Goal: Task Accomplishment & Management: Manage account settings

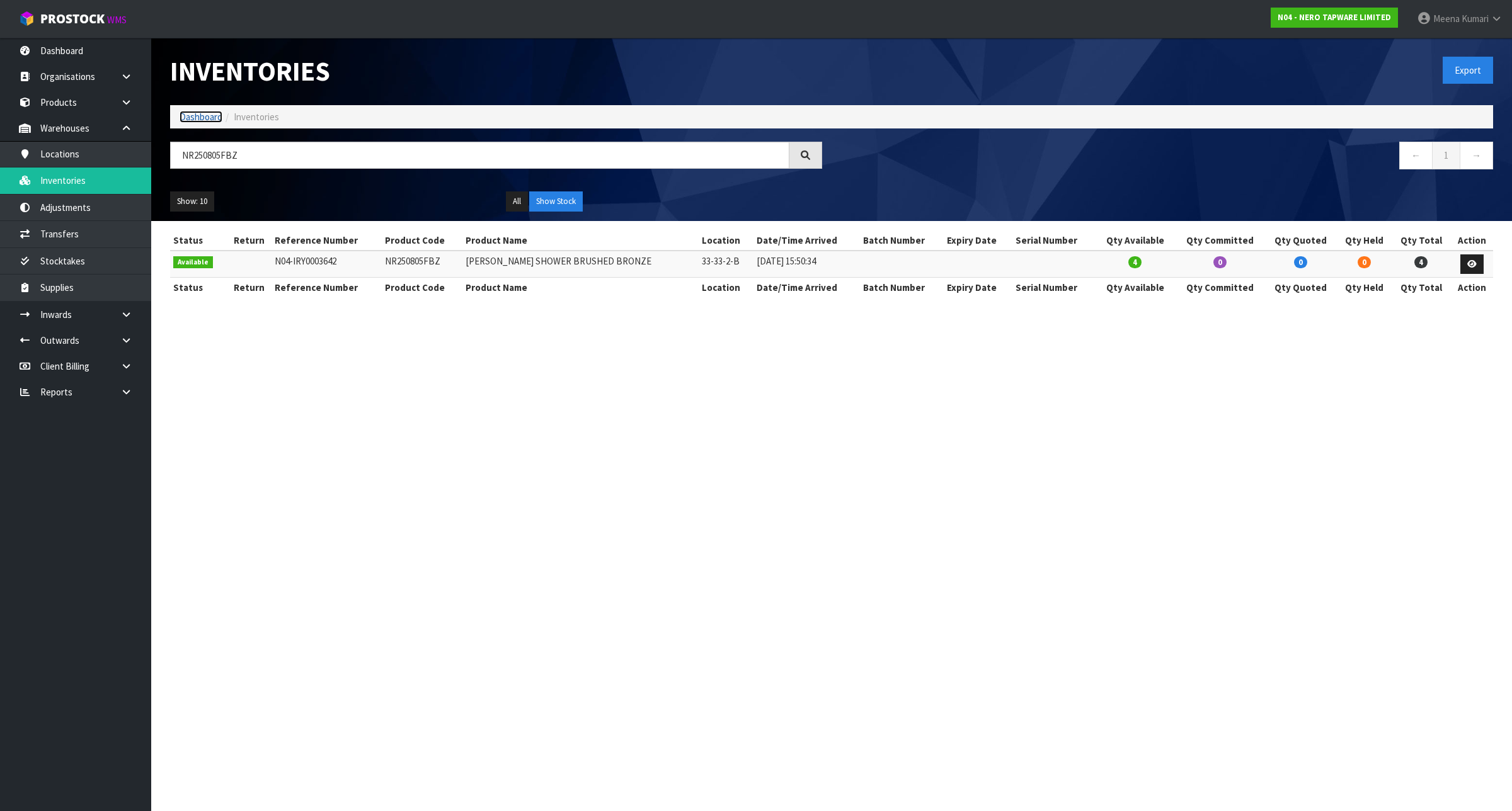
click at [184, 115] on link "Dashboard" at bounding box center [201, 117] width 43 height 12
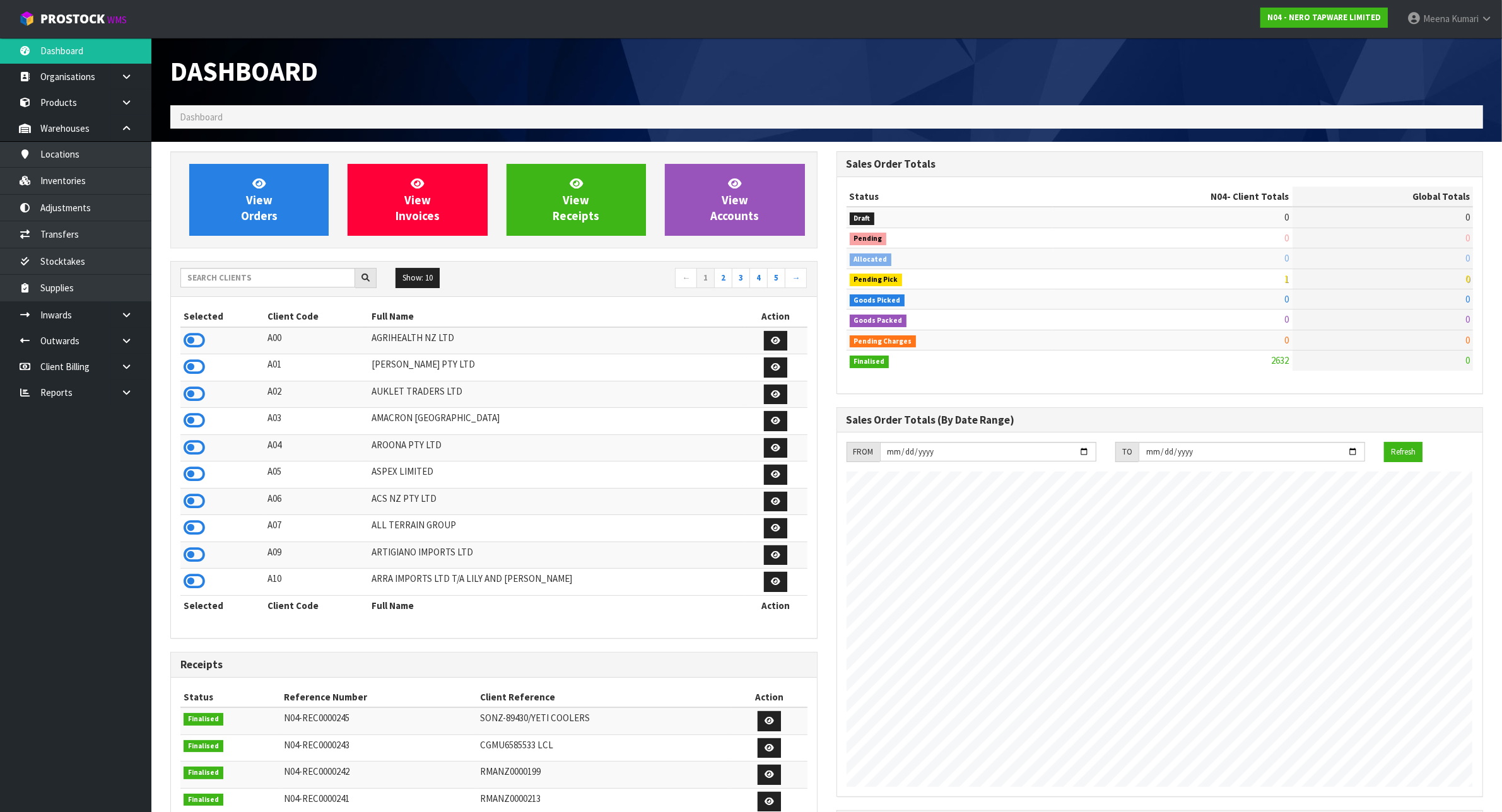
scroll to position [959, 666]
click at [231, 285] on input "text" at bounding box center [267, 278] width 175 height 19
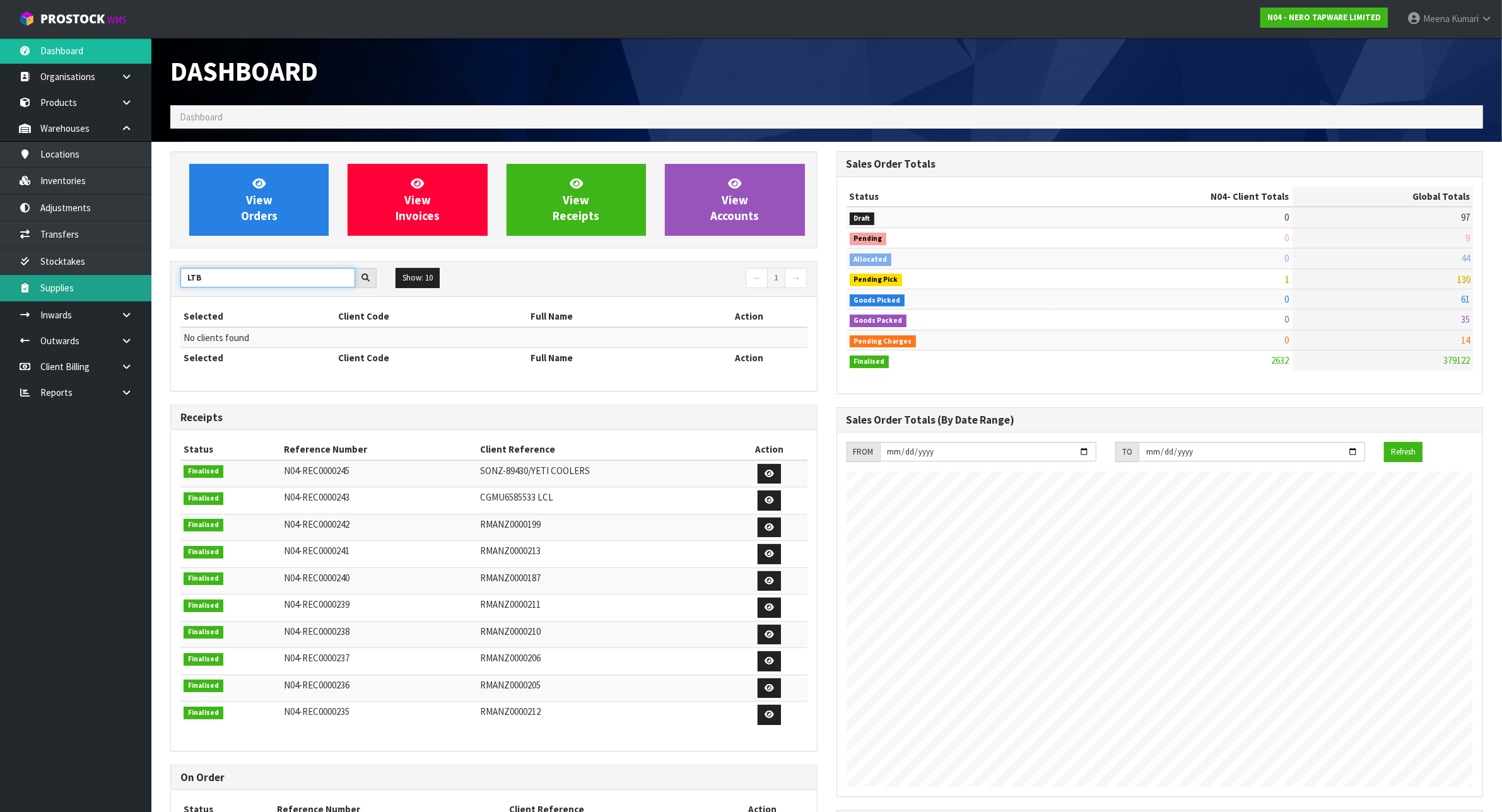
click at [119, 288] on body "Toggle navigation ProStock WMS N04 - NERO TAPWARE LIMITED [PERSON_NAME] Logout …" at bounding box center [751, 406] width 1502 height 812
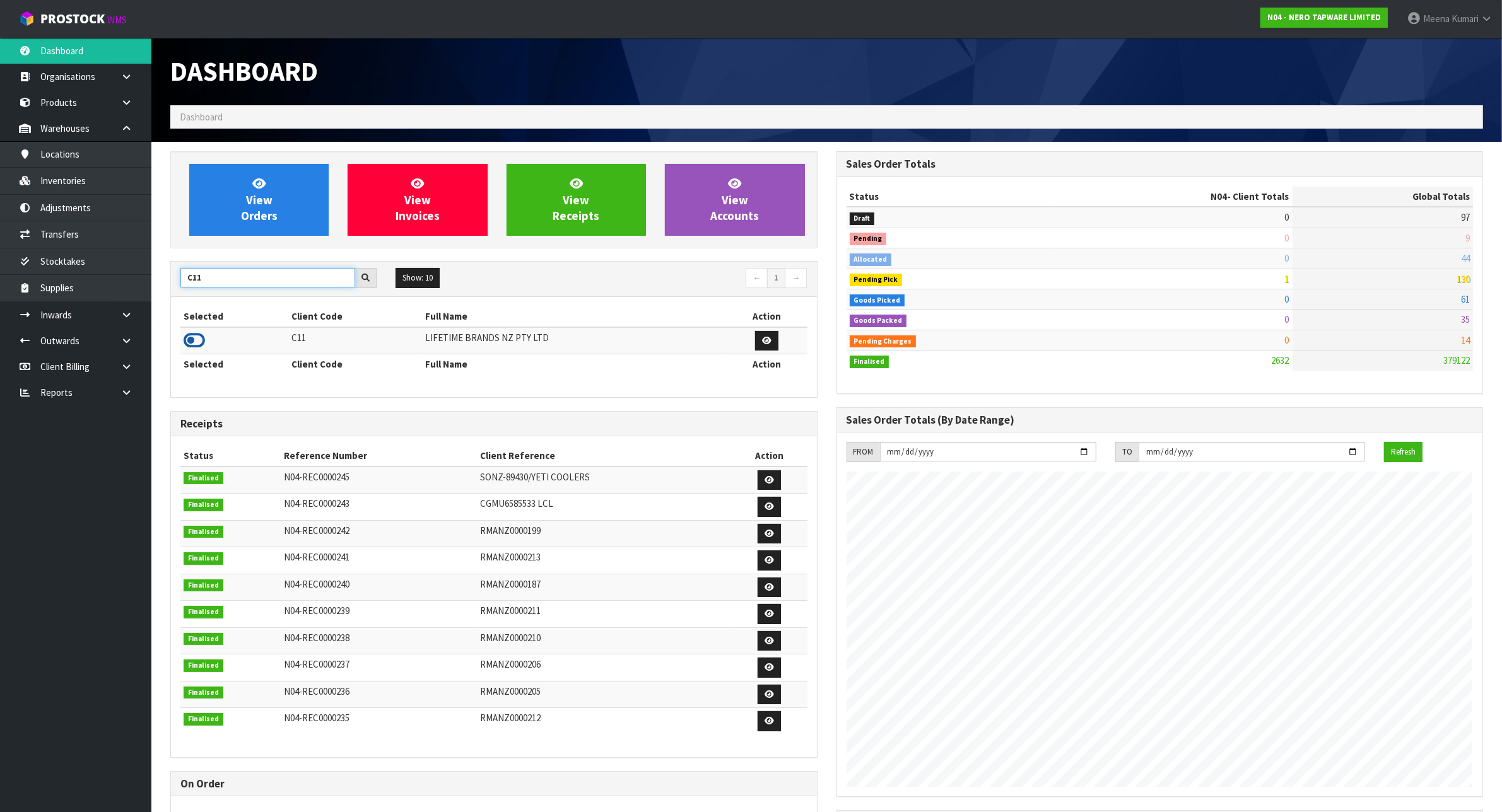
type input "C11"
drag, startPoint x: 202, startPoint y: 341, endPoint x: 194, endPoint y: 338, distance: 8.5
click at [200, 341] on icon at bounding box center [194, 340] width 21 height 19
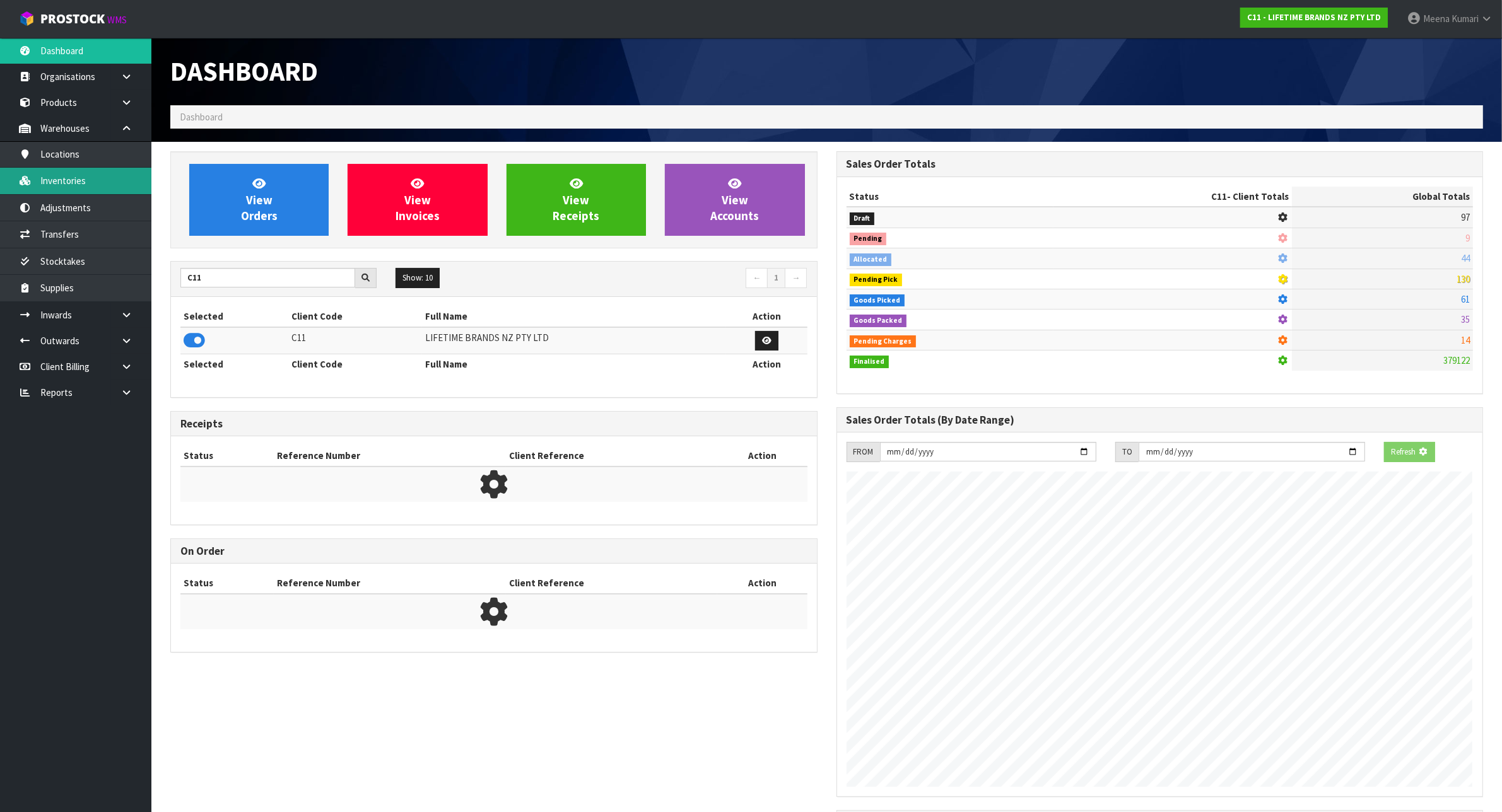
scroll to position [789, 666]
click at [115, 178] on link "Inventories" at bounding box center [75, 180] width 151 height 26
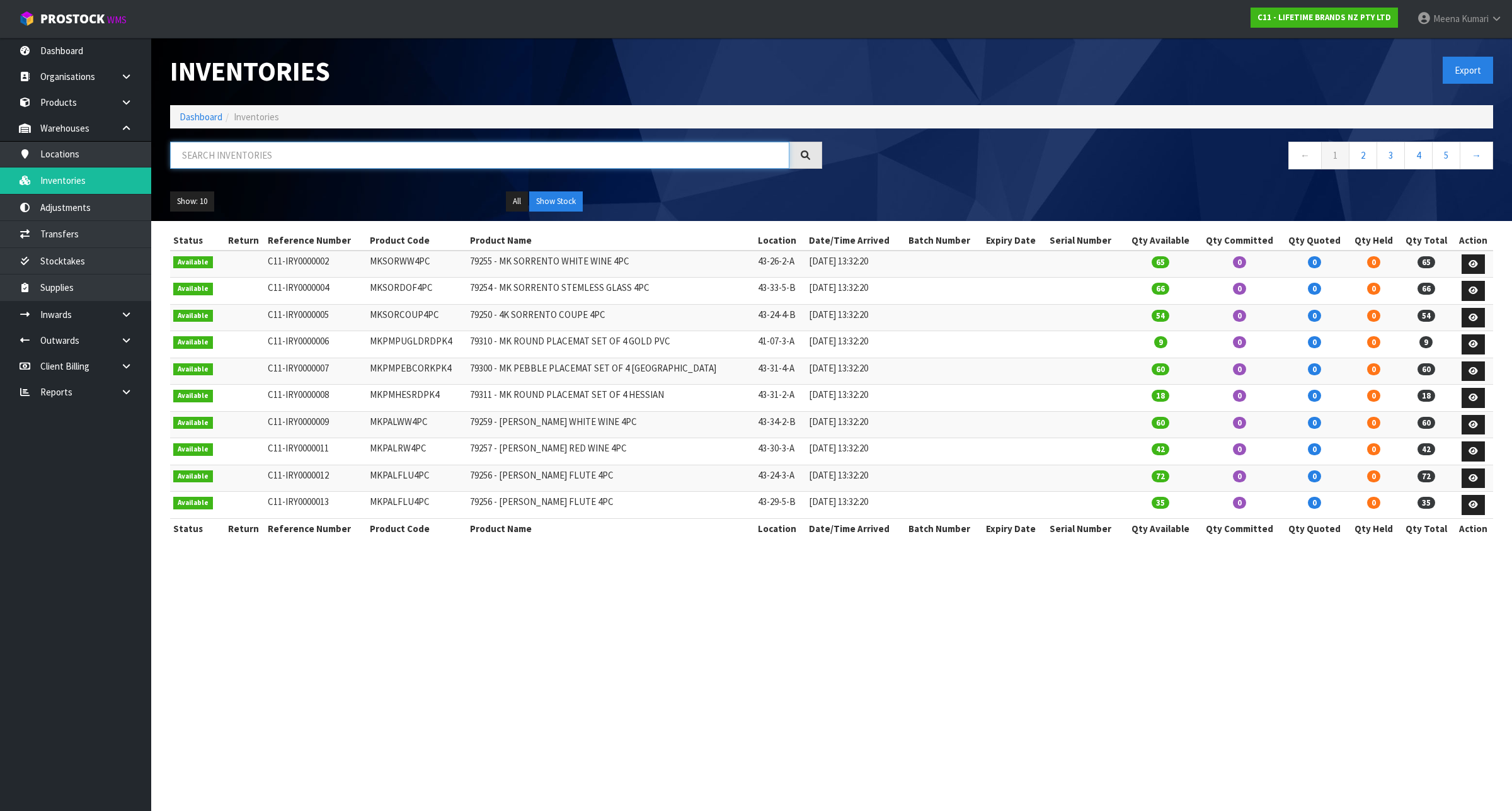
click at [367, 156] on input "text" at bounding box center [480, 156] width 619 height 27
paste input "JOBLPARTYPL35"
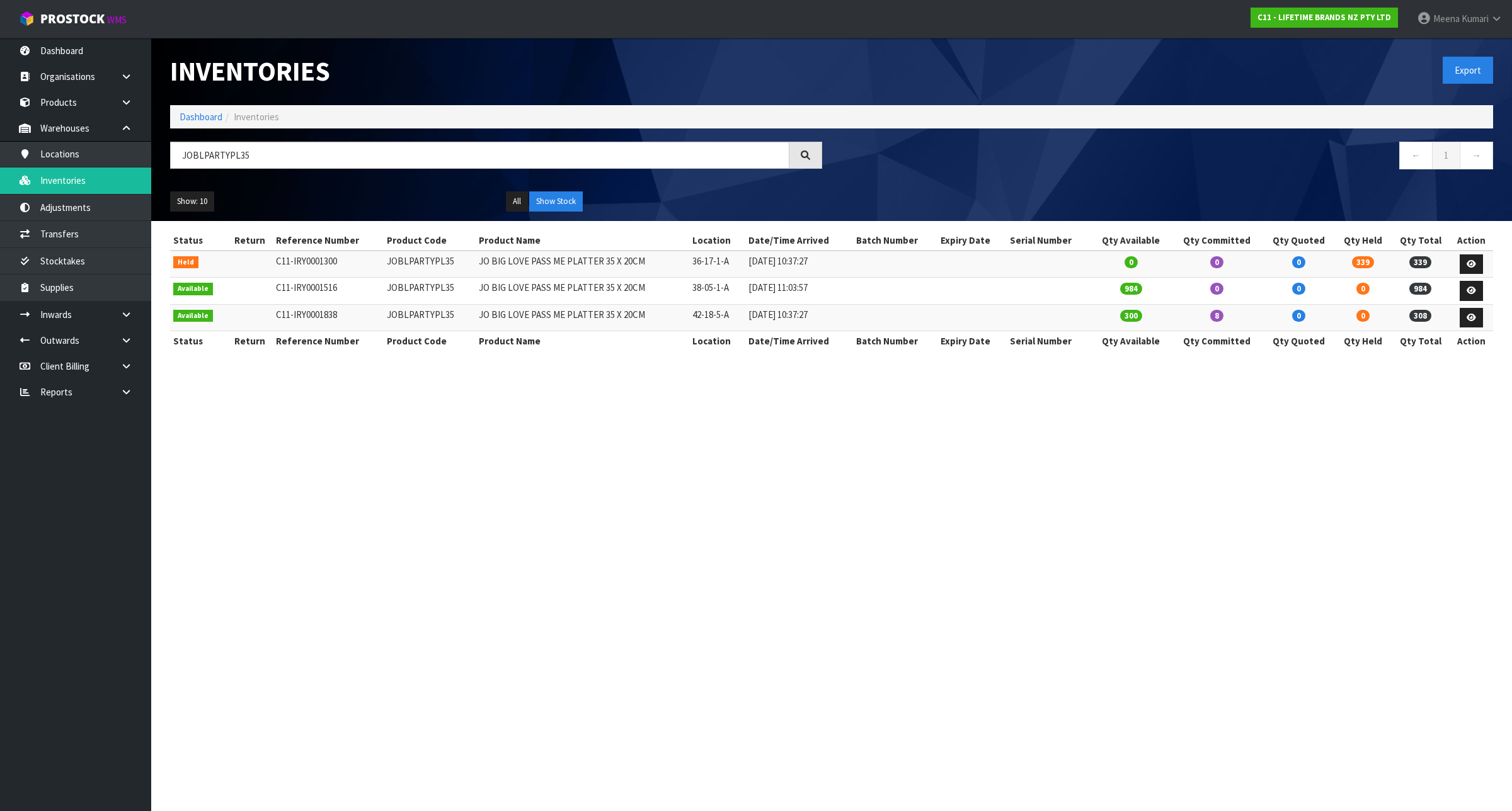
click at [864, 678] on section "Inventories Export Dashboard Inventories JOBLPARTYPL35 ← 1 → Show: 10 5 10 25 5…" at bounding box center [756, 405] width 1512 height 811
click at [338, 153] on input "JOBLPARTYPL35" at bounding box center [480, 156] width 619 height 27
paste input "EPICROAST"
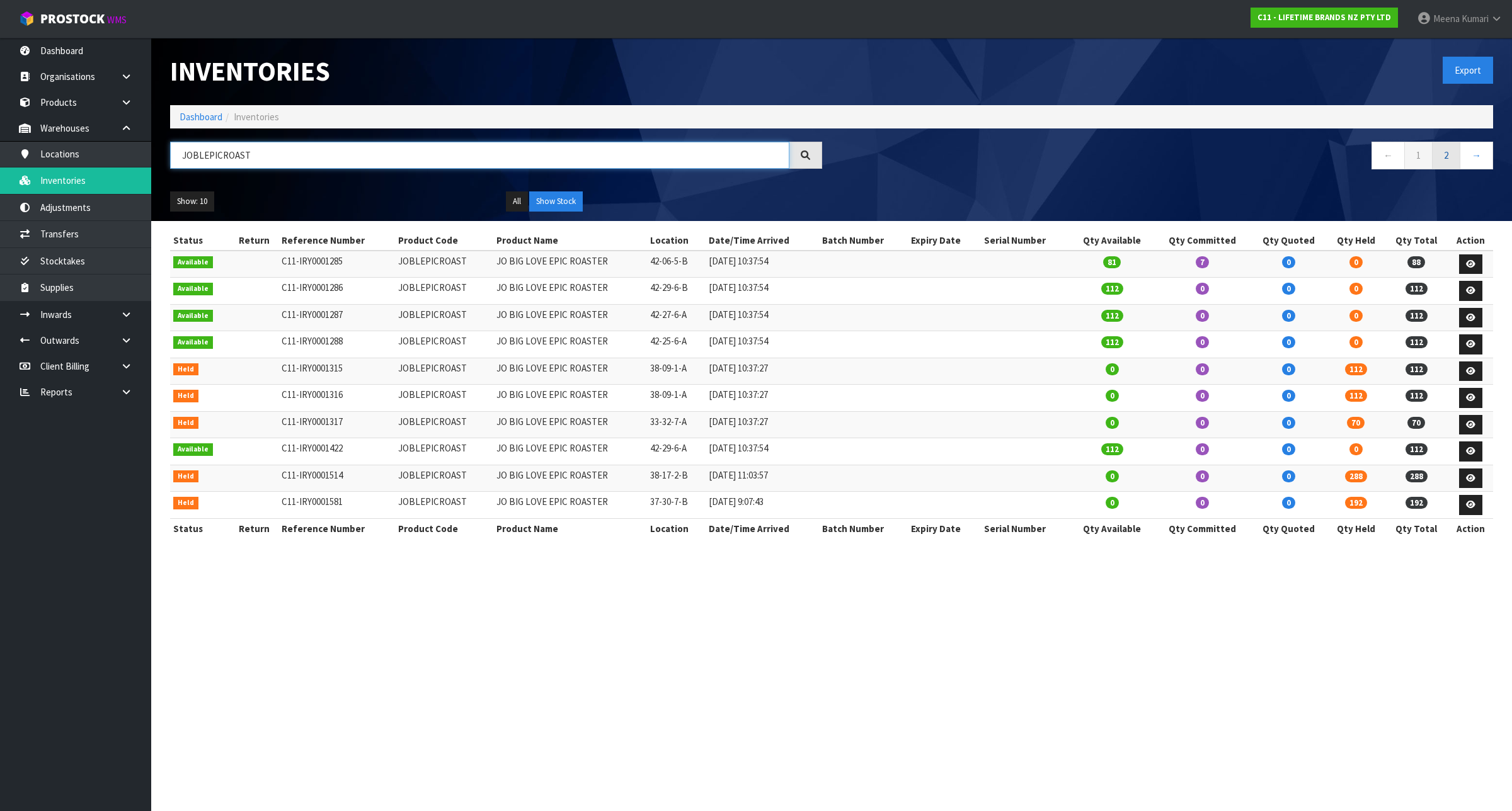
type input "JOBLEPICROAST"
click at [1454, 155] on link "2" at bounding box center [1446, 156] width 28 height 27
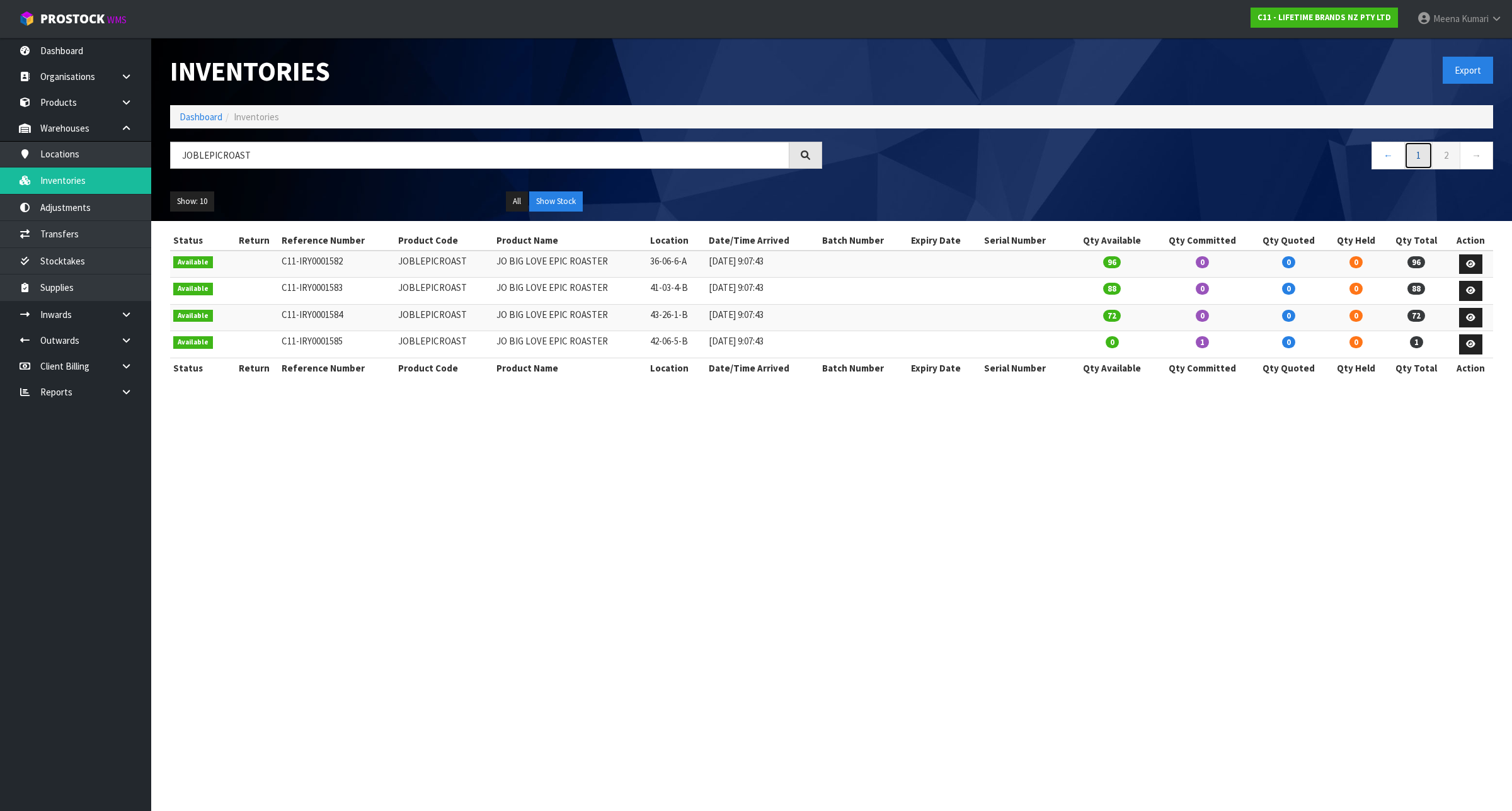
click at [1420, 156] on link "1" at bounding box center [1418, 156] width 28 height 27
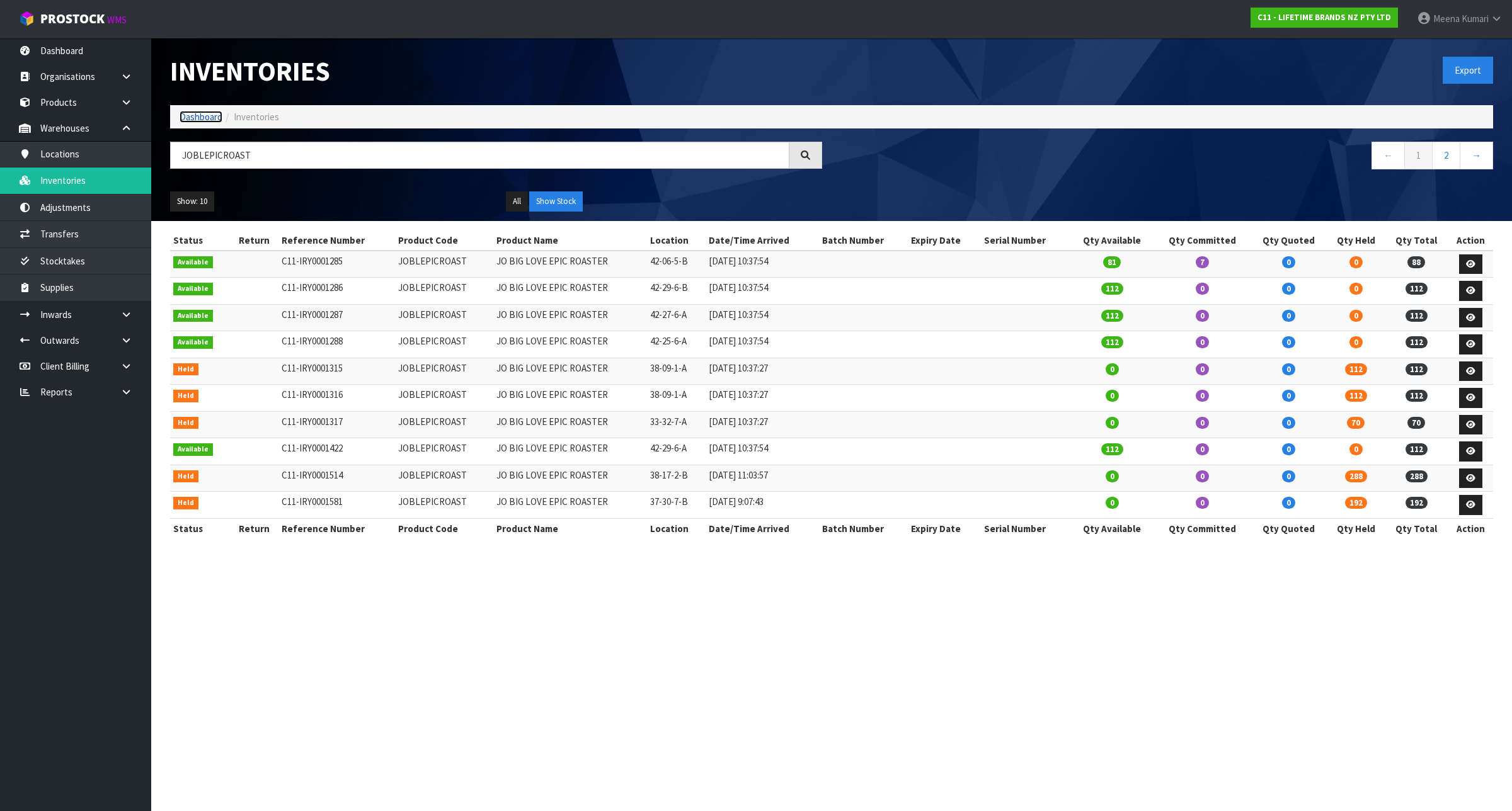
click at [194, 115] on link "Dashboard" at bounding box center [201, 117] width 43 height 12
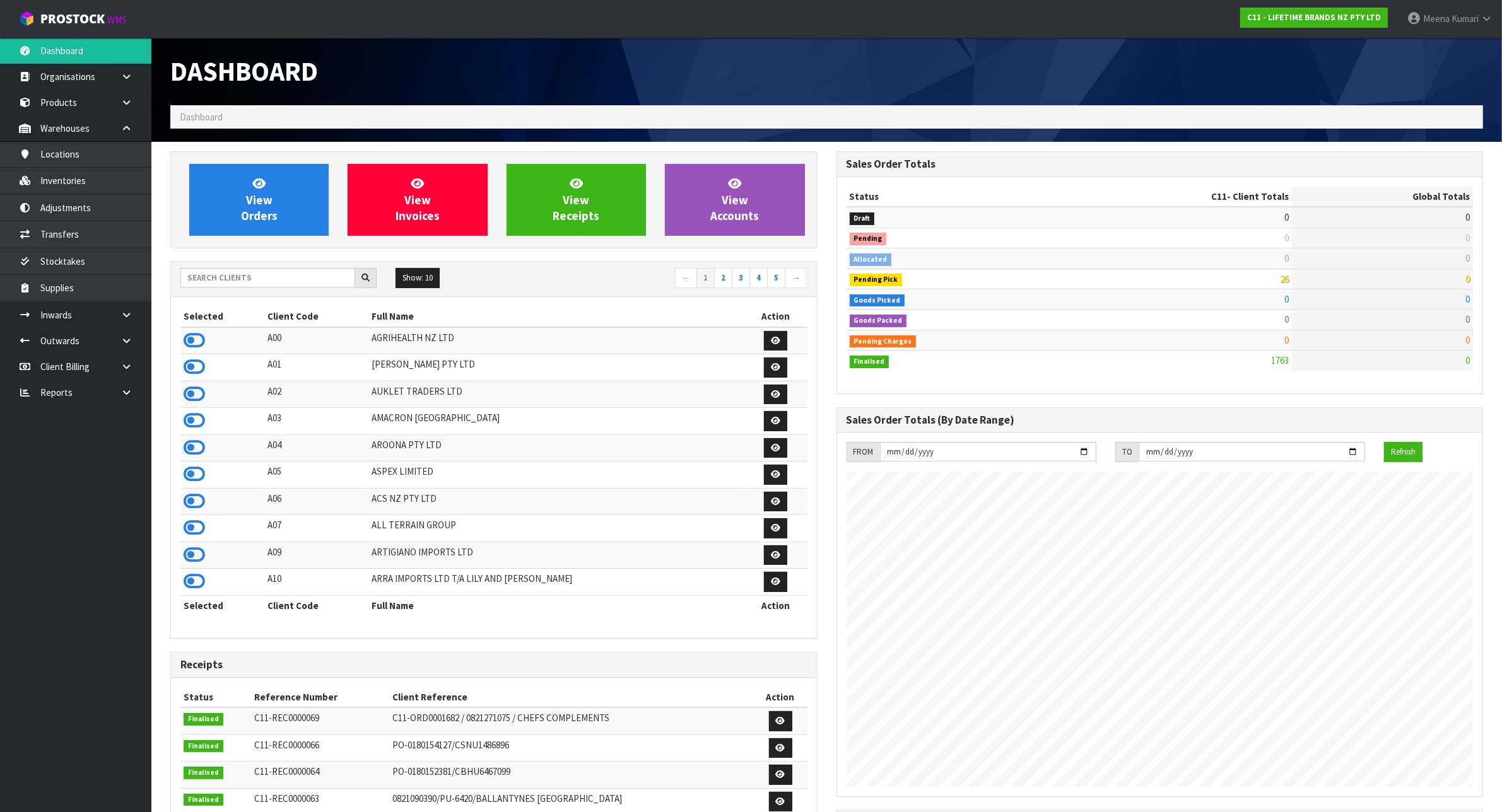
scroll to position [959, 666]
click at [268, 290] on div "Show: 10 5 10 25 50 ← 1 2 3 4 5 →" at bounding box center [494, 279] width 647 height 22
click at [244, 272] on input "text" at bounding box center [267, 278] width 175 height 19
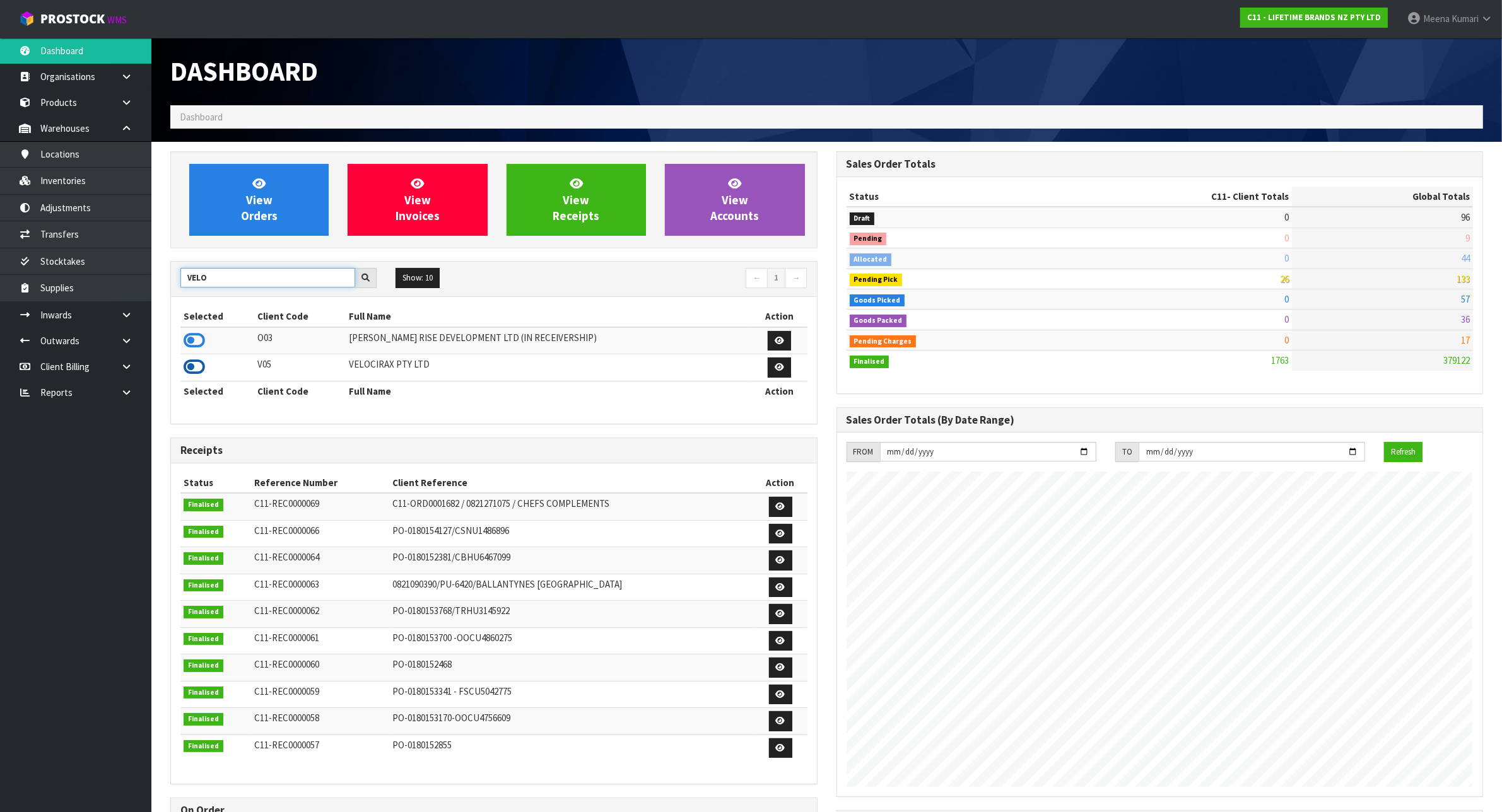
type input "VELO"
click at [197, 367] on icon at bounding box center [194, 367] width 21 height 19
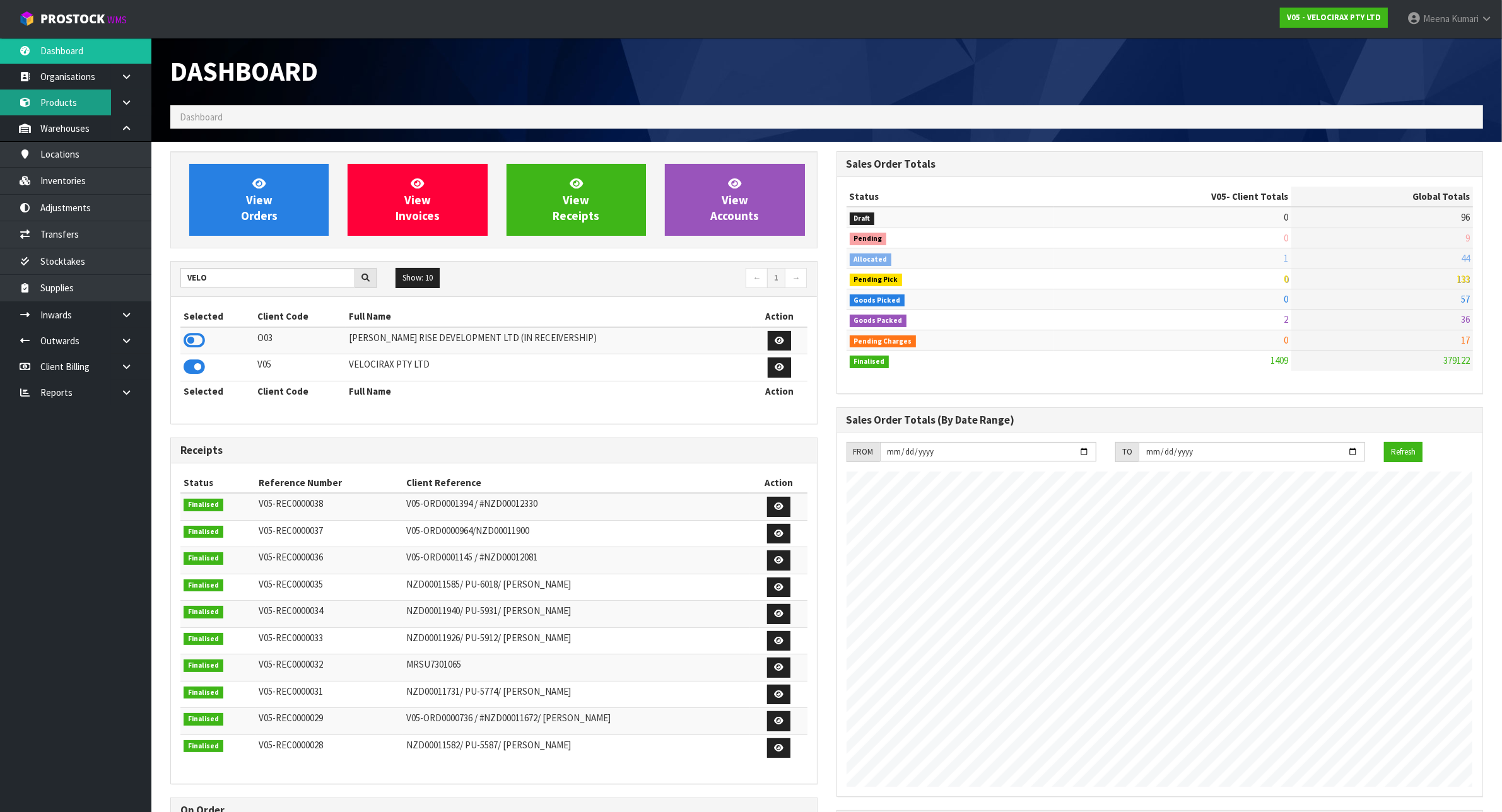
click at [59, 96] on link "Products" at bounding box center [75, 102] width 151 height 26
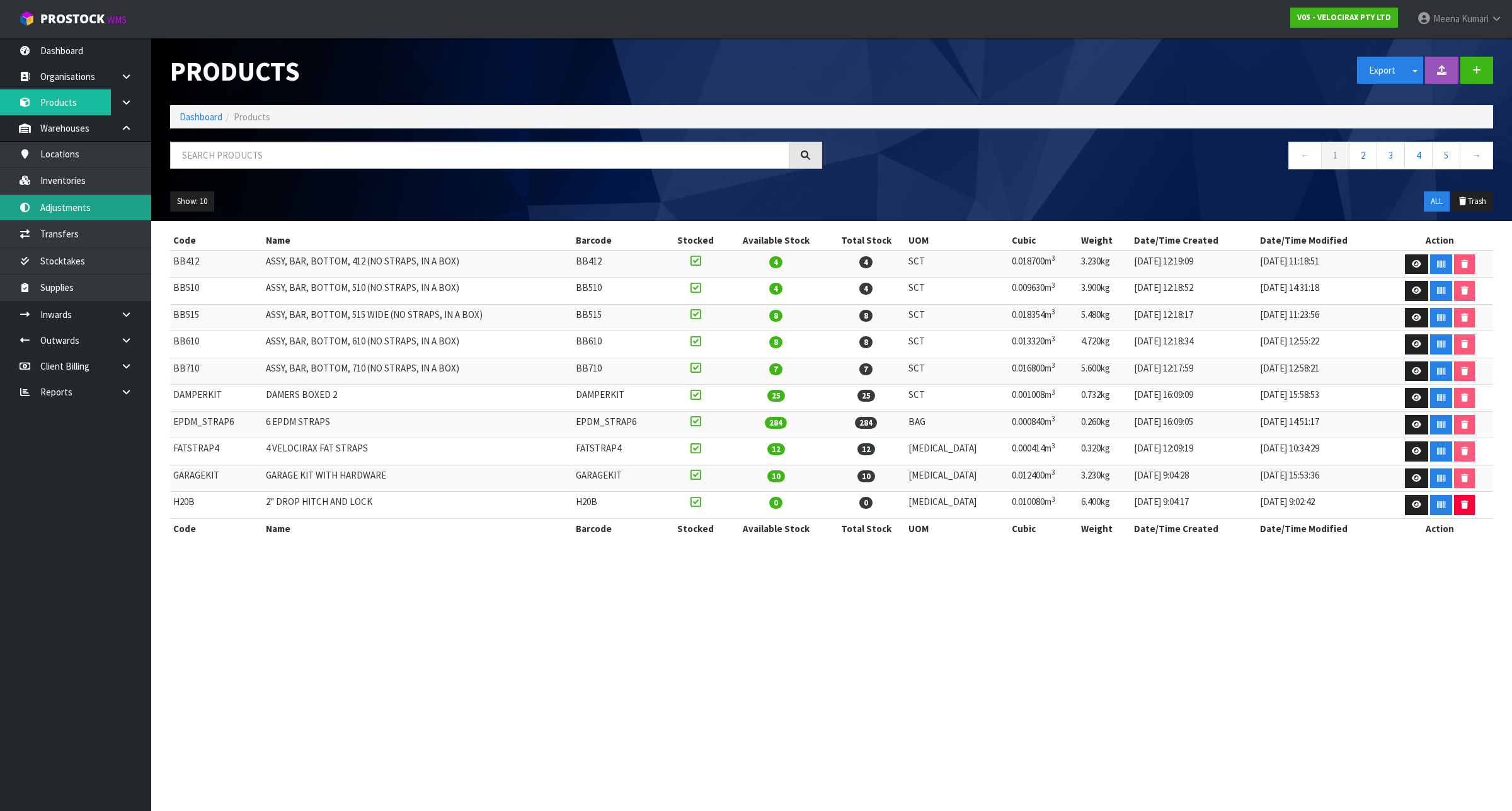
click at [59, 214] on link "Adjustments" at bounding box center [75, 207] width 151 height 26
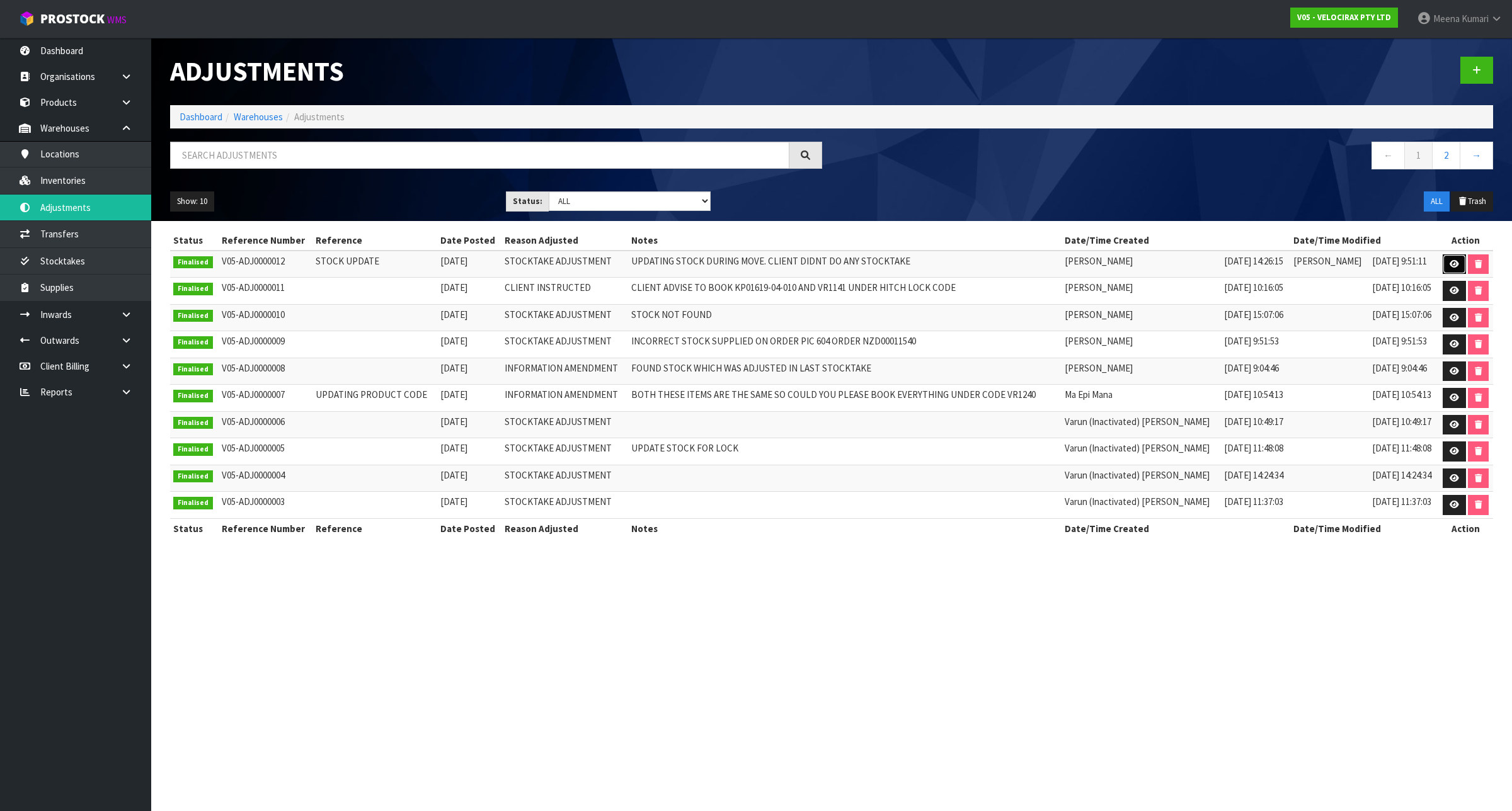
click at [1454, 266] on icon at bounding box center [1455, 264] width 10 height 8
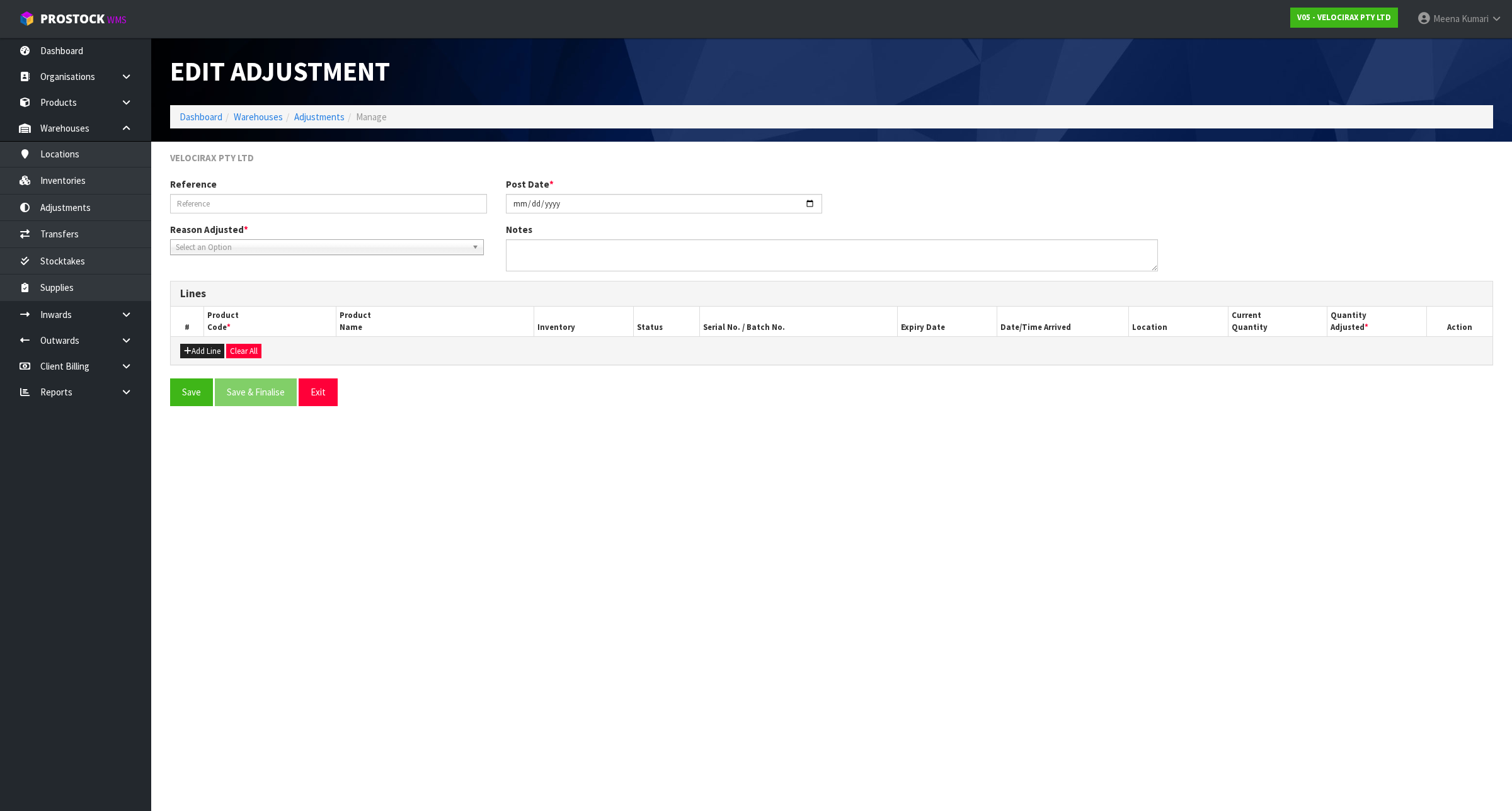
type input "STOCK UPDATE"
type input "[DATE]"
type textarea "UPDATING STOCK DURING MOVE. CLIENT DIDNT DO ANY STOCKTAKE"
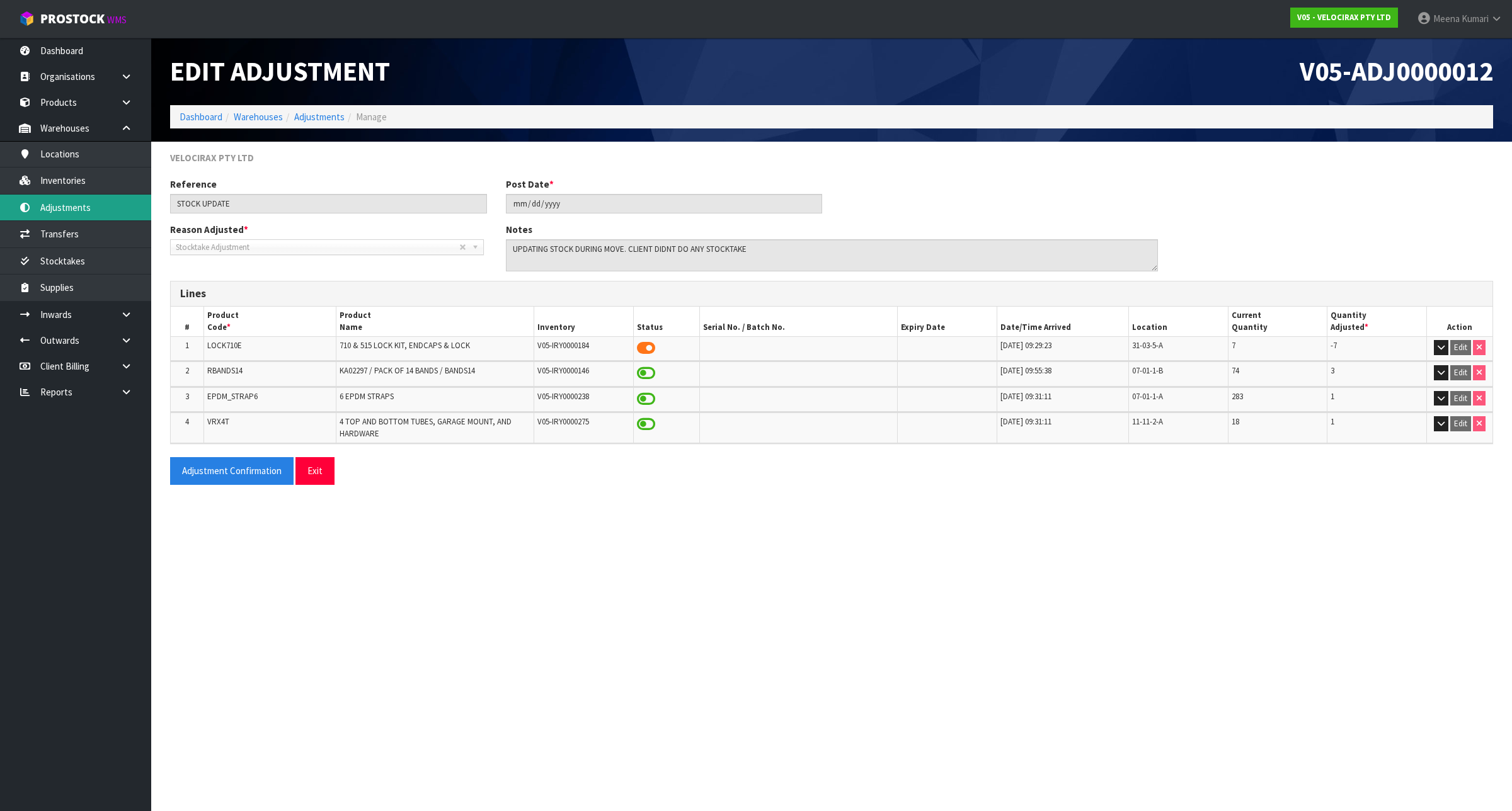
click at [76, 199] on link "Adjustments" at bounding box center [75, 207] width 151 height 26
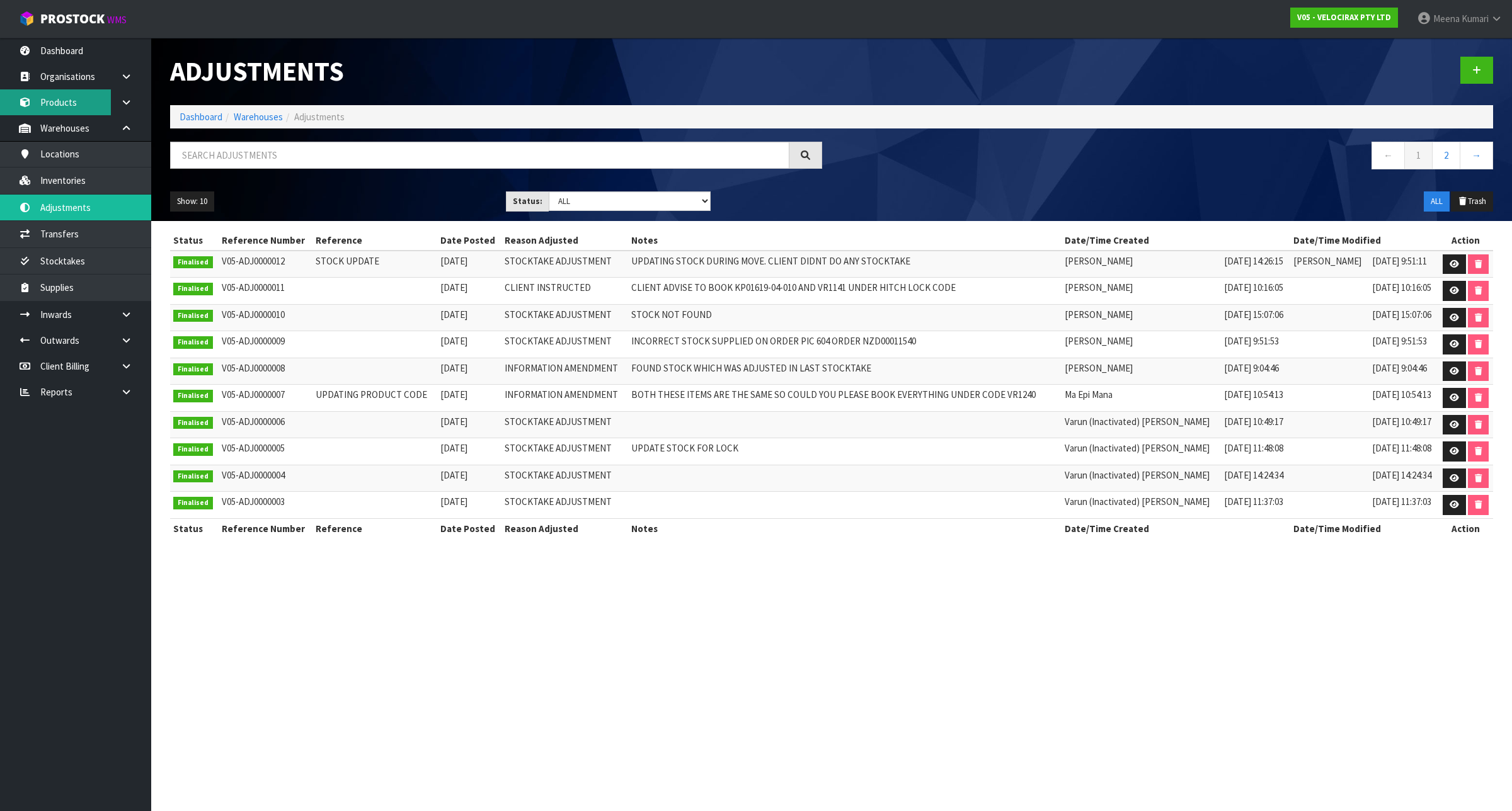
click at [73, 108] on link "Products" at bounding box center [75, 102] width 151 height 26
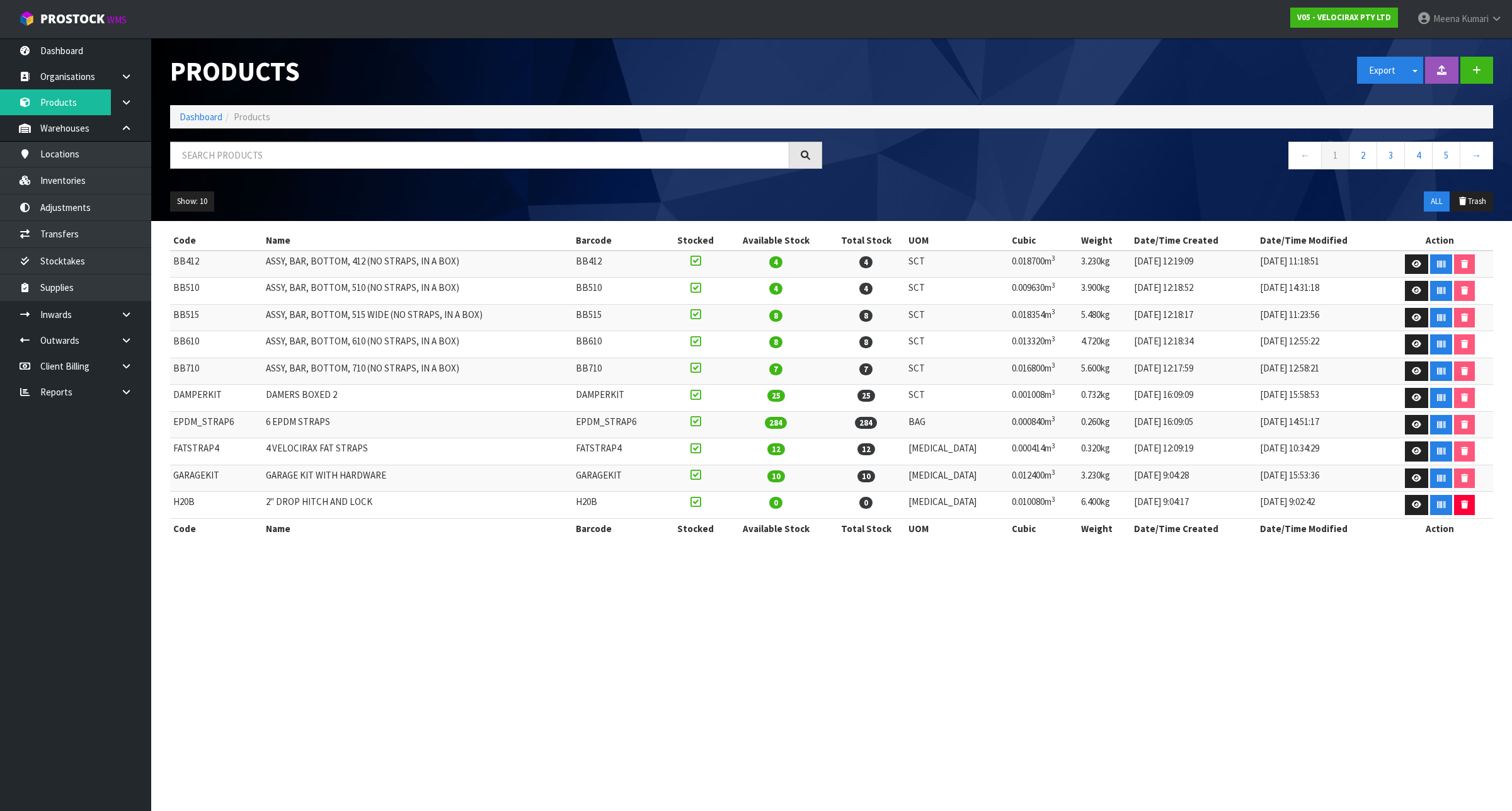
click at [326, 170] on div at bounding box center [496, 161] width 671 height 37
click at [323, 166] on input "text" at bounding box center [480, 156] width 619 height 27
paste input "HITCHLOCK"
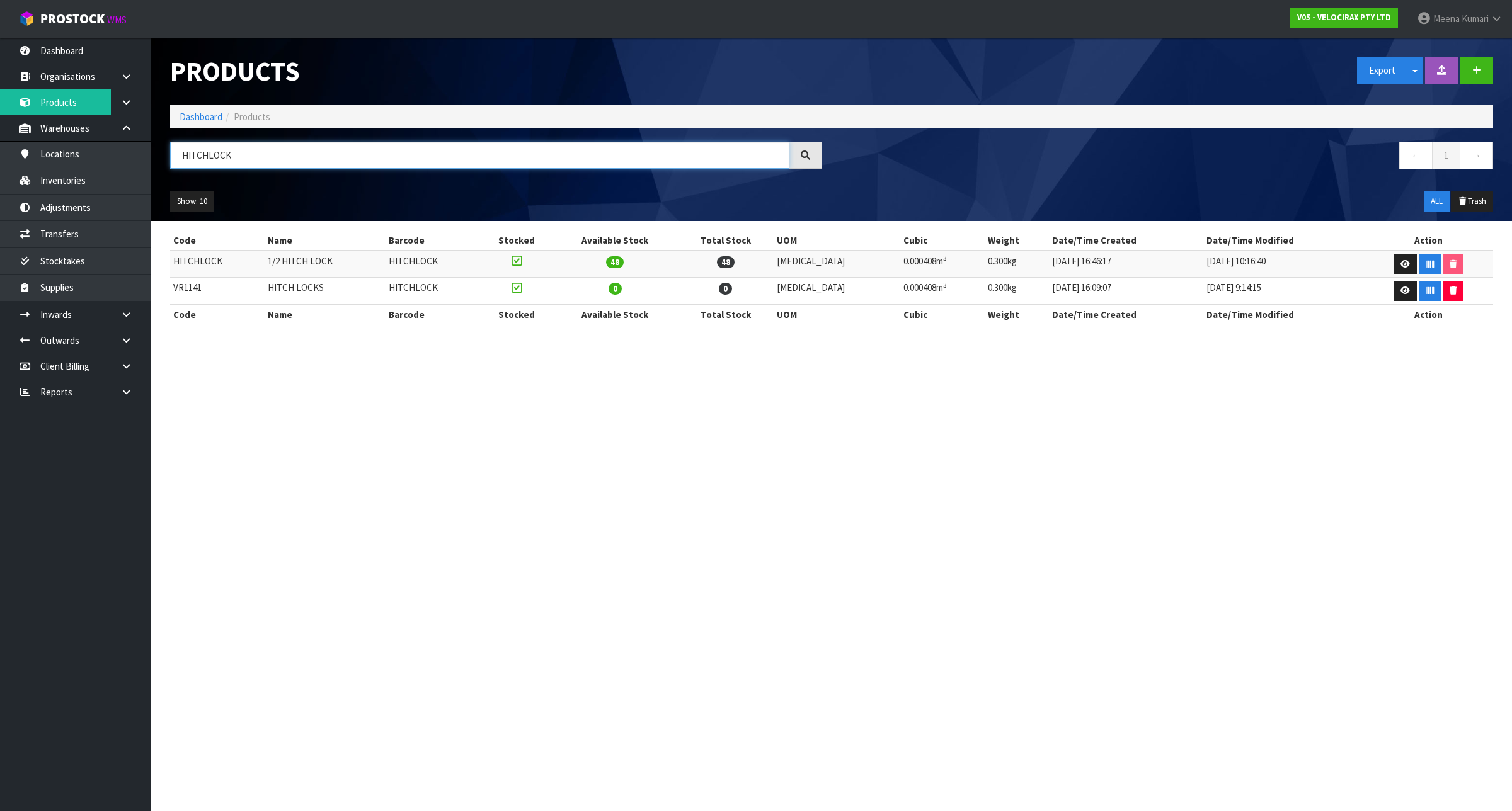
click at [256, 161] on input "HITCHLOCK" at bounding box center [480, 156] width 619 height 27
paste input "KS01619-17 (01-010)"
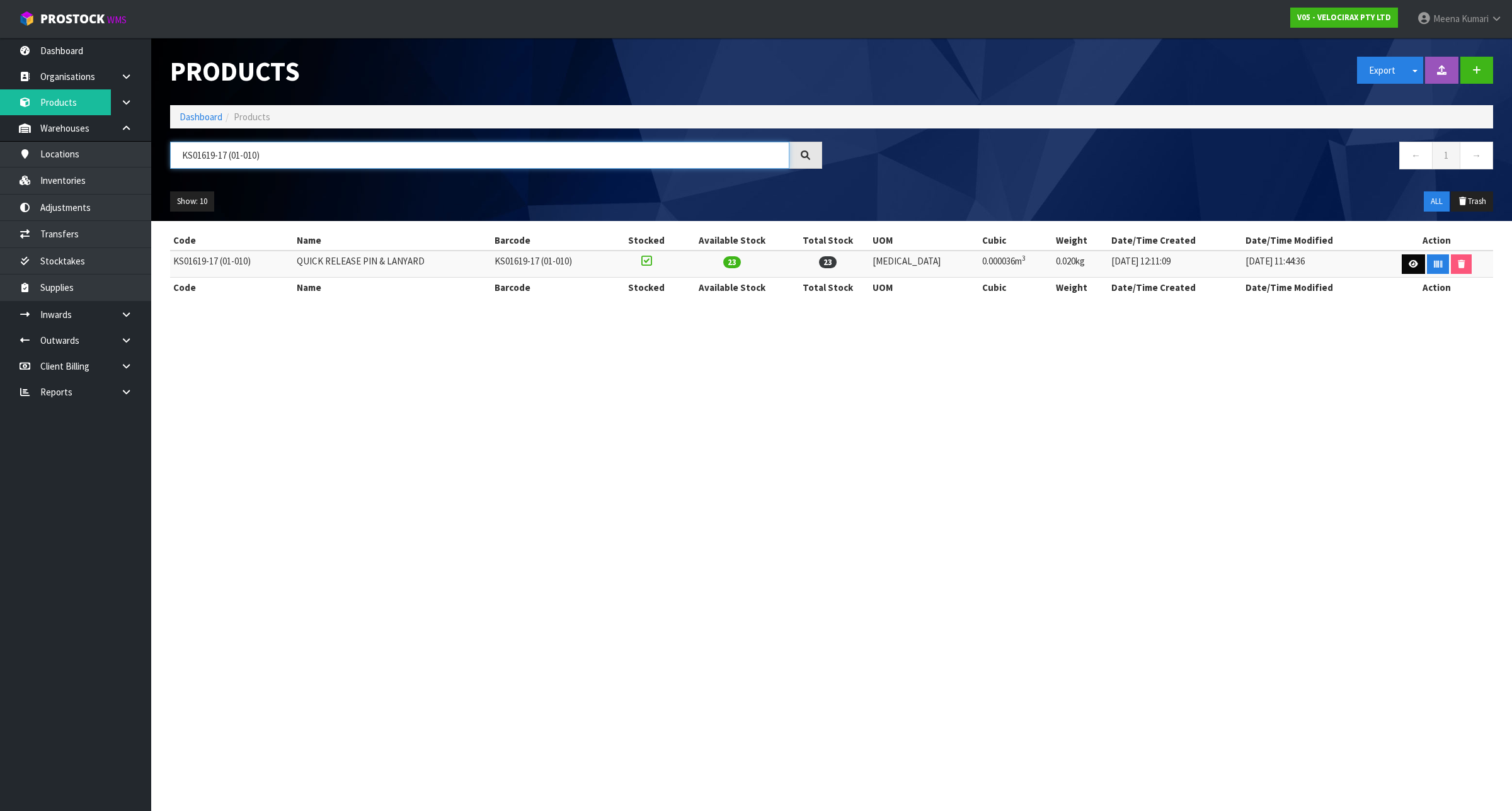
type input "KS01619-17 (01-010)"
click at [1409, 266] on icon at bounding box center [1414, 264] width 10 height 8
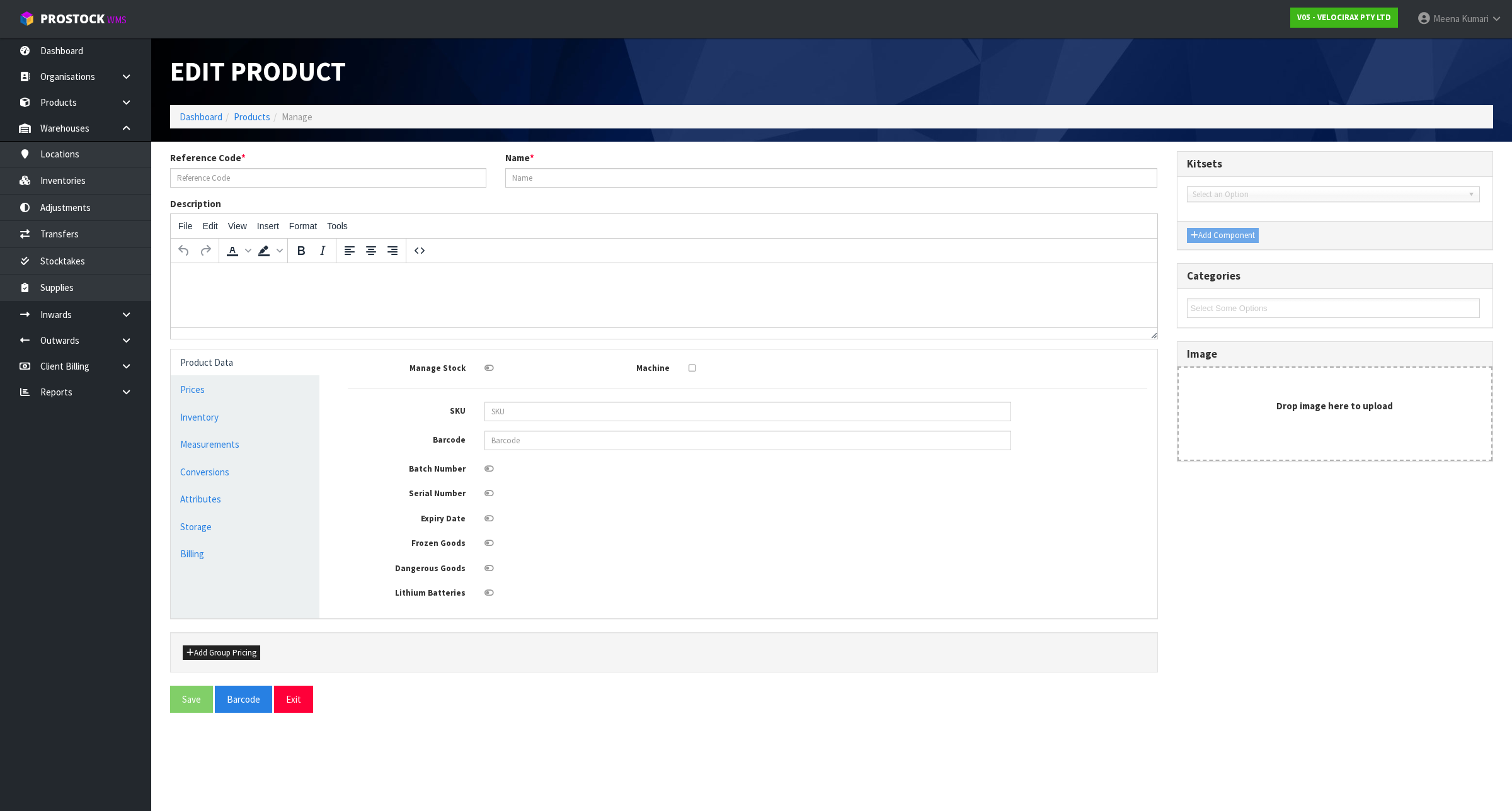
type input "KS01619-17 (01-010)"
type input "QUICK RELEASE PIN & LANYARD"
type input "KMS-SKU-0012921"
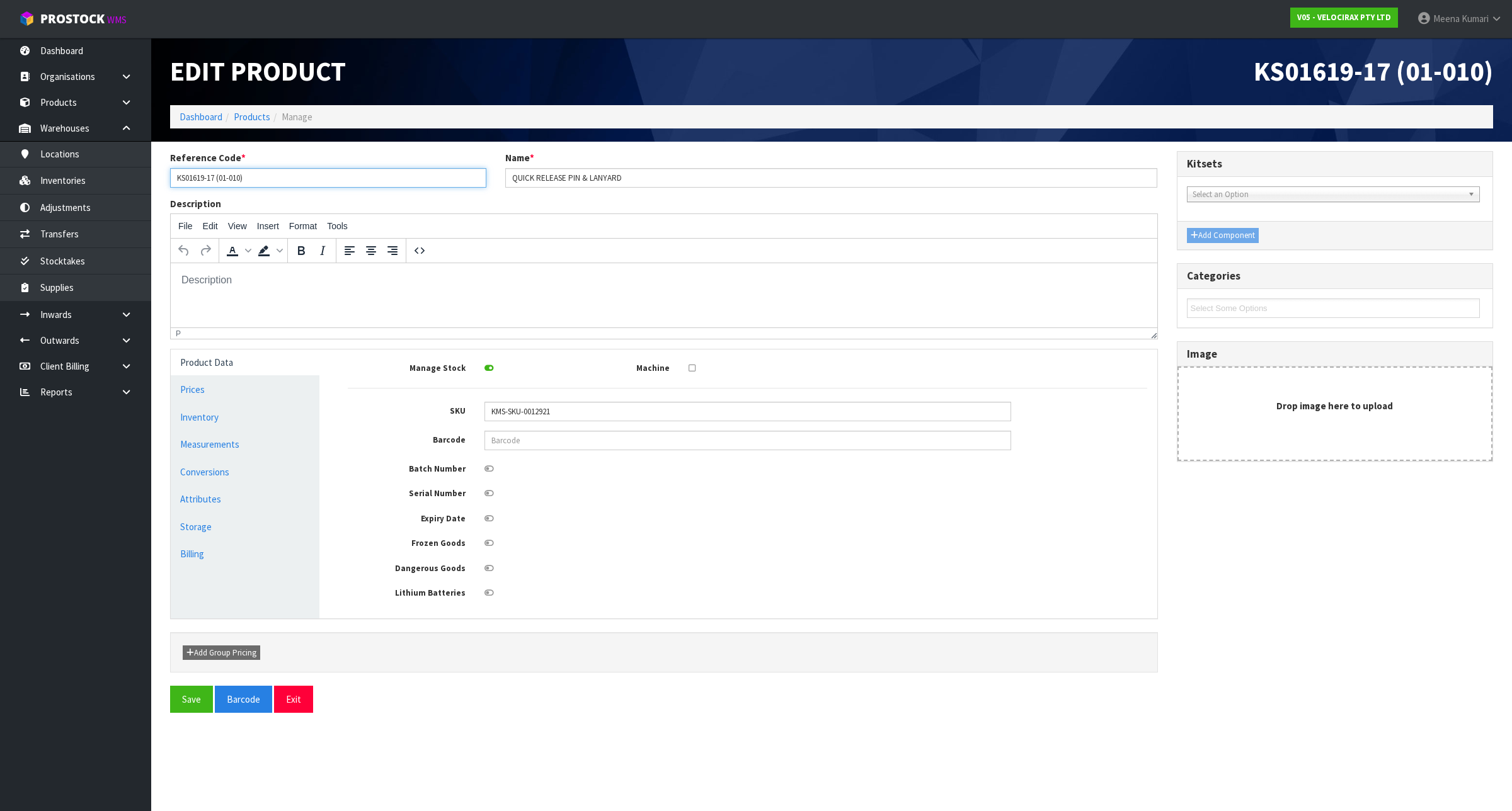
drag, startPoint x: 271, startPoint y: 175, endPoint x: 155, endPoint y: 171, distance: 116.1
click at [155, 171] on section "Reference Code * KS01619-17 (01-010) Name * QUICK RELEASE PIN & LANYARD Descrip…" at bounding box center [830, 437] width 1360 height 590
click at [511, 178] on input "QUICK RELEASE PIN & LANYARD" at bounding box center [831, 178] width 652 height 19
paste input "KS01619-17 (01-010)"
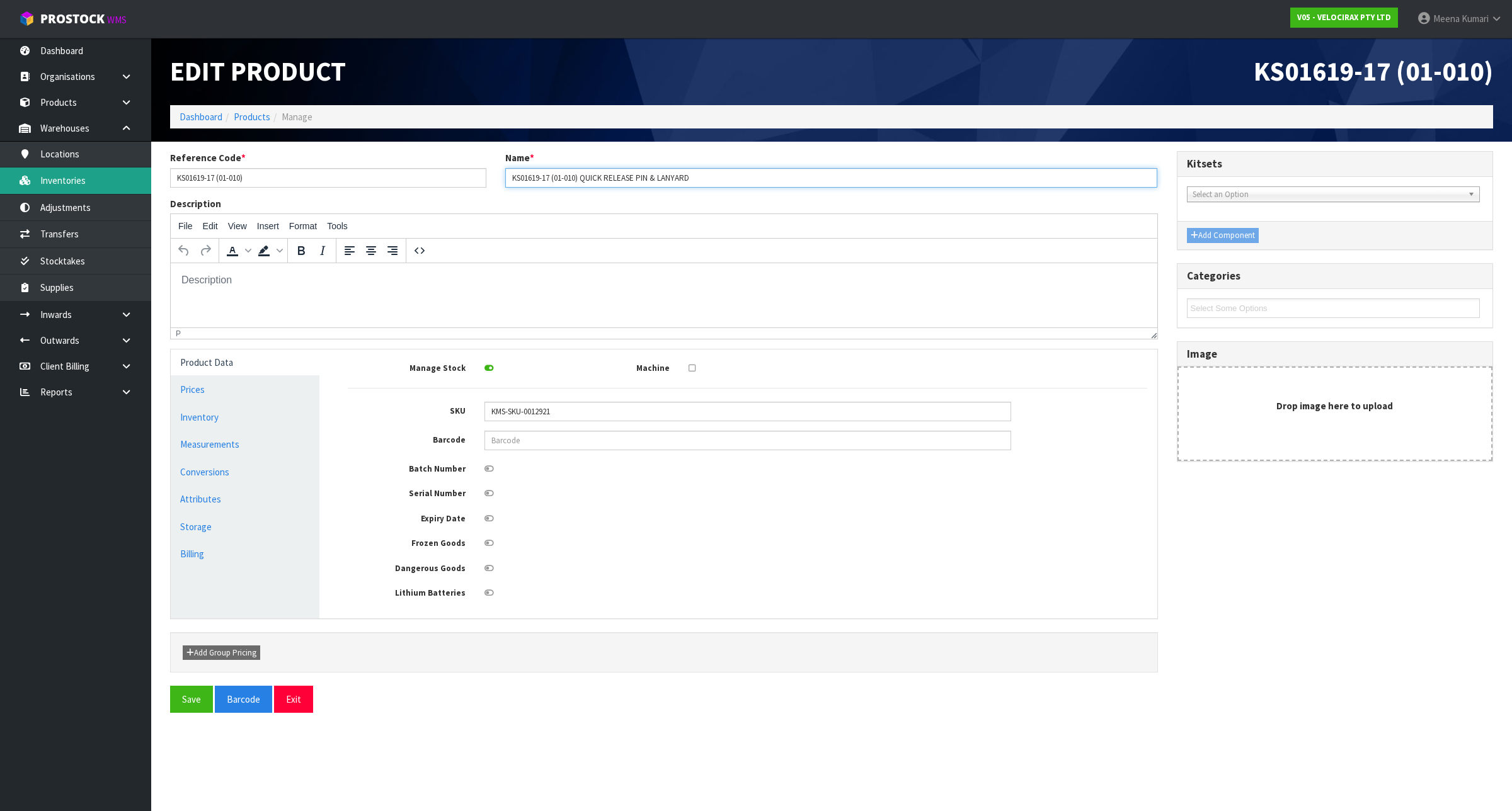
type input "KS01619-17 (01-010) QUICK RELEASE PIN & LANYARD"
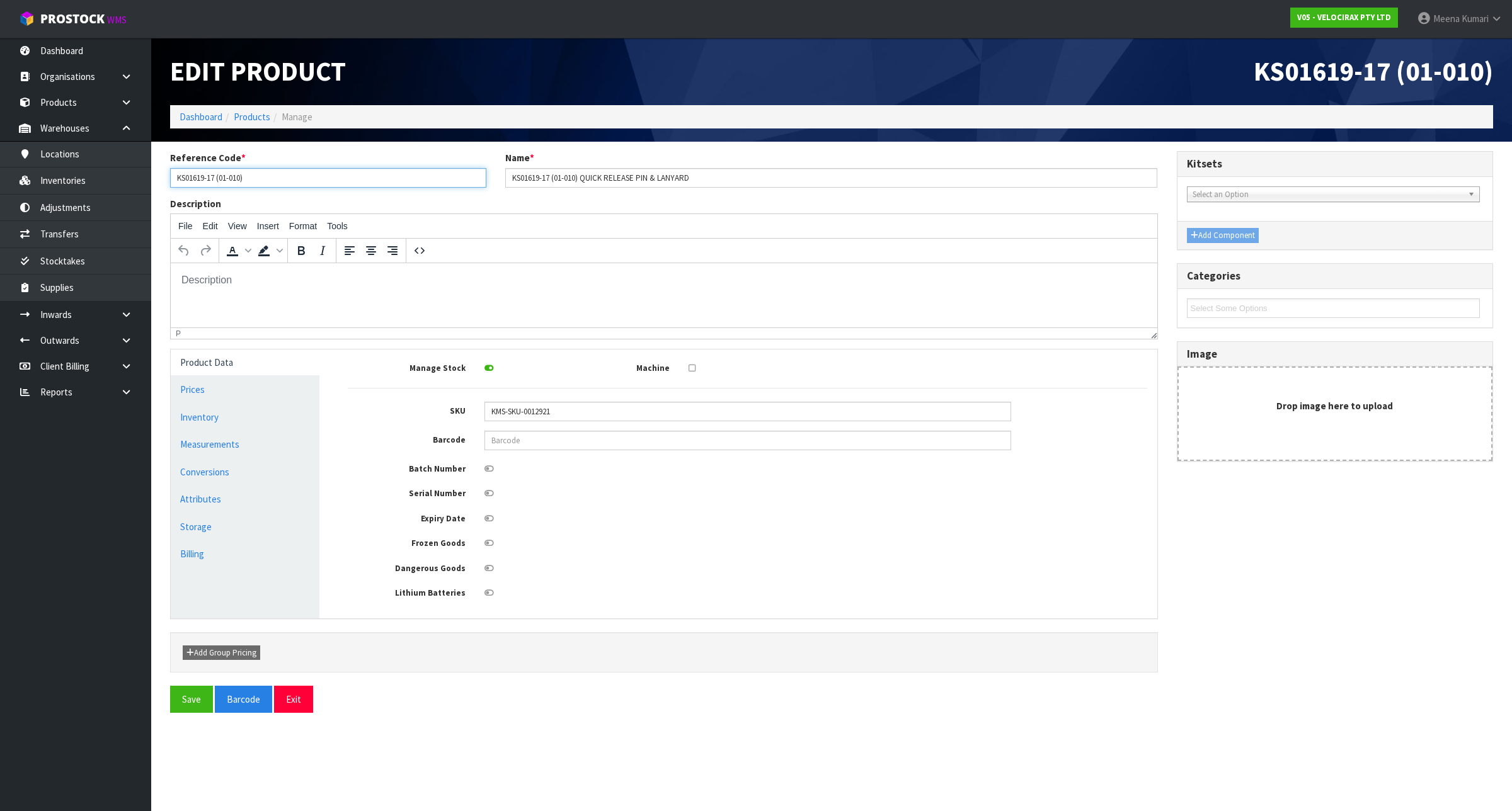
drag, startPoint x: 300, startPoint y: 186, endPoint x: 159, endPoint y: 174, distance: 141.5
click at [159, 174] on section "Reference Code * KS01619-17 (01-010) Name * KS01619-17 (01-010) QUICK RELEASE P…" at bounding box center [830, 437] width 1360 height 590
paste input "DAMPERPIN"
type input "DAMPERPIN"
click at [198, 701] on button "Save" at bounding box center [192, 700] width 43 height 27
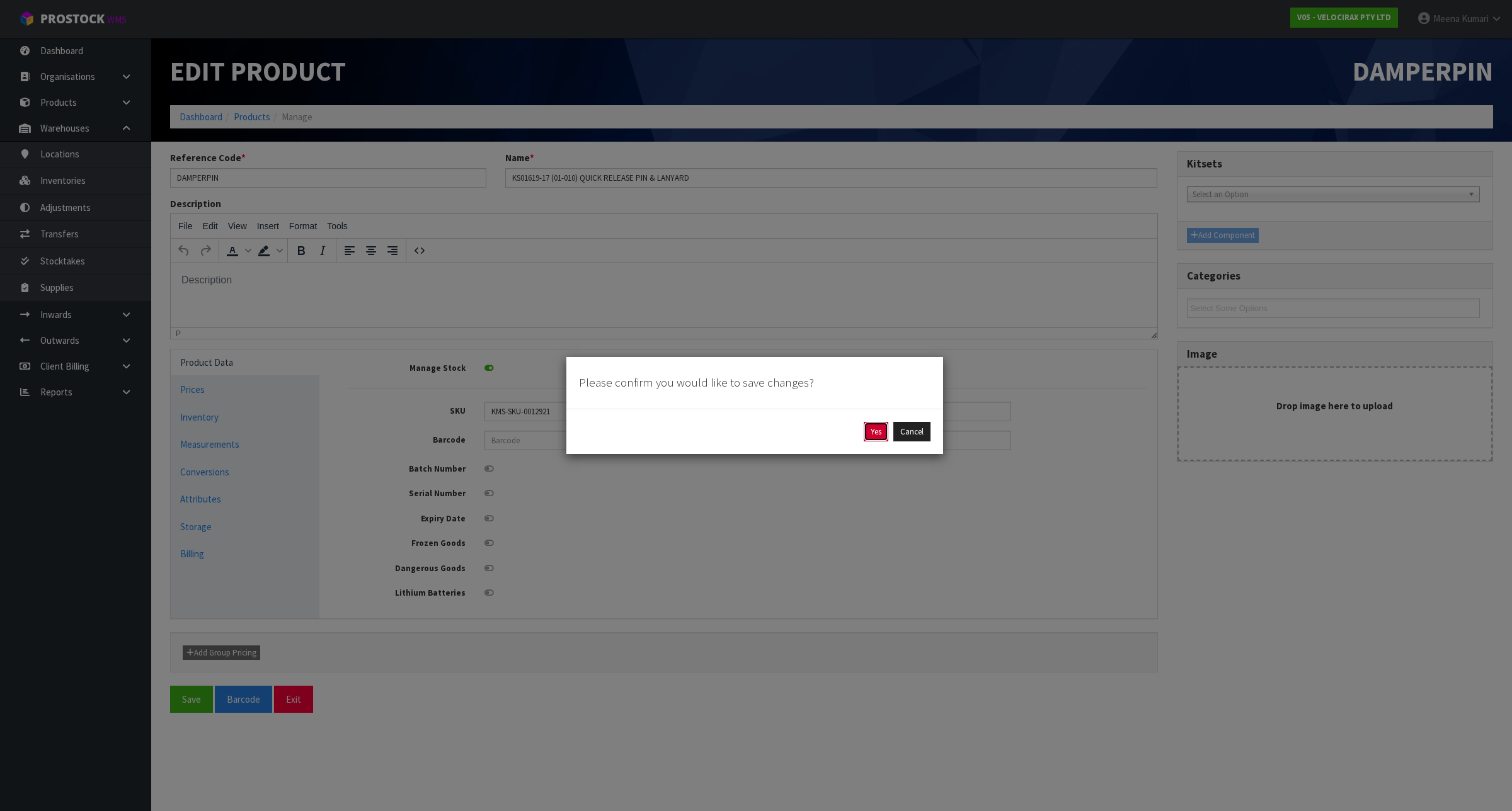
click at [873, 427] on button "Yes" at bounding box center [875, 431] width 24 height 20
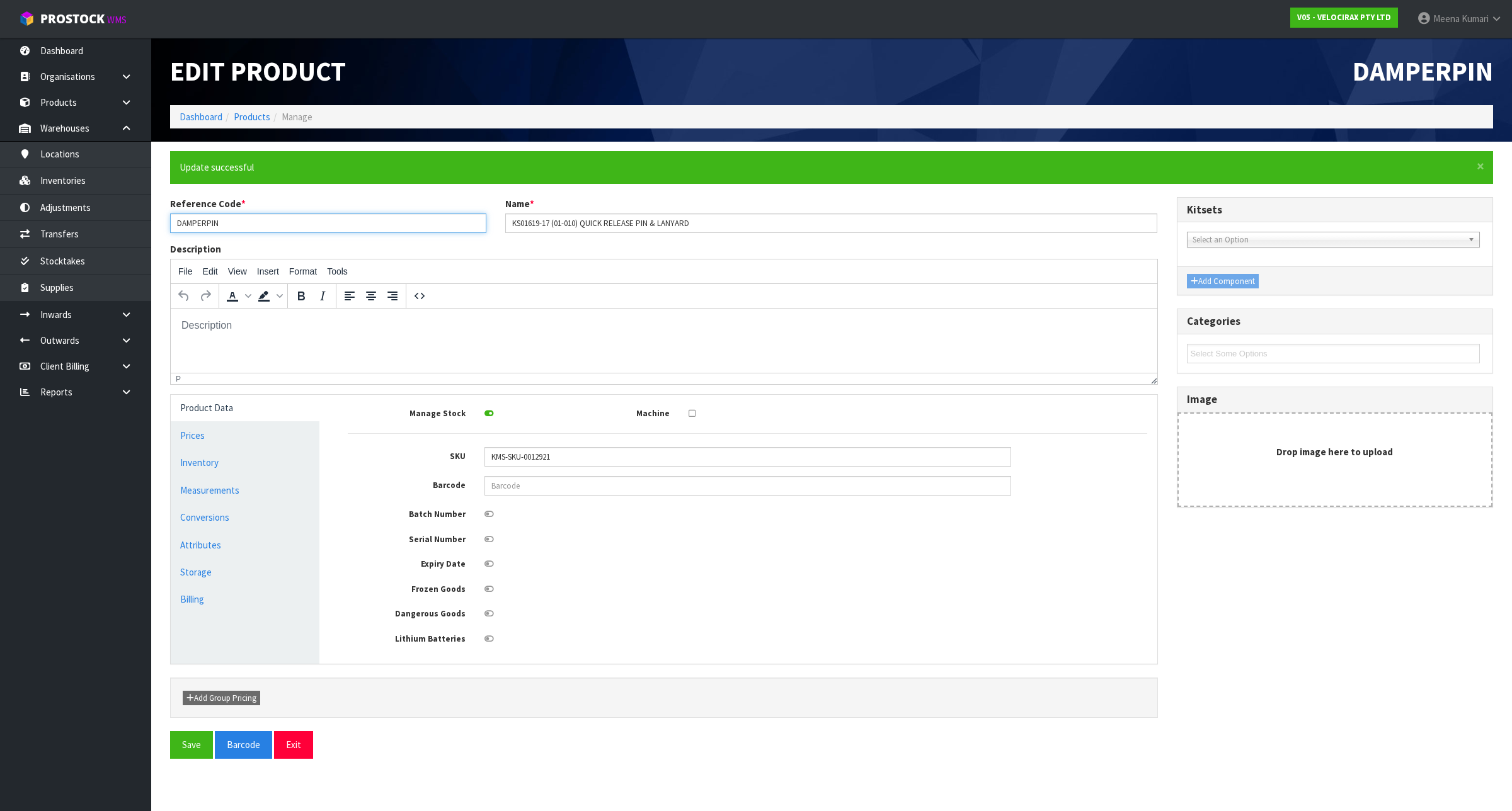
click at [222, 222] on input "DAMPERPIN" at bounding box center [328, 223] width 316 height 19
click at [250, 112] on link "Products" at bounding box center [252, 117] width 37 height 12
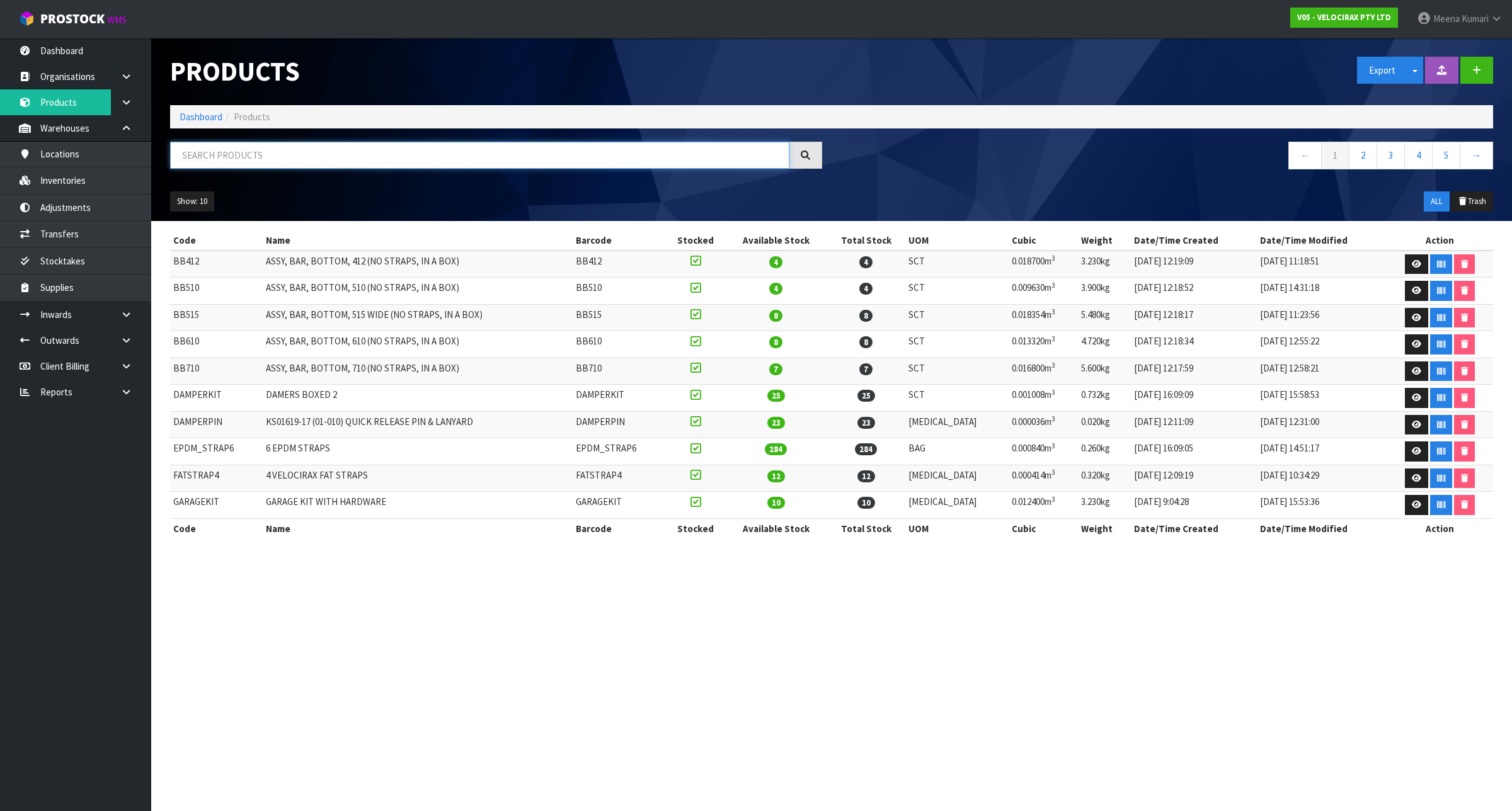
click at [252, 165] on input "text" at bounding box center [480, 156] width 619 height 27
paste input "DAMPERPIN"
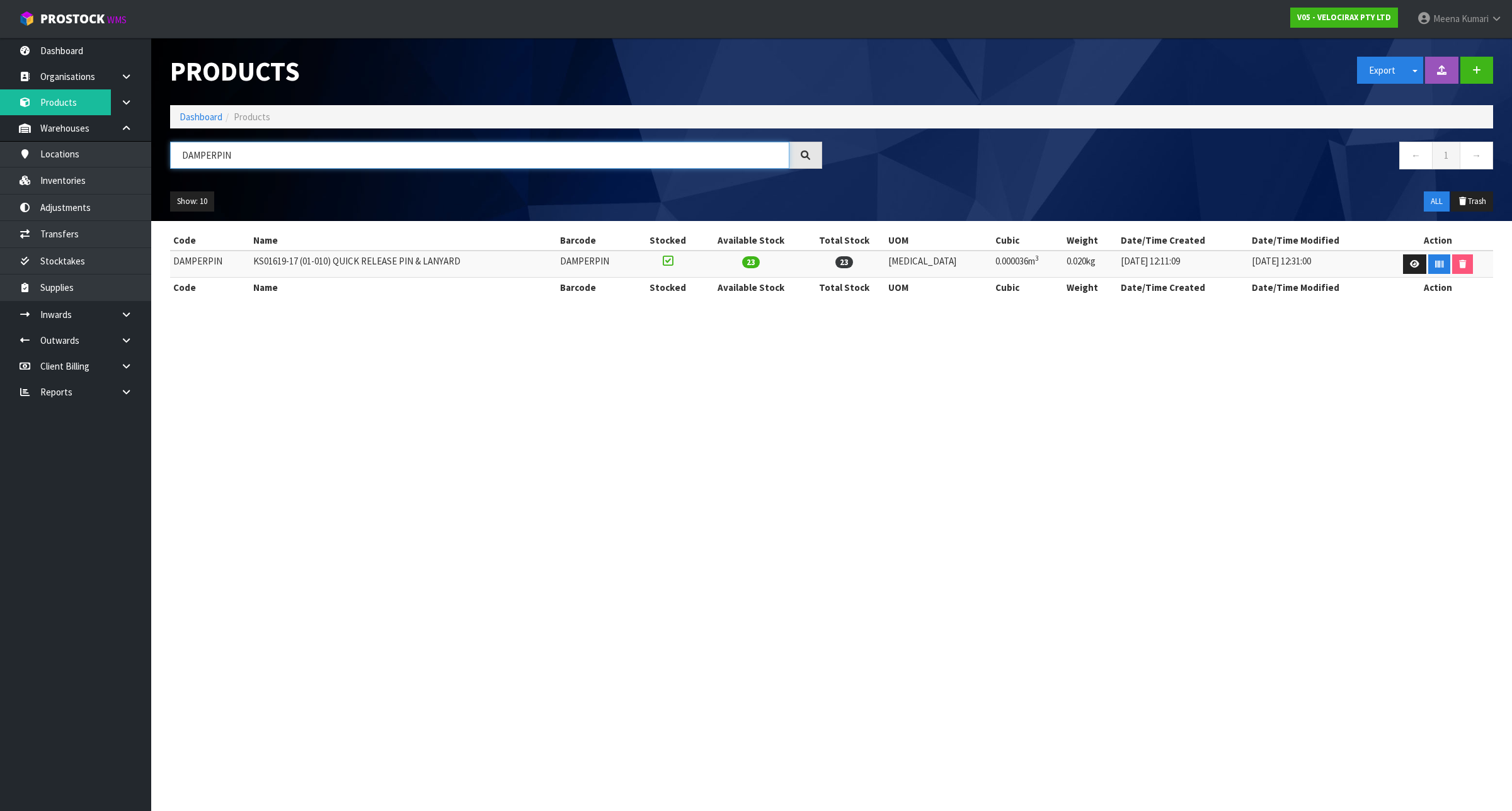
click at [273, 149] on input "DAMPERPIN" at bounding box center [480, 156] width 619 height 27
paste input "KS01619-12"
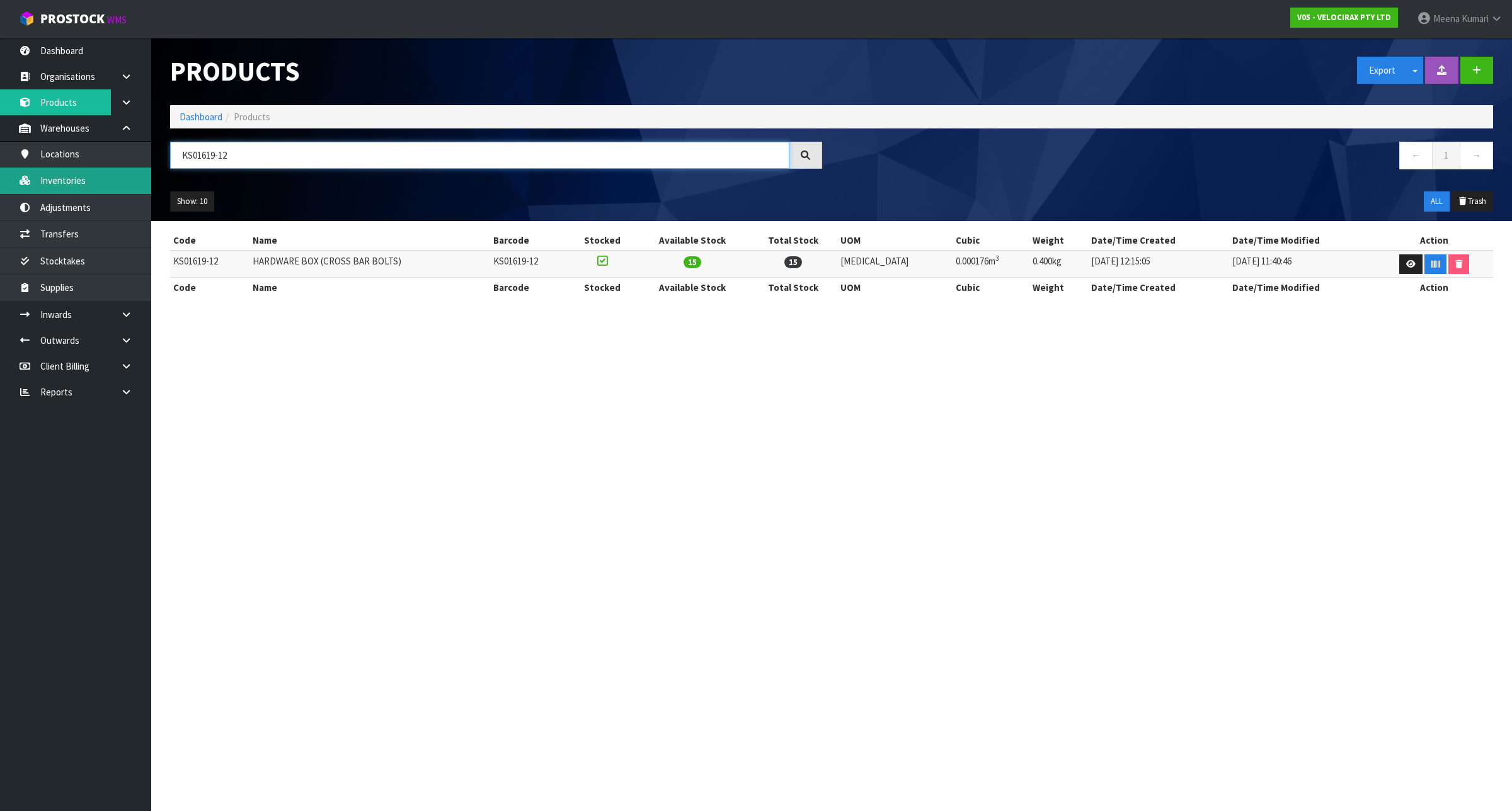
type input "KS01619-12"
click at [101, 187] on link "Inventories" at bounding box center [75, 180] width 151 height 26
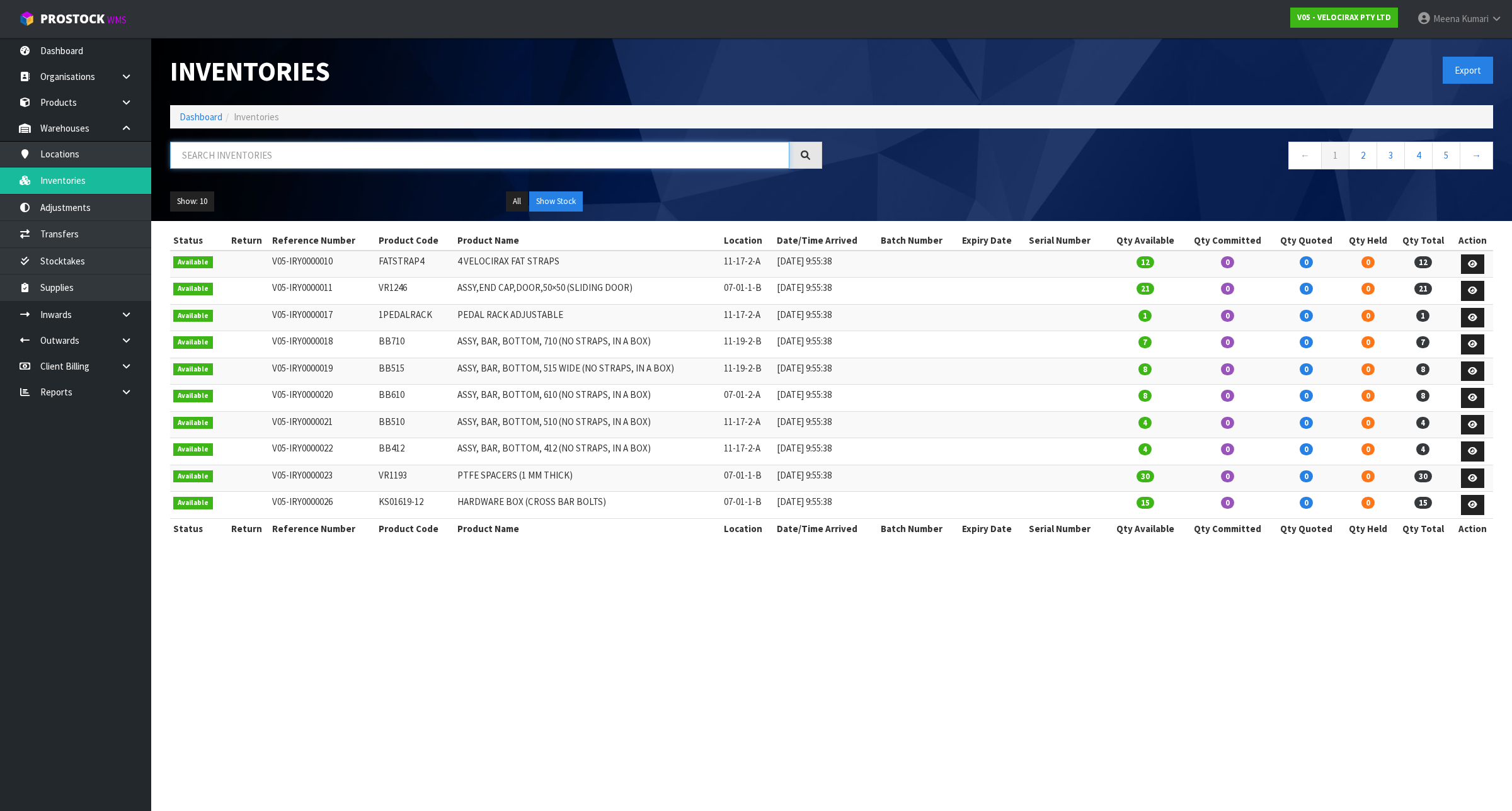
click at [219, 158] on input "text" at bounding box center [480, 156] width 619 height 27
paste input "KS01619-12"
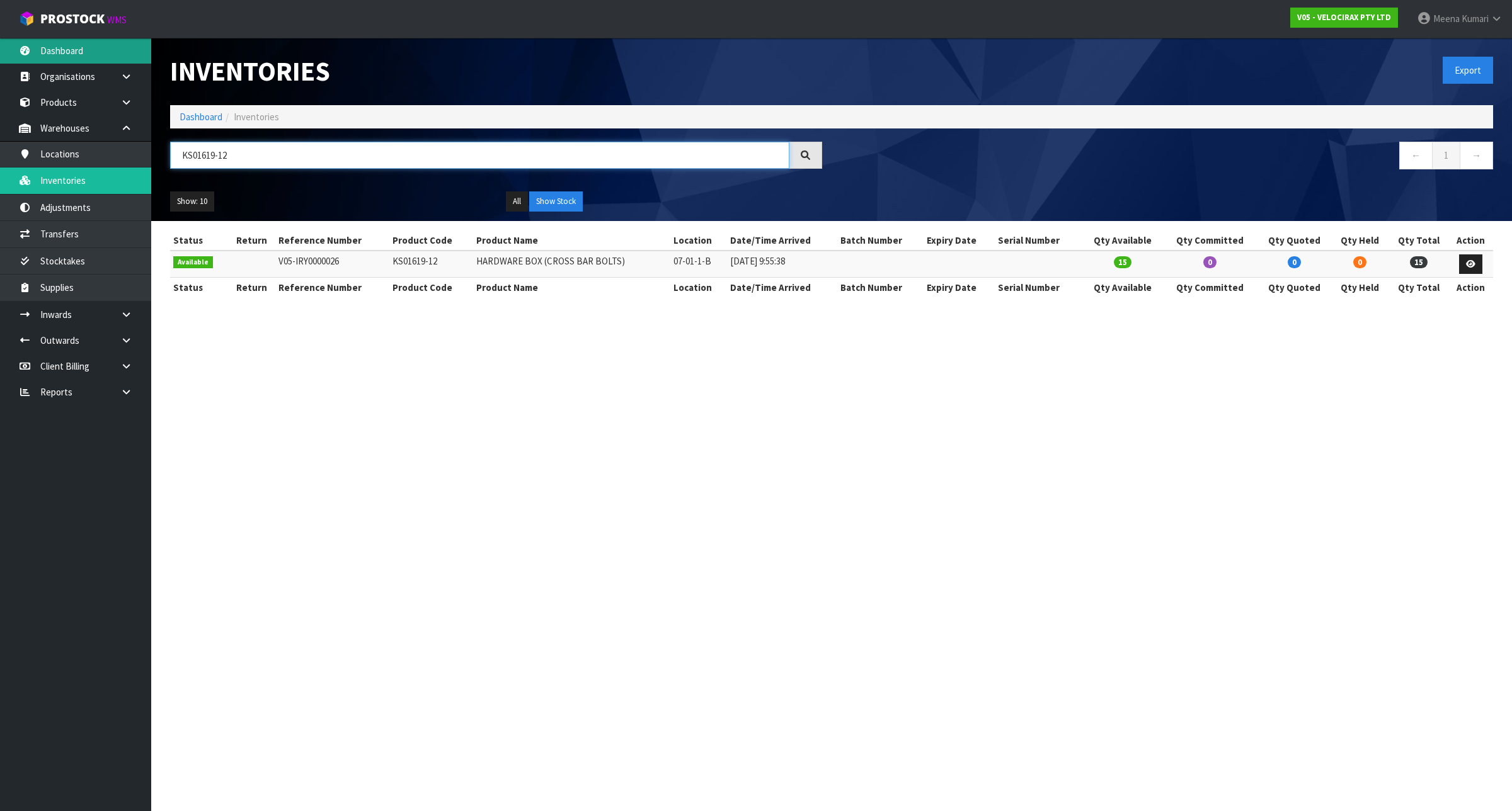
type input "KS01619-12"
click at [414, 266] on td "KS01619-12" at bounding box center [431, 264] width 84 height 27
copy tr "KS01619-12"
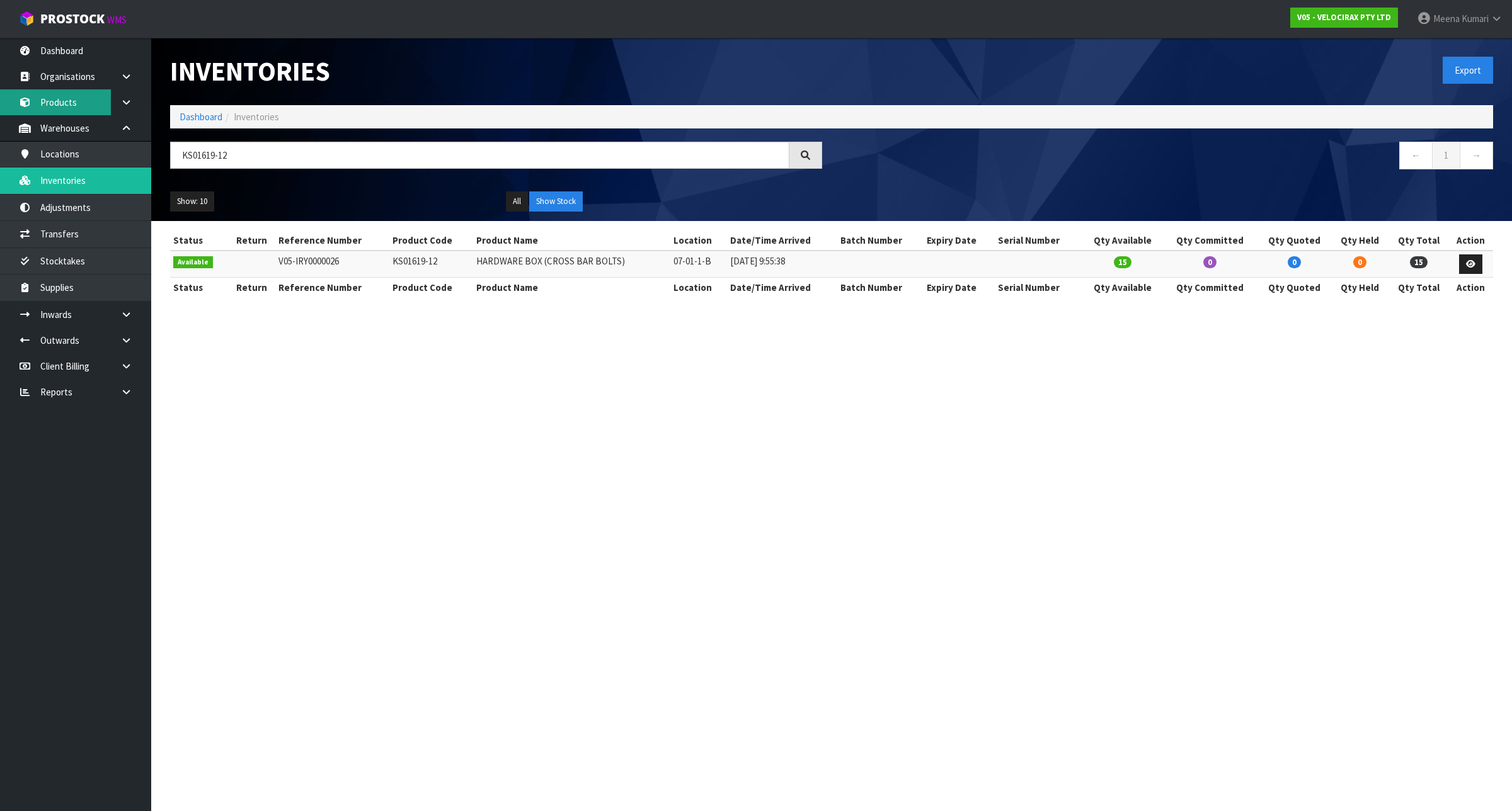
click at [83, 105] on link "Products" at bounding box center [75, 102] width 151 height 26
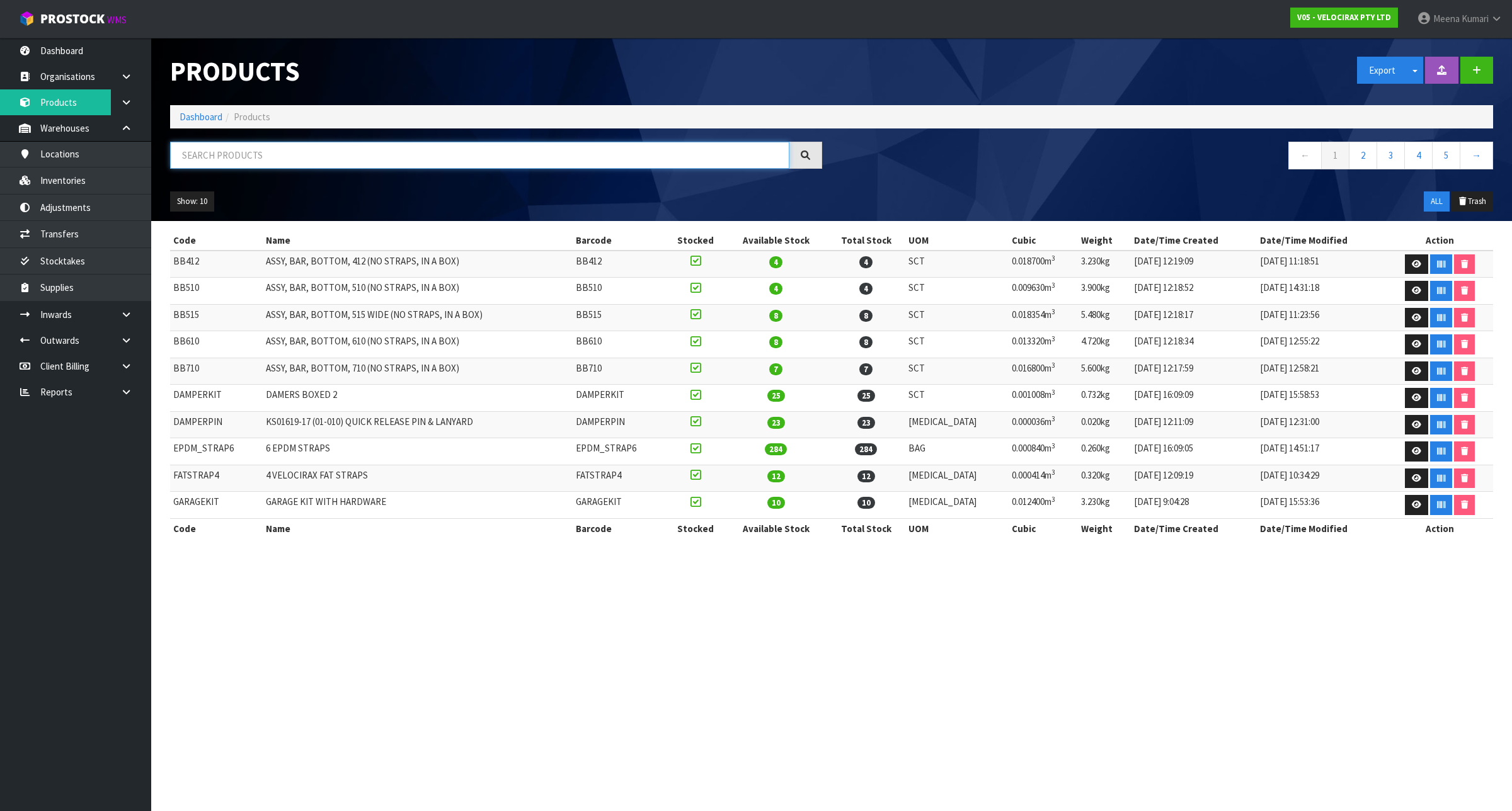
click at [265, 162] on input "text" at bounding box center [480, 156] width 619 height 27
paste input "KS01619-12"
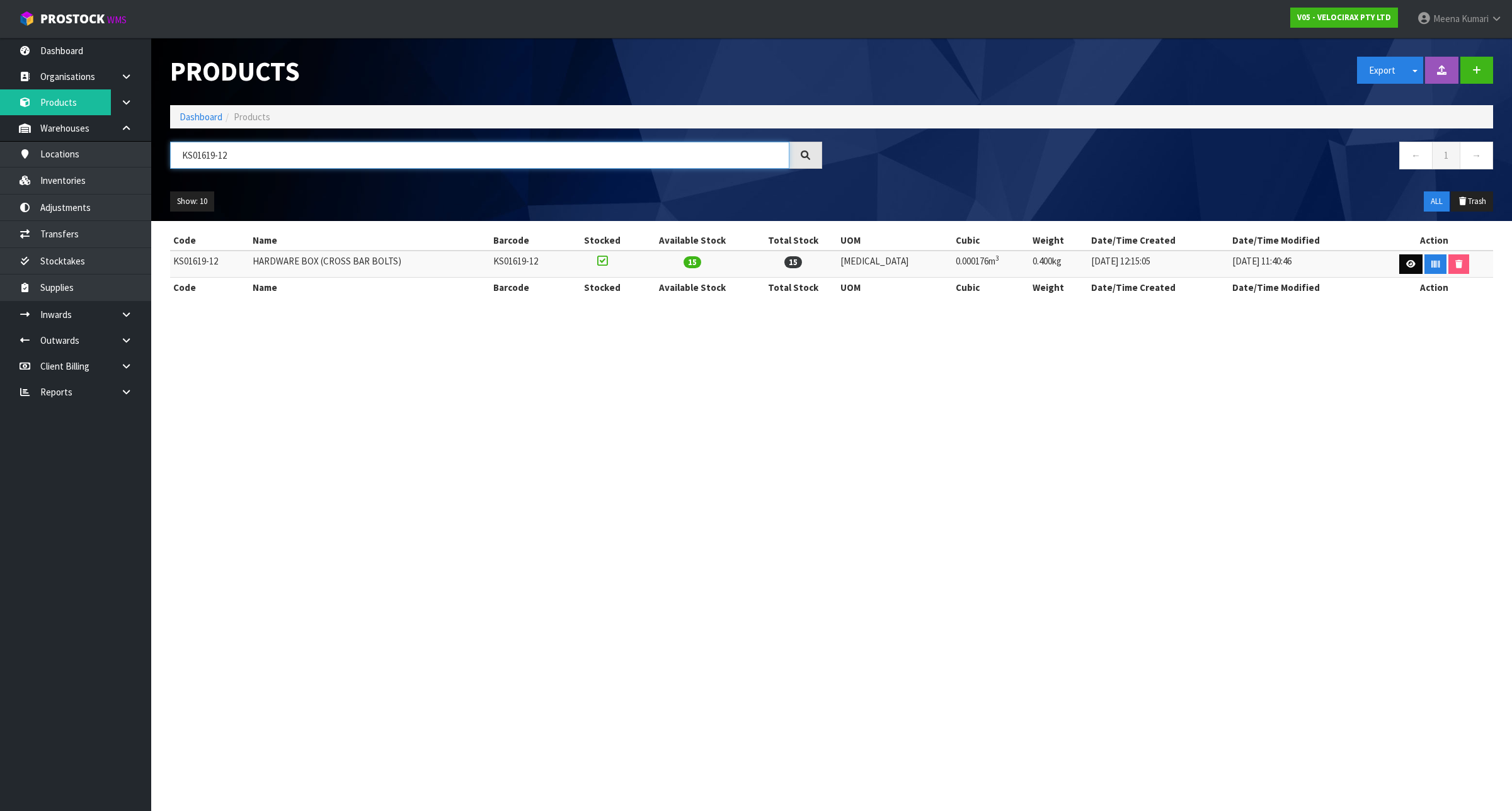
type input "KS01619-12"
click at [1399, 256] on link at bounding box center [1411, 264] width 23 height 20
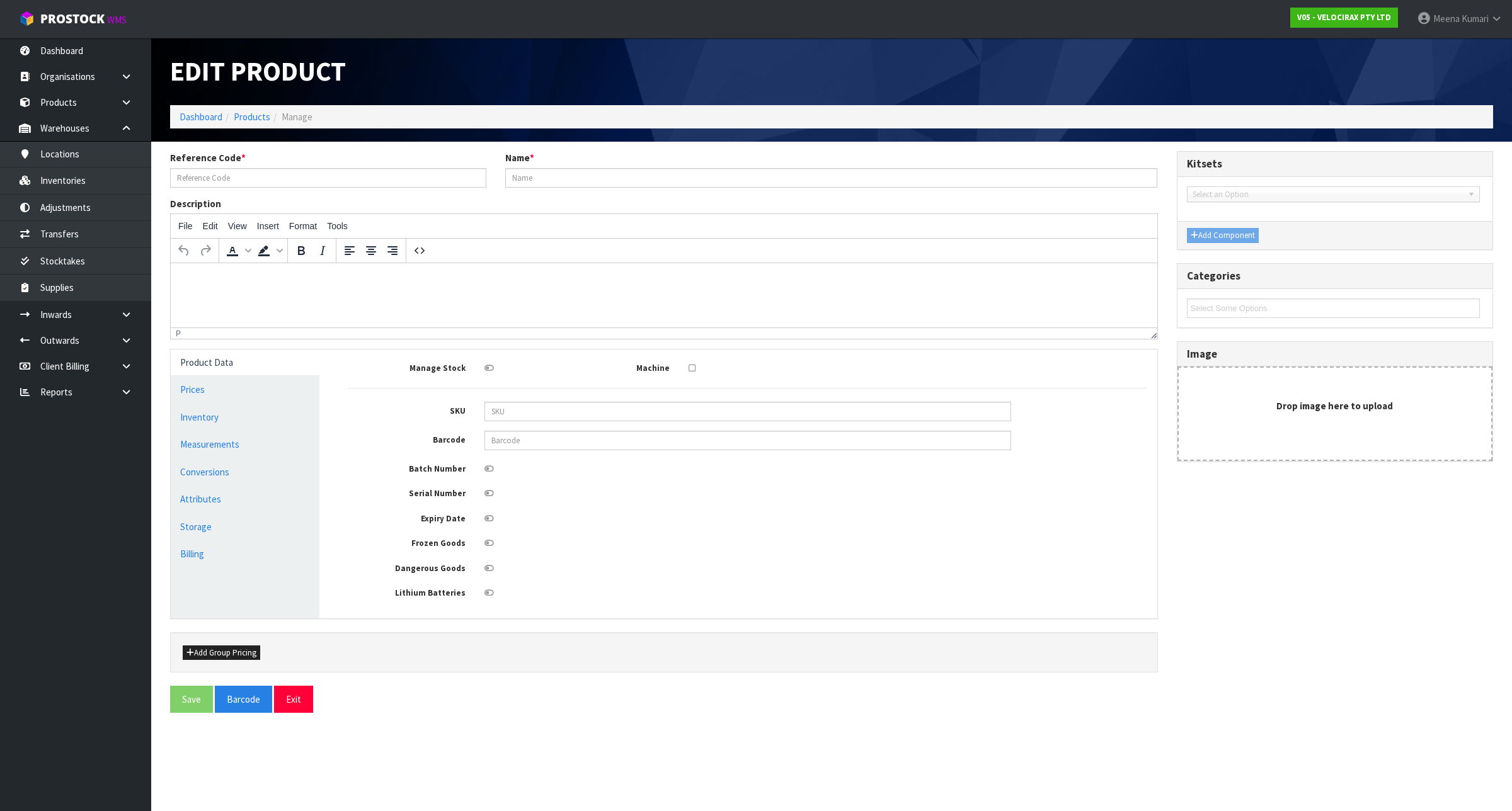
type input "KS01619-12"
type input "HARDWARE BOX (CROSS BAR BOLTS)"
type input "KMS-SKU-0012849"
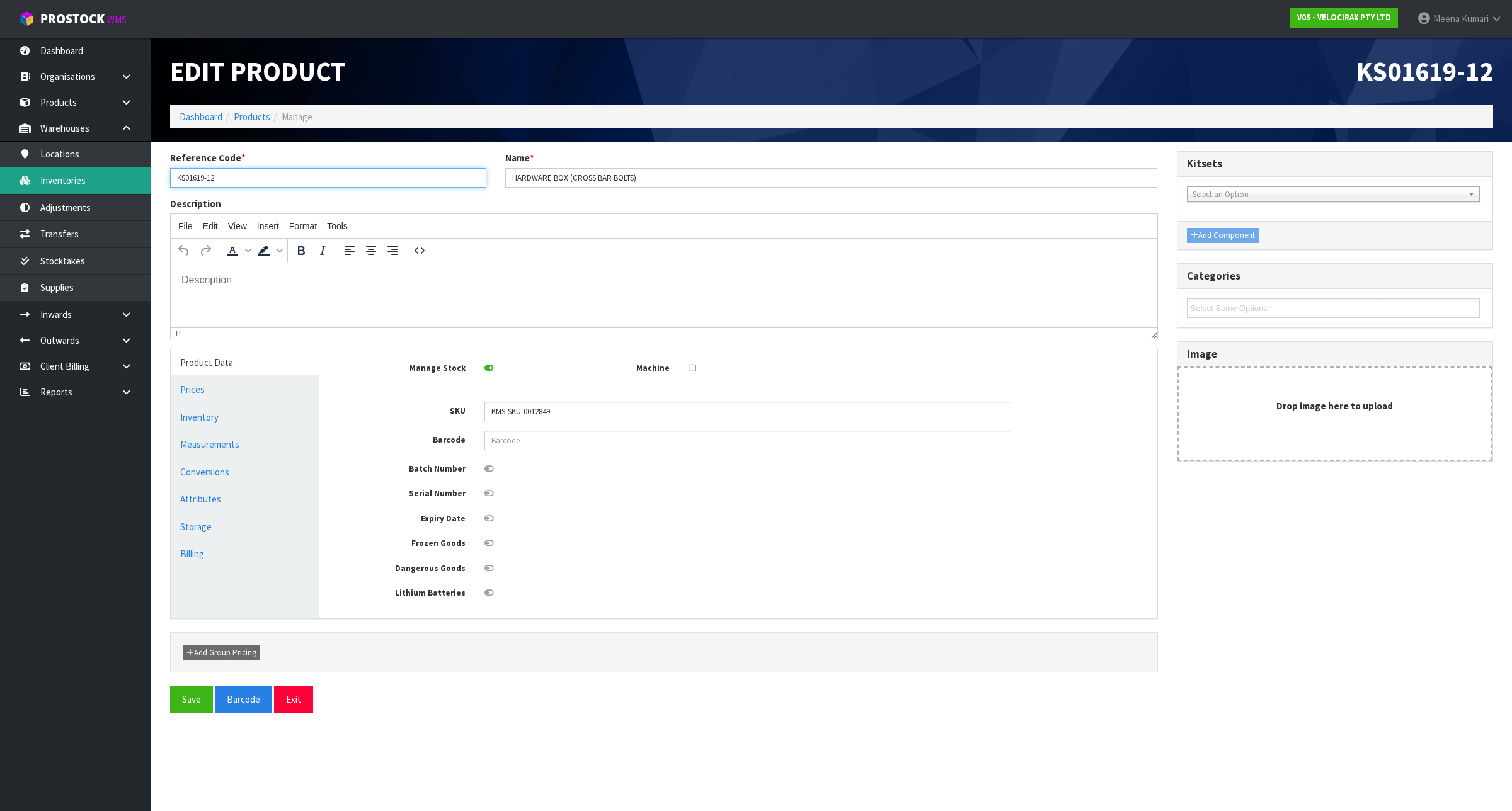
drag, startPoint x: 237, startPoint y: 178, endPoint x: 137, endPoint y: 179, distance: 100.0
click at [137, 179] on body "Toggle navigation ProStock WMS V05 - VELOCIRAX PTY LTD [PERSON_NAME] Logout Das…" at bounding box center [756, 405] width 1512 height 811
paste input "CBARHARDWARE"
type input "CBARHARDWARE"
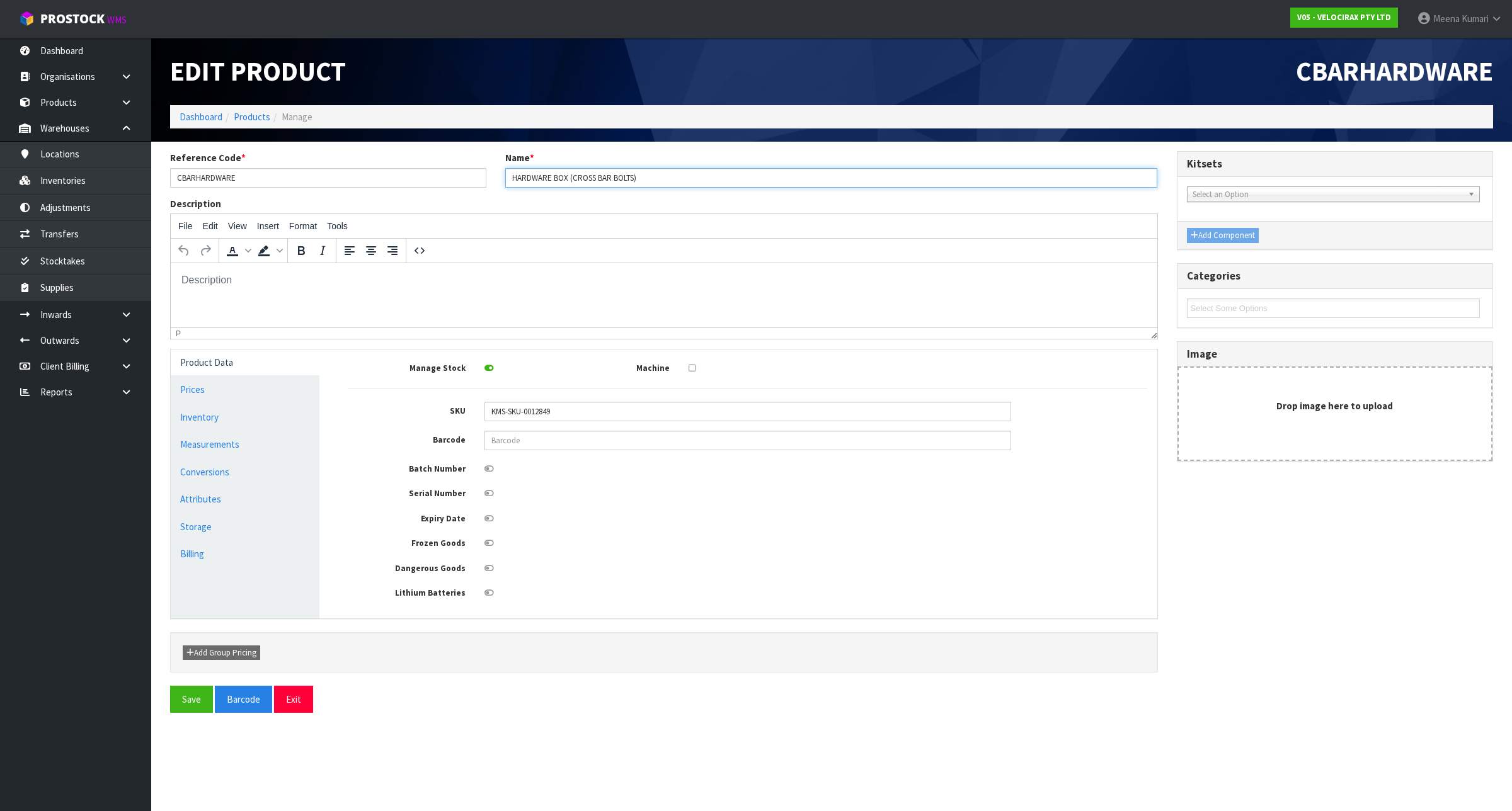
click at [507, 187] on input "HARDWARE BOX (CROSS BAR BOLTS)" at bounding box center [831, 178] width 652 height 19
paste input "KS01619-12"
type input "KS01619-12 HARDWARE BOX (CROSS BAR BOLTS)"
click at [187, 704] on button "Save" at bounding box center [192, 700] width 43 height 27
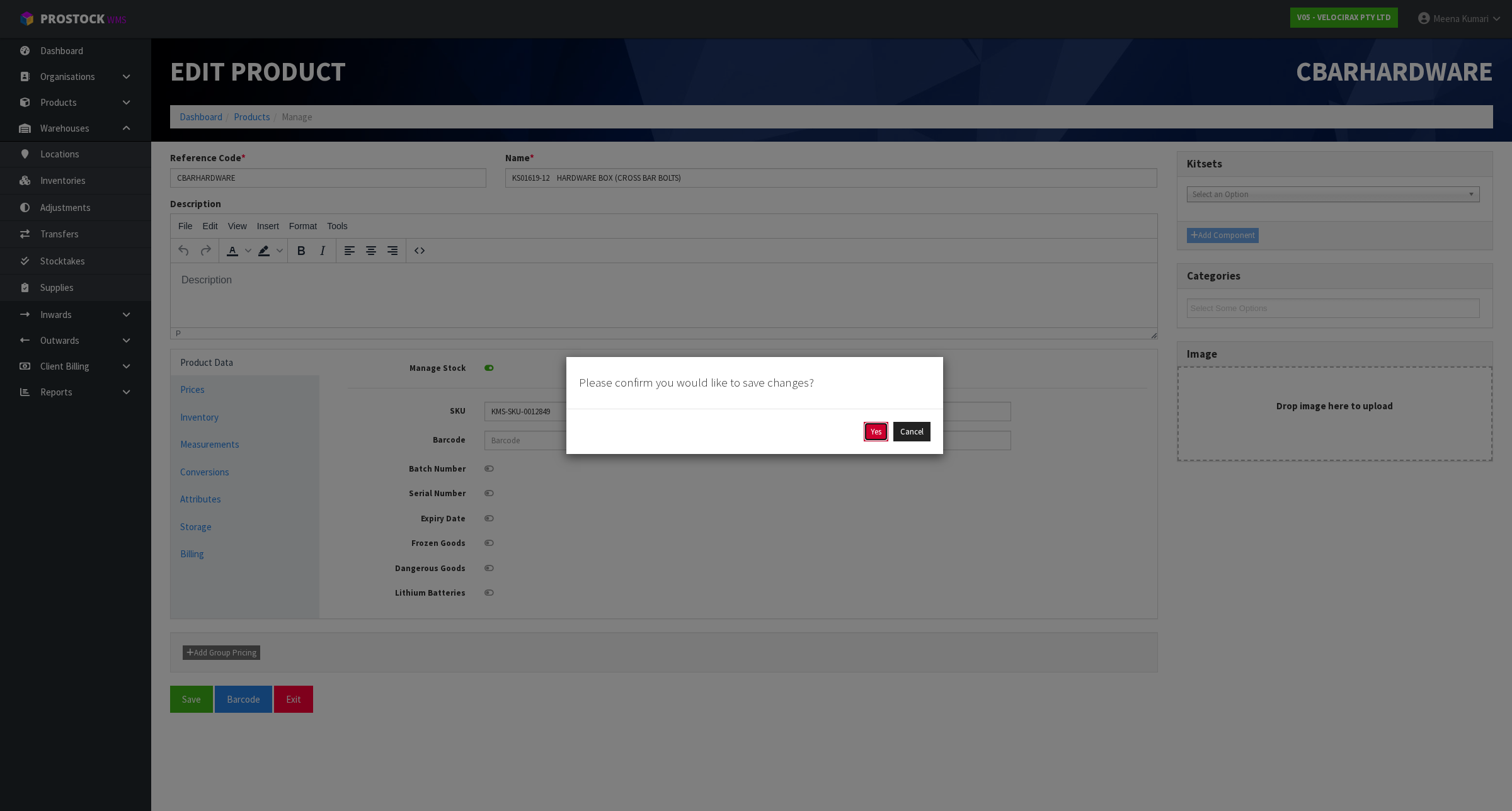
click at [875, 436] on button "Yes" at bounding box center [875, 431] width 24 height 20
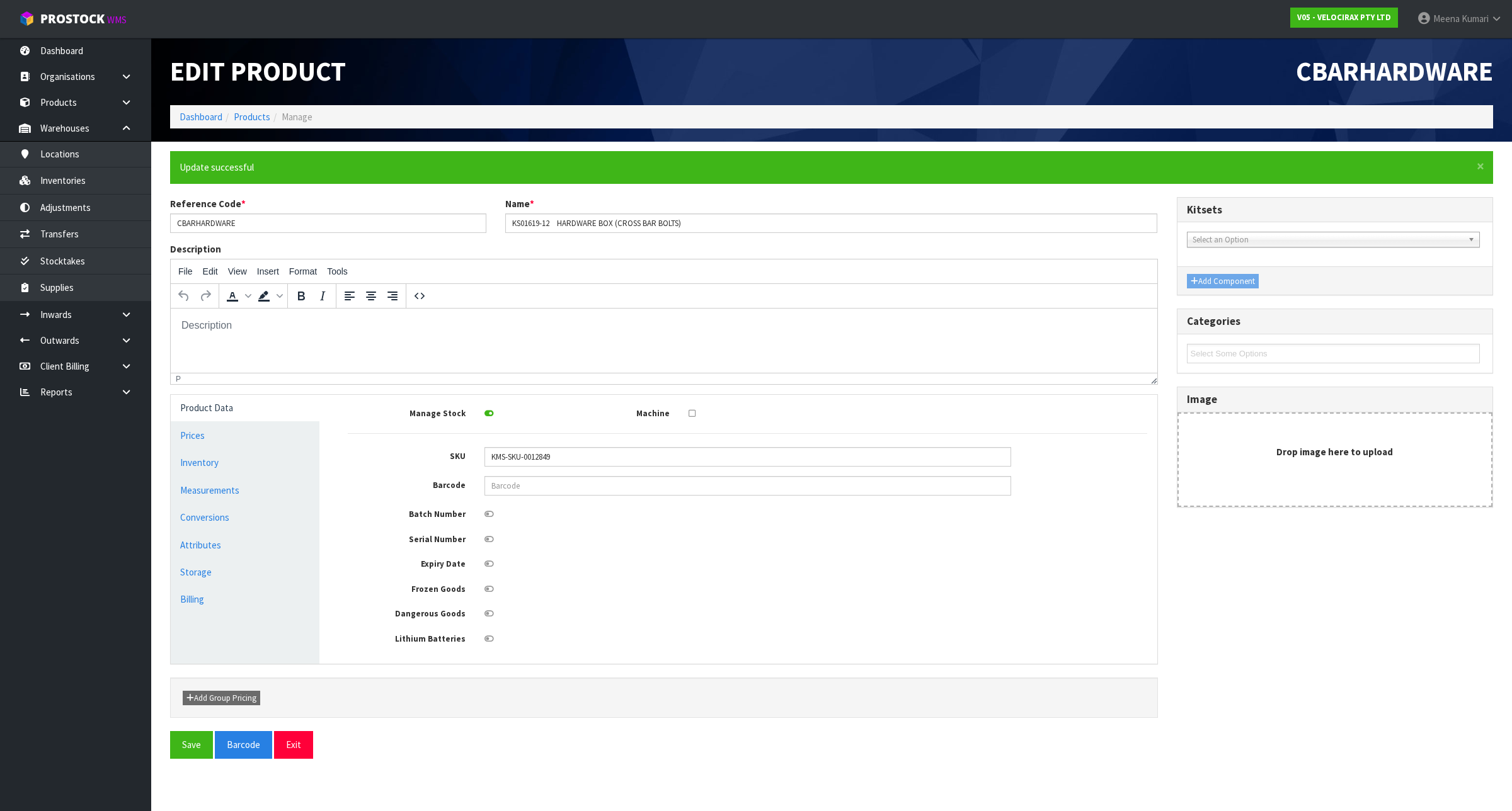
click at [230, 211] on div "Reference Code * CBARHARDWARE" at bounding box center [328, 215] width 335 height 36
click at [229, 211] on div "Reference Code * CBARHARDWARE" at bounding box center [328, 215] width 335 height 36
click at [224, 224] on input "CBARHARDWARE" at bounding box center [328, 223] width 316 height 19
click at [121, 180] on link "Inventories" at bounding box center [75, 180] width 151 height 26
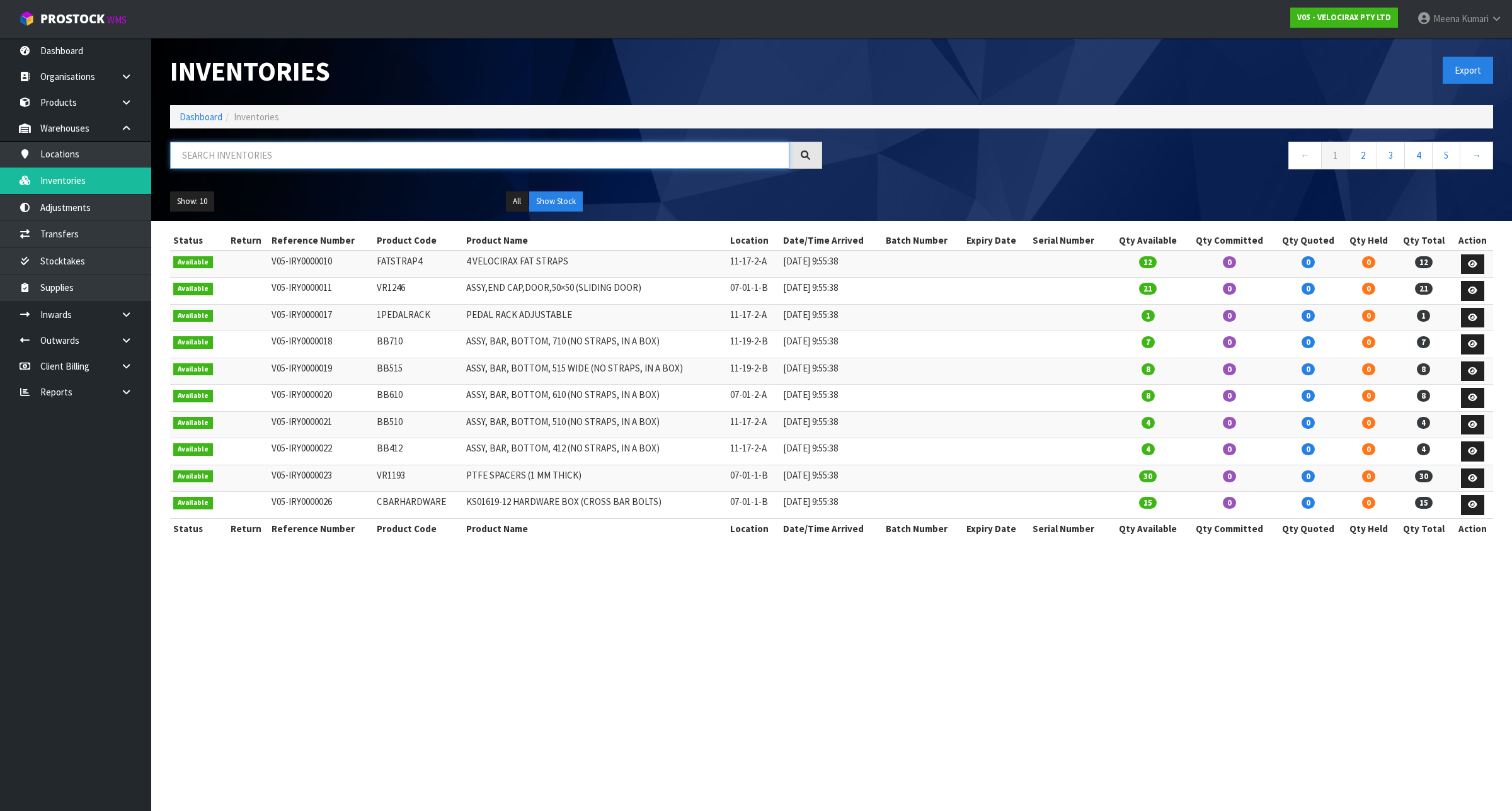
click at [285, 160] on input "text" at bounding box center [480, 156] width 619 height 27
paste input "CBARHARDWARE"
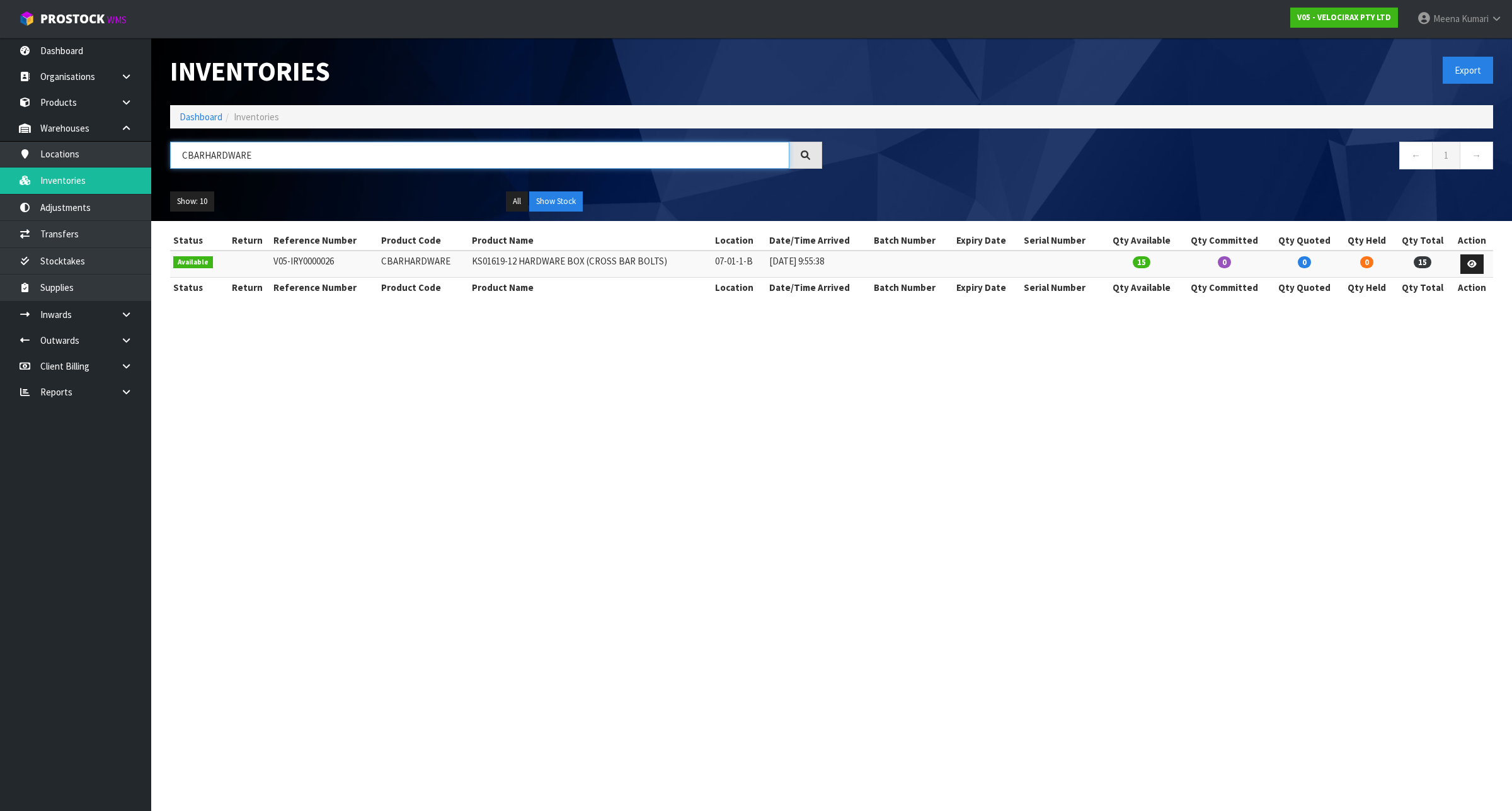
click at [348, 152] on input "CBARHARDWARE" at bounding box center [480, 156] width 619 height 27
paste input "KS01619-12"
click at [311, 149] on input "KS01619-12" at bounding box center [480, 156] width 619 height 27
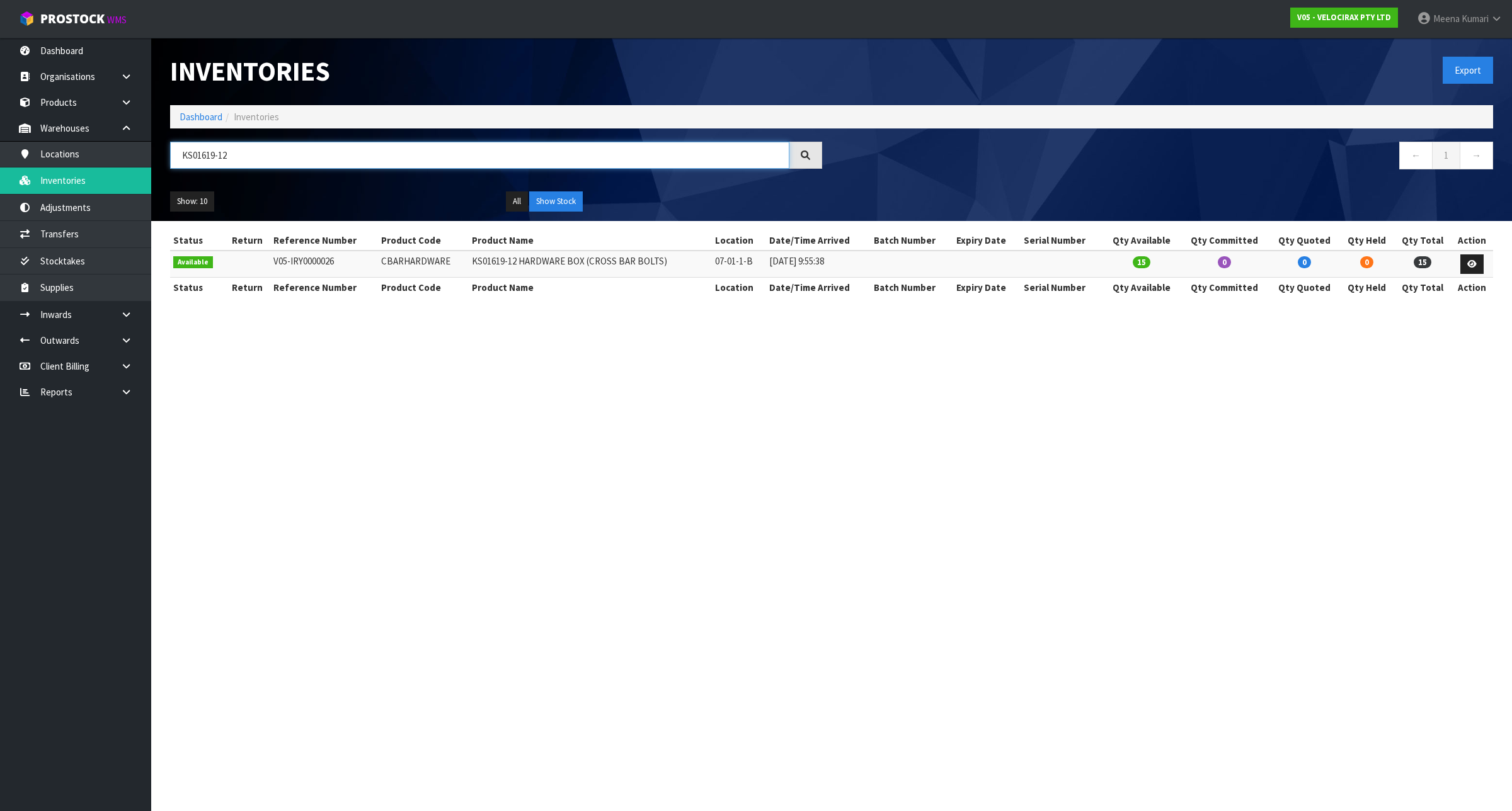
click at [311, 149] on input "KS01619-12" at bounding box center [480, 156] width 619 height 27
paste input "GarageHooks"
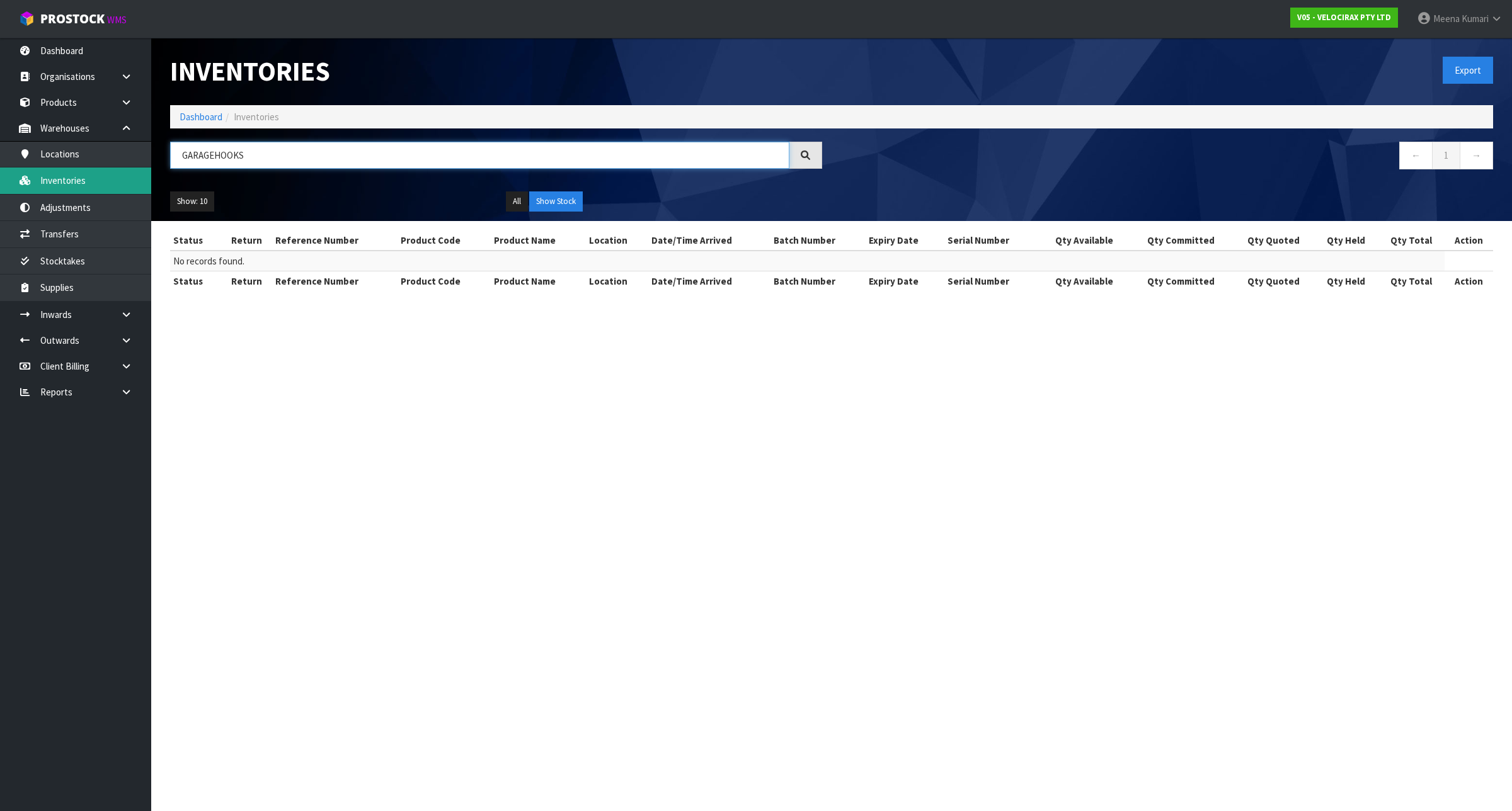
type input "GARAGEHOOKS"
click at [92, 92] on link "Products" at bounding box center [75, 102] width 151 height 26
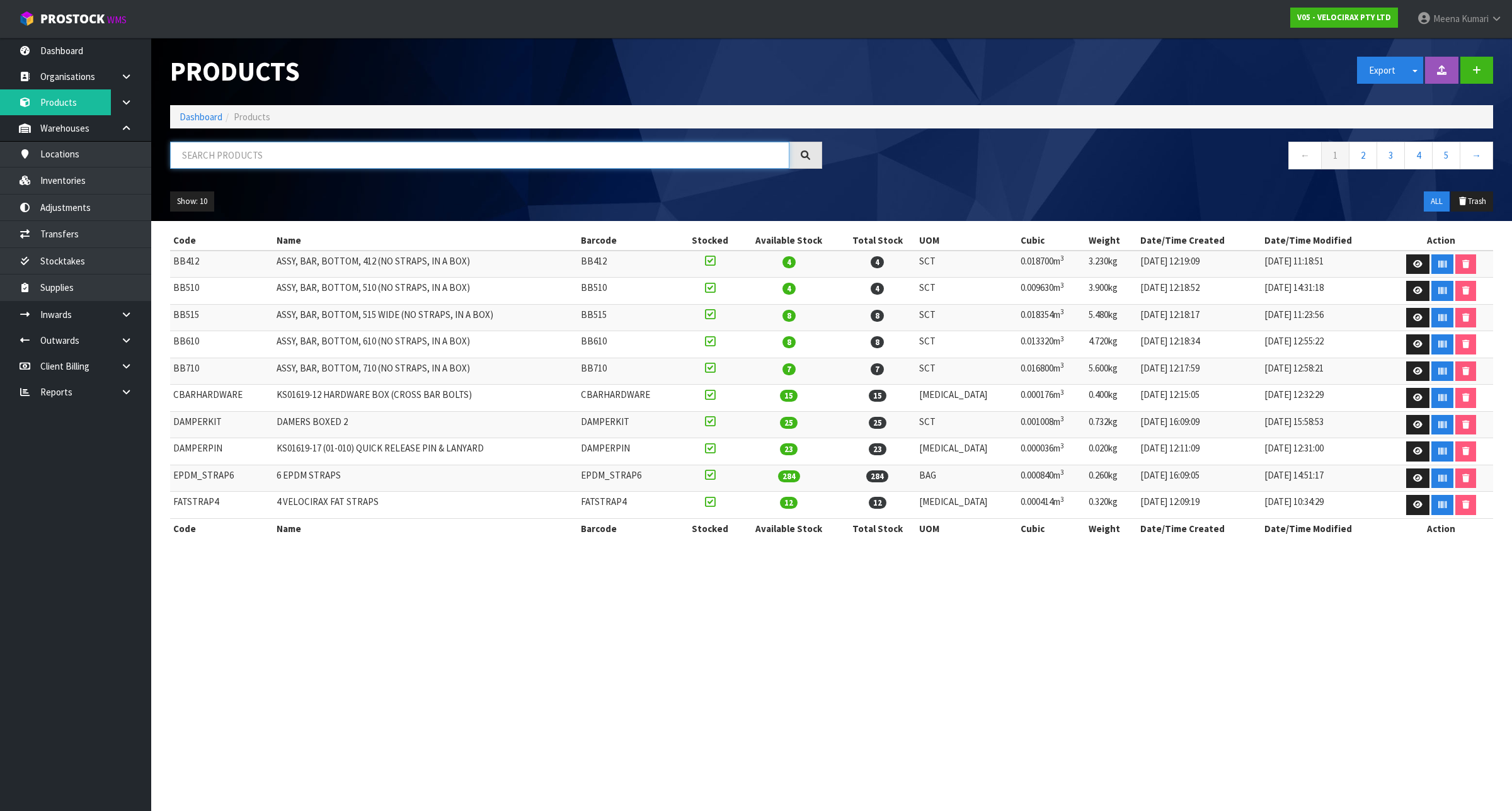
click at [318, 168] on input "text" at bounding box center [480, 156] width 619 height 27
paste input "KS01619-14"
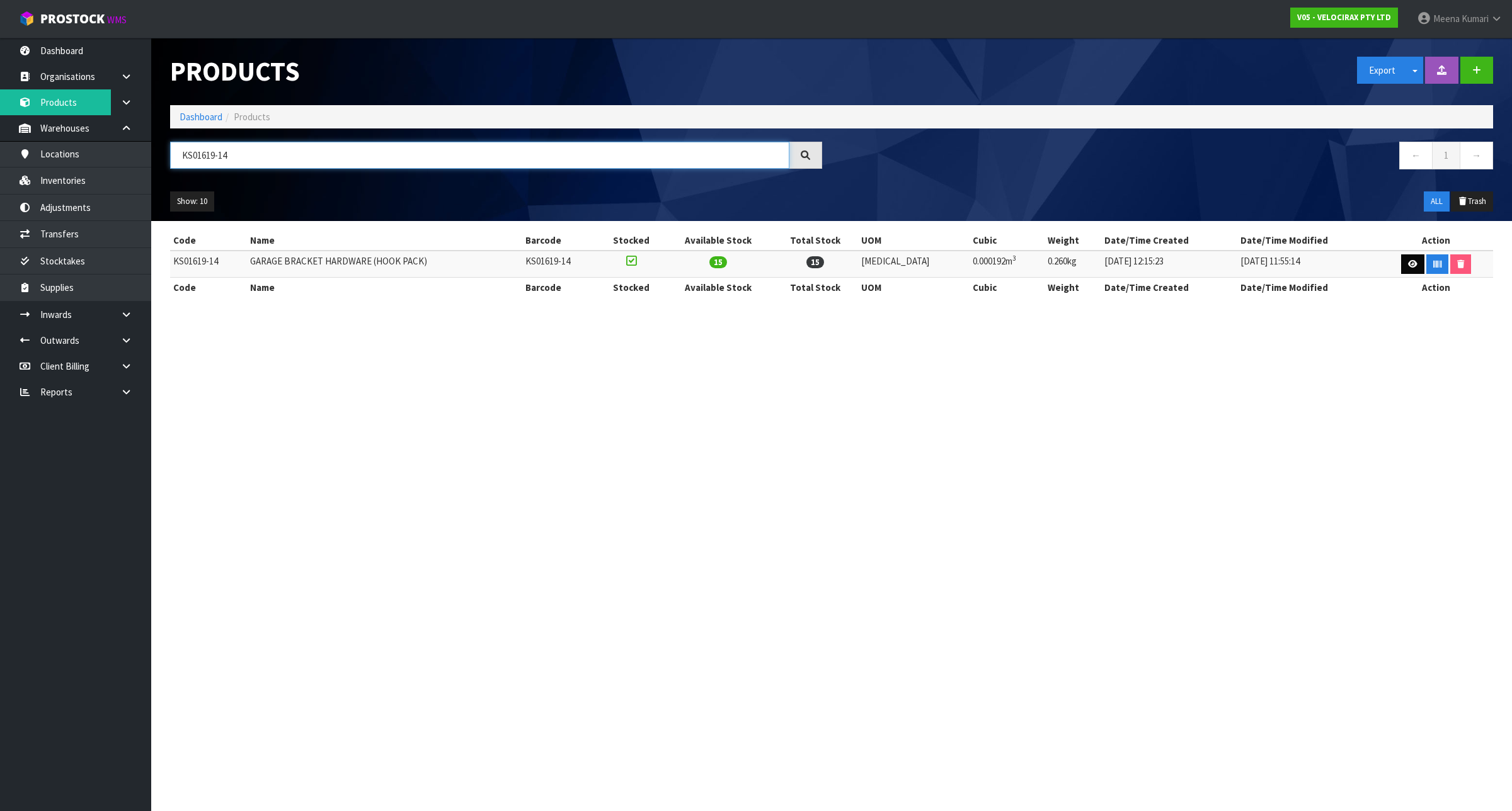
type input "KS01619-14"
click at [1409, 263] on icon at bounding box center [1413, 264] width 10 height 8
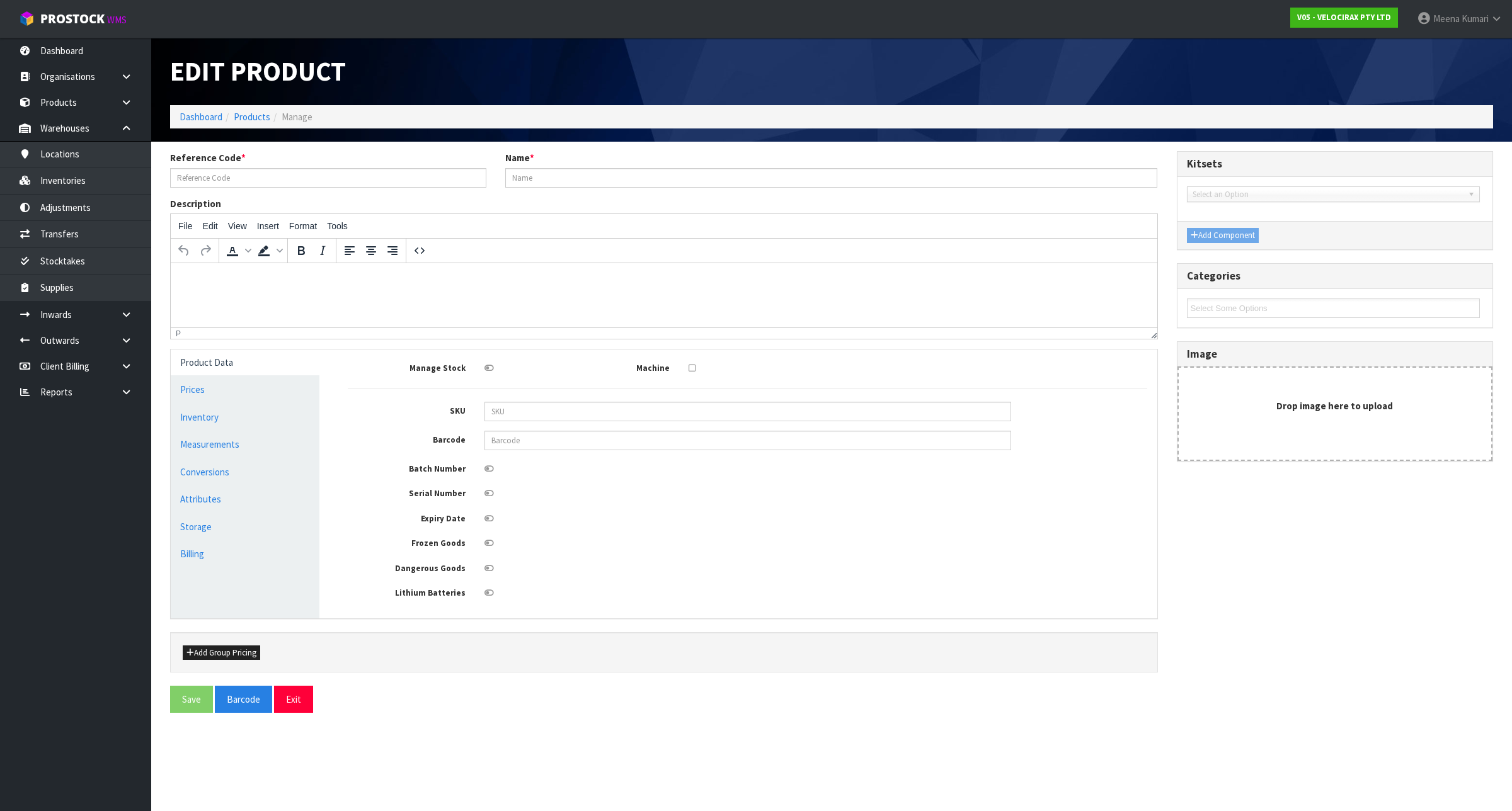
type input "KS01619-14"
type input "GARAGE BRACKET HARDWARE (HOOK PACK)"
type input "KMS-SKU-0012880"
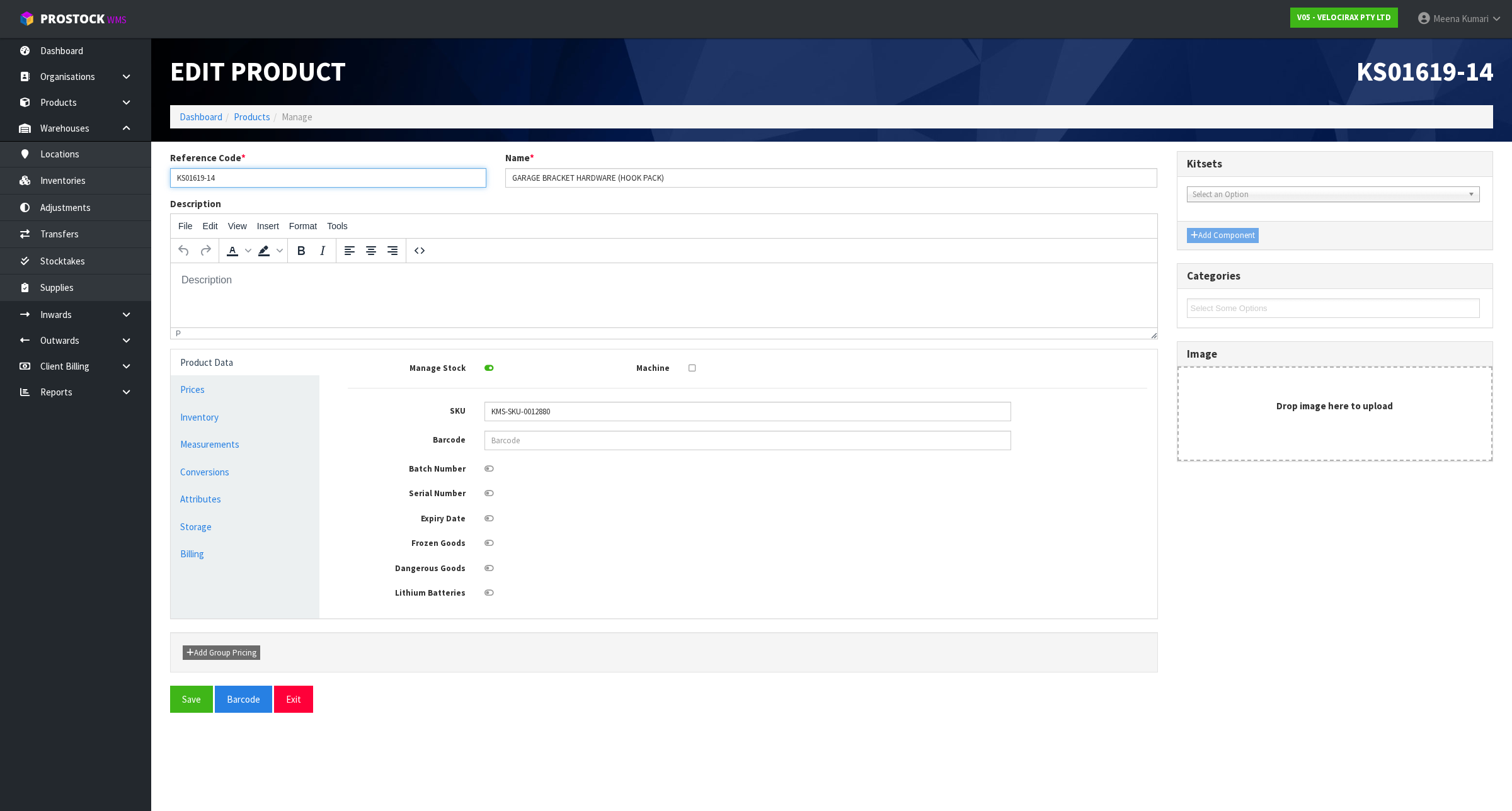
click at [230, 173] on input "KS01619-14" at bounding box center [328, 178] width 316 height 19
click at [231, 171] on input "KS01619-14" at bounding box center [328, 178] width 316 height 19
drag, startPoint x: 231, startPoint y: 171, endPoint x: 164, endPoint y: 190, distance: 69.6
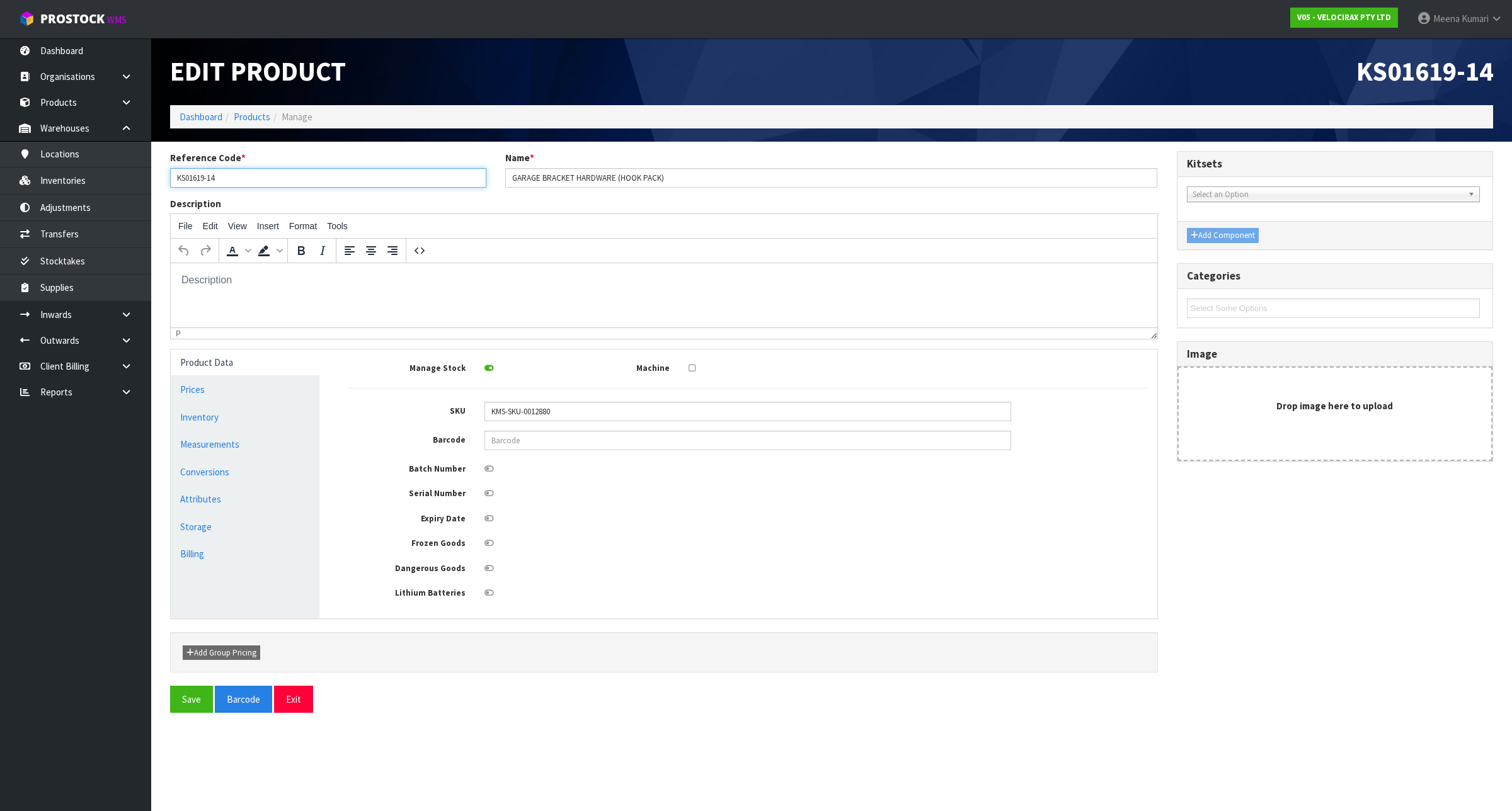
click at [164, 190] on div "Reference Code * KS01619-14 Name * GARAGE BRACKET HARDWARE (HOOK PACK)" at bounding box center [664, 173] width 1007 height 46
paste input "GARAGEHOOKS"
type input "GARAGEHOOKS"
click at [193, 696] on button "Save" at bounding box center [192, 700] width 43 height 27
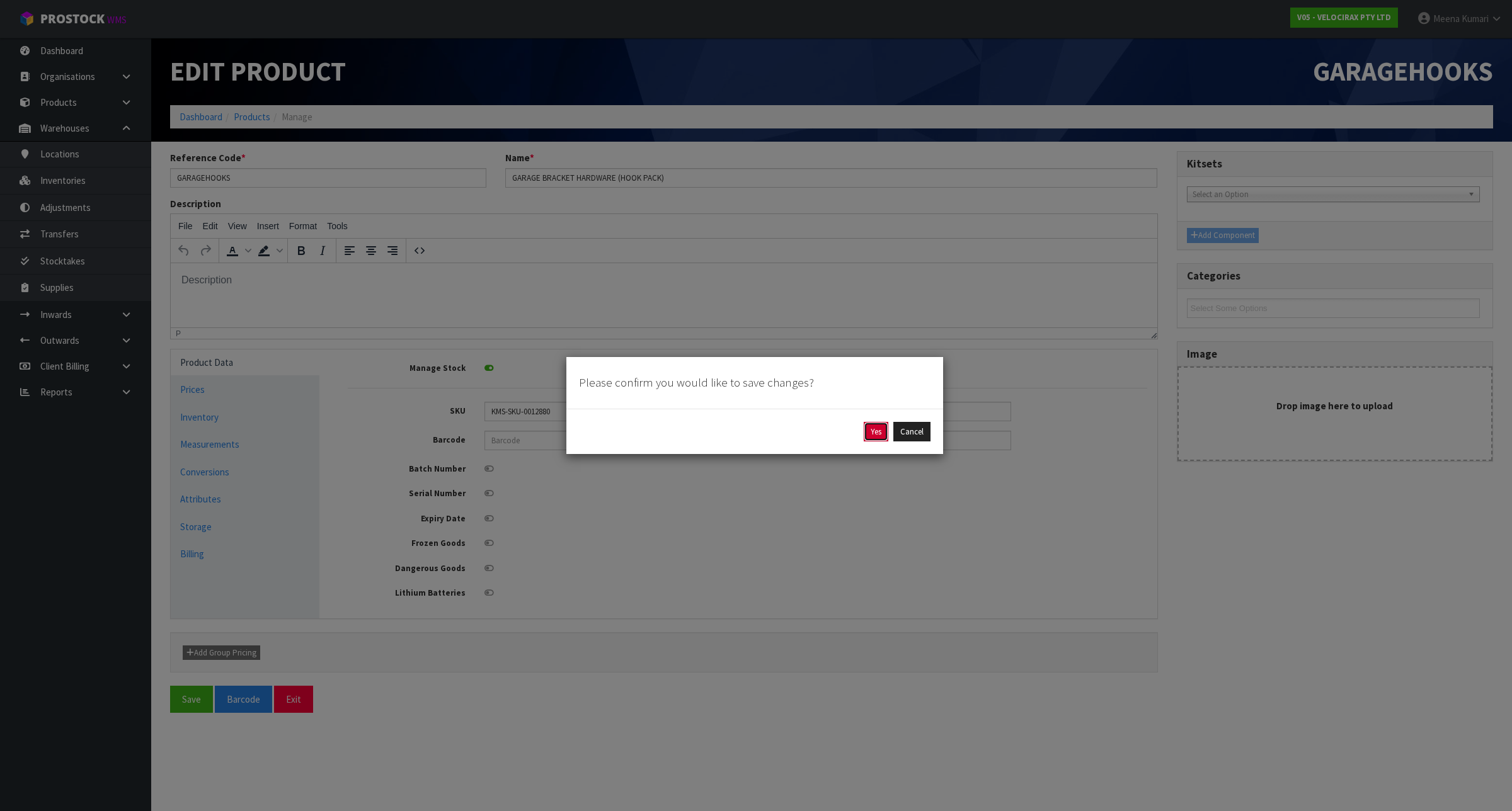
click at [872, 425] on button "Yes" at bounding box center [875, 431] width 24 height 20
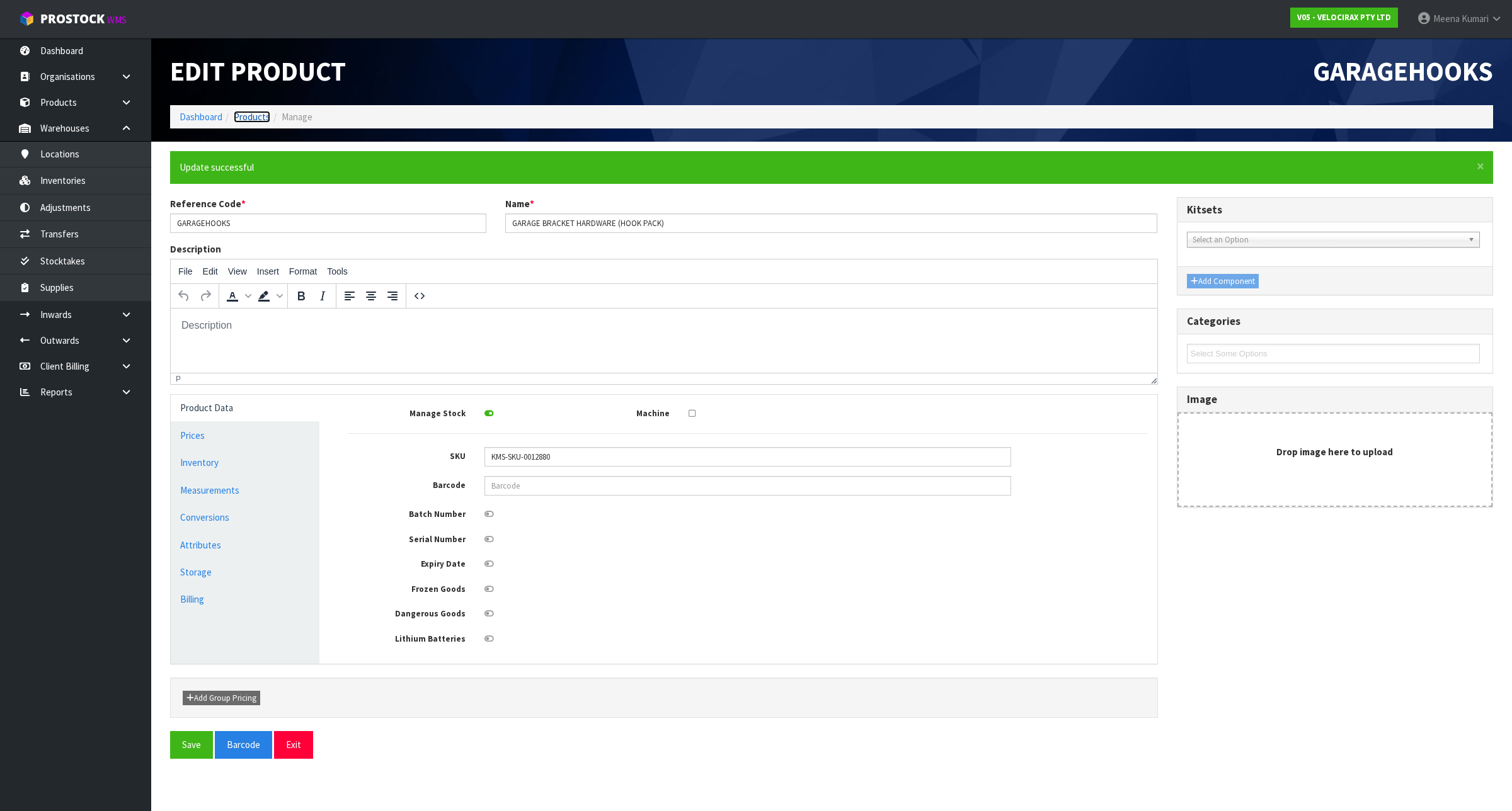
click at [247, 118] on link "Products" at bounding box center [252, 117] width 37 height 12
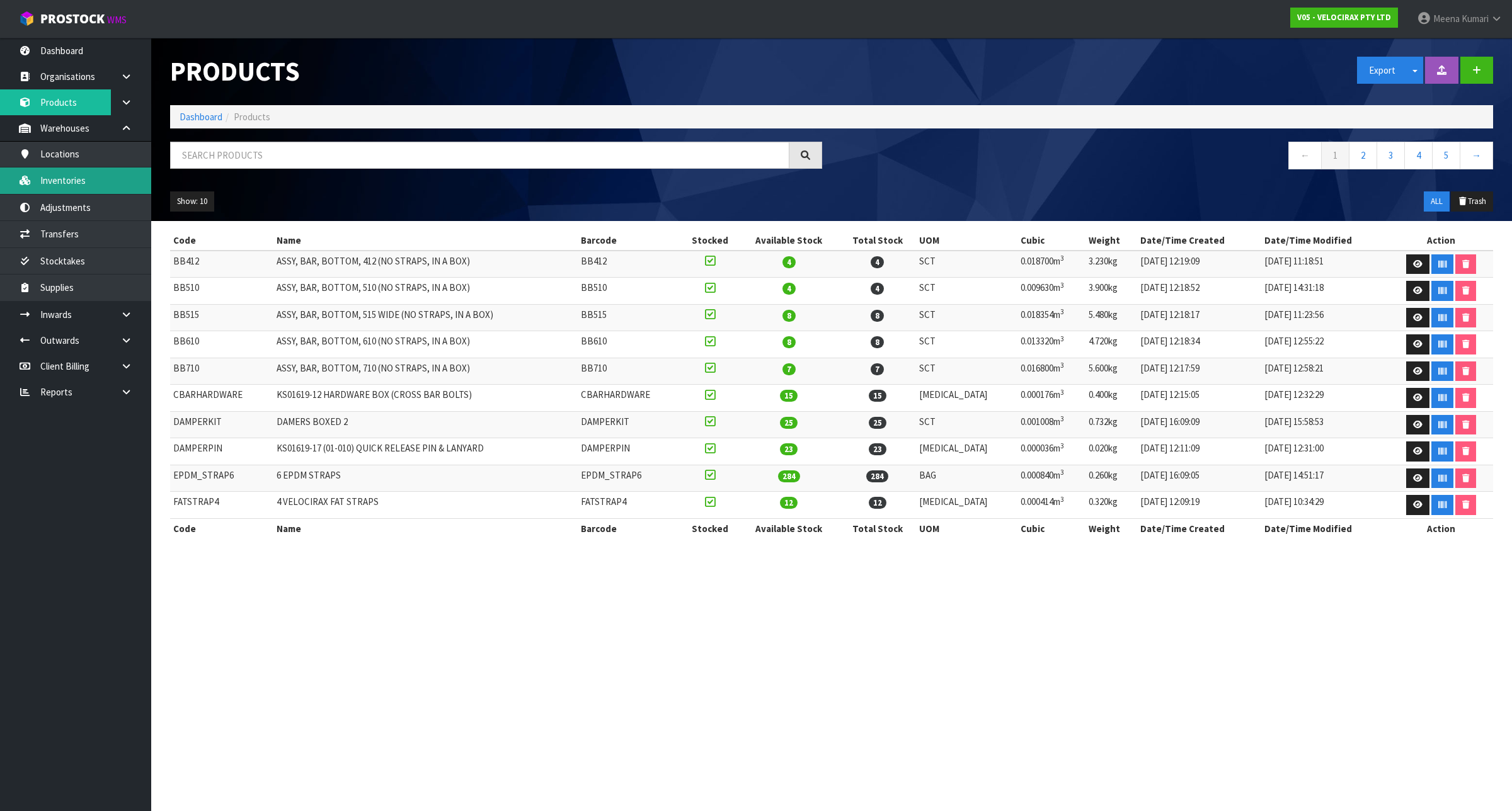
click at [81, 183] on link "Inventories" at bounding box center [75, 180] width 151 height 26
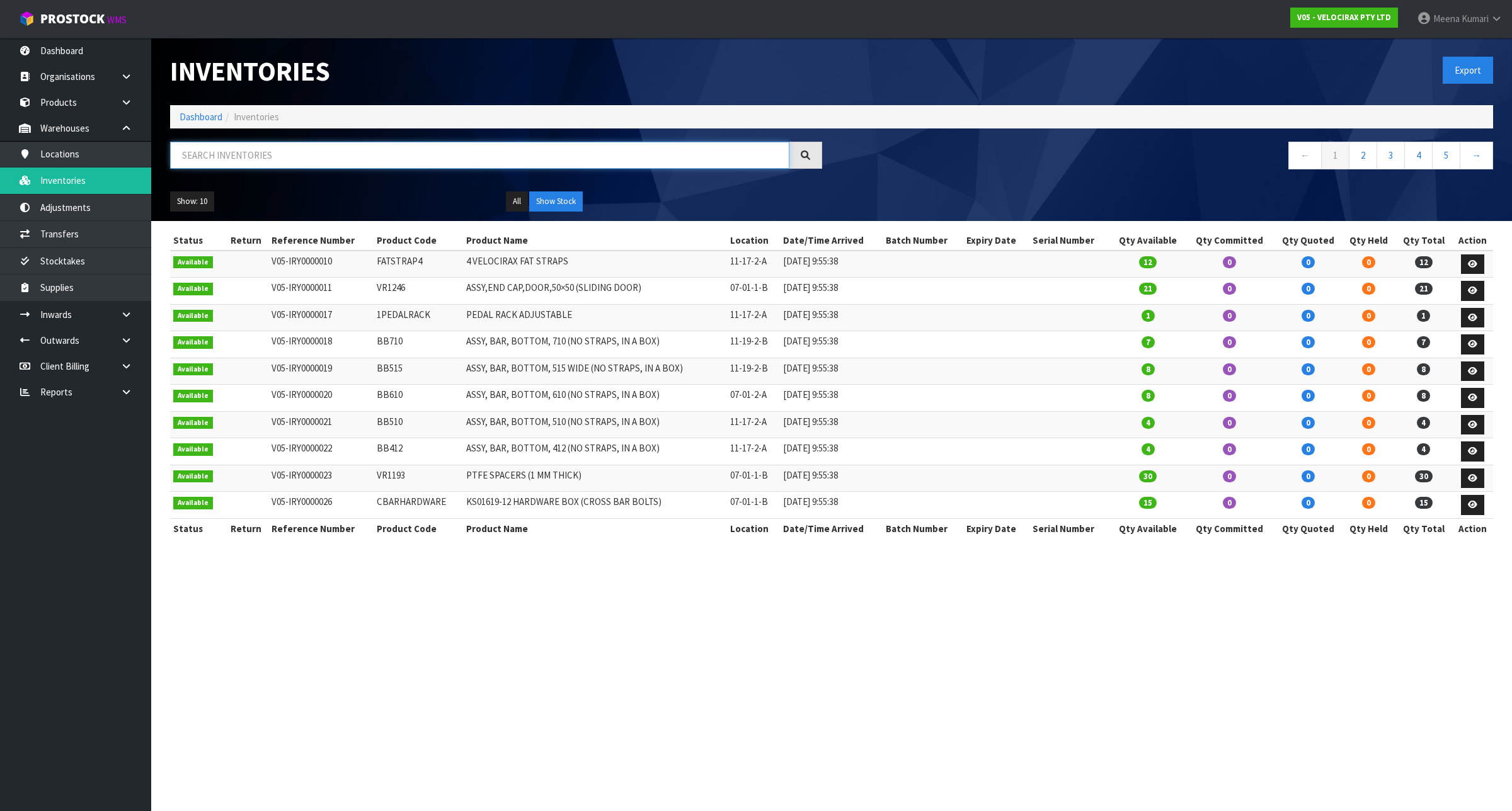
click at [318, 150] on input "text" at bounding box center [480, 156] width 619 height 27
paste input "GarageHooks"
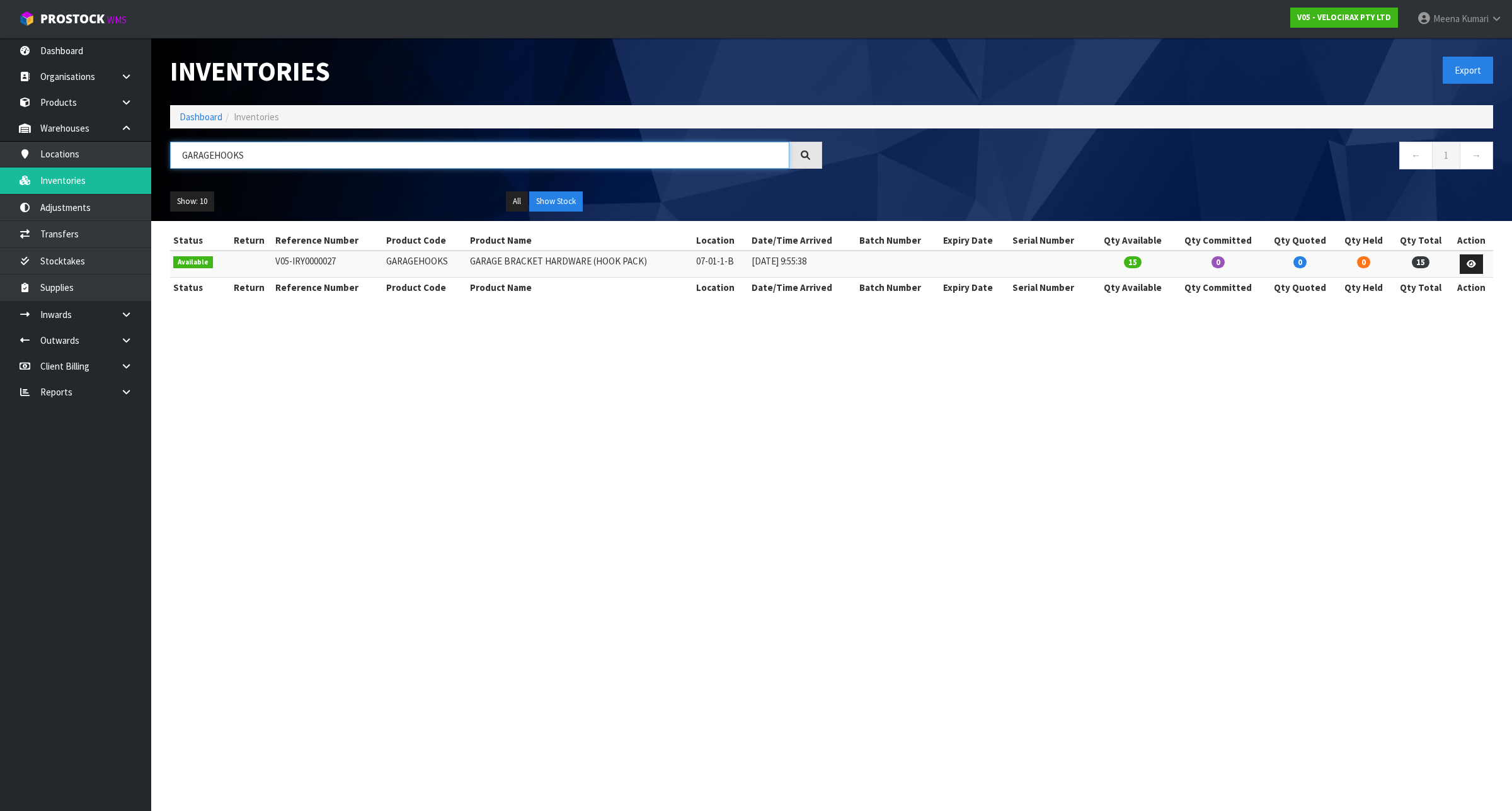
type input "GARAGEHOOKS"
click at [335, 158] on input "GARAGEHOOKS" at bounding box center [480, 156] width 619 height 27
click at [1472, 266] on icon at bounding box center [1471, 264] width 10 height 8
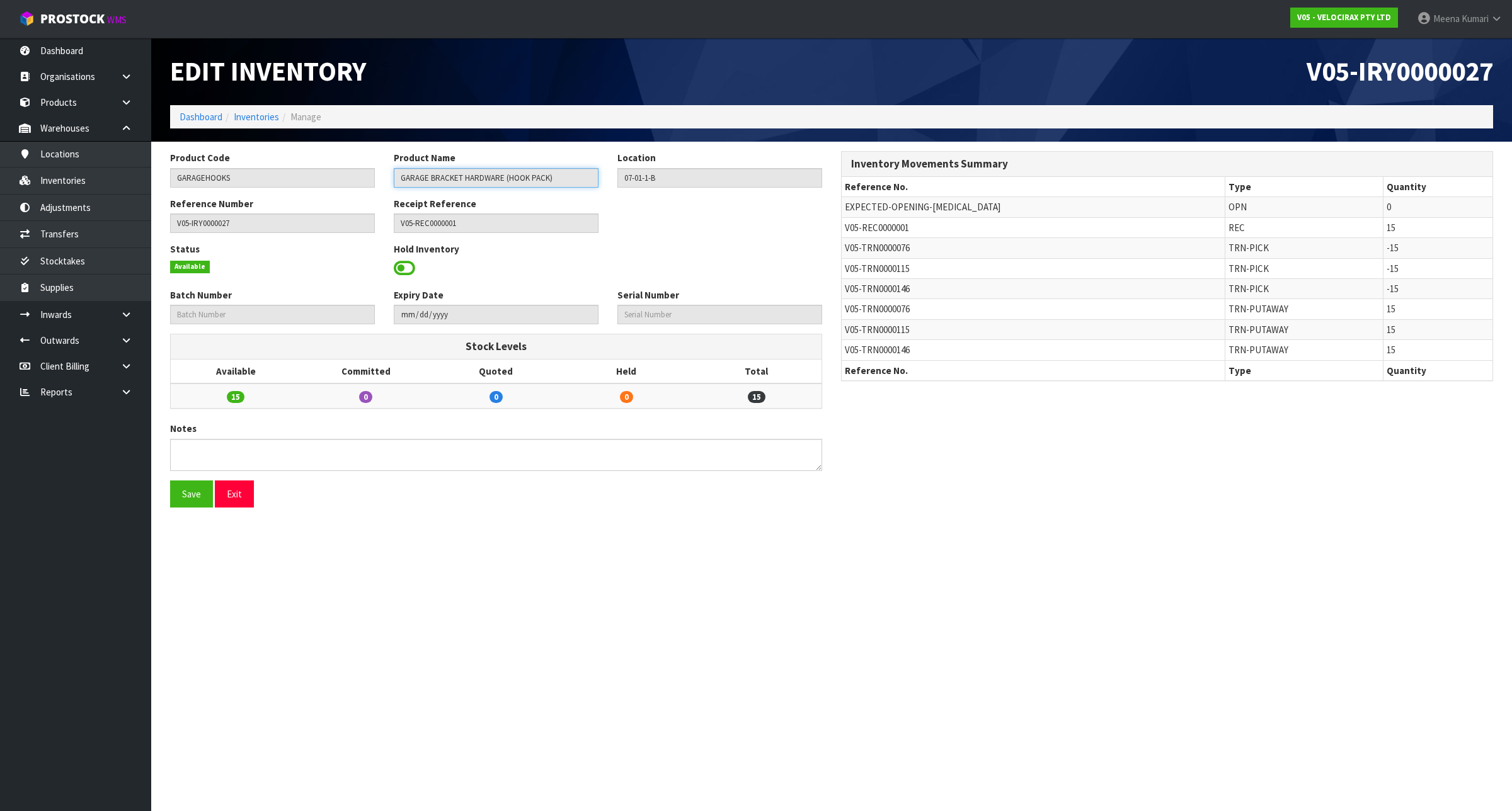
click at [401, 177] on input "GARAGE BRACKET HARDWARE (HOOK PACK)" at bounding box center [496, 178] width 204 height 19
click at [400, 177] on input "GARAGE BRACKET HARDWARE (HOOK PACK)" at bounding box center [496, 178] width 204 height 19
click at [402, 181] on input "GARAGE BRACKET HARDWARE (HOOK PACK)" at bounding box center [496, 178] width 204 height 19
click at [401, 176] on input "GARAGE BRACKET HARDWARE (HOOK PACK)" at bounding box center [496, 178] width 204 height 19
click at [400, 177] on input "GARAGE BRACKET HARDWARE (HOOK PACK)" at bounding box center [496, 178] width 204 height 19
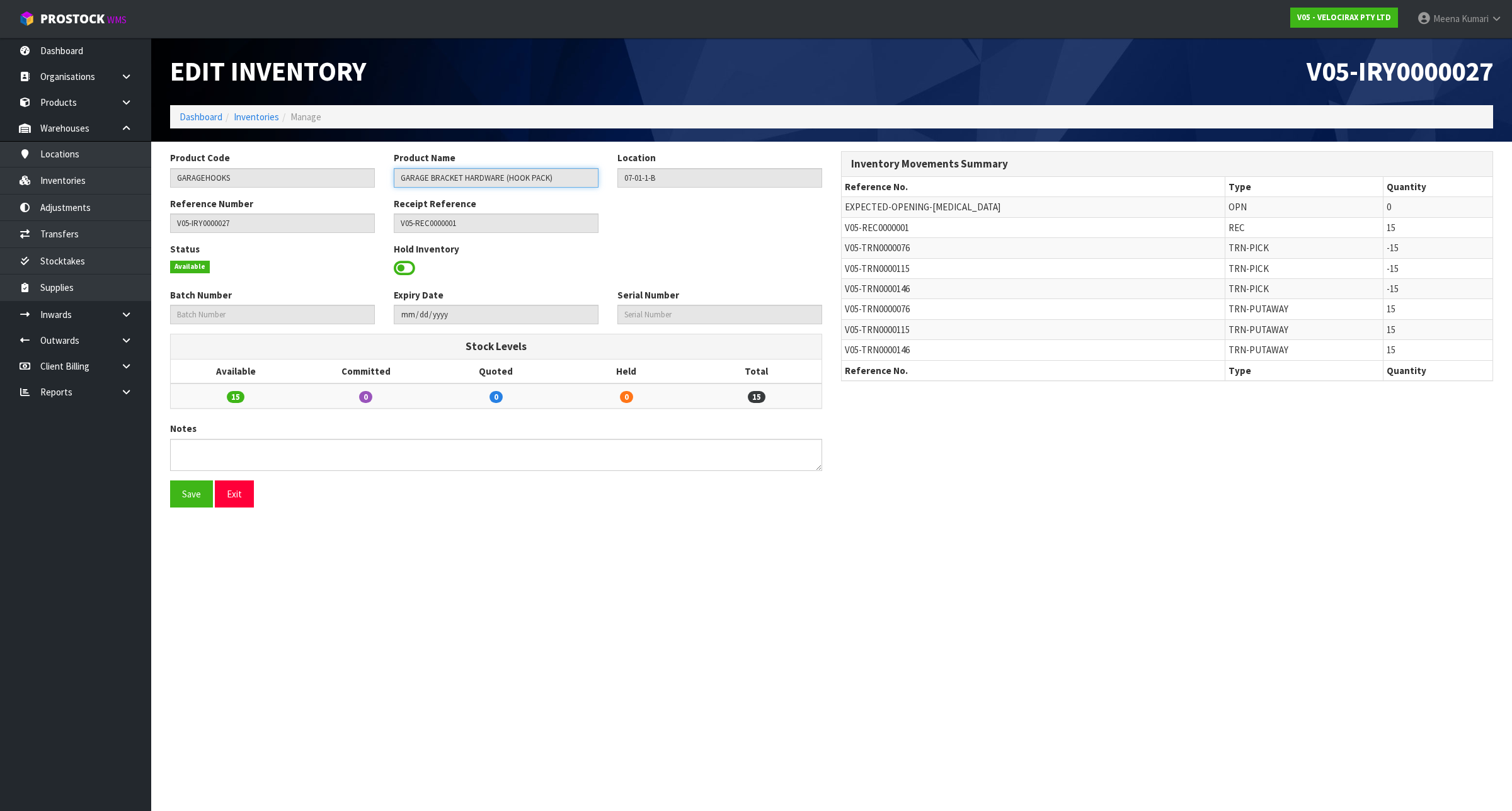
click at [400, 177] on input "GARAGE BRACKET HARDWARE (HOOK PACK)" at bounding box center [496, 178] width 204 height 19
click at [571, 183] on input "GARAGE BRACKET HARDWARE (HOOK PACK)" at bounding box center [496, 178] width 204 height 19
click at [571, 174] on input "GARAGE BRACKET HARDWARE (HOOK PACK)" at bounding box center [496, 178] width 204 height 19
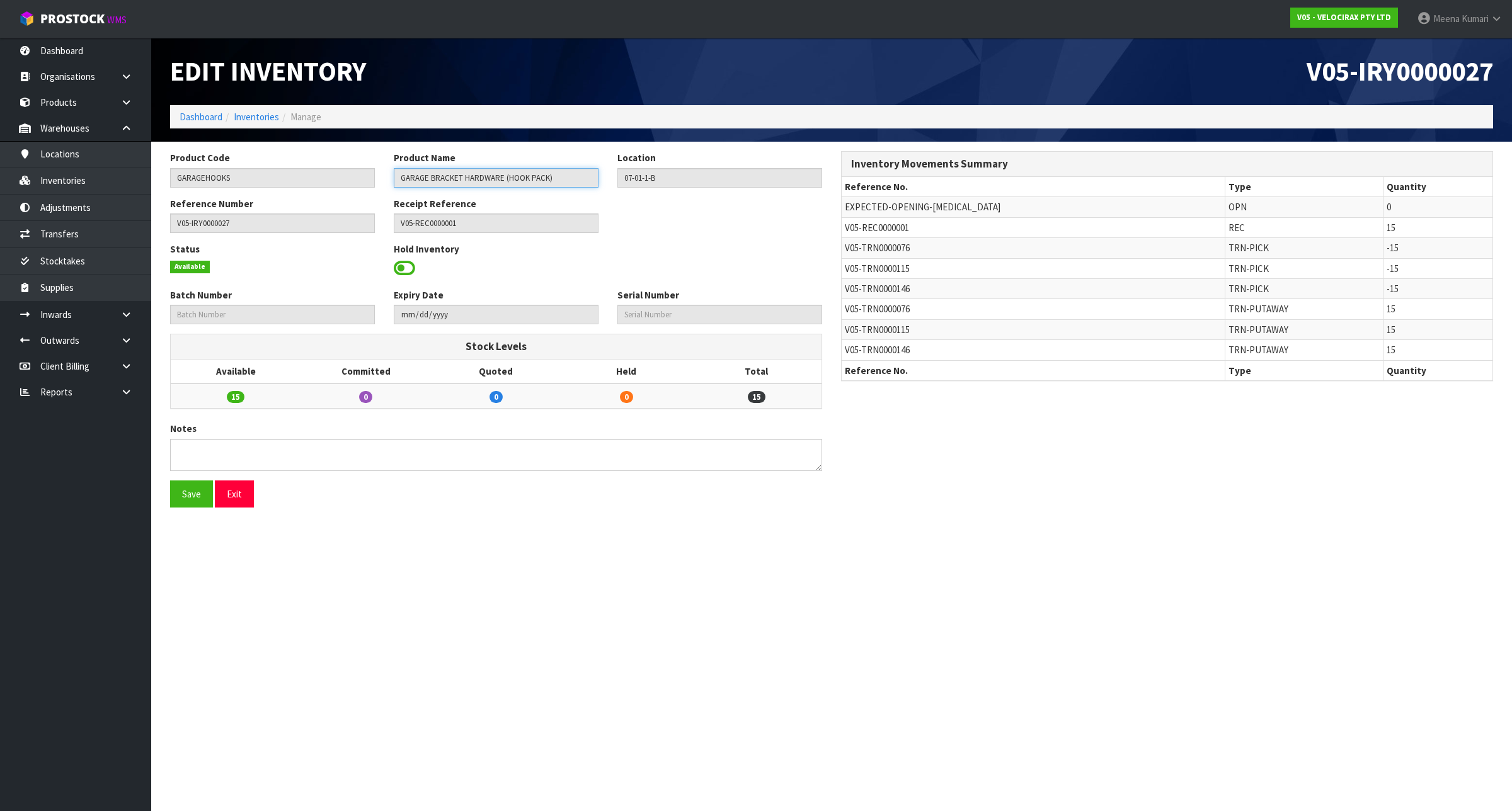
click at [569, 174] on input "GARAGE BRACKET HARDWARE (HOOK PACK)" at bounding box center [496, 178] width 204 height 19
click at [569, 173] on input "GARAGE BRACKET HARDWARE (HOOK PACK)" at bounding box center [496, 178] width 204 height 19
click at [74, 115] on link "Warehouses" at bounding box center [75, 128] width 151 height 26
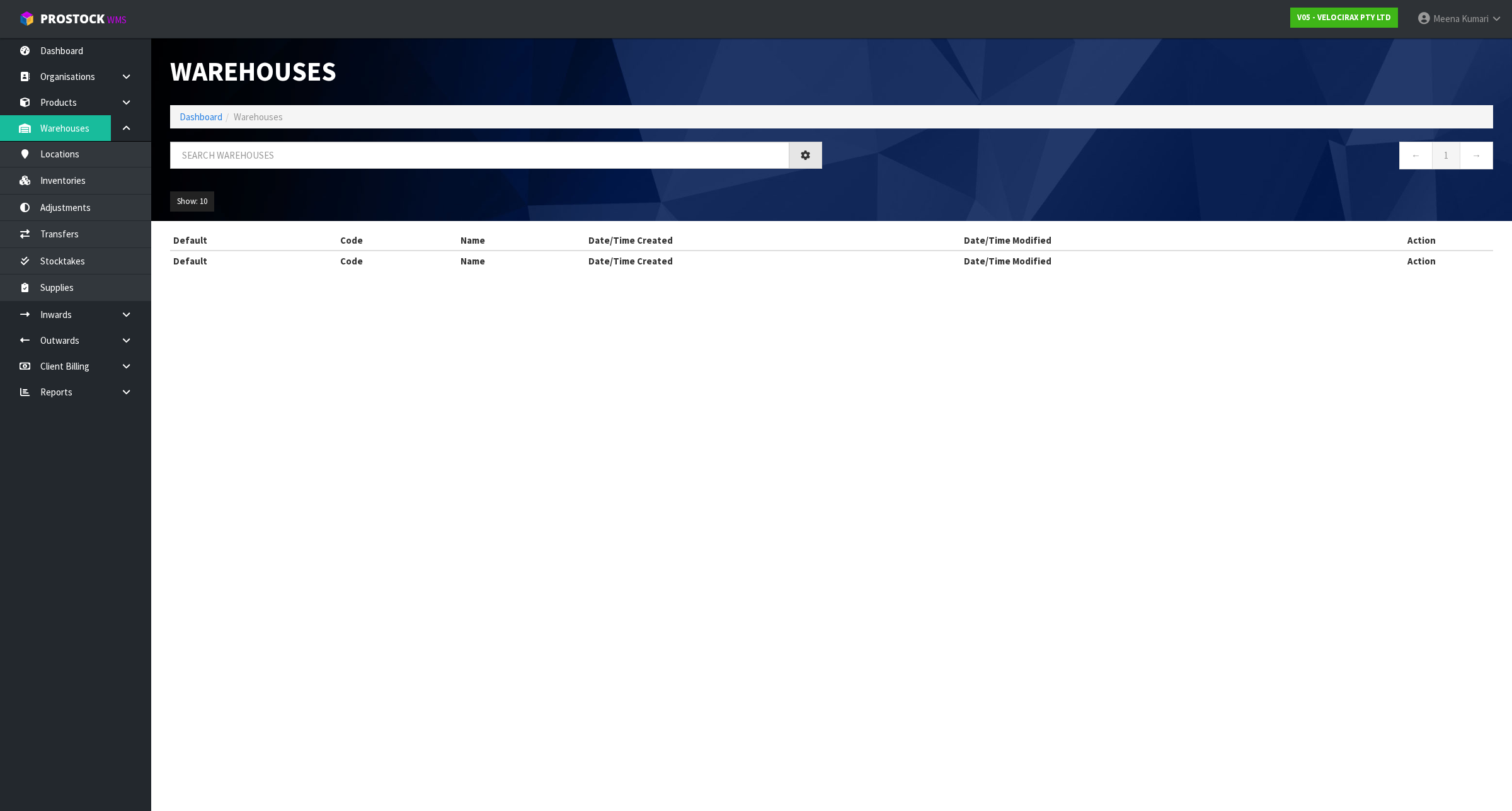
click at [74, 101] on div "Warehouses Dashboard Warehouses ← 1 → Show: 10 5 10 25 50 Default Code Name Dat…" at bounding box center [756, 146] width 1512 height 293
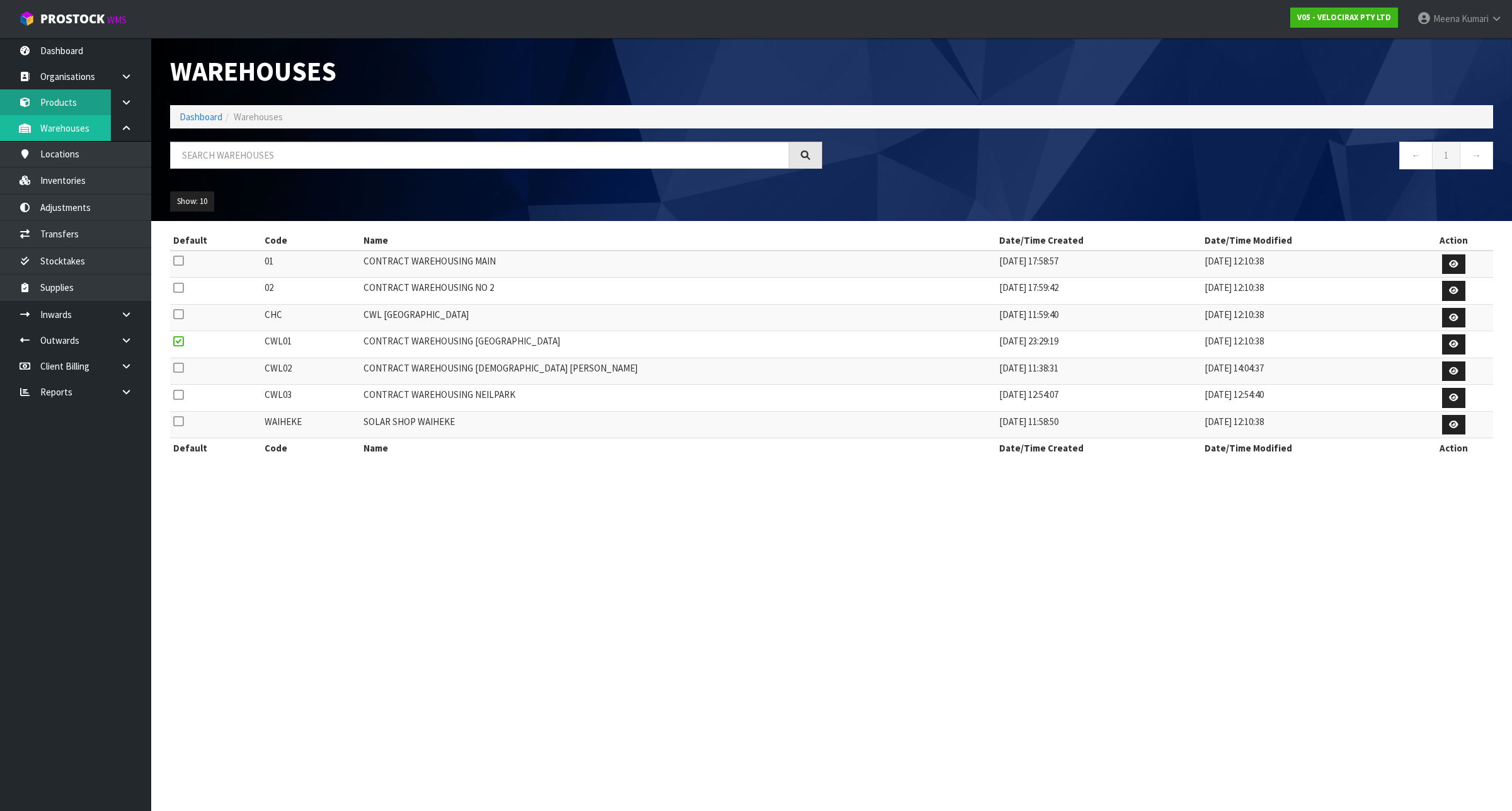
click at [71, 99] on link "Products" at bounding box center [75, 102] width 151 height 26
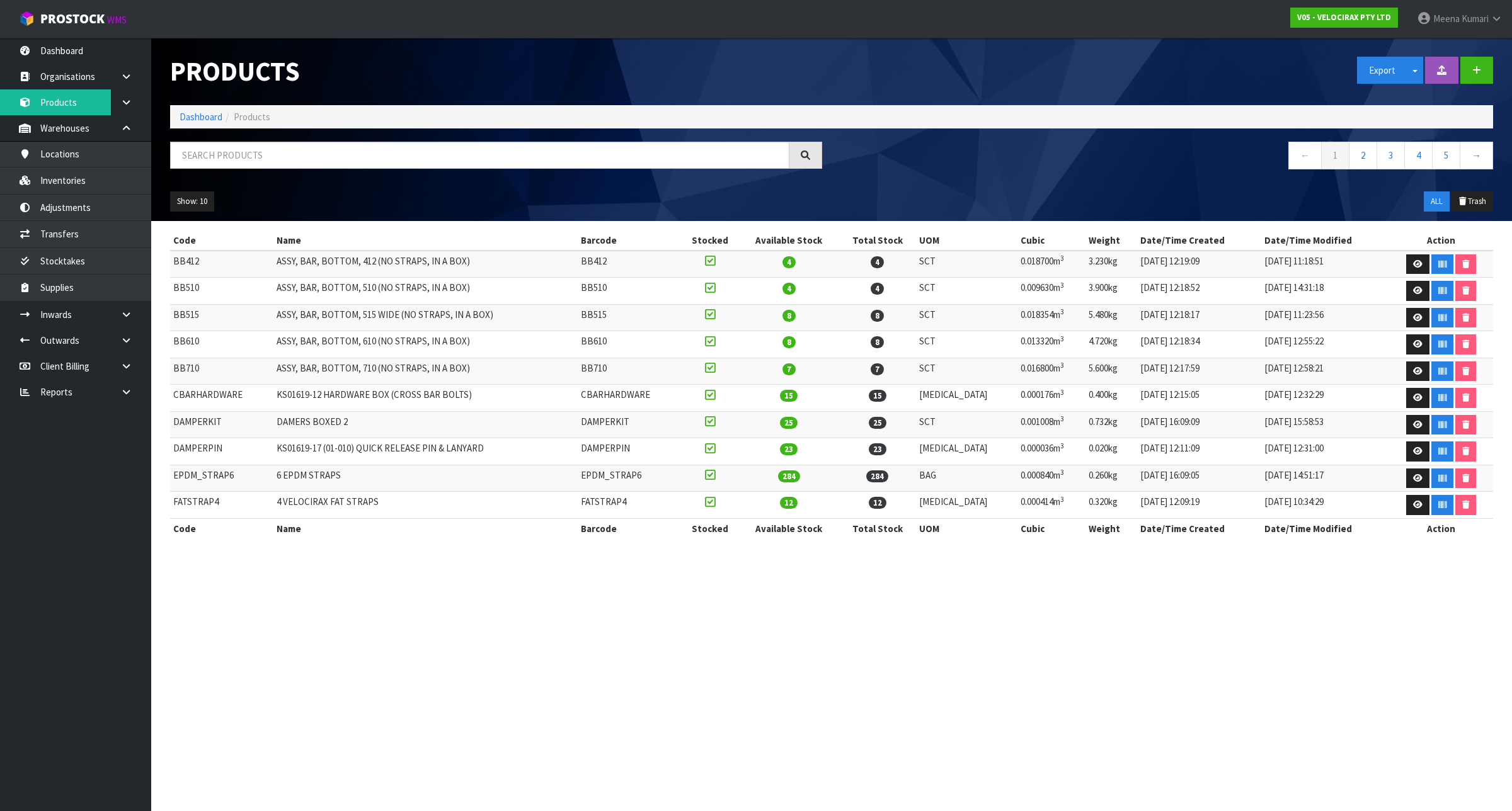
click at [276, 168] on div at bounding box center [496, 161] width 671 height 37
click at [276, 156] on input "text" at bounding box center [480, 156] width 619 height 27
paste input "GarageHooks"
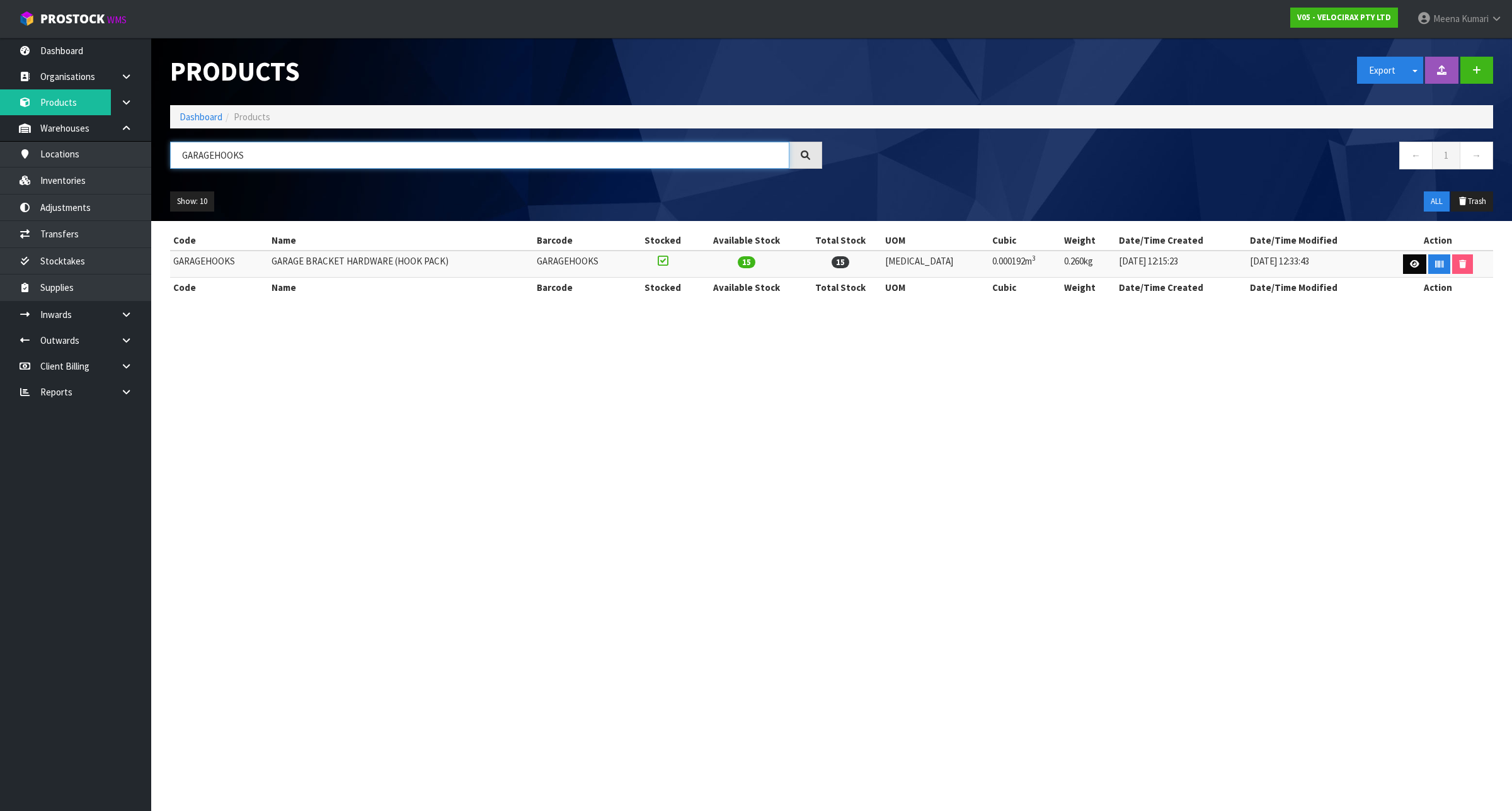
type input "GARAGEHOOKS"
click at [1407, 259] on link at bounding box center [1415, 264] width 23 height 20
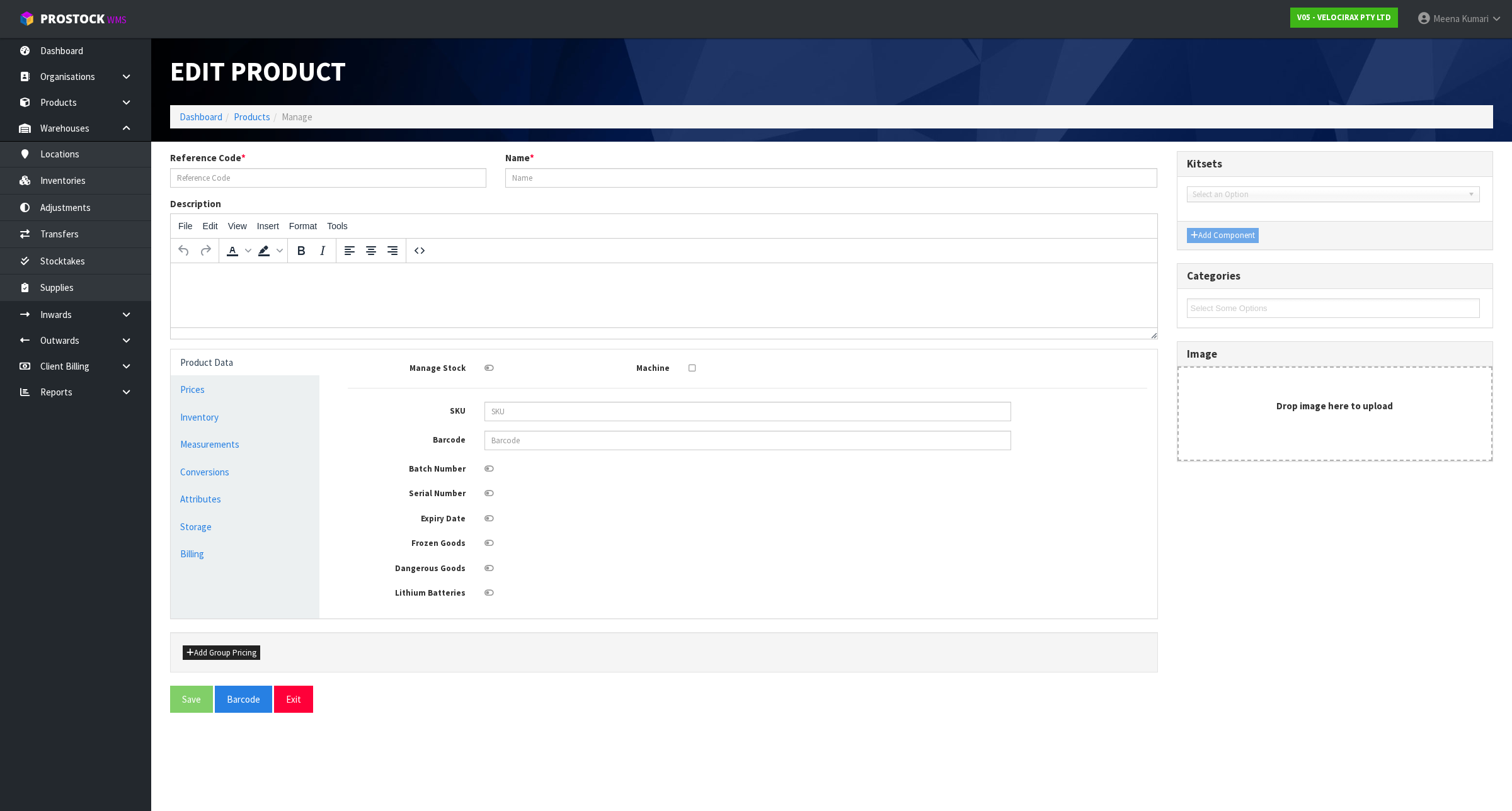
type input "GARAGEHOOKS"
type input "GARAGE BRACKET HARDWARE (HOOK PACK)"
type input "KMS-SKU-0012880"
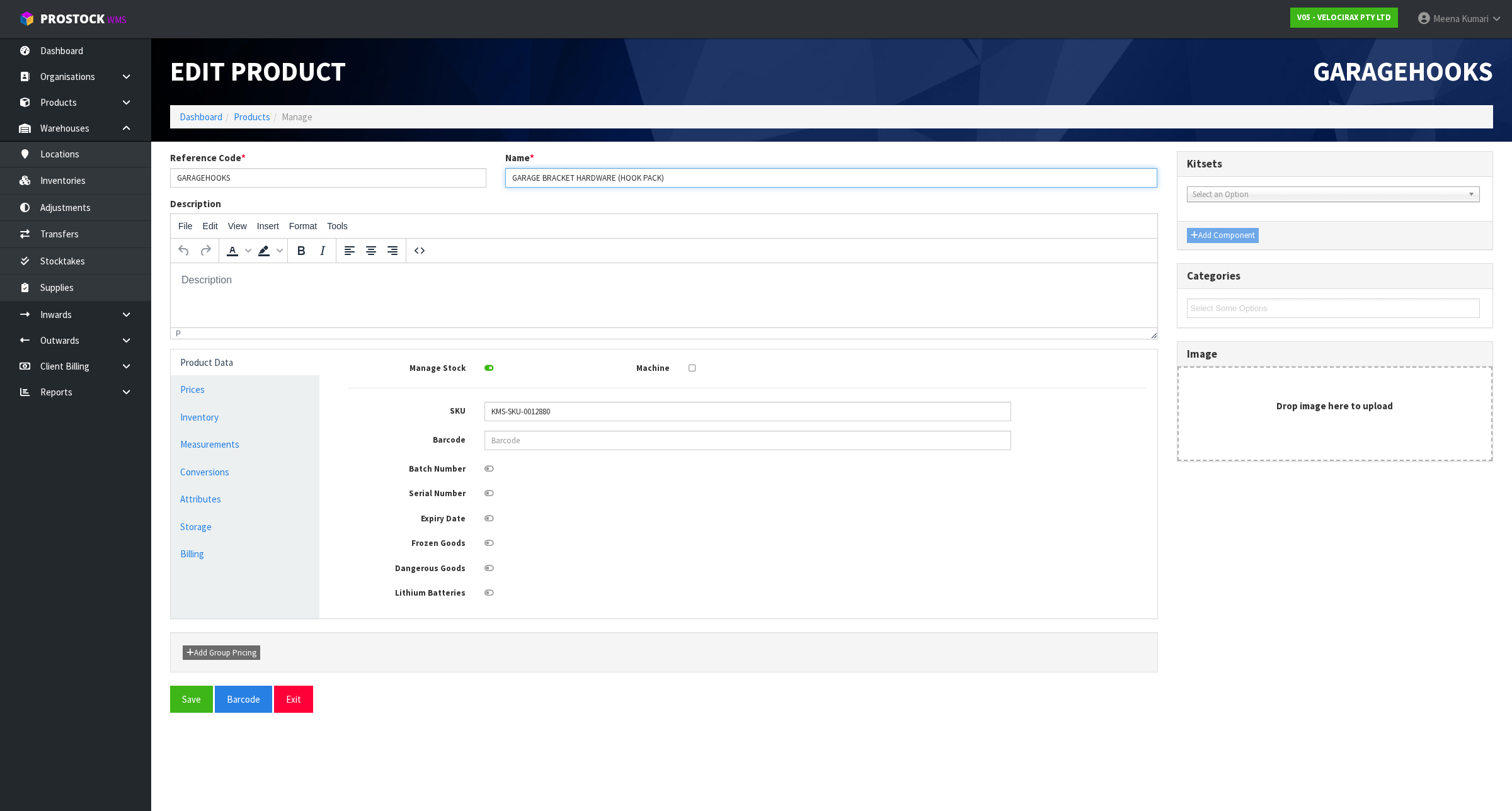
click at [682, 175] on input "GARAGE BRACKET HARDWARE (HOOK PACK)" at bounding box center [831, 178] width 652 height 19
paste input "KS01619-14"
type input "GARAGE BRACKET HARDWARE (HOOK PACK) KS01619-14"
click at [184, 701] on button "Save" at bounding box center [192, 700] width 43 height 27
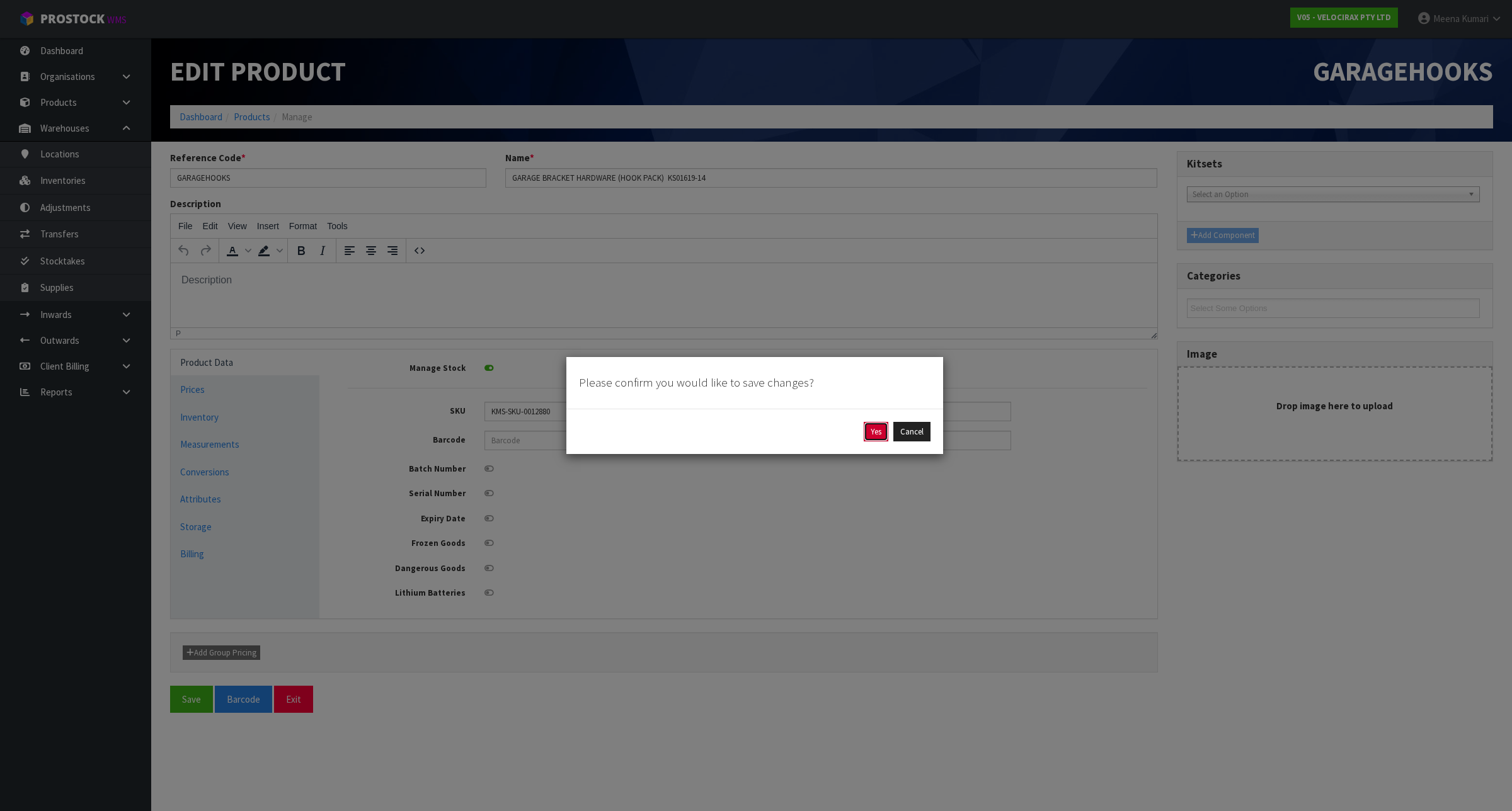
click at [873, 428] on button "Yes" at bounding box center [875, 431] width 24 height 20
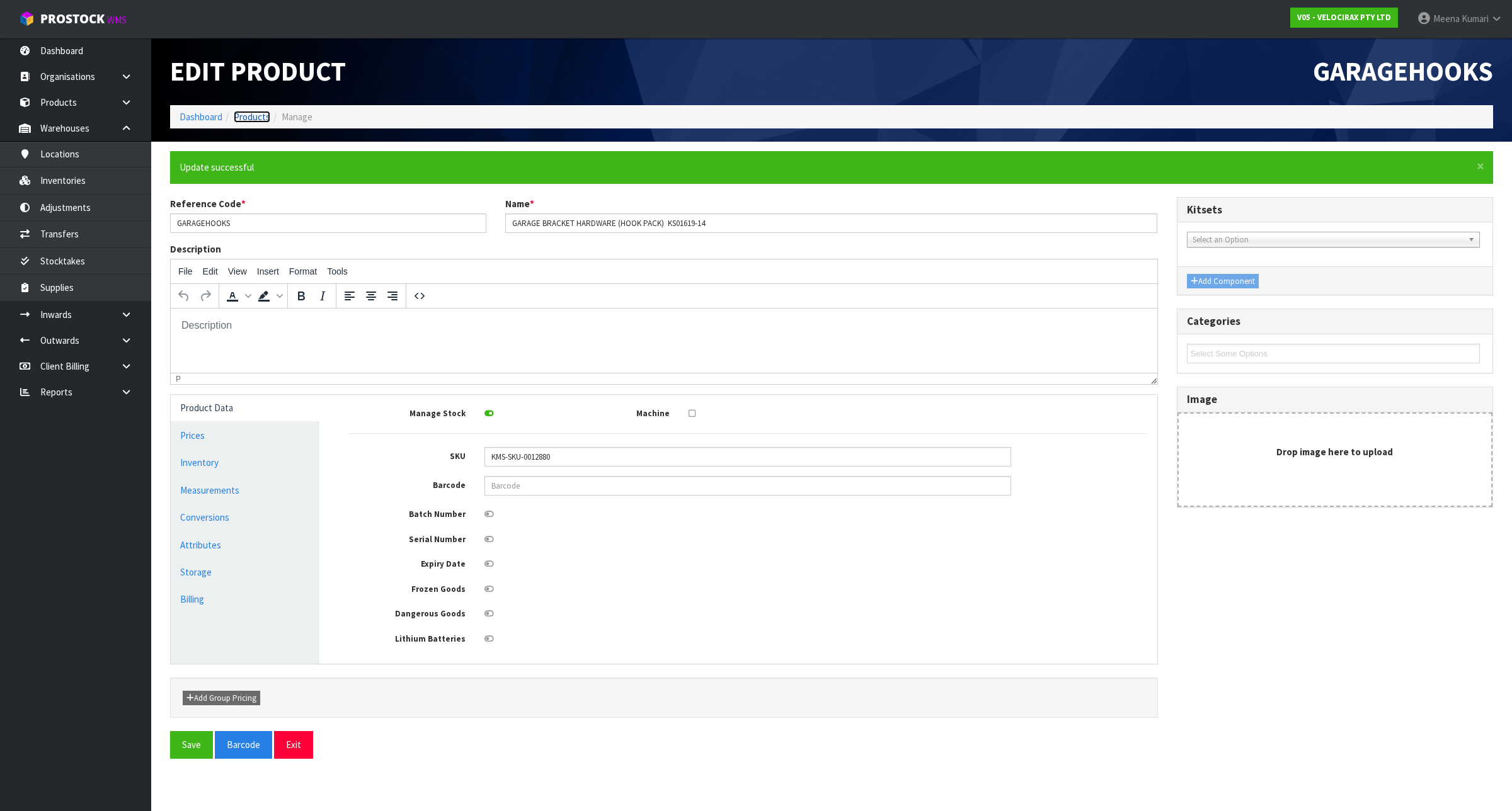
click at [253, 112] on link "Products" at bounding box center [252, 117] width 37 height 12
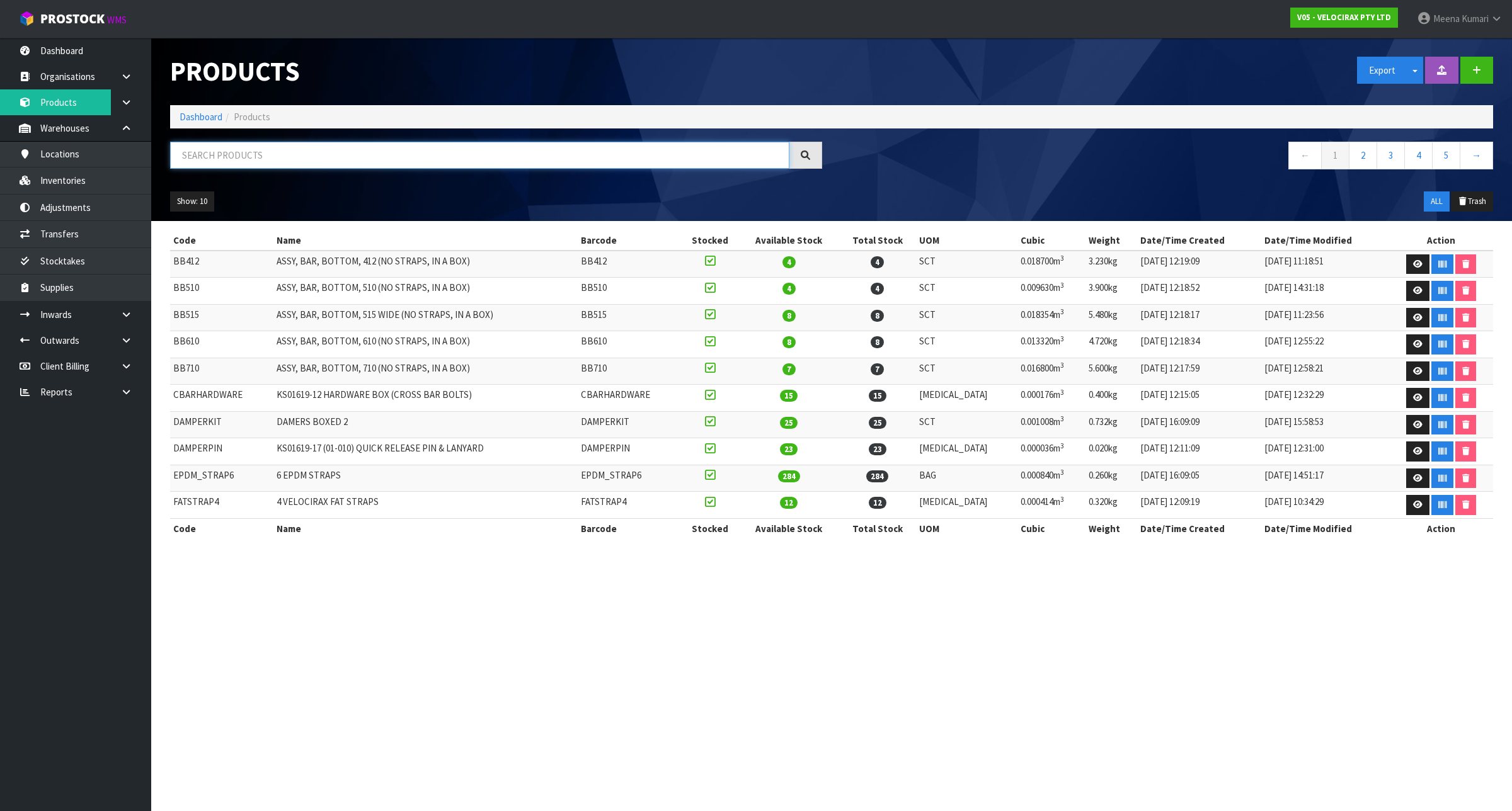
click at [259, 150] on input "text" at bounding box center [480, 156] width 619 height 27
paste input "AntiRattle"
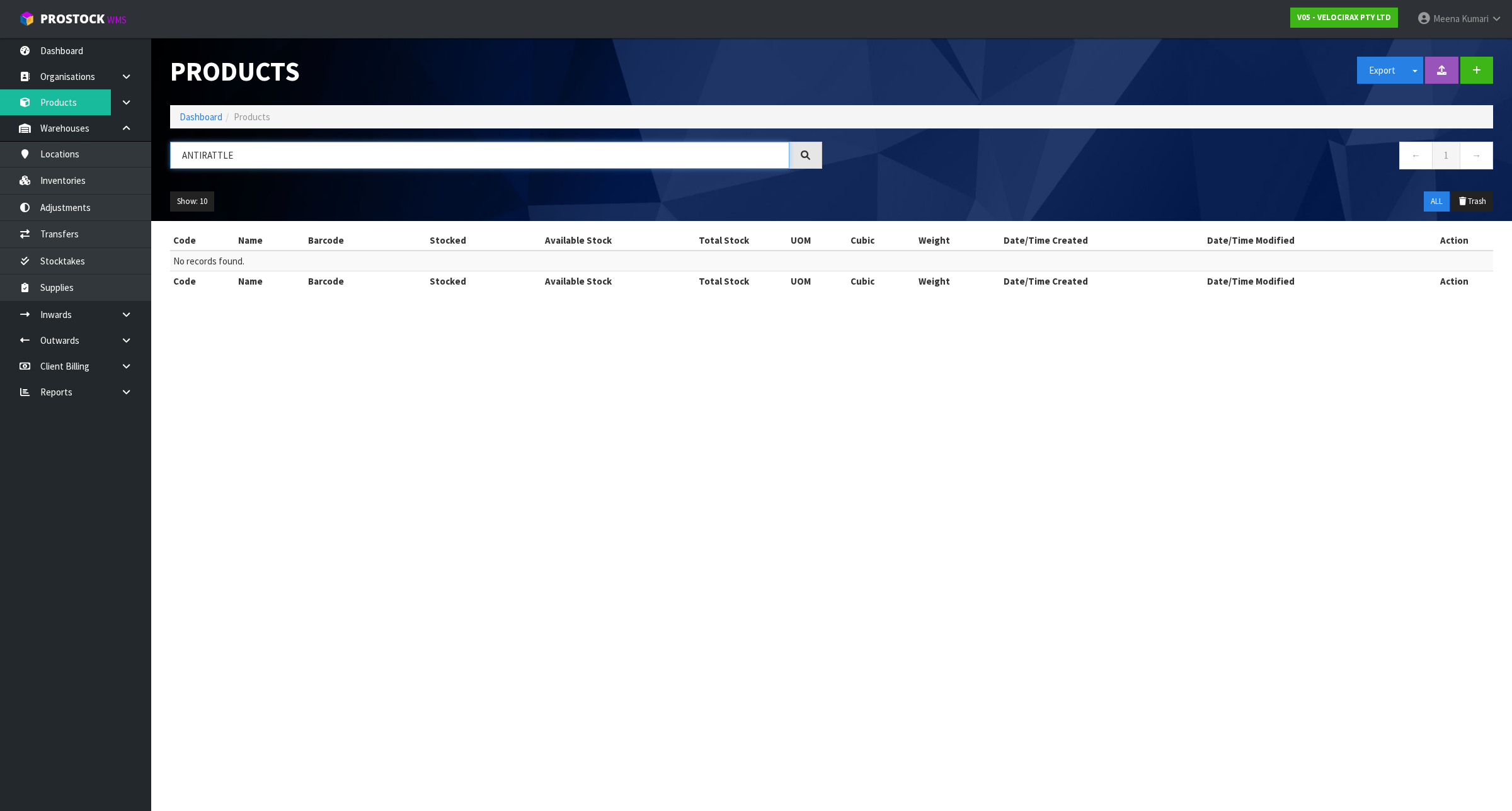
click at [312, 159] on input "ANTIRATTLE" at bounding box center [480, 156] width 619 height 27
paste input "VR1390"
type input "VR1390"
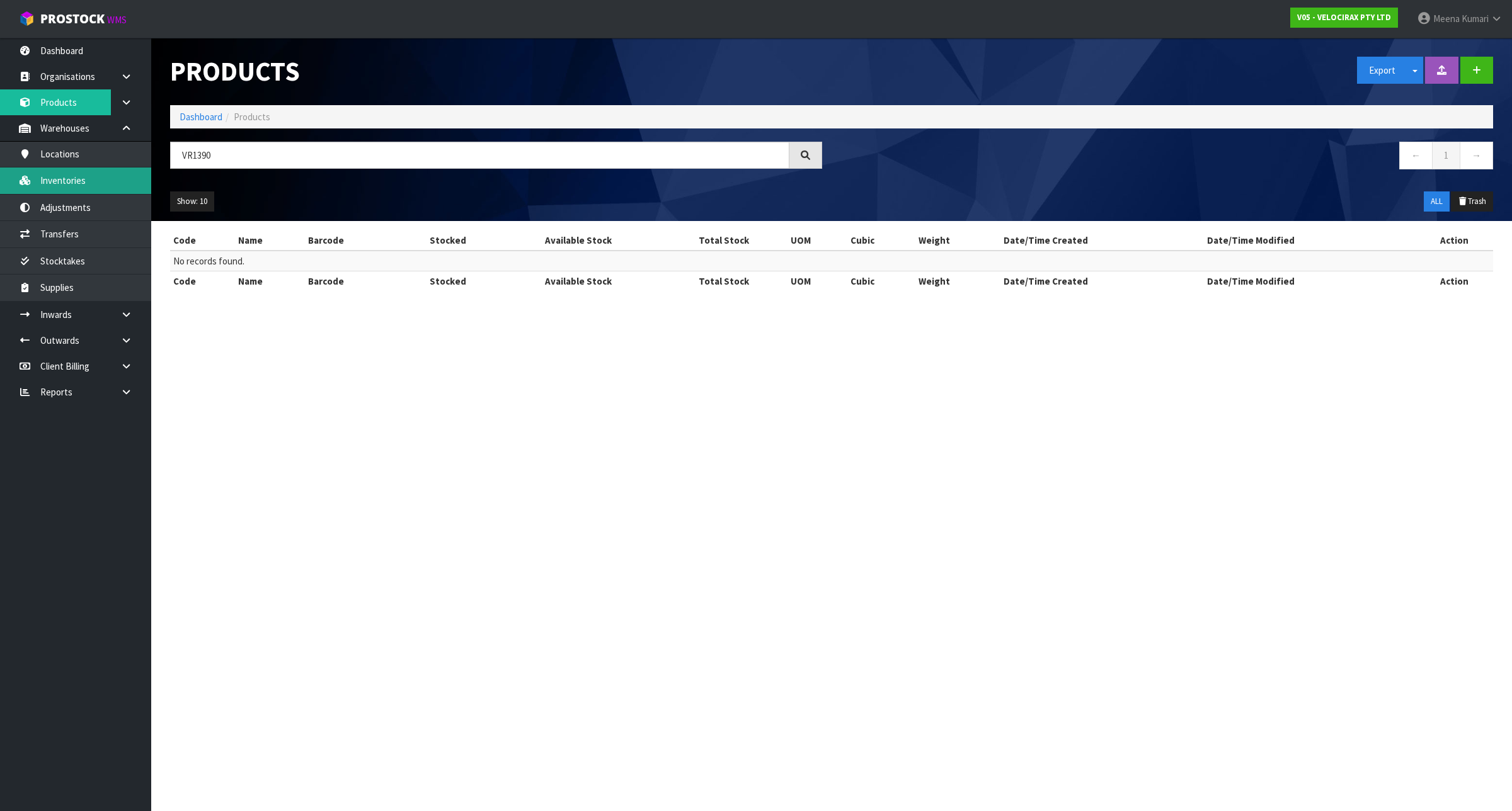
click at [117, 172] on link "Inventories" at bounding box center [75, 180] width 151 height 26
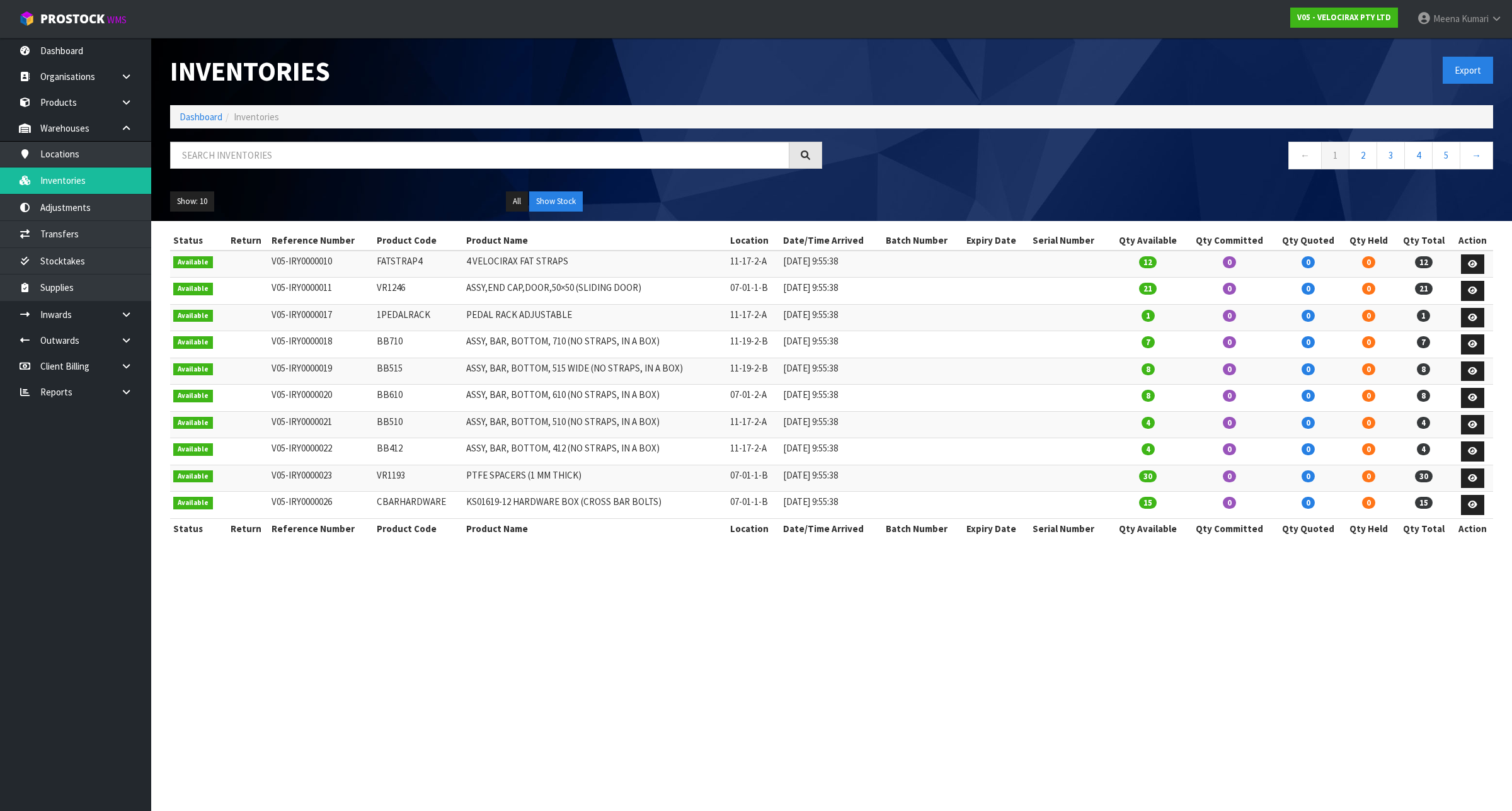
click at [350, 134] on div "Inventories Export Dashboard Inventories ← 1 2 3 4 5 → Show: 10 5 10 25 50 All …" at bounding box center [831, 129] width 1342 height 183
click at [331, 156] on input "text" at bounding box center [480, 156] width 619 height 27
paste input "VR1390"
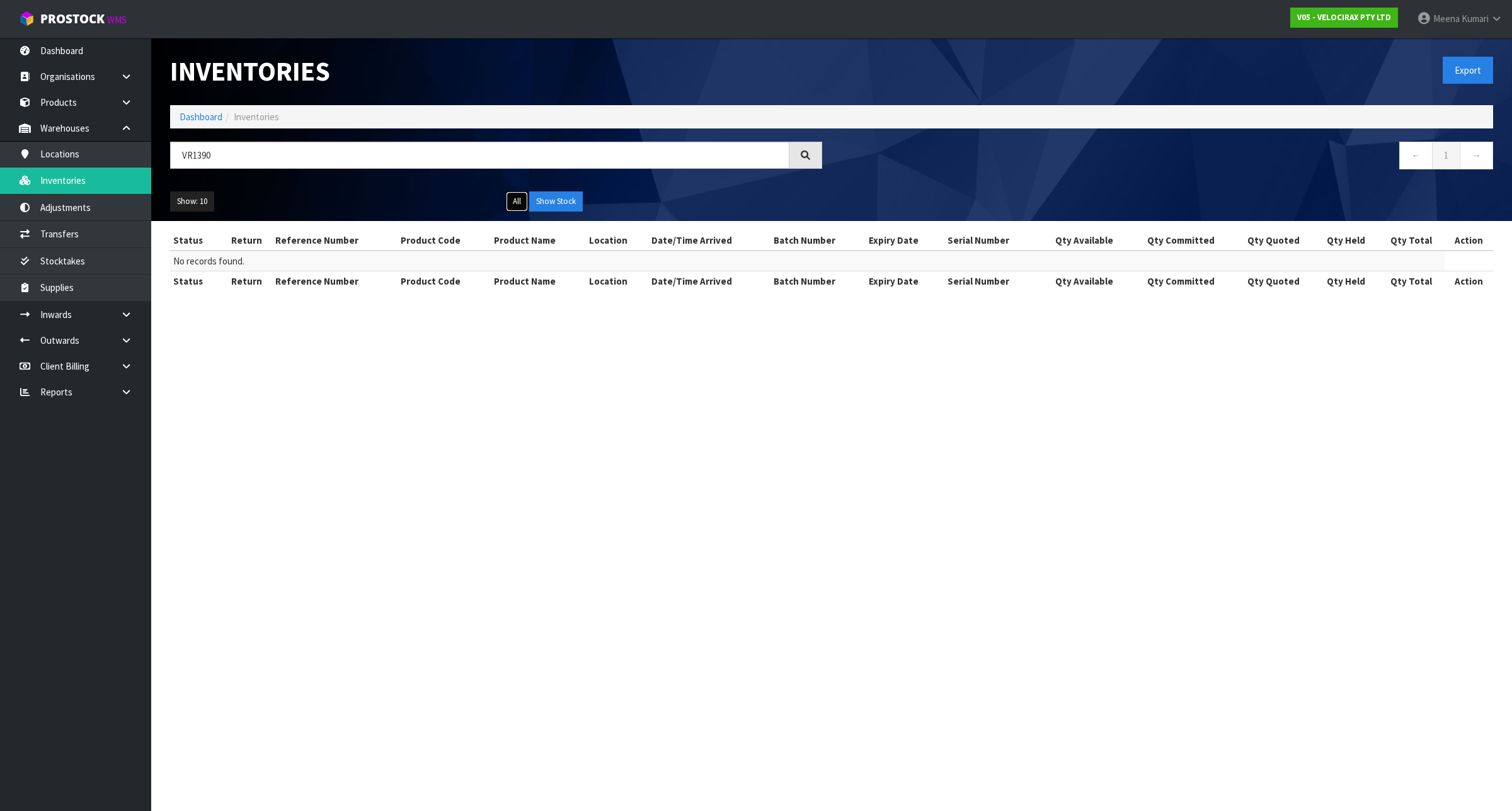
click at [513, 201] on button "All" at bounding box center [517, 202] width 22 height 20
click at [573, 194] on button "Show Stock" at bounding box center [555, 202] width 54 height 20
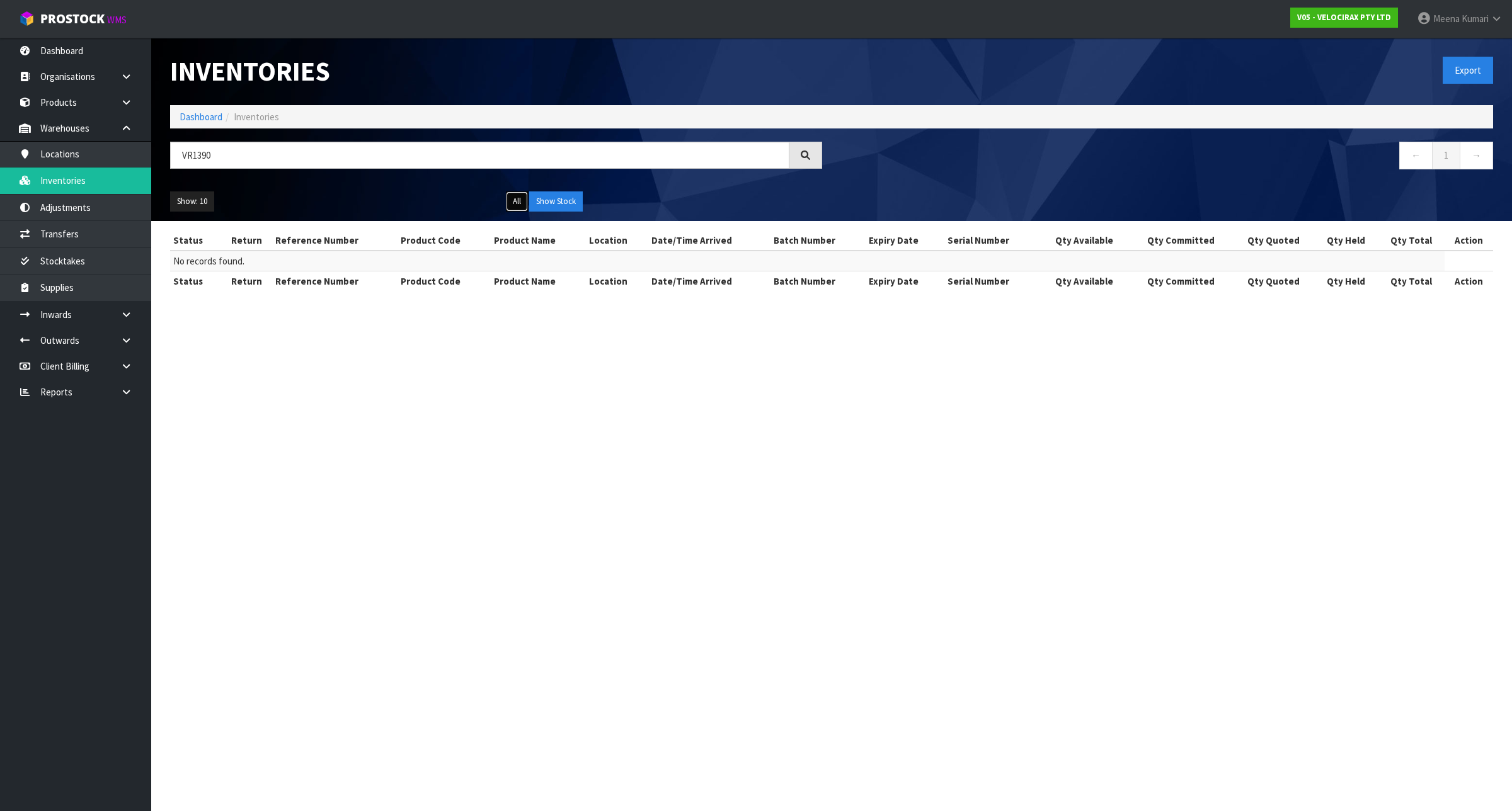
click at [517, 198] on button "All" at bounding box center [517, 202] width 22 height 20
click at [266, 158] on input "VR1390" at bounding box center [480, 156] width 619 height 27
click at [265, 158] on input "VR1390" at bounding box center [480, 156] width 619 height 27
click at [511, 200] on button "All" at bounding box center [517, 202] width 22 height 20
click at [231, 156] on input "VR1390" at bounding box center [480, 156] width 619 height 27
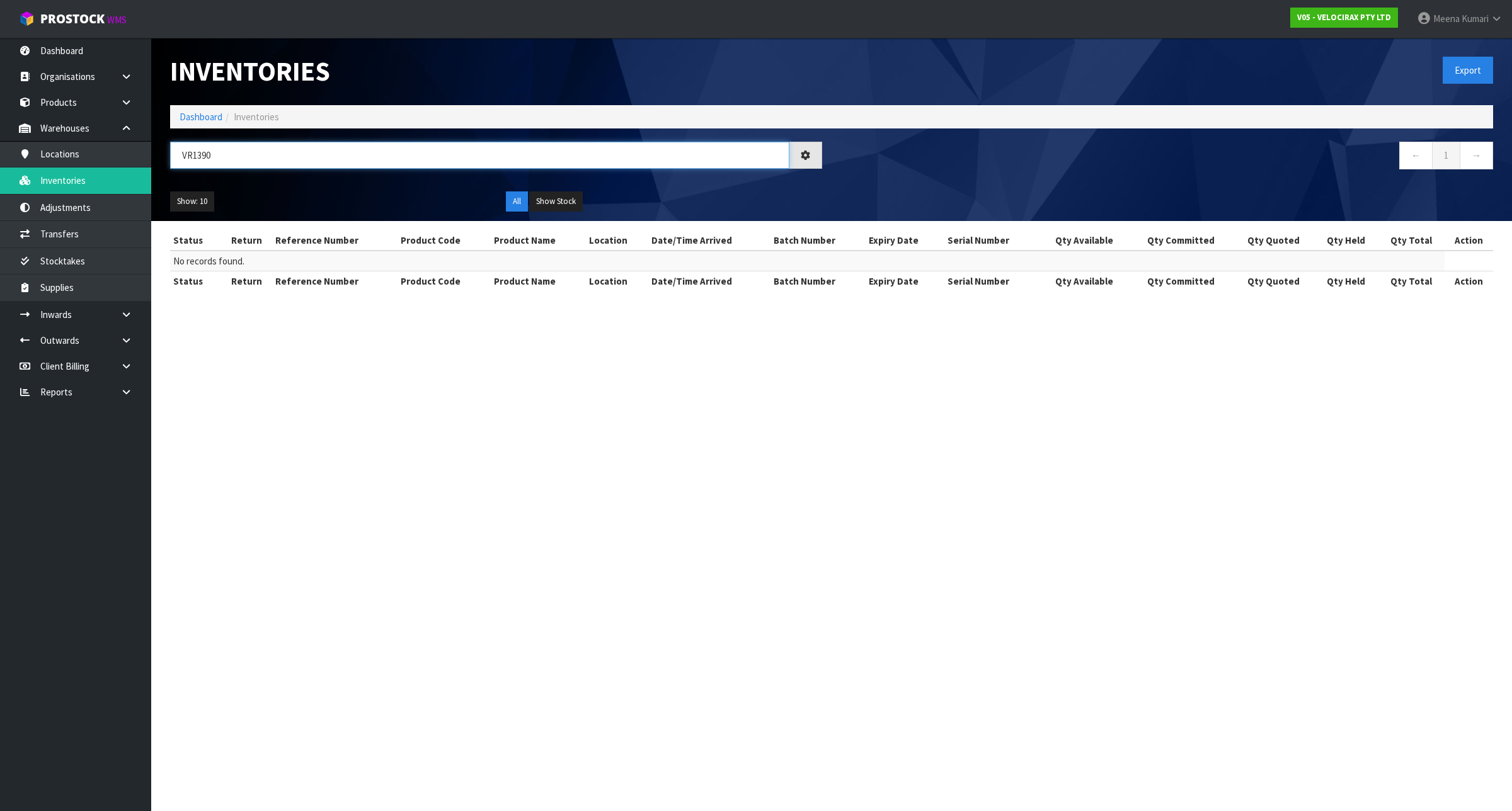
click at [231, 156] on input "VR1390" at bounding box center [480, 156] width 619 height 27
paste input "KS01619-17 (01-010)"
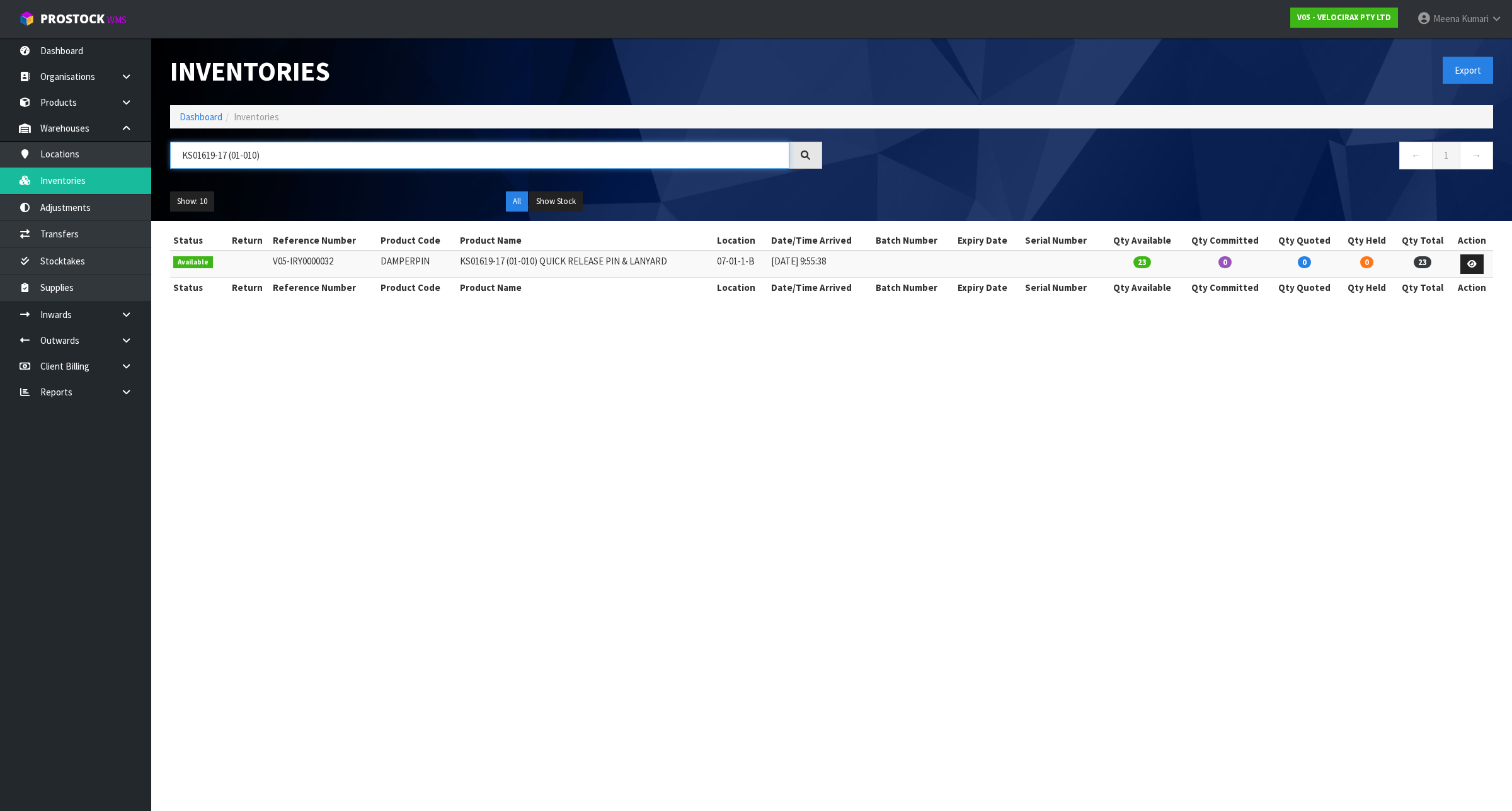
click at [328, 151] on input "KS01619-17 (01-010)" at bounding box center [480, 156] width 619 height 27
click at [327, 151] on input "KS01619-17 (01-010)" at bounding box center [480, 156] width 619 height 27
paste input "VR1240"
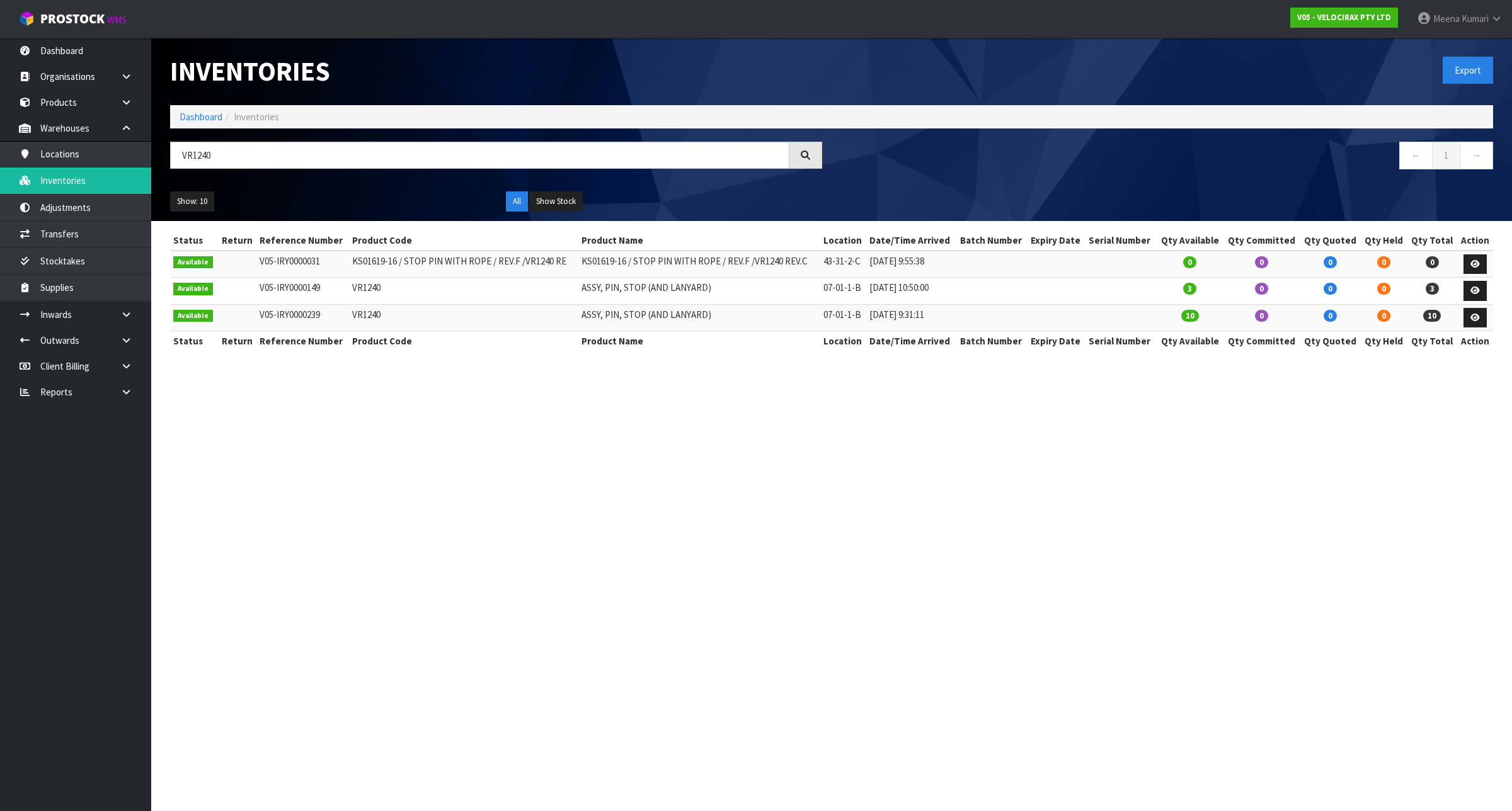
click at [294, 175] on div "VR1240" at bounding box center [496, 161] width 671 height 37
click at [288, 160] on input "VR1240" at bounding box center [480, 156] width 619 height 27
paste input "StopPin"
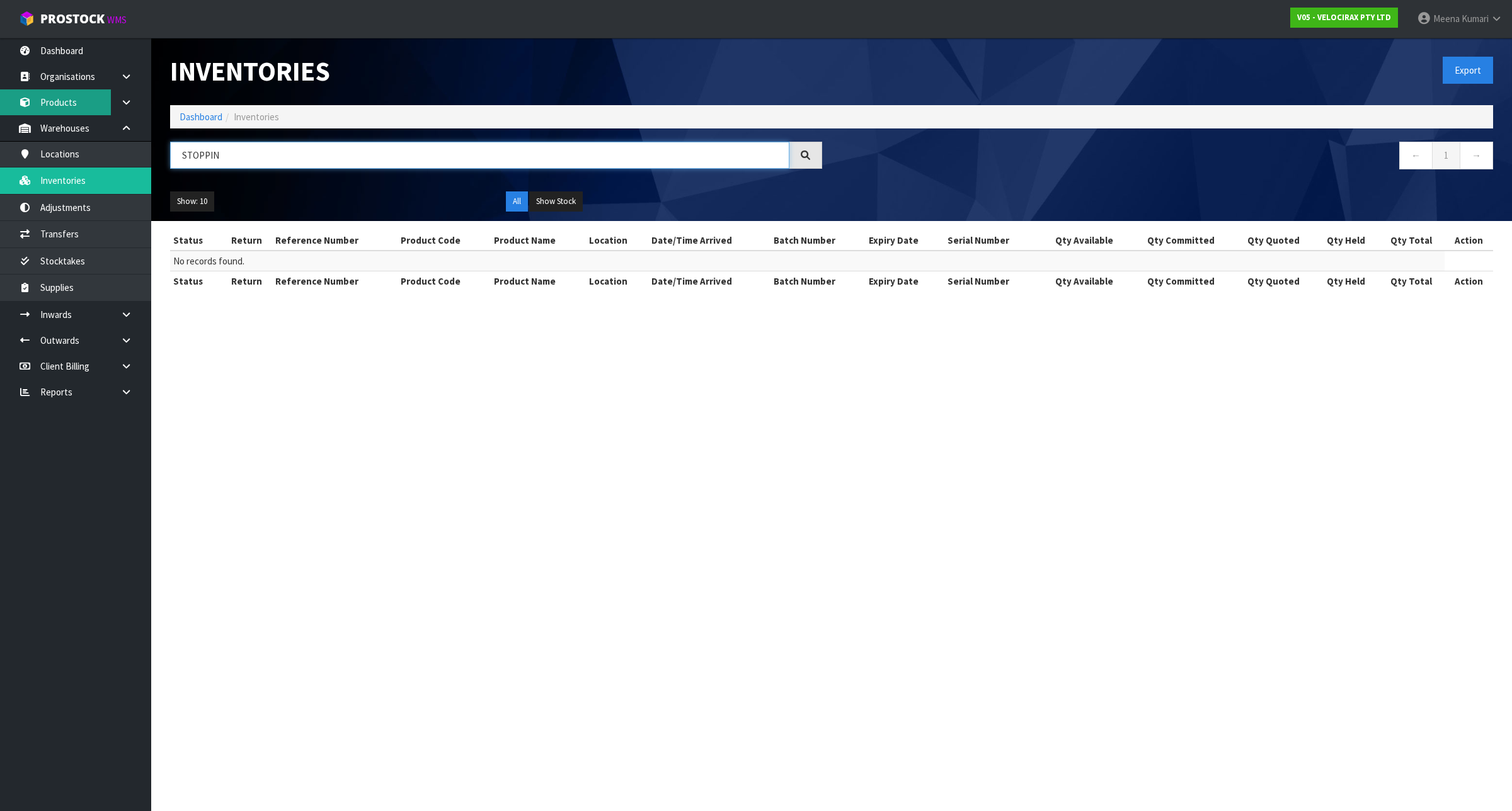
type input "STOPPIN"
click at [69, 97] on link "Products" at bounding box center [75, 102] width 151 height 26
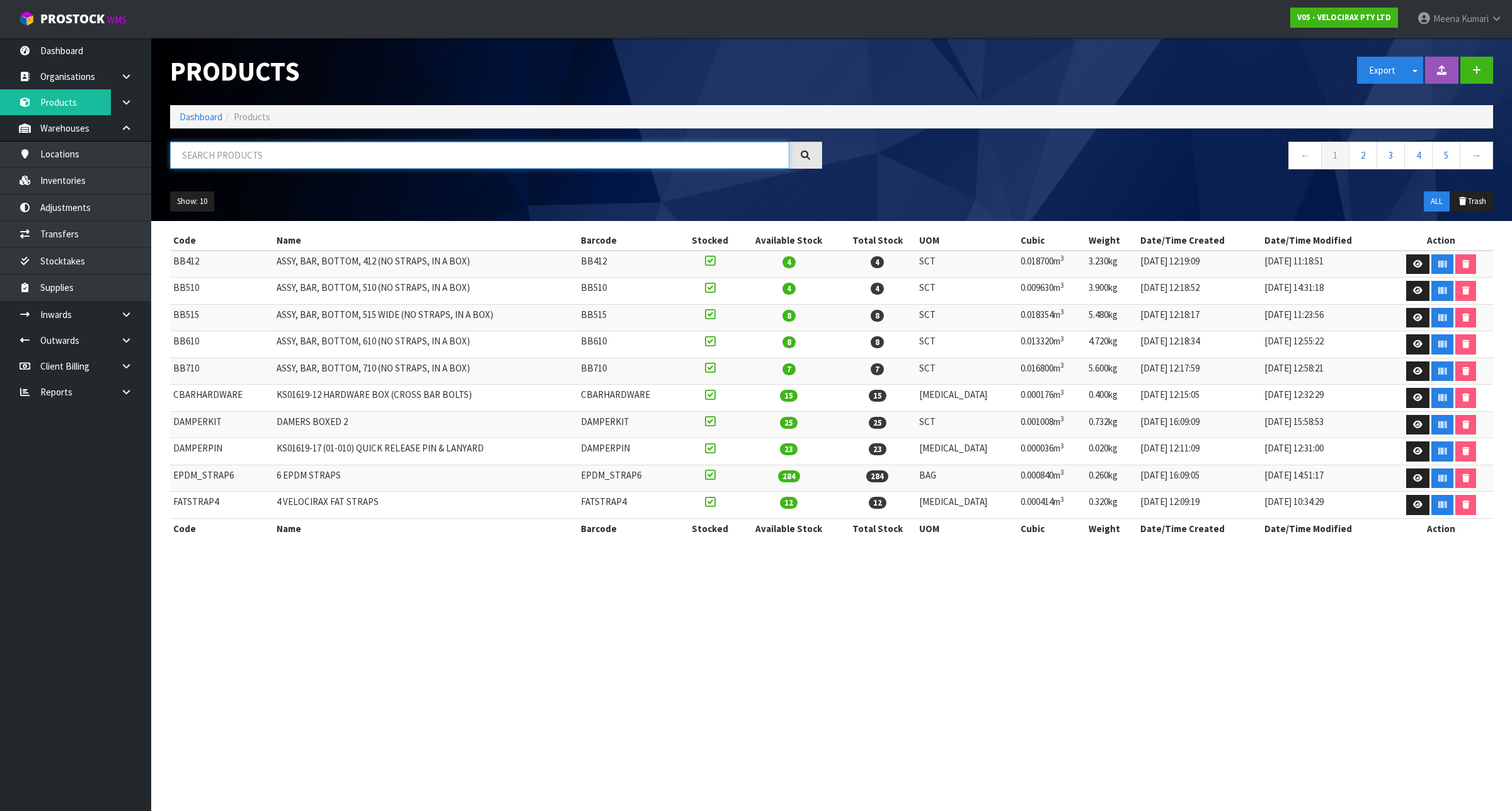
click at [617, 156] on input "text" at bounding box center [480, 156] width 619 height 27
paste input "VR1240"
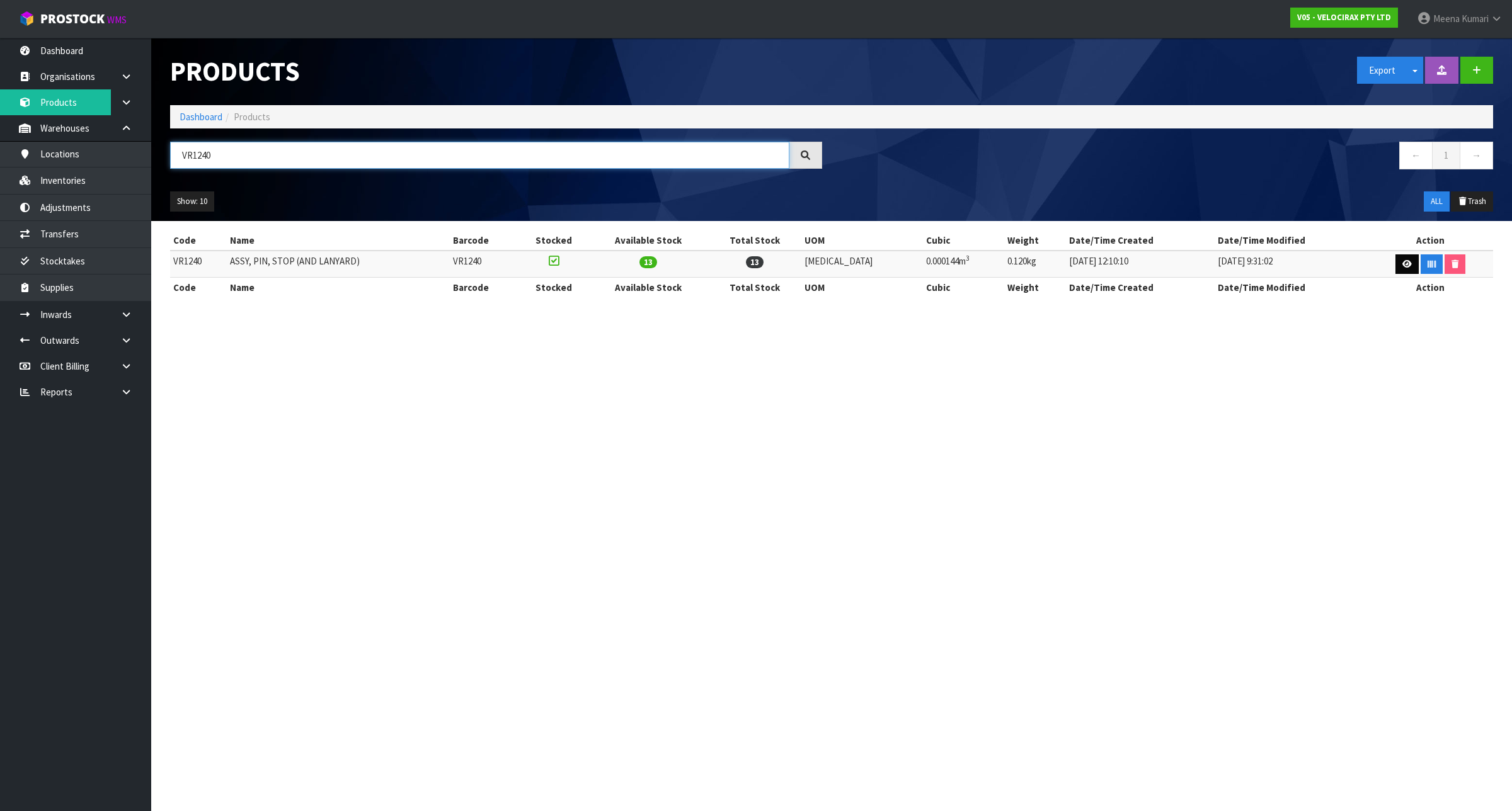
type input "VR1240"
click at [1402, 267] on icon at bounding box center [1407, 264] width 10 height 8
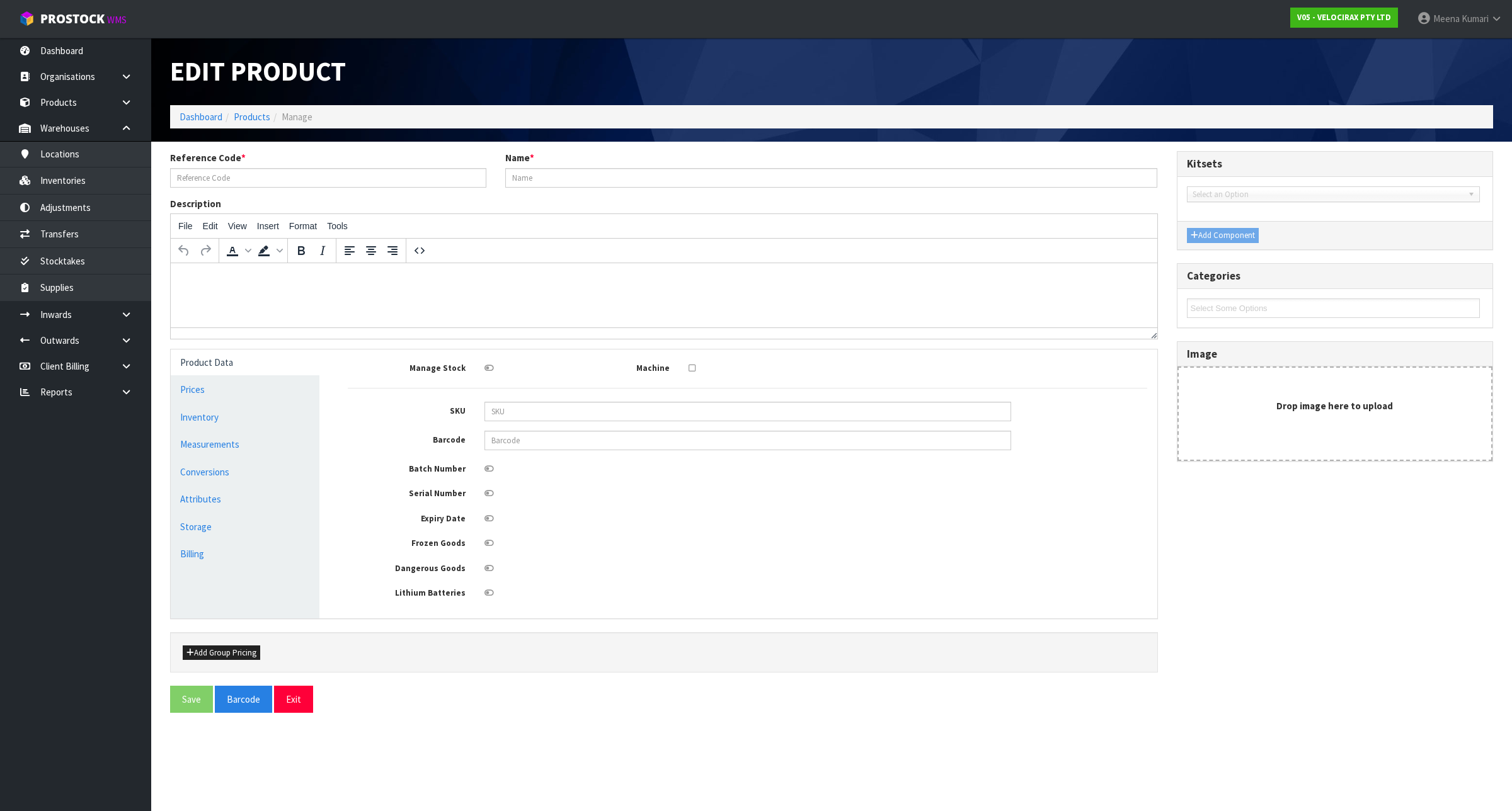
type input "VR1240"
type input "ASSY, PIN, STOP (AND LANYARD)"
click at [221, 174] on input "VR1240" at bounding box center [328, 178] width 316 height 19
paste input "STOPPIN"
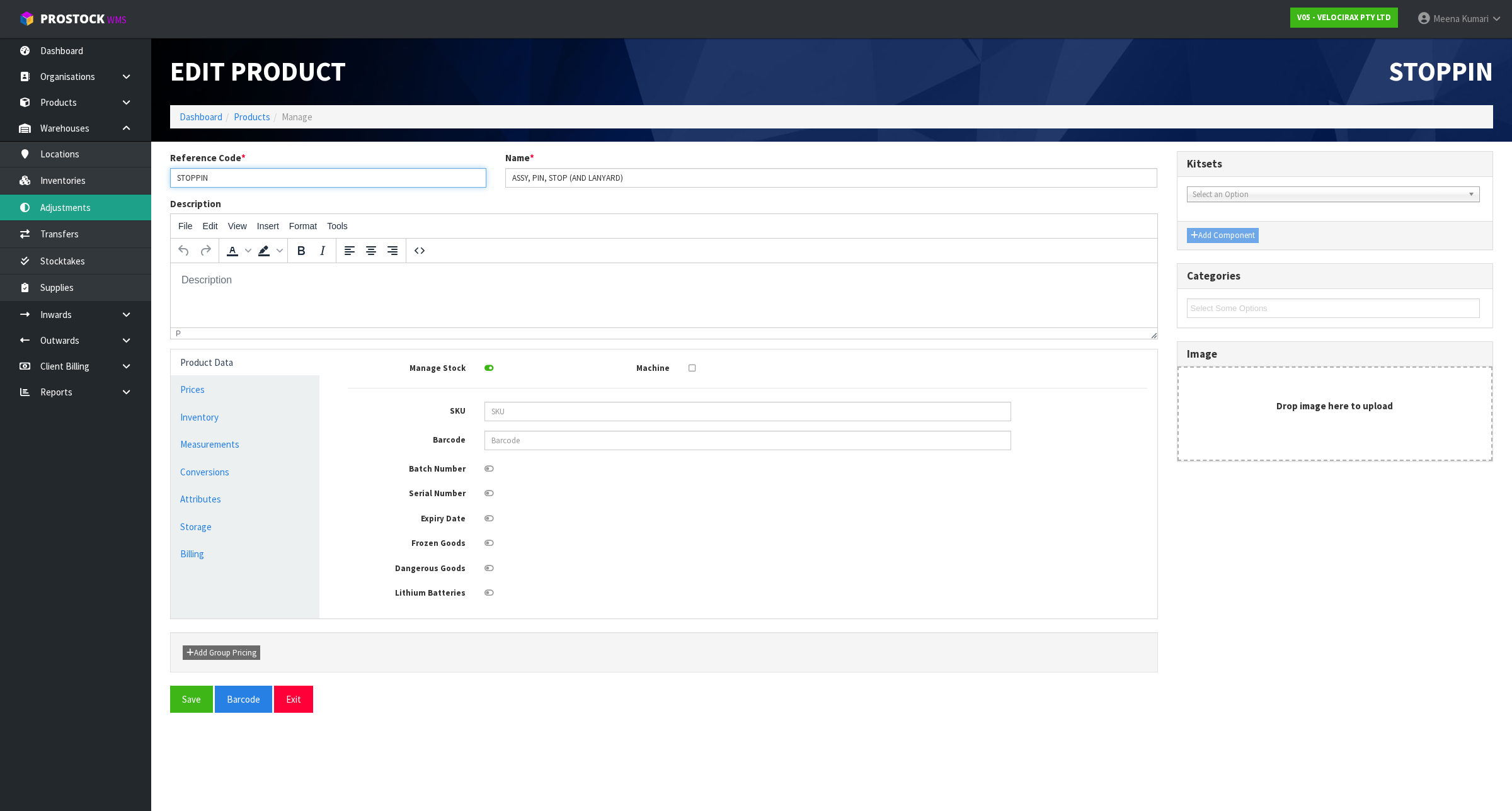
type input "STOPPIN"
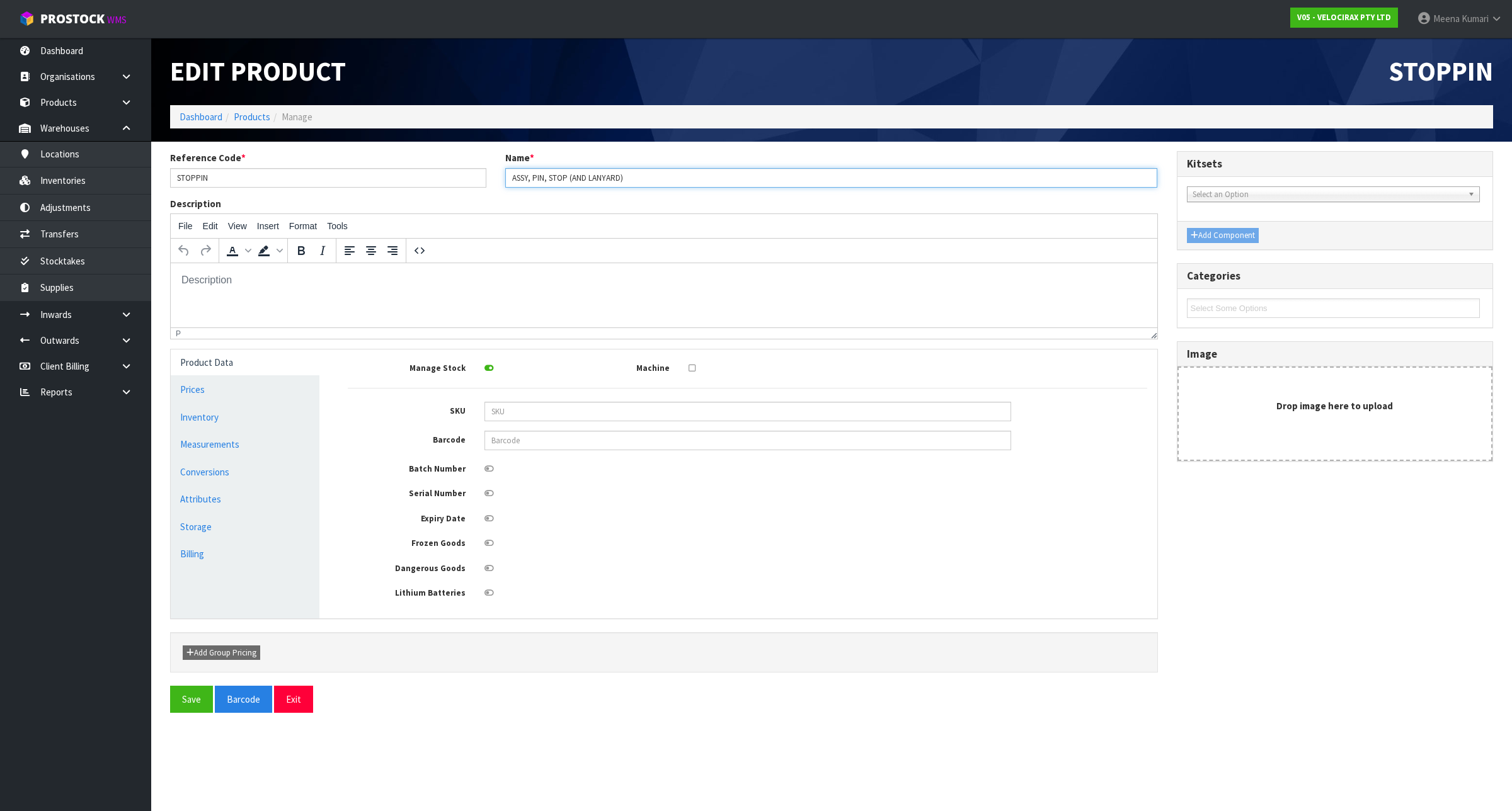
click at [647, 168] on input "ASSY, PIN, STOP (AND LANYARD)" at bounding box center [831, 178] width 652 height 19
paste input "VR1240"
type input "ASSY, PIN, STOP (AND LANYARD) VR1240"
click at [190, 702] on button "Save" at bounding box center [192, 700] width 43 height 27
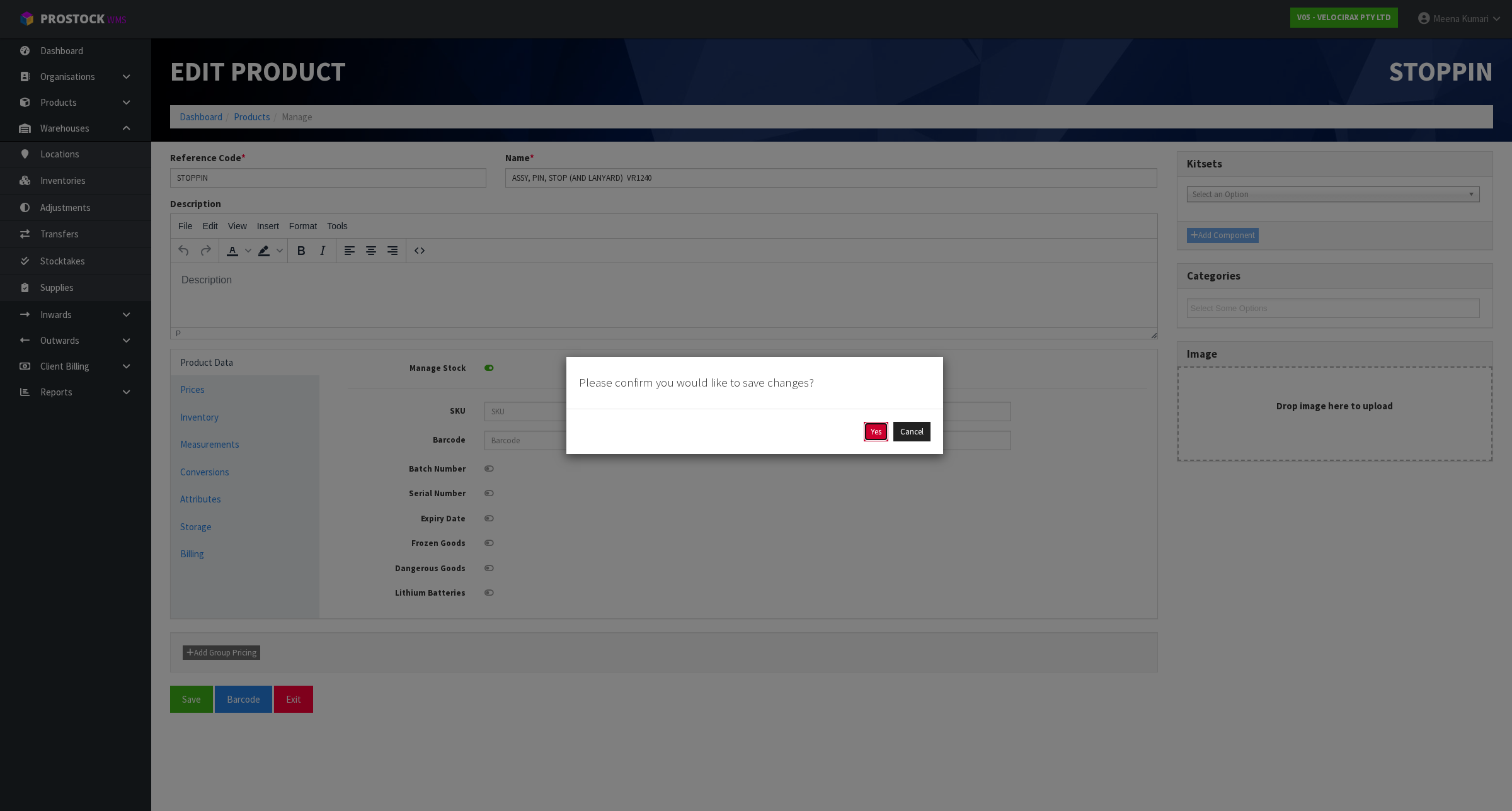
click at [871, 434] on button "Yes" at bounding box center [875, 431] width 24 height 20
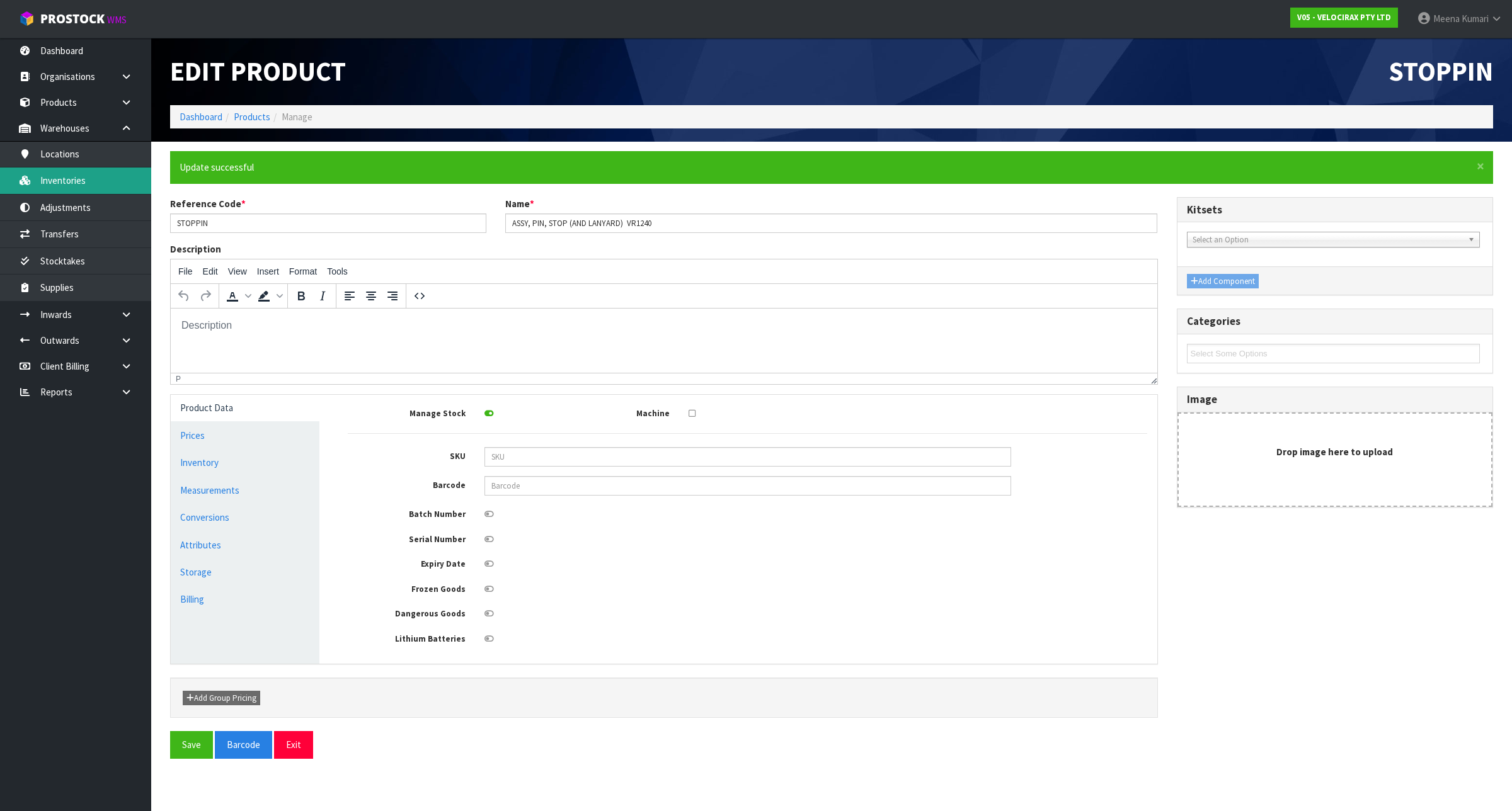
click at [93, 184] on link "Inventories" at bounding box center [75, 180] width 151 height 26
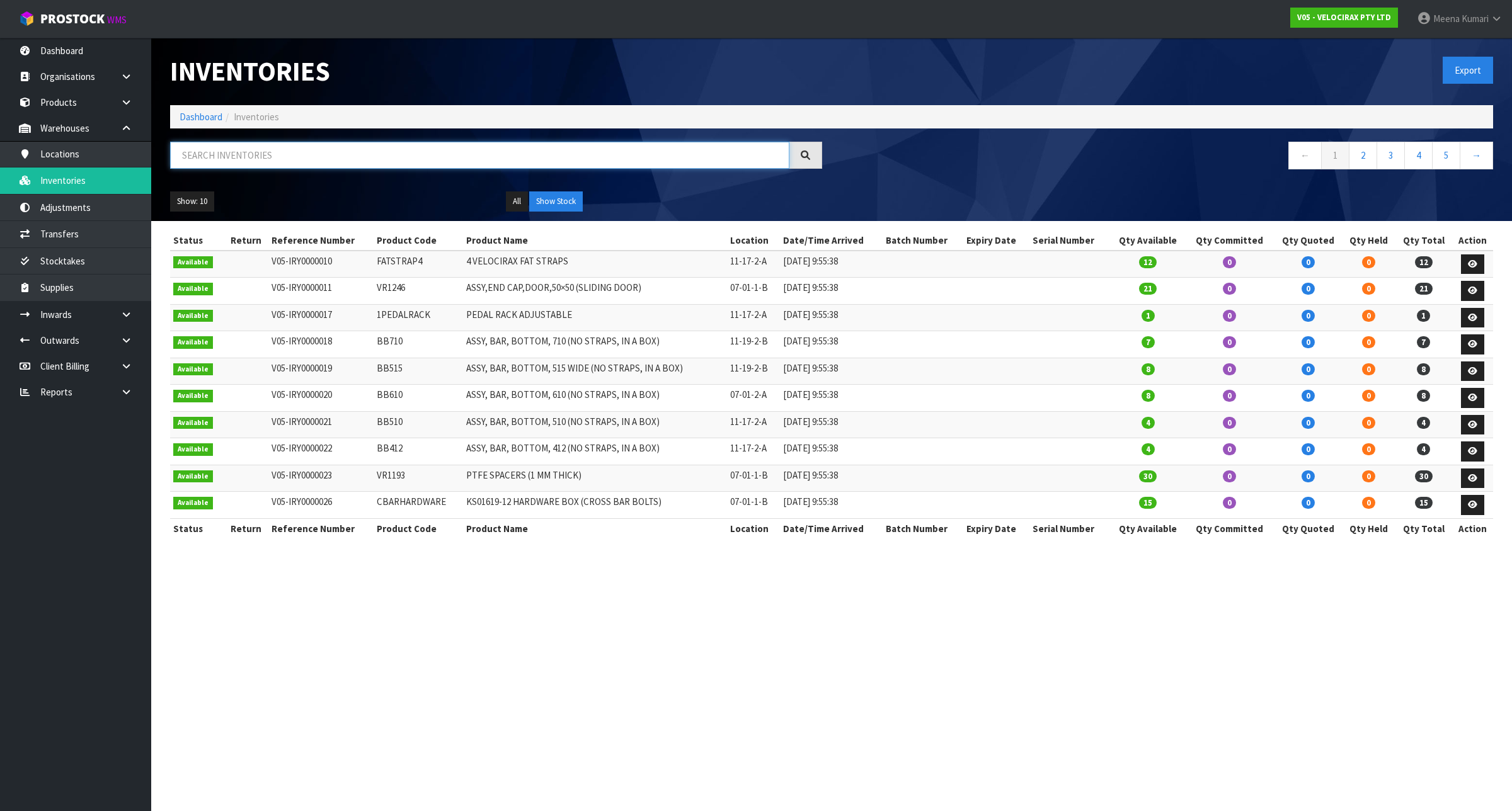
click at [301, 163] on input "text" at bounding box center [480, 156] width 619 height 27
paste input "Small2H"
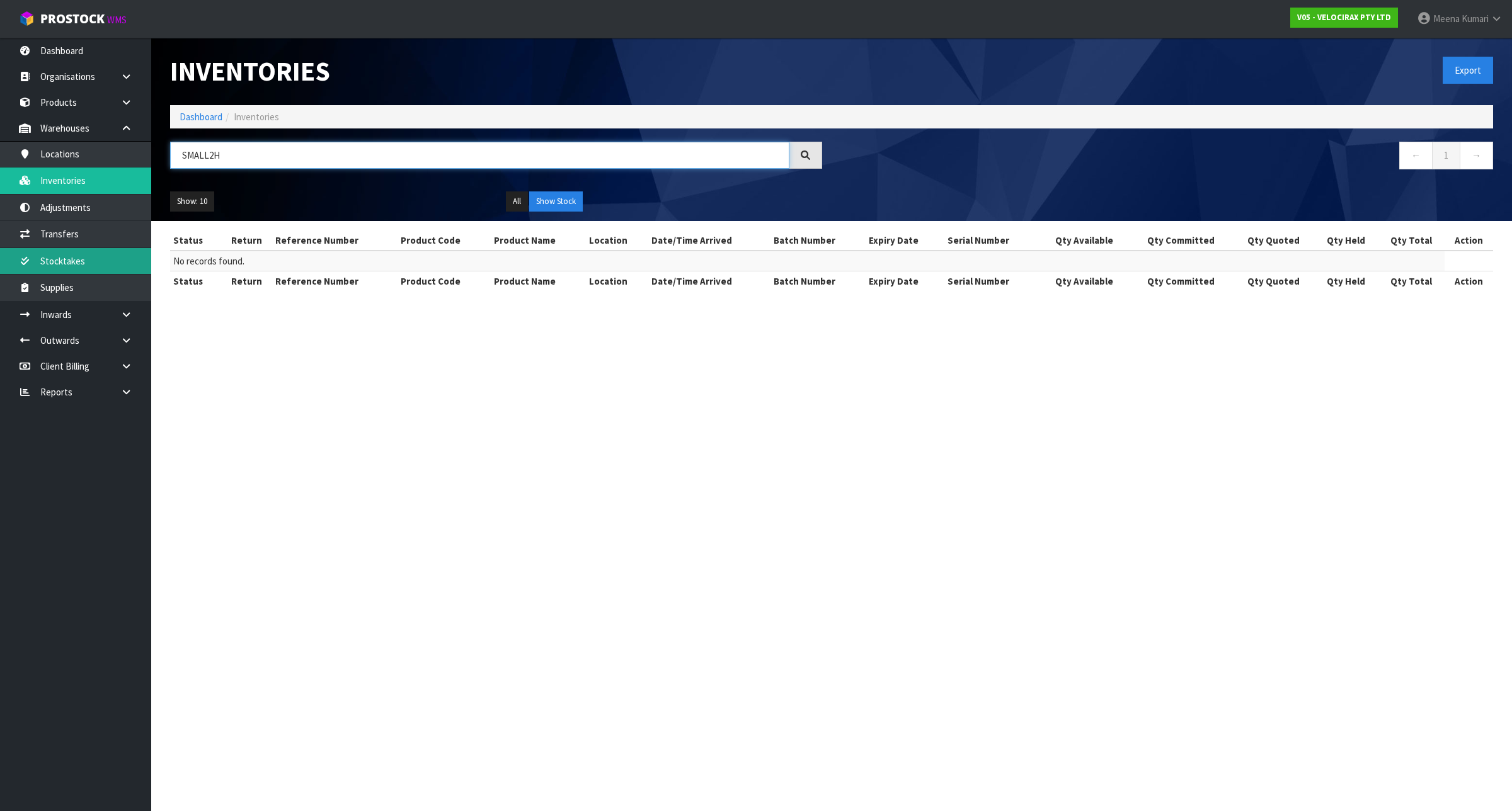
type input "SMALL2H"
click at [52, 113] on link "Products" at bounding box center [75, 102] width 151 height 26
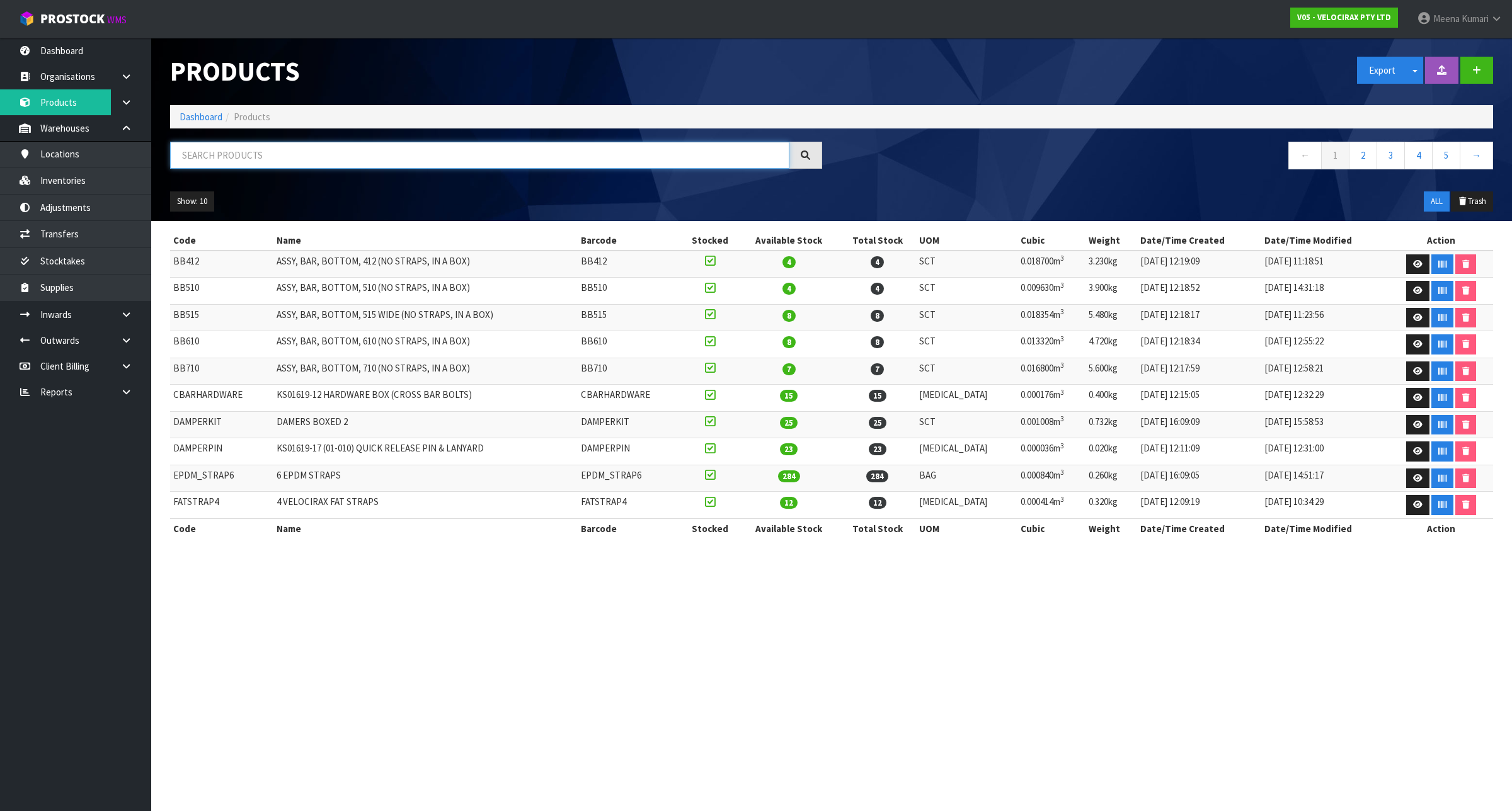
click at [272, 156] on input "text" at bounding box center [480, 156] width 619 height 27
paste input "VR1406"
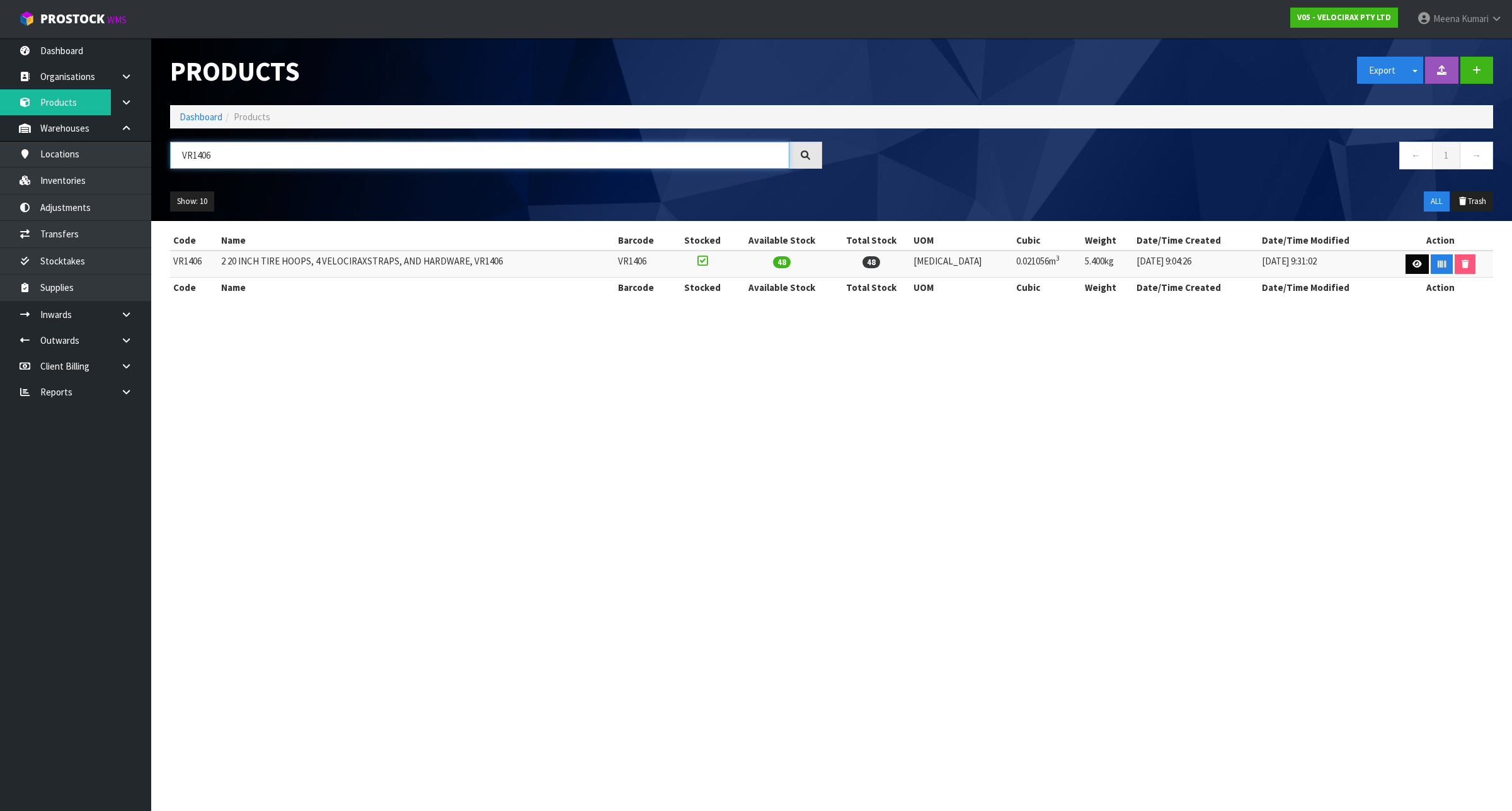
type input "VR1406"
click at [1418, 269] on link at bounding box center [1417, 264] width 23 height 20
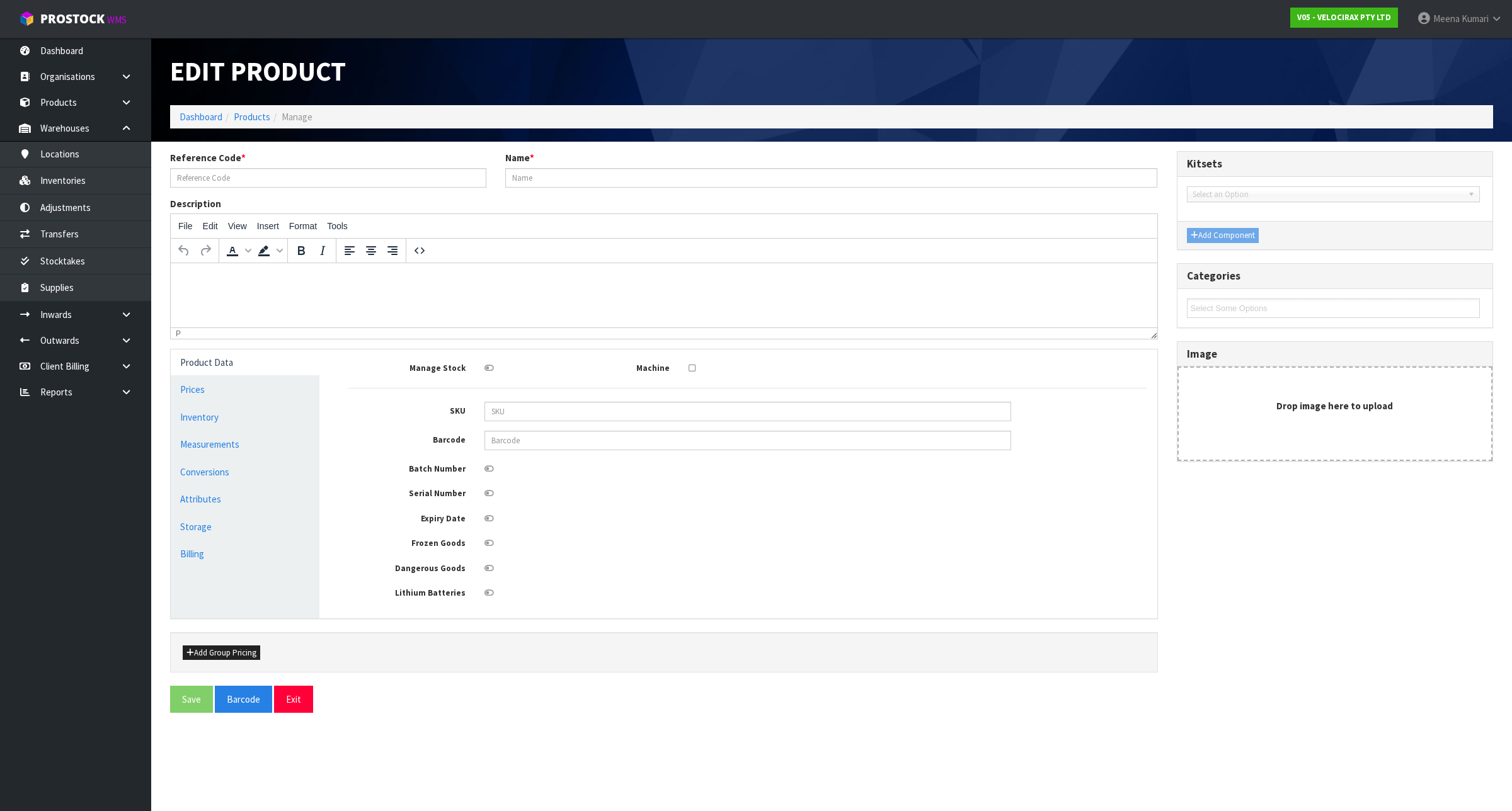
type input "VR1406"
type input "2 20 INCH TIRE HOOPS, 4 VELOCIRAXSTRAPS, AND HARDWARE, VR1406"
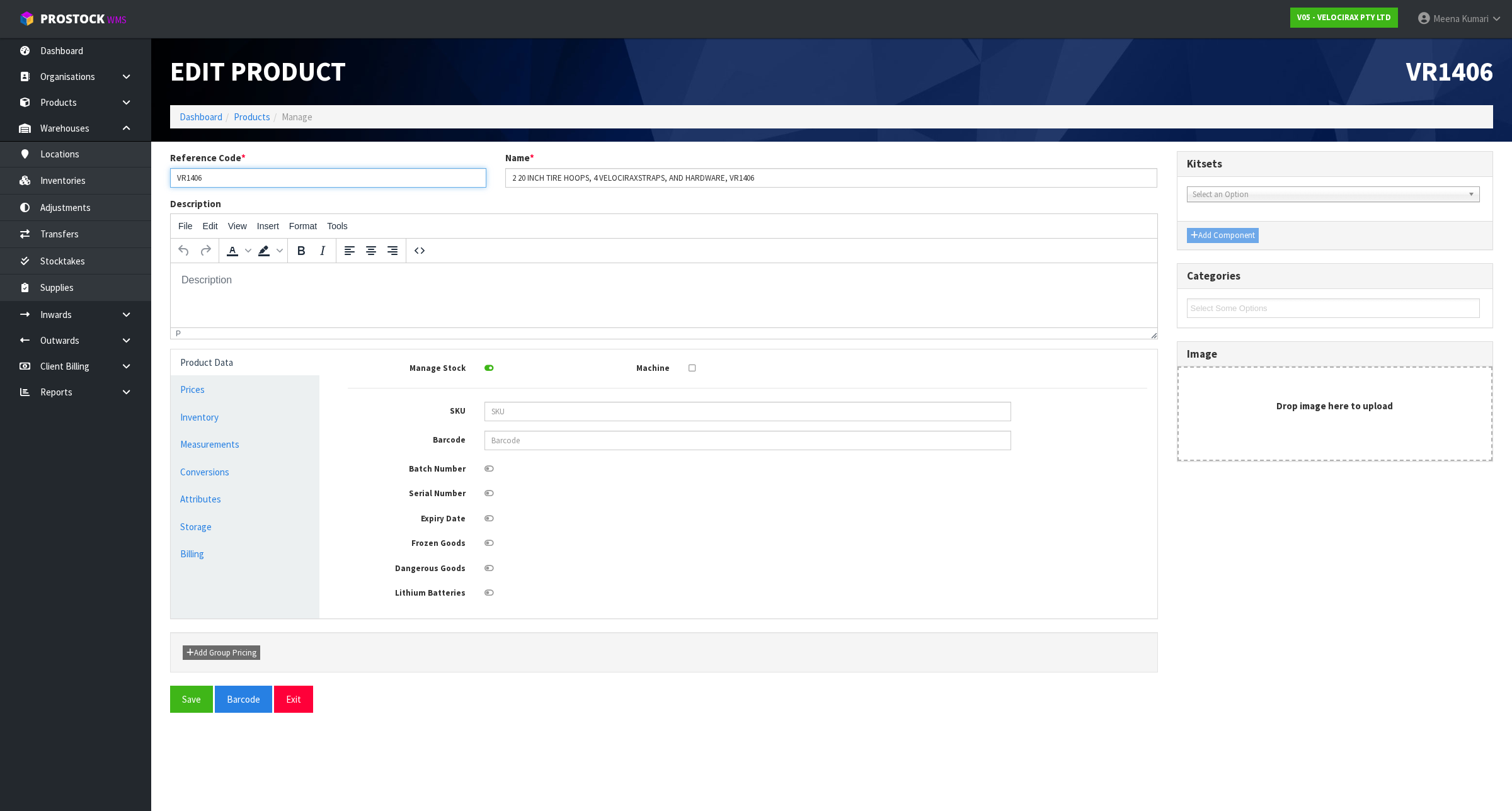
click at [227, 172] on input "VR1406" at bounding box center [328, 178] width 316 height 19
paste input "SMALL2H"
type input "SMALL2H"
click at [512, 177] on input "2 20 INCH TIRE HOOPS, 4 VELOCIRAXSTRAPS, AND HARDWARE, VR1406" at bounding box center [831, 178] width 652 height 19
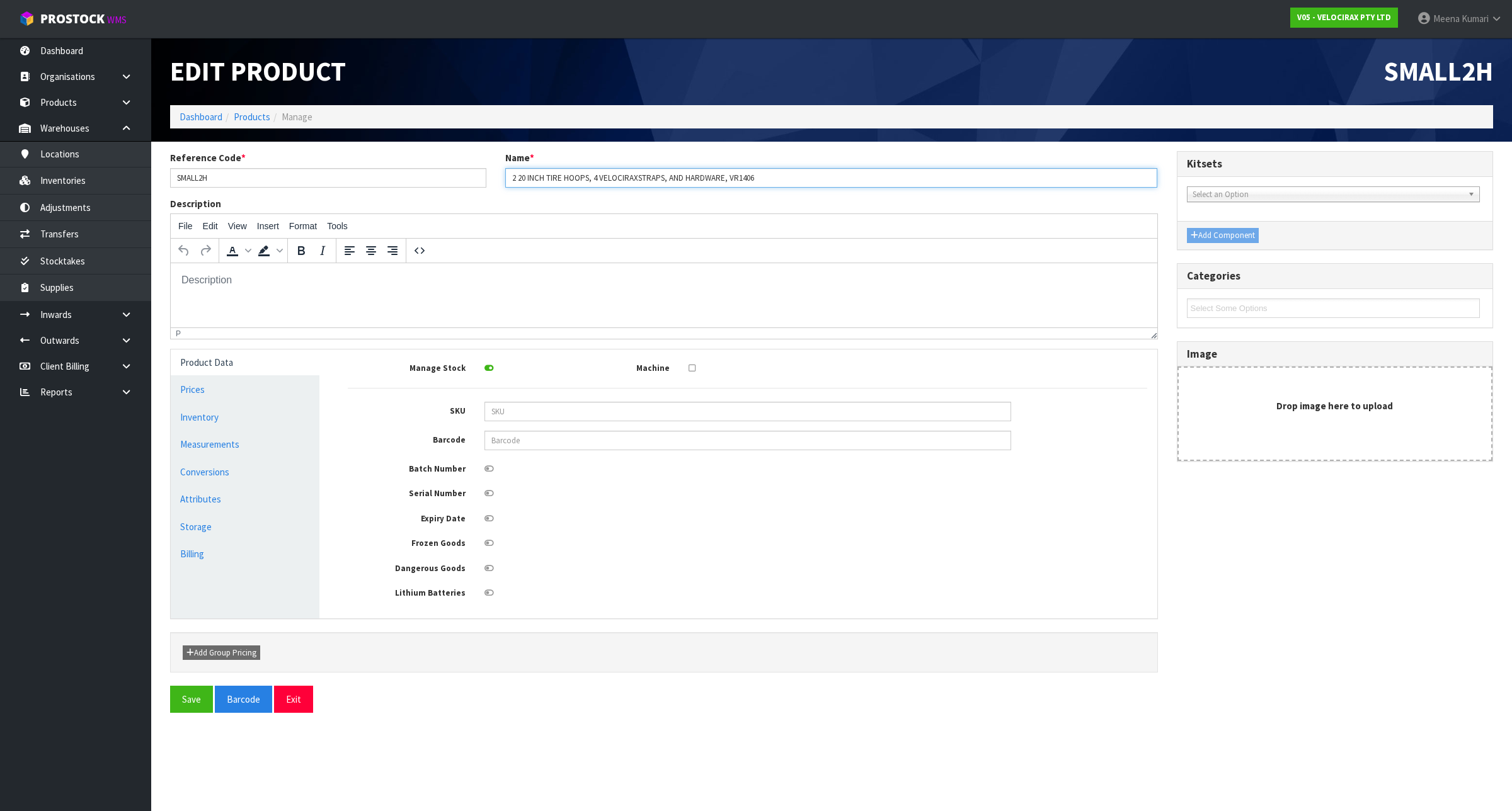
paste input "VR1406"
type input "VR1406 2 20 INCH TIRE HOOPS, 4 VELOCIRAXSTRAPS, AND HARDWARE, VR1406"
click at [181, 697] on button "Save" at bounding box center [192, 700] width 43 height 27
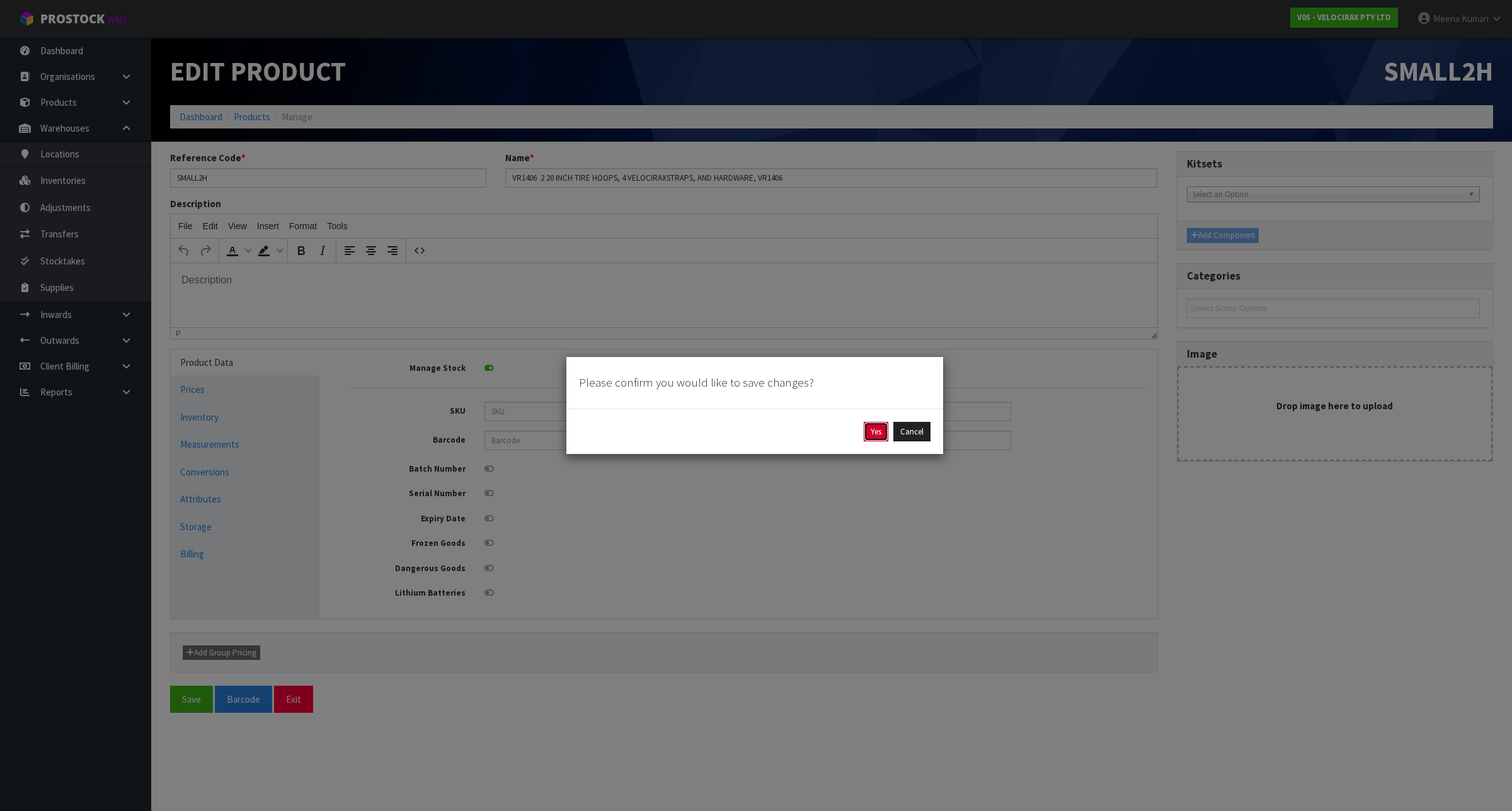
click at [867, 436] on button "Yes" at bounding box center [875, 431] width 24 height 20
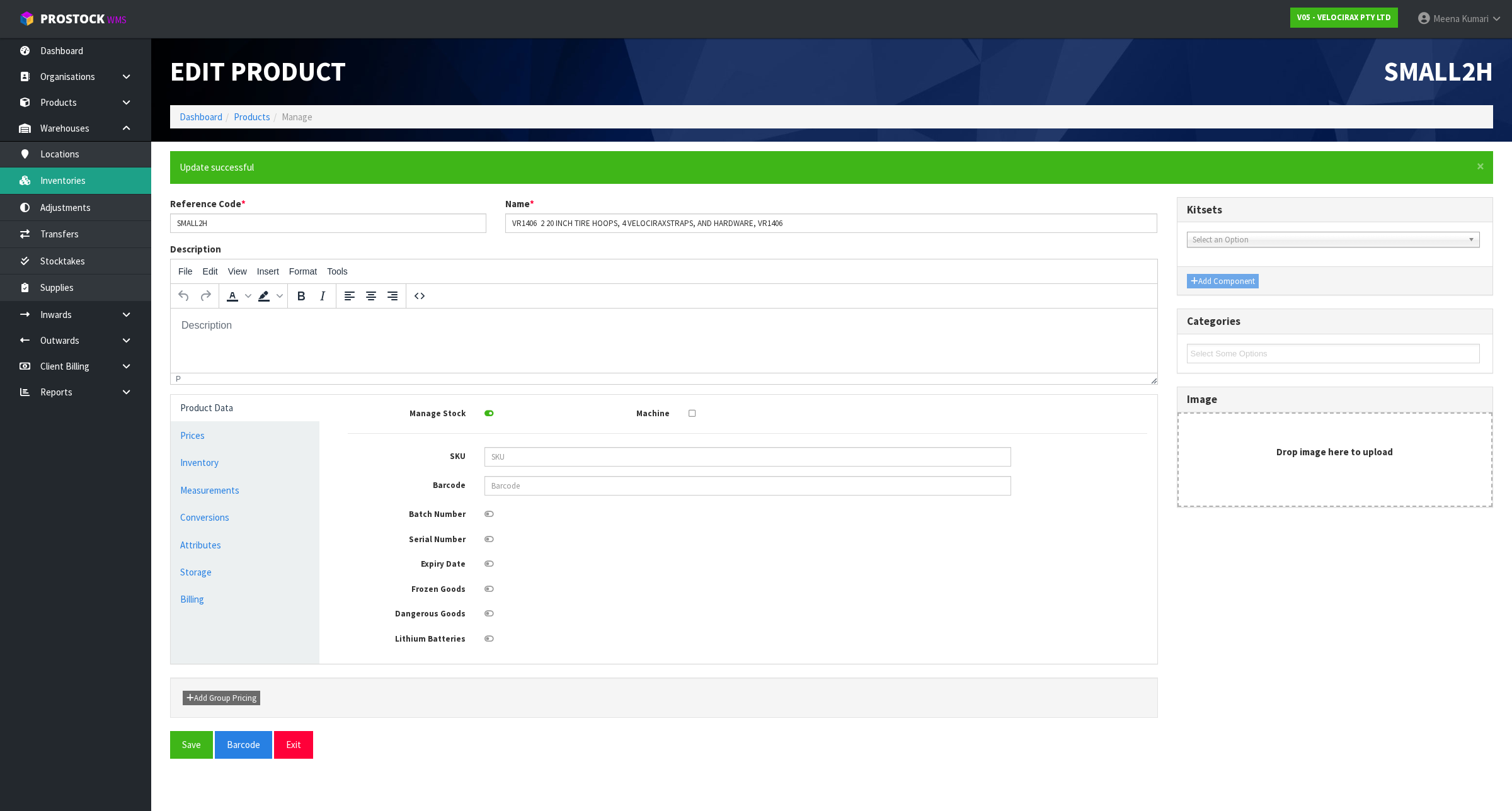
click at [114, 187] on link "Inventories" at bounding box center [75, 180] width 151 height 26
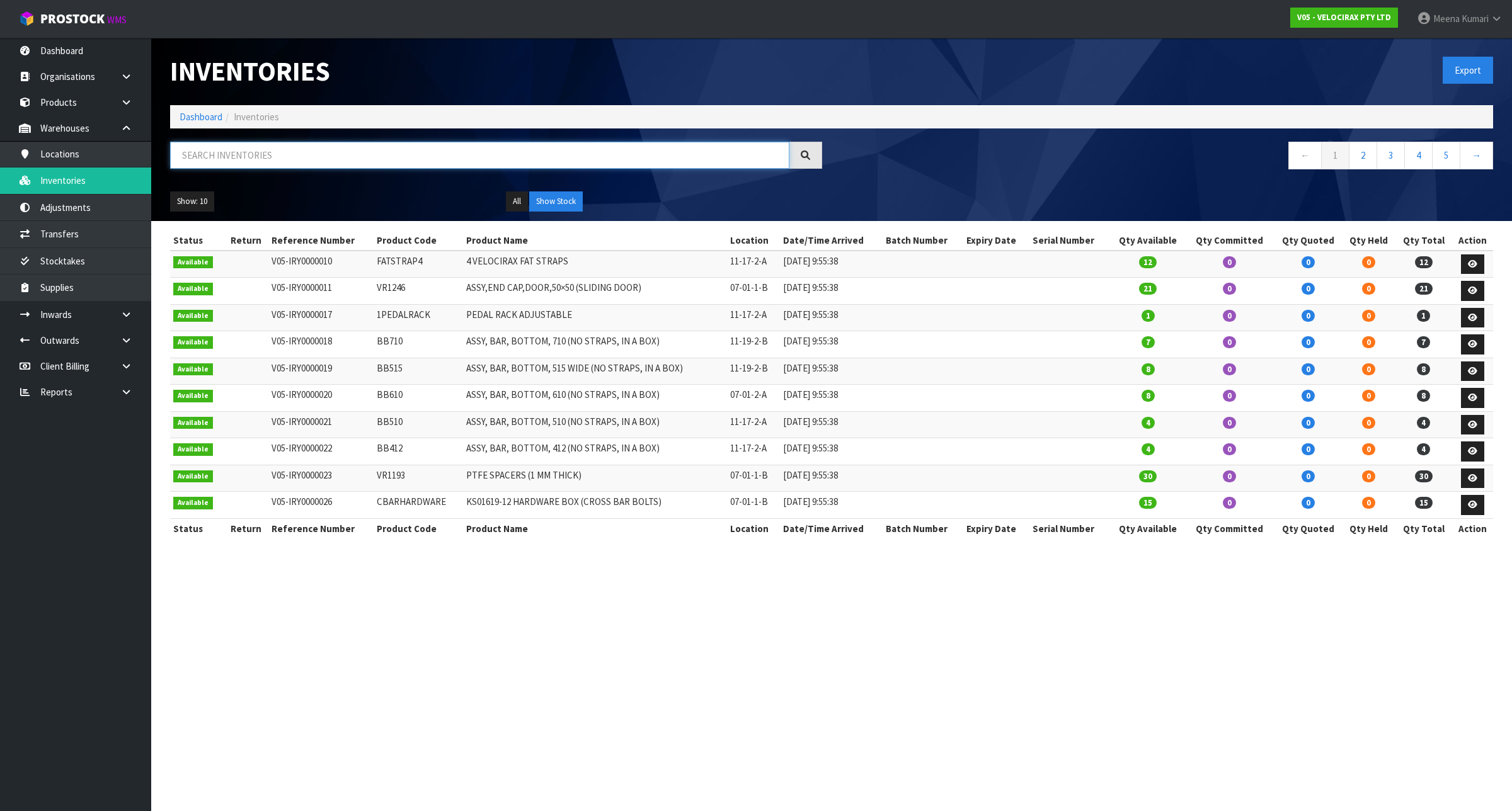
click at [350, 148] on input "text" at bounding box center [480, 156] width 619 height 27
paste input "ILS-ENDCAP"
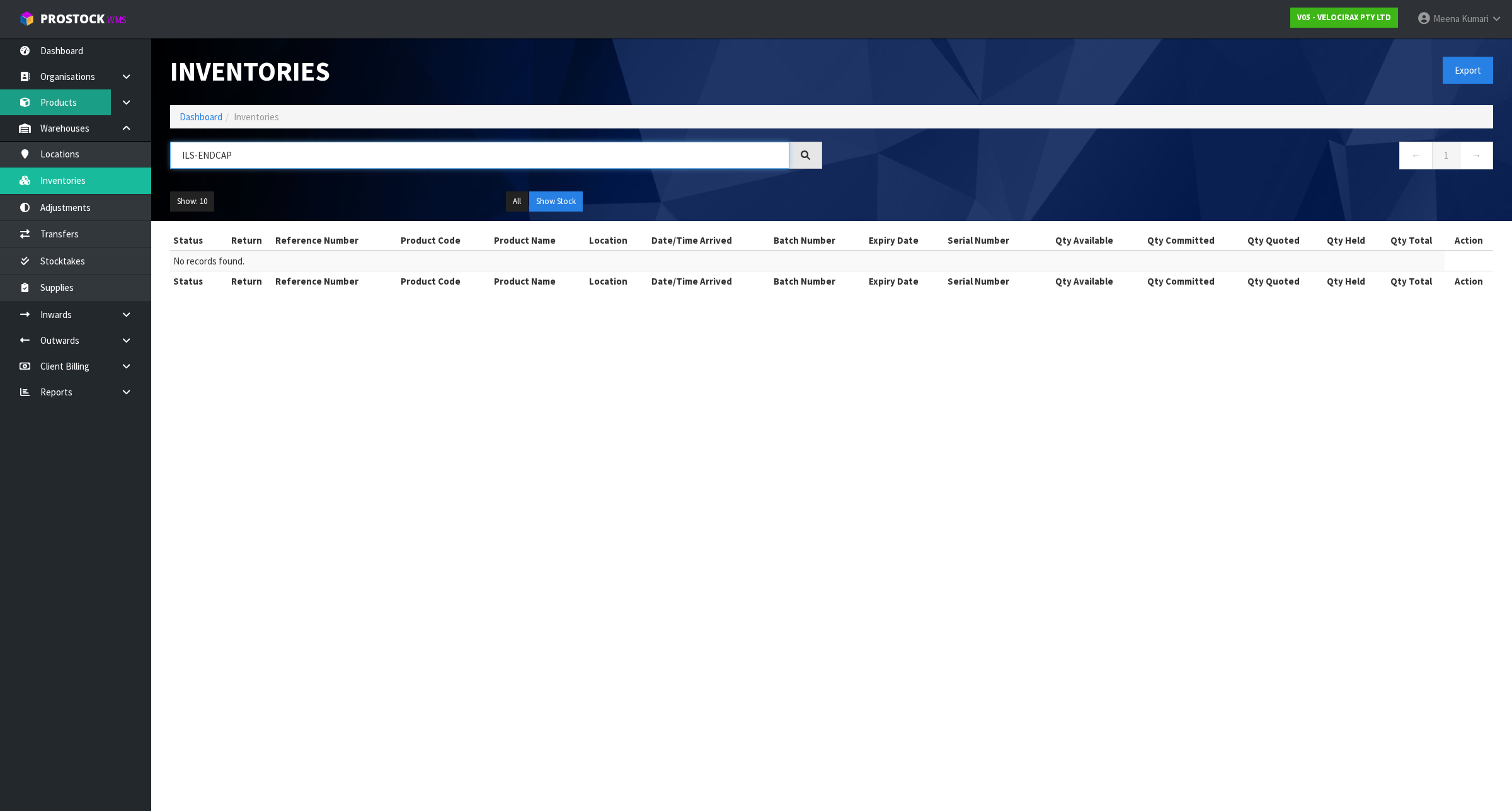
type input "ILS-ENDCAP"
click at [83, 110] on link "Products" at bounding box center [75, 102] width 151 height 26
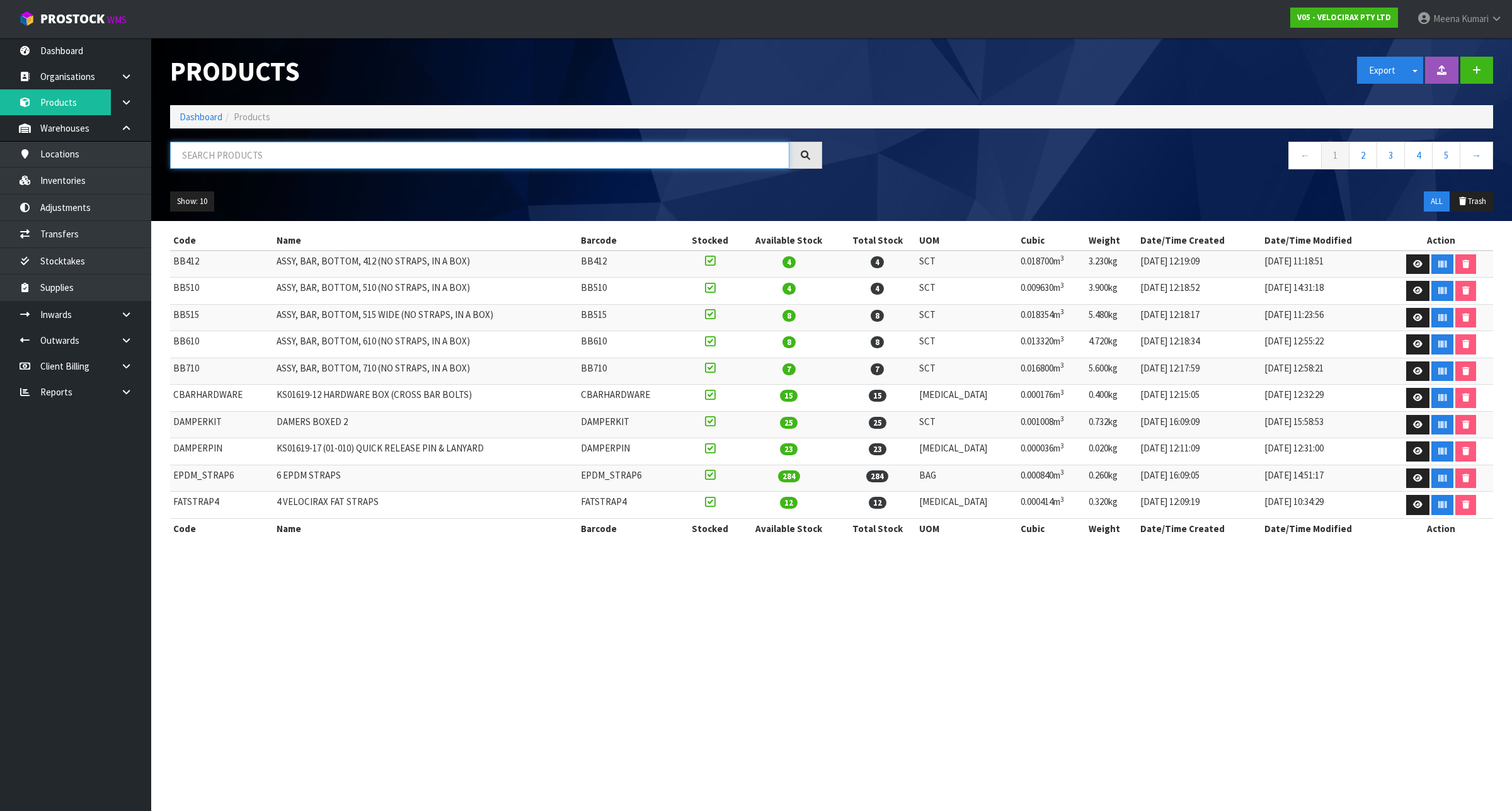
click at [413, 158] on input "text" at bounding box center [480, 156] width 619 height 27
paste input "VR1246"
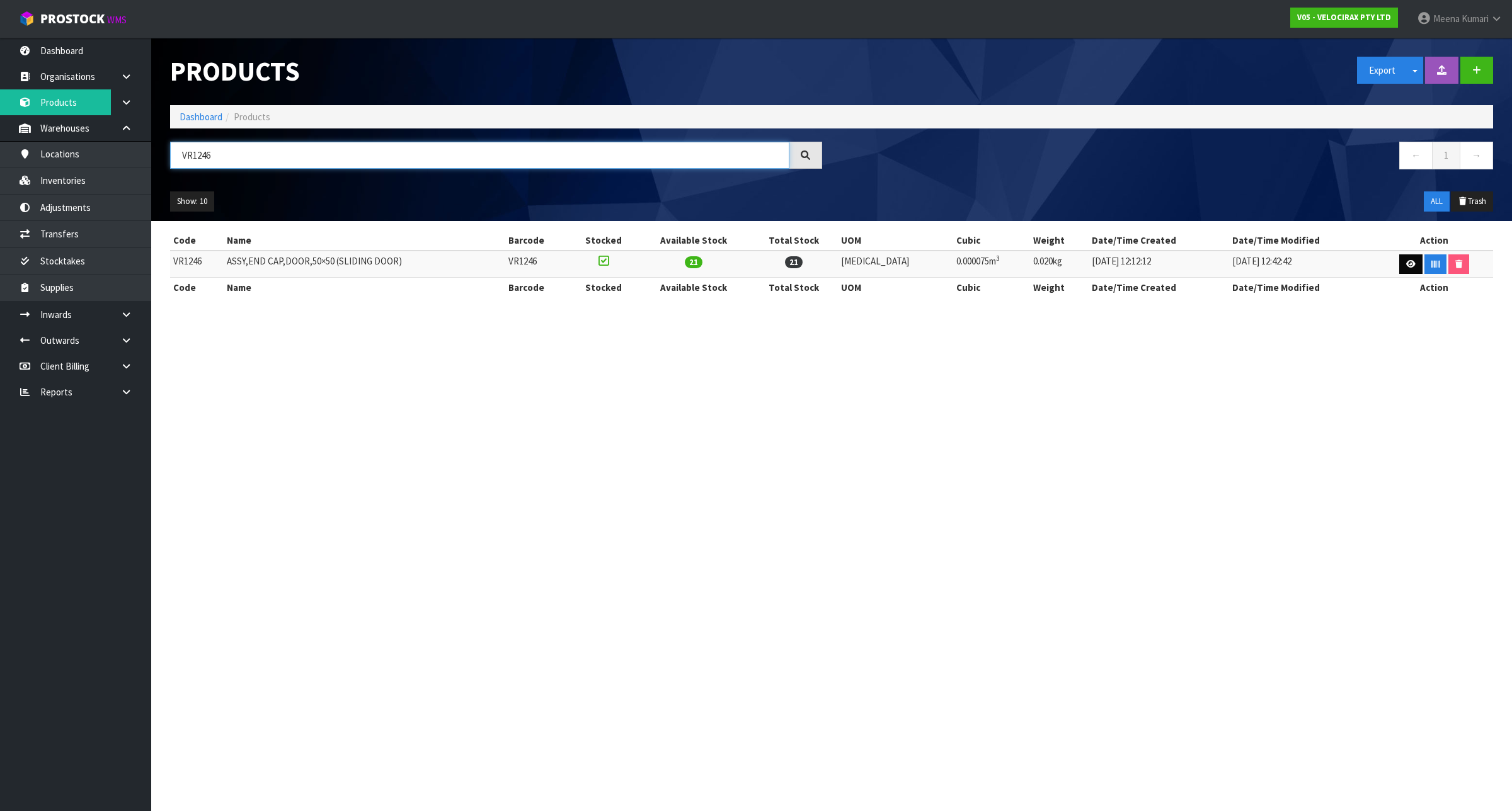
type input "VR1246"
click at [1406, 266] on icon at bounding box center [1411, 264] width 10 height 8
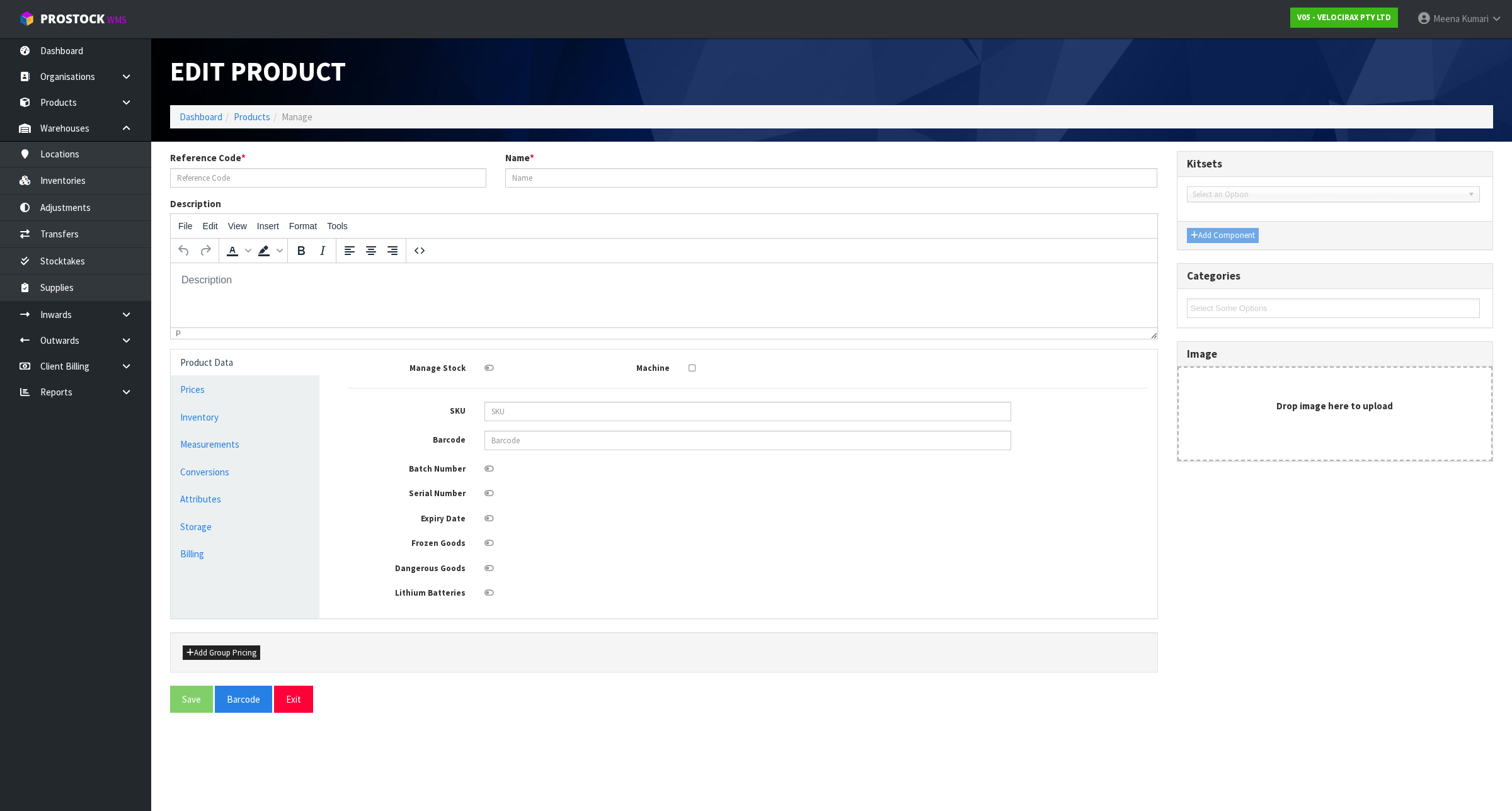
type input "VR1246"
type input "ASSY,END CAP,DOOR,50×50 (SLIDING DOOR)"
type input "KA02106"
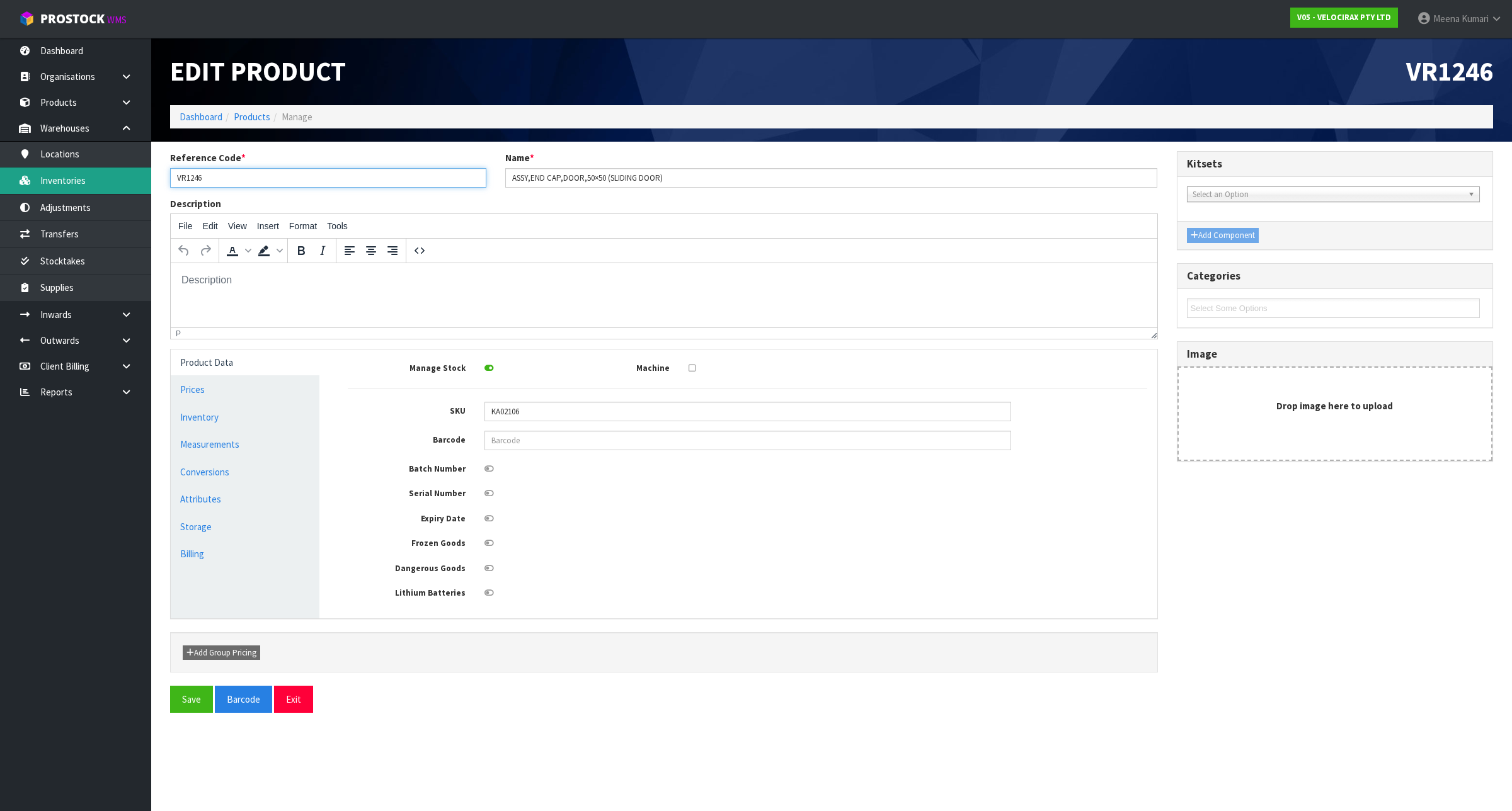
drag, startPoint x: 235, startPoint y: 176, endPoint x: 74, endPoint y: 181, distance: 161.1
click at [74, 181] on body "Toggle navigation ProStock WMS V05 - VELOCIRAX PTY LTD [PERSON_NAME] Logout Das…" at bounding box center [756, 405] width 1512 height 811
paste input "ILS-ENDCAP"
type input "ILS-ENDCAP"
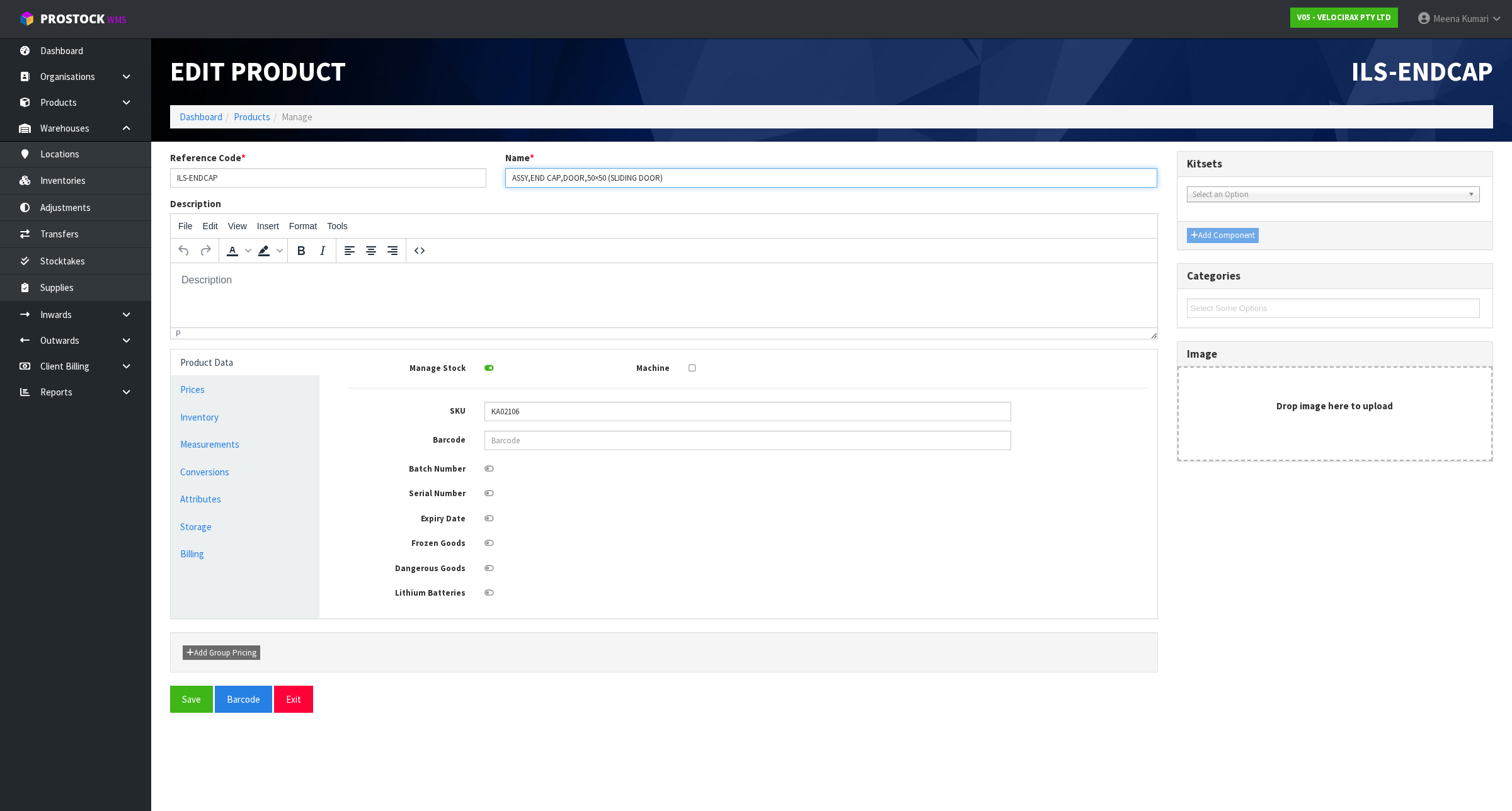
click at [511, 184] on input "ASSY,END CAP,DOOR,50×50 (SLIDING DOOR)" at bounding box center [831, 178] width 652 height 19
paste input "VR1246"
type input "VR1246 ASSY,END CAP,DOOR,50×50 (SLIDING DOOR)"
click at [181, 703] on button "Save" at bounding box center [192, 700] width 43 height 27
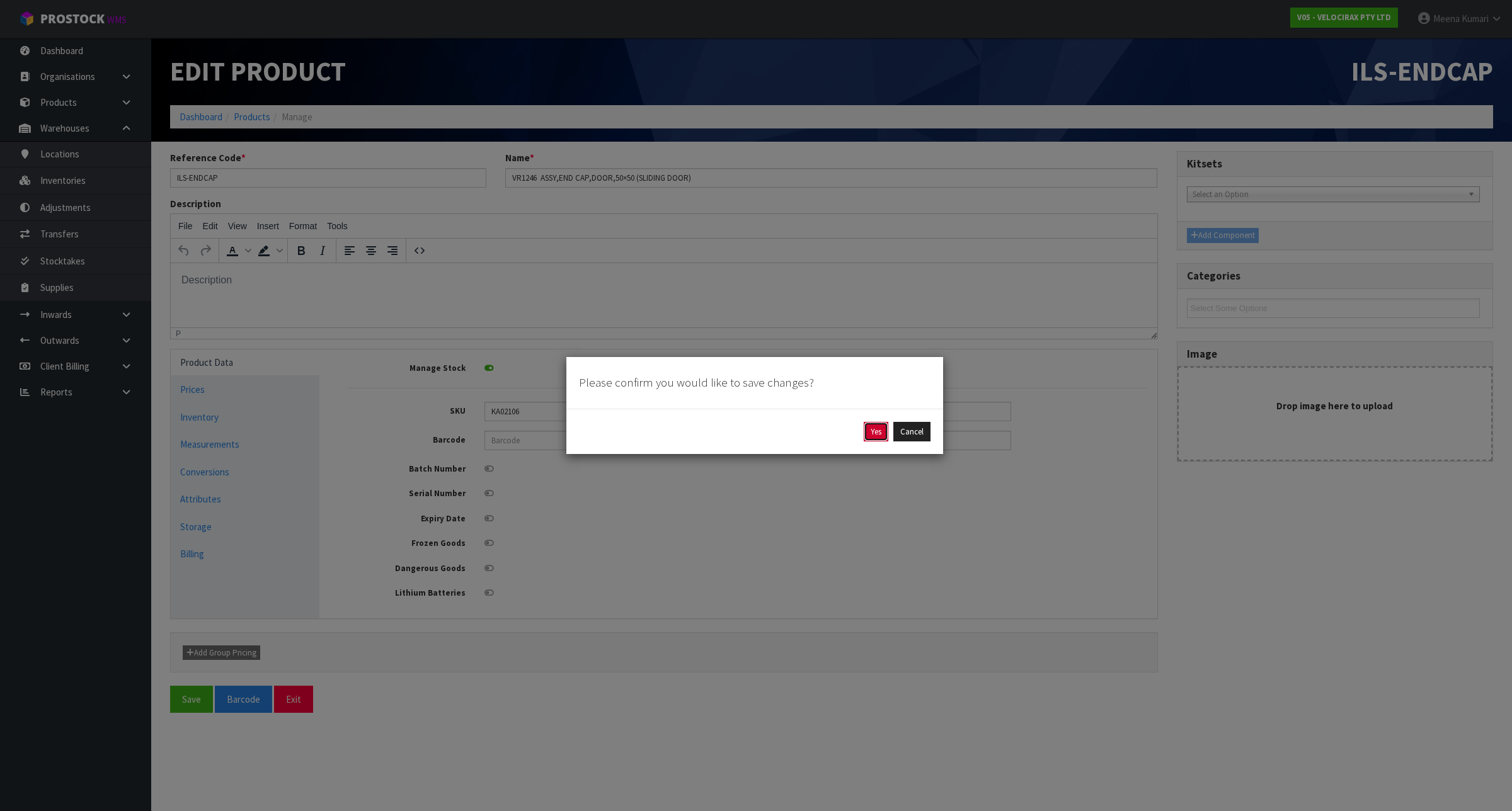
click at [869, 431] on button "Yes" at bounding box center [875, 431] width 24 height 20
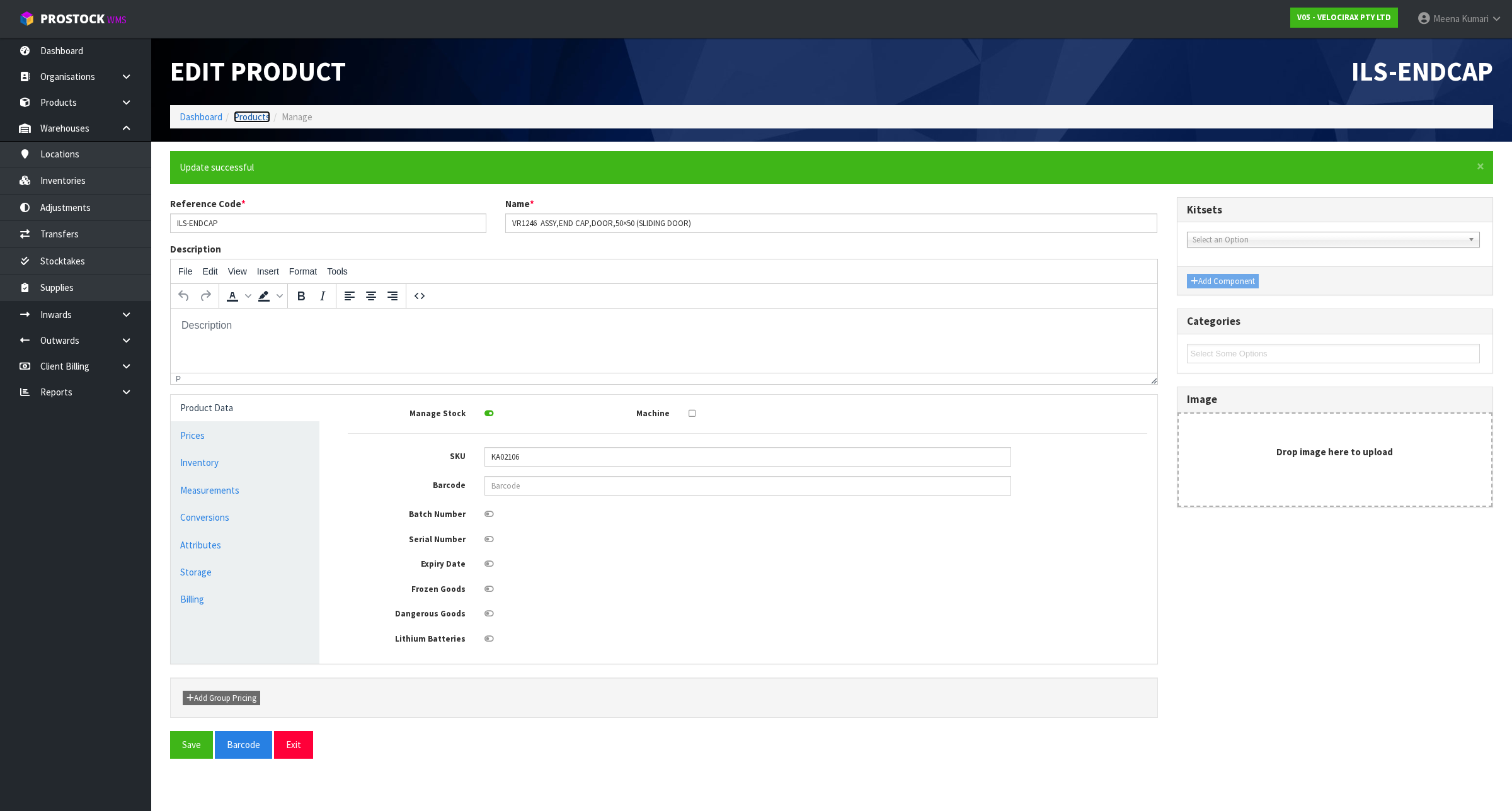
click at [245, 115] on link "Products" at bounding box center [252, 117] width 37 height 12
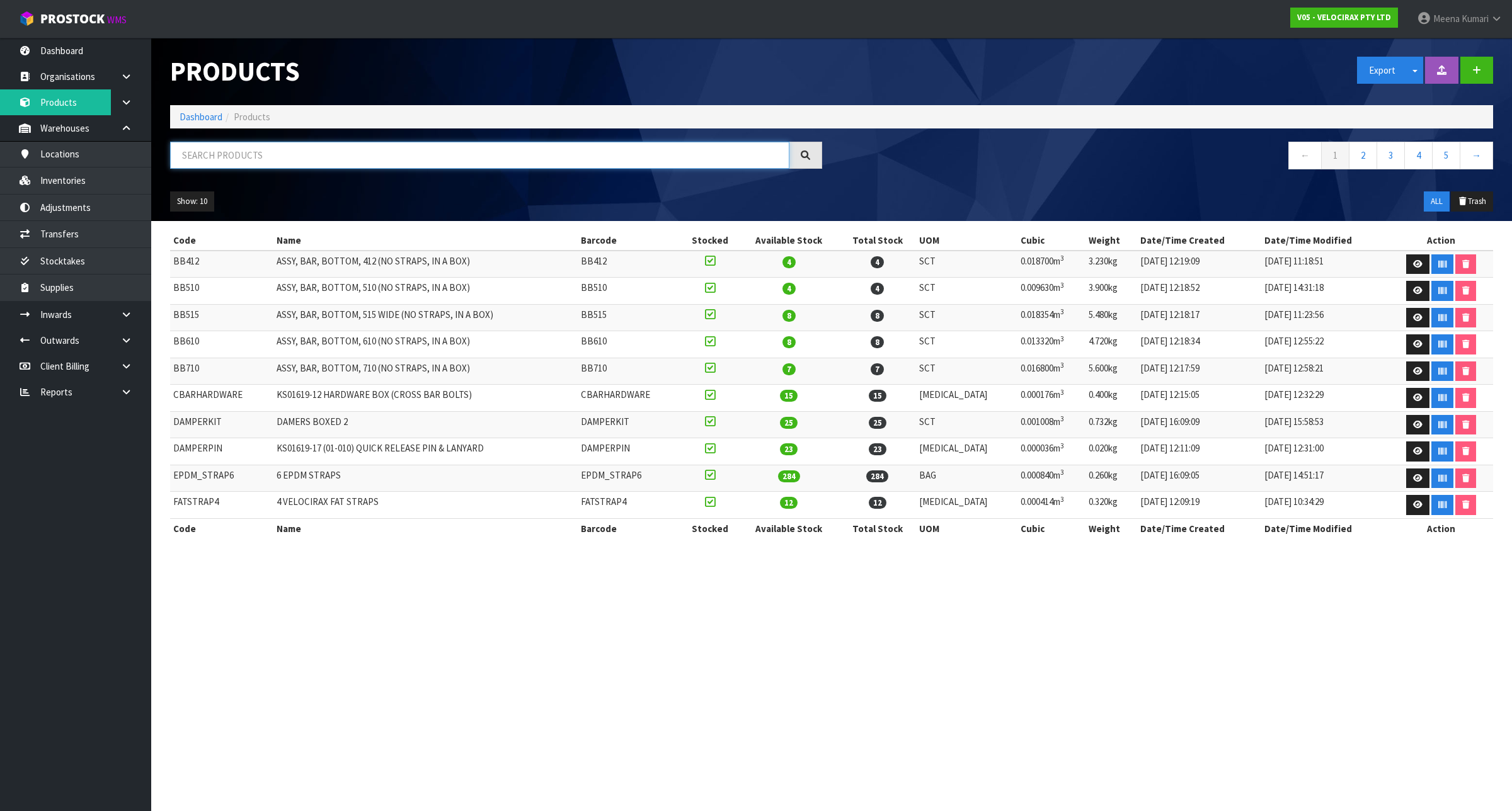
click at [255, 165] on input "text" at bounding box center [480, 156] width 619 height 27
paste input "HITCHLOCK"
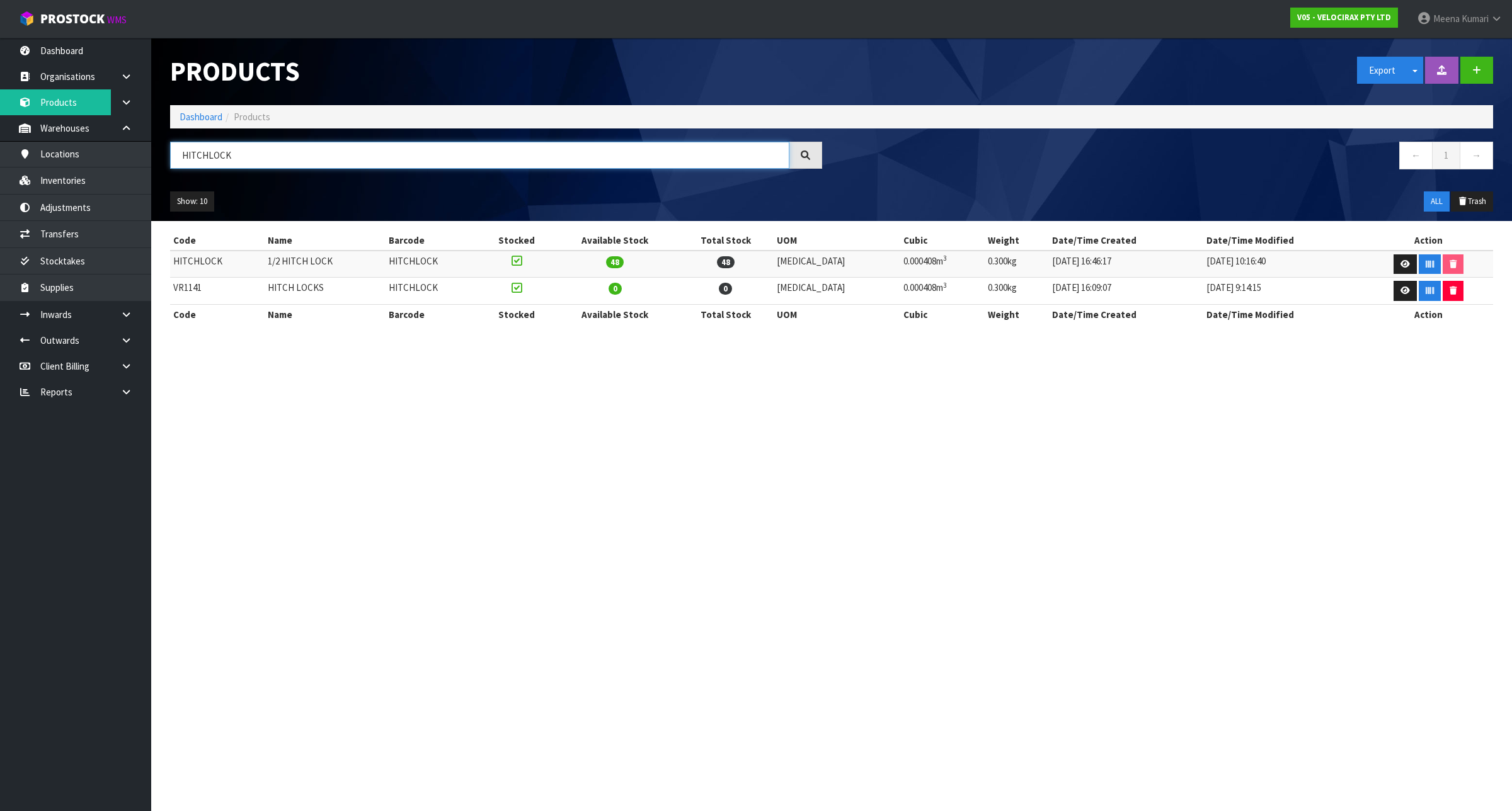
click at [276, 153] on input "HITCHLOCK" at bounding box center [480, 156] width 619 height 27
paste input "DAMPERKIT"
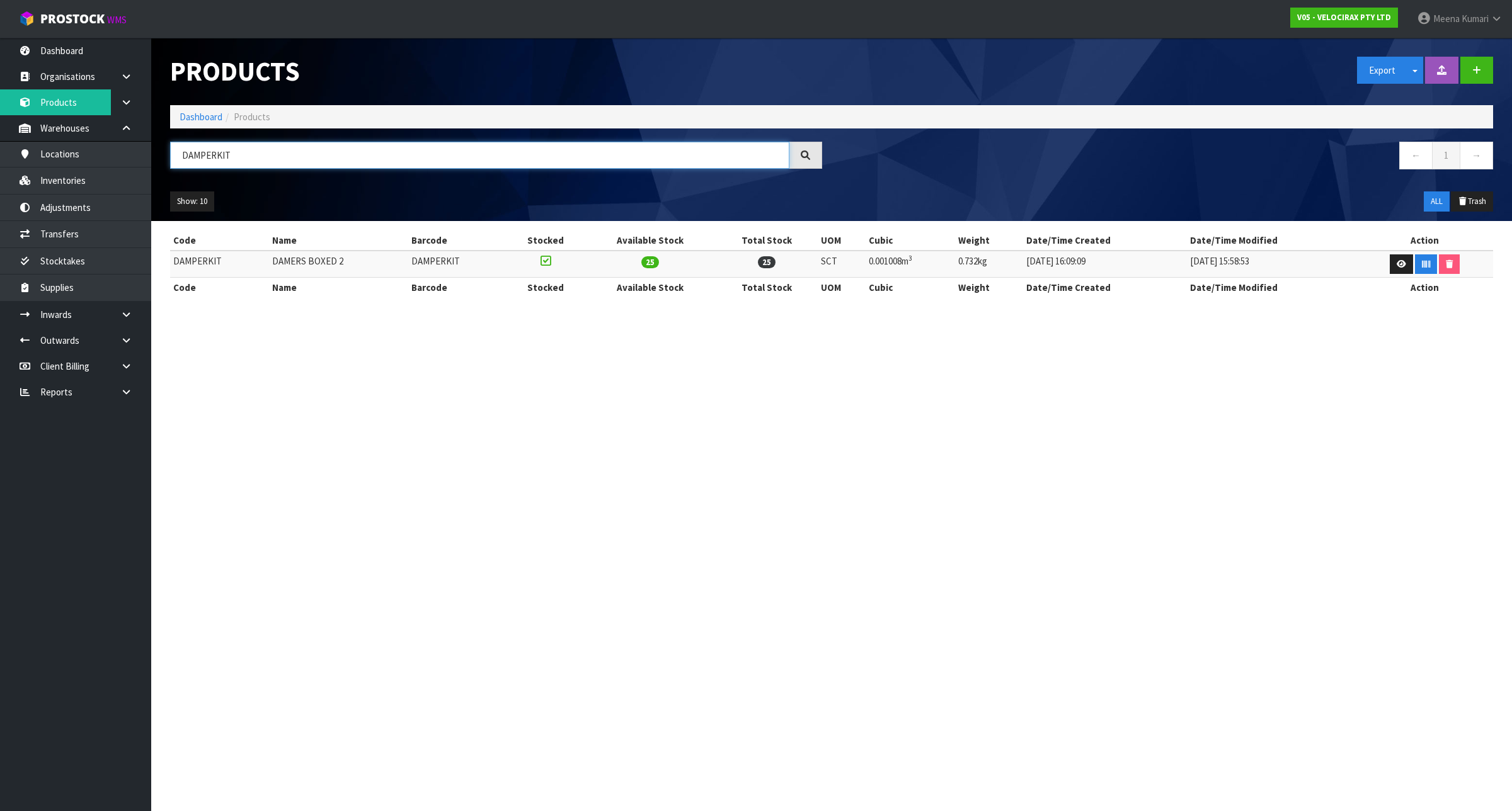
type input "DAMPERKIT"
click at [102, 175] on link "Inventories" at bounding box center [75, 180] width 151 height 26
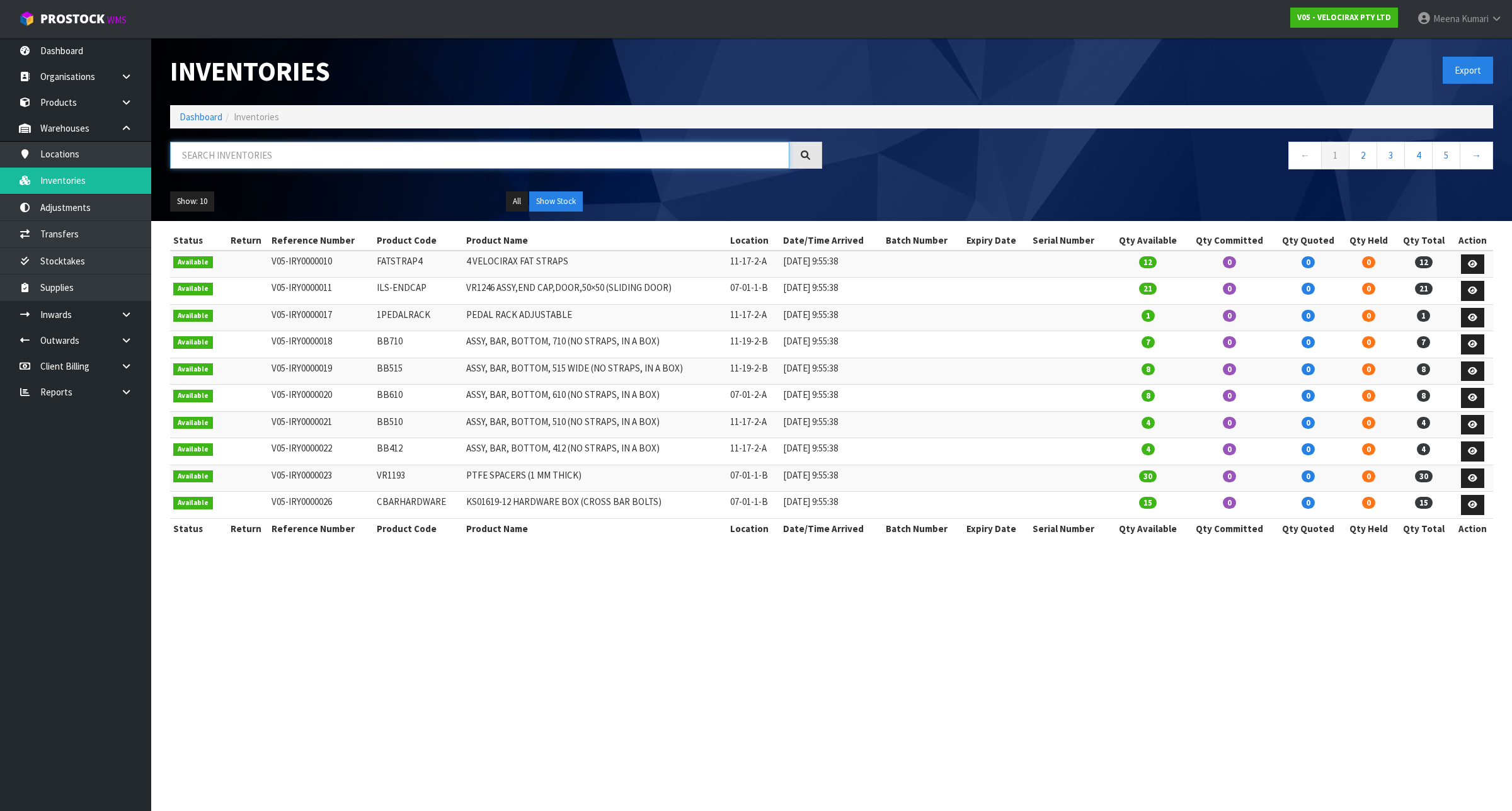
click at [359, 164] on input "text" at bounding box center [480, 156] width 619 height 27
paste input "KA02654"
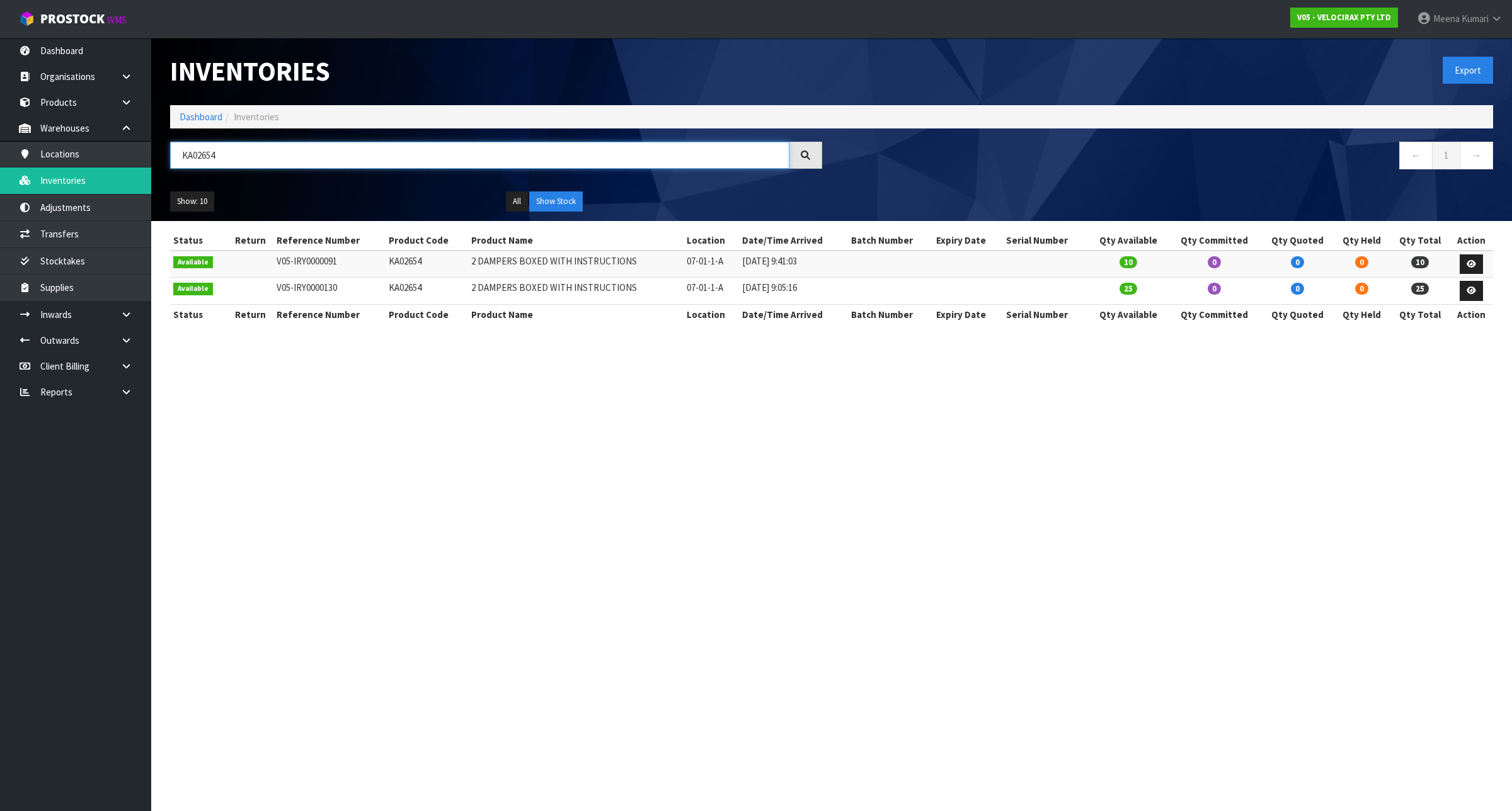
type input "KA02654"
click at [556, 200] on button "Show Stock" at bounding box center [555, 202] width 54 height 20
click at [517, 203] on button "All" at bounding box center [517, 202] width 22 height 20
click at [543, 203] on button "Show Stock" at bounding box center [555, 202] width 54 height 20
click at [342, 159] on input "KA02654" at bounding box center [480, 156] width 619 height 27
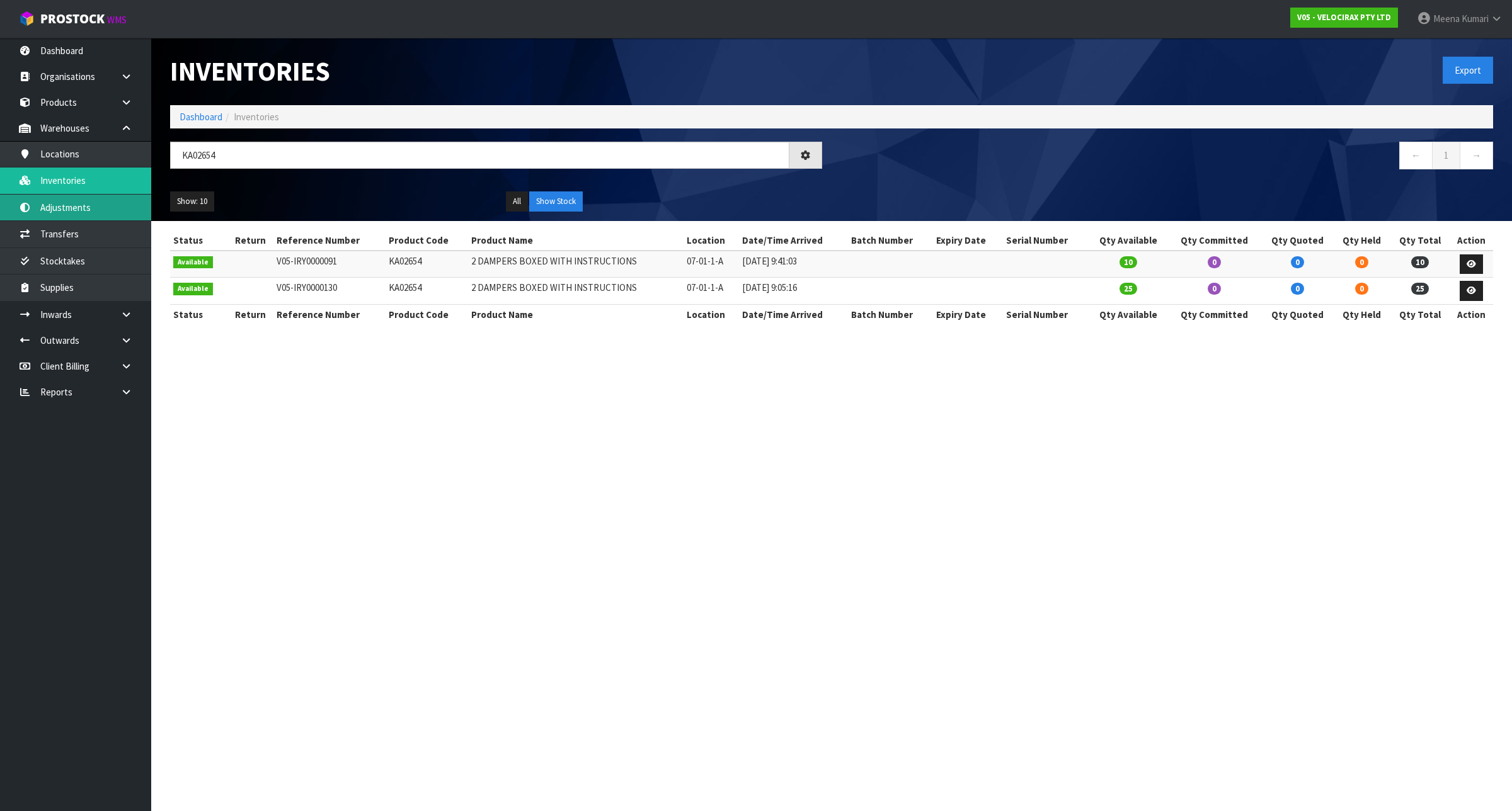
click at [67, 206] on link "Adjustments" at bounding box center [75, 207] width 151 height 26
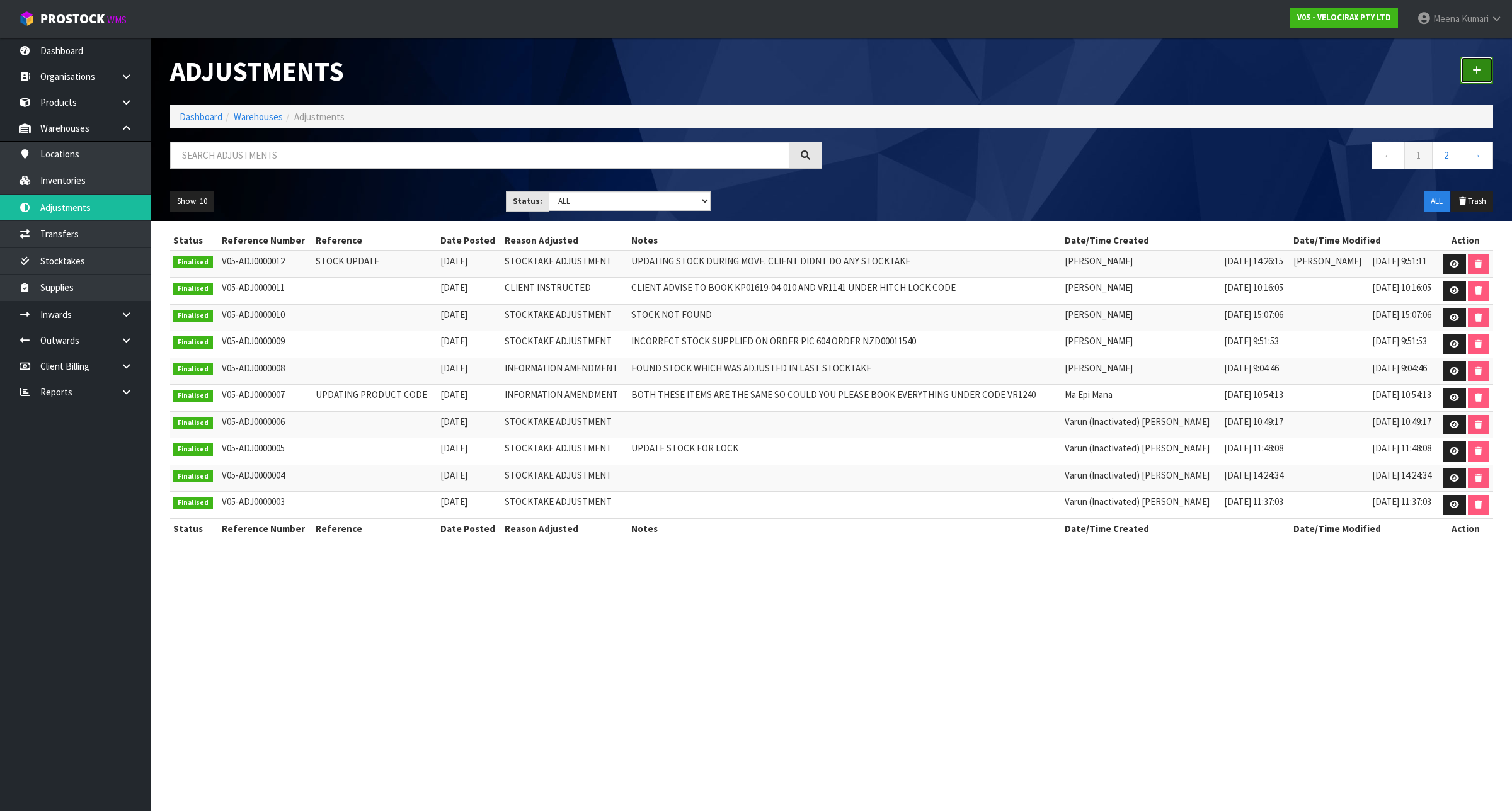
click at [1478, 69] on icon at bounding box center [1476, 70] width 9 height 10
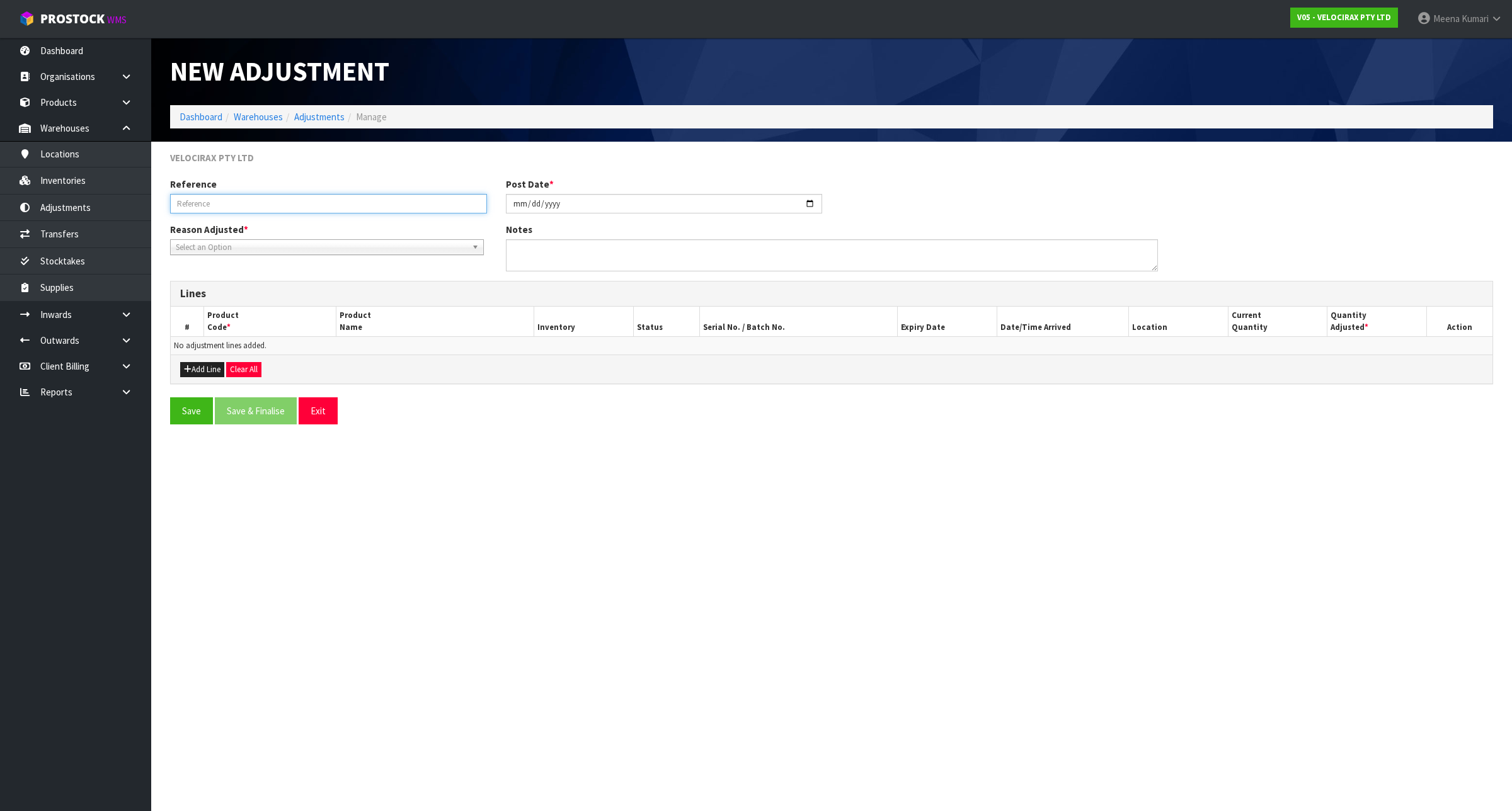
click at [284, 205] on input "text" at bounding box center [328, 203] width 316 height 19
type input "UPDATE CODE"
click at [292, 243] on span "Select an Option" at bounding box center [321, 247] width 291 height 16
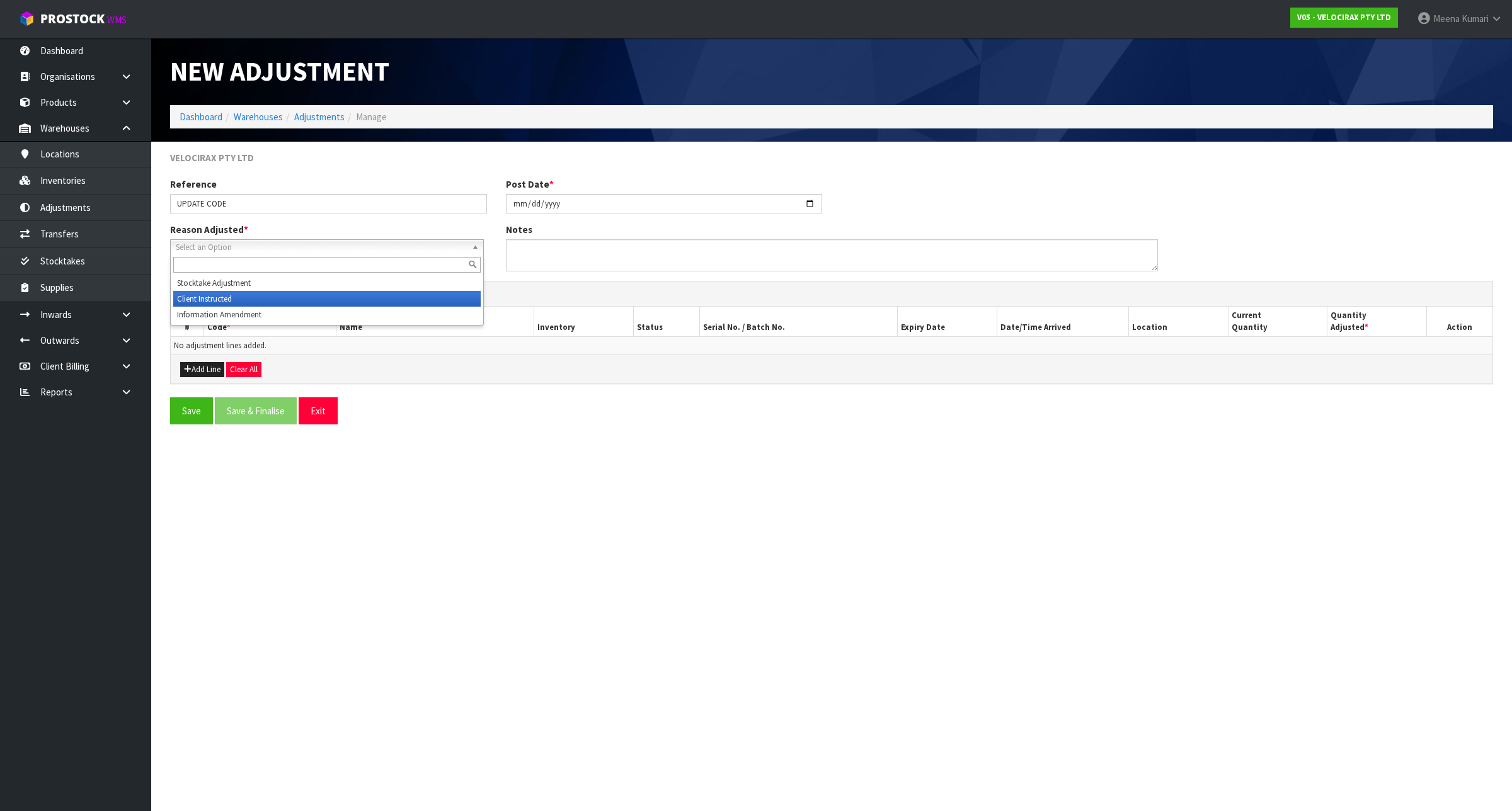
click at [294, 297] on li "Client Instructed" at bounding box center [327, 299] width 308 height 16
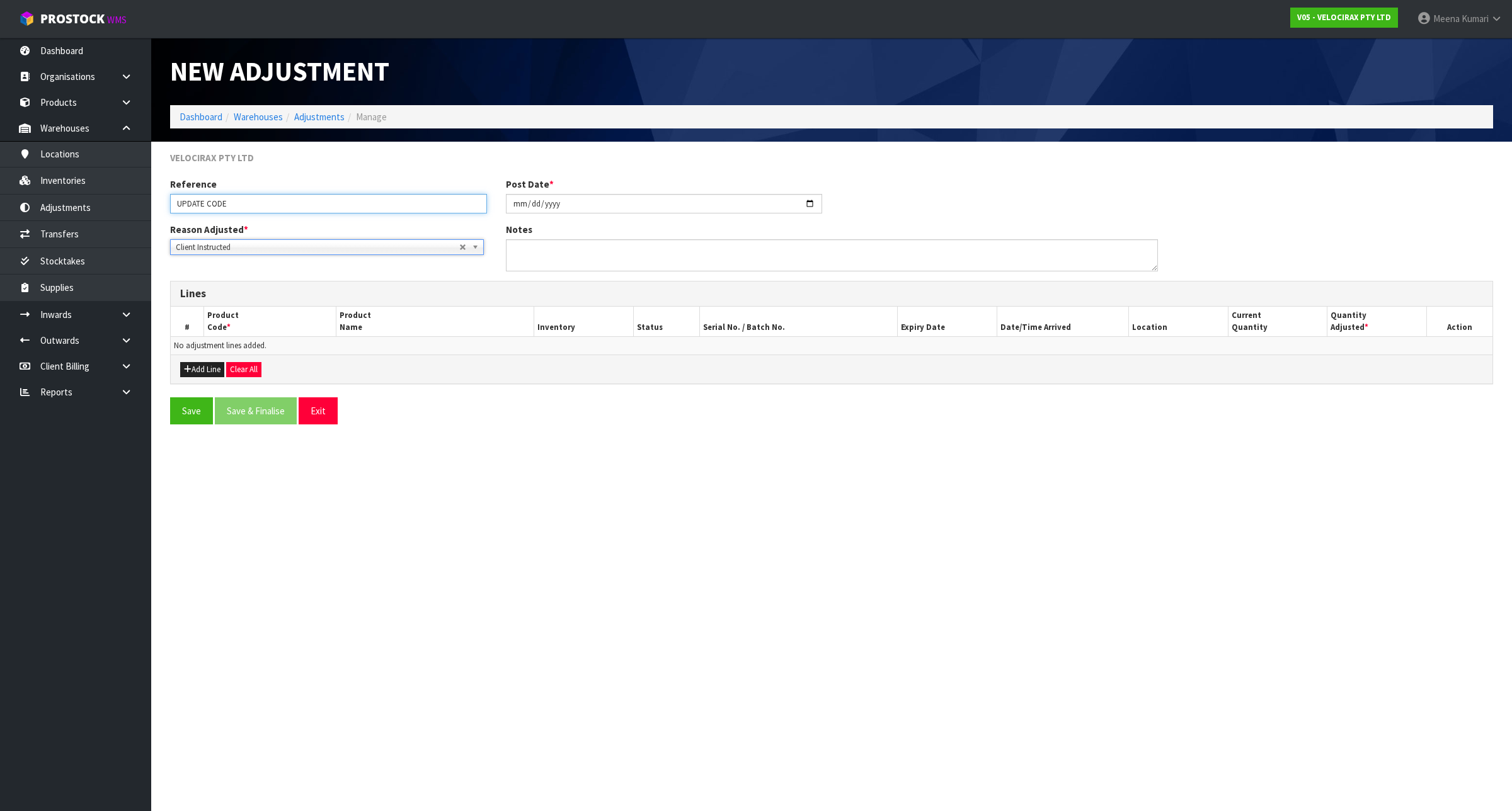
click at [277, 200] on input "UPDATE CODE" at bounding box center [328, 203] width 316 height 19
click at [801, 272] on textarea at bounding box center [832, 255] width 652 height 32
paste textarea "UPDATE CODE"
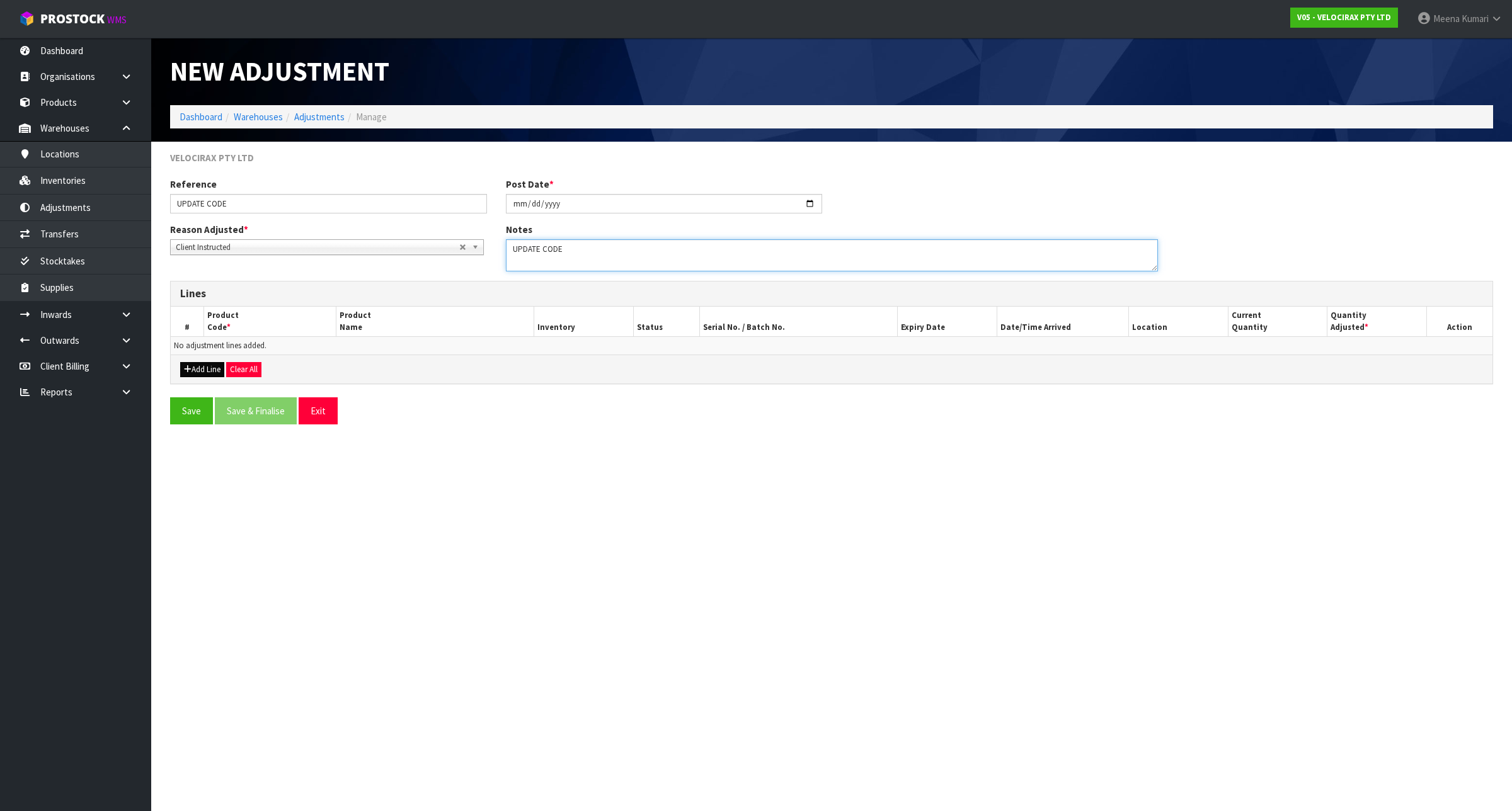
type textarea "UPDATE CODE"
click at [205, 375] on button "Add Line" at bounding box center [202, 370] width 44 height 16
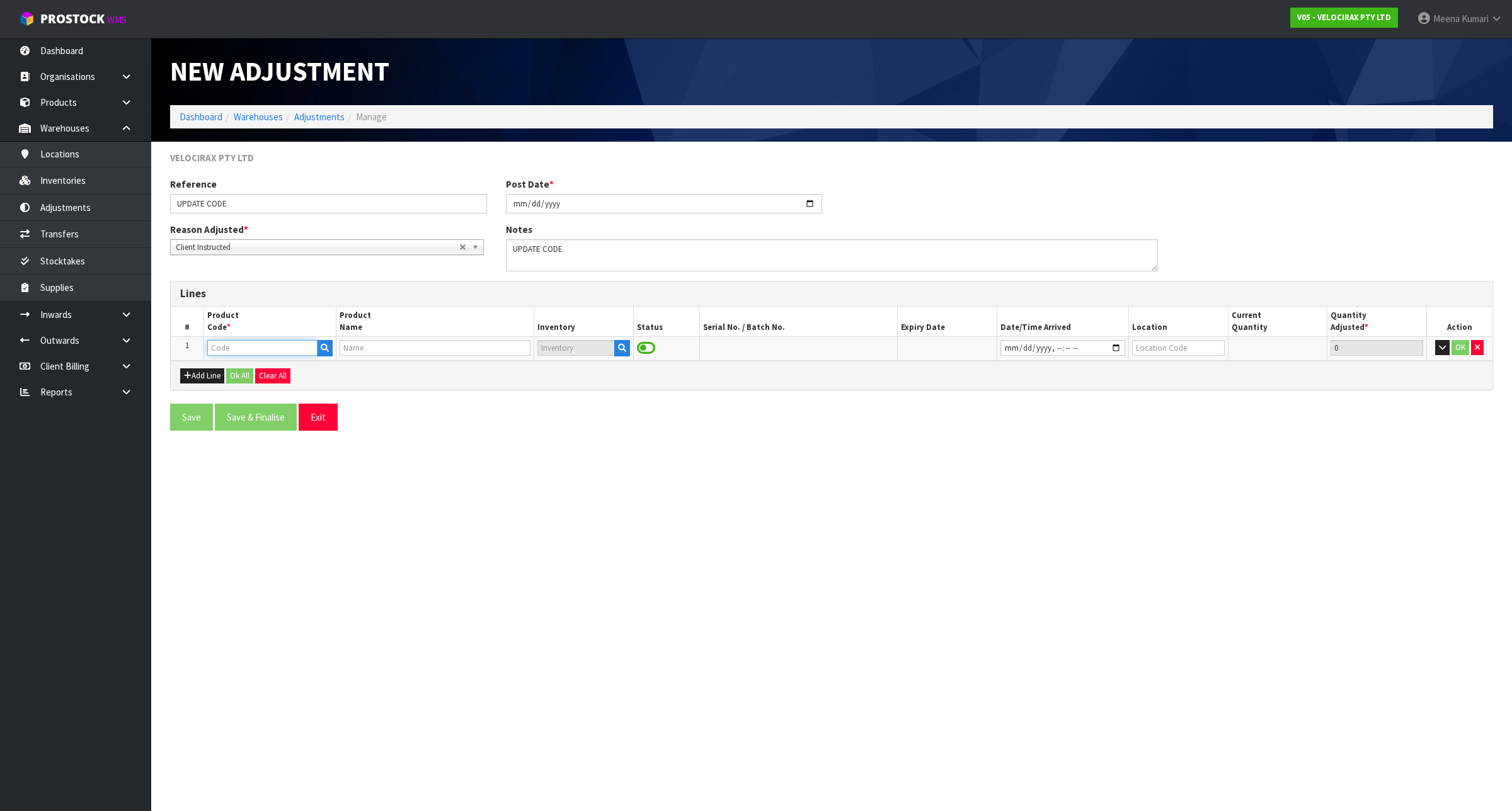
click at [266, 344] on input "text" at bounding box center [262, 348] width 110 height 16
paste input "KA02654"
type input "KA02654"
type input "2 DAMPERS BOXED WITH INSTRUCTIONS"
type input "KA02654"
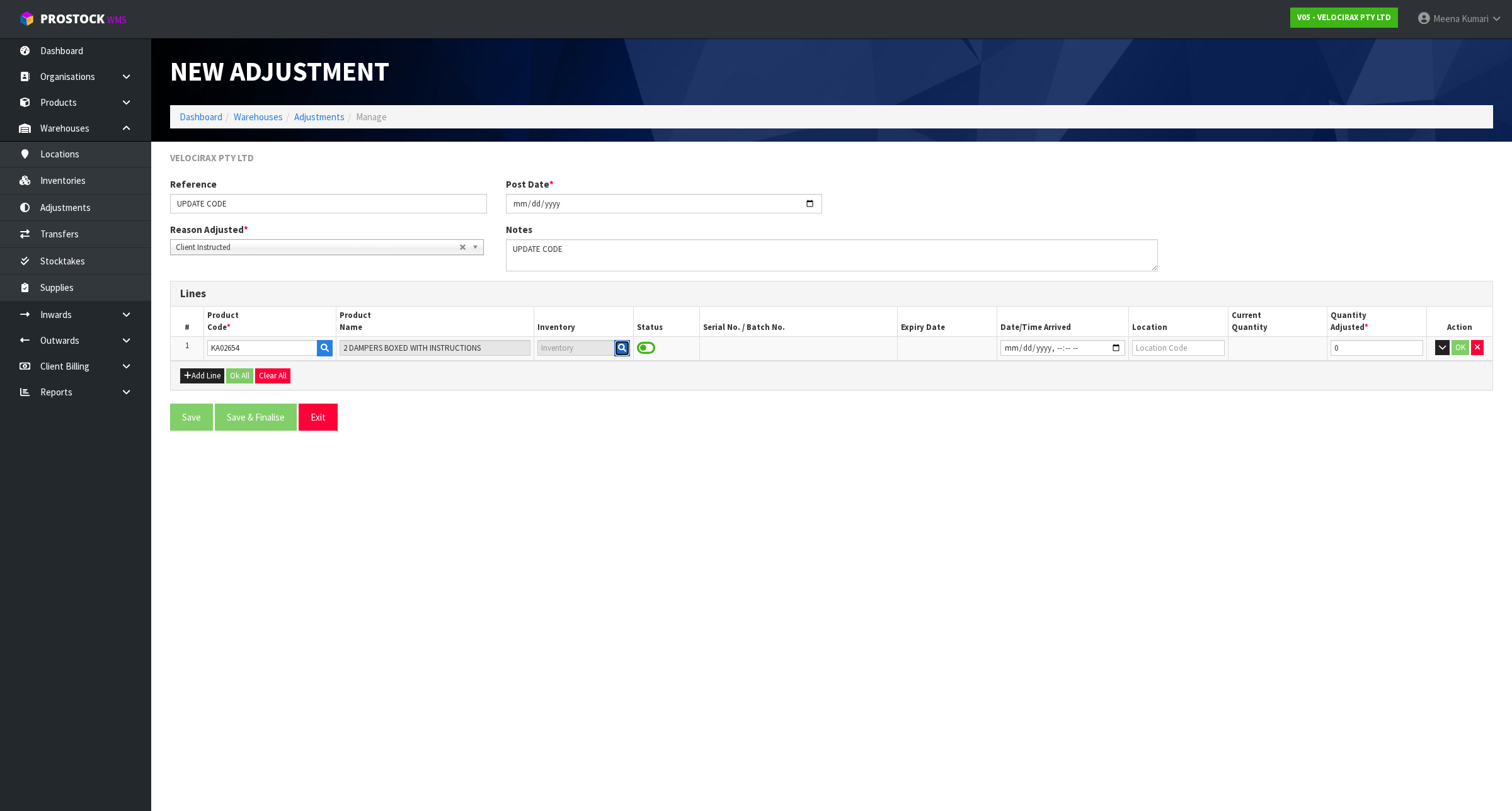
click at [621, 349] on icon "button" at bounding box center [622, 348] width 8 height 8
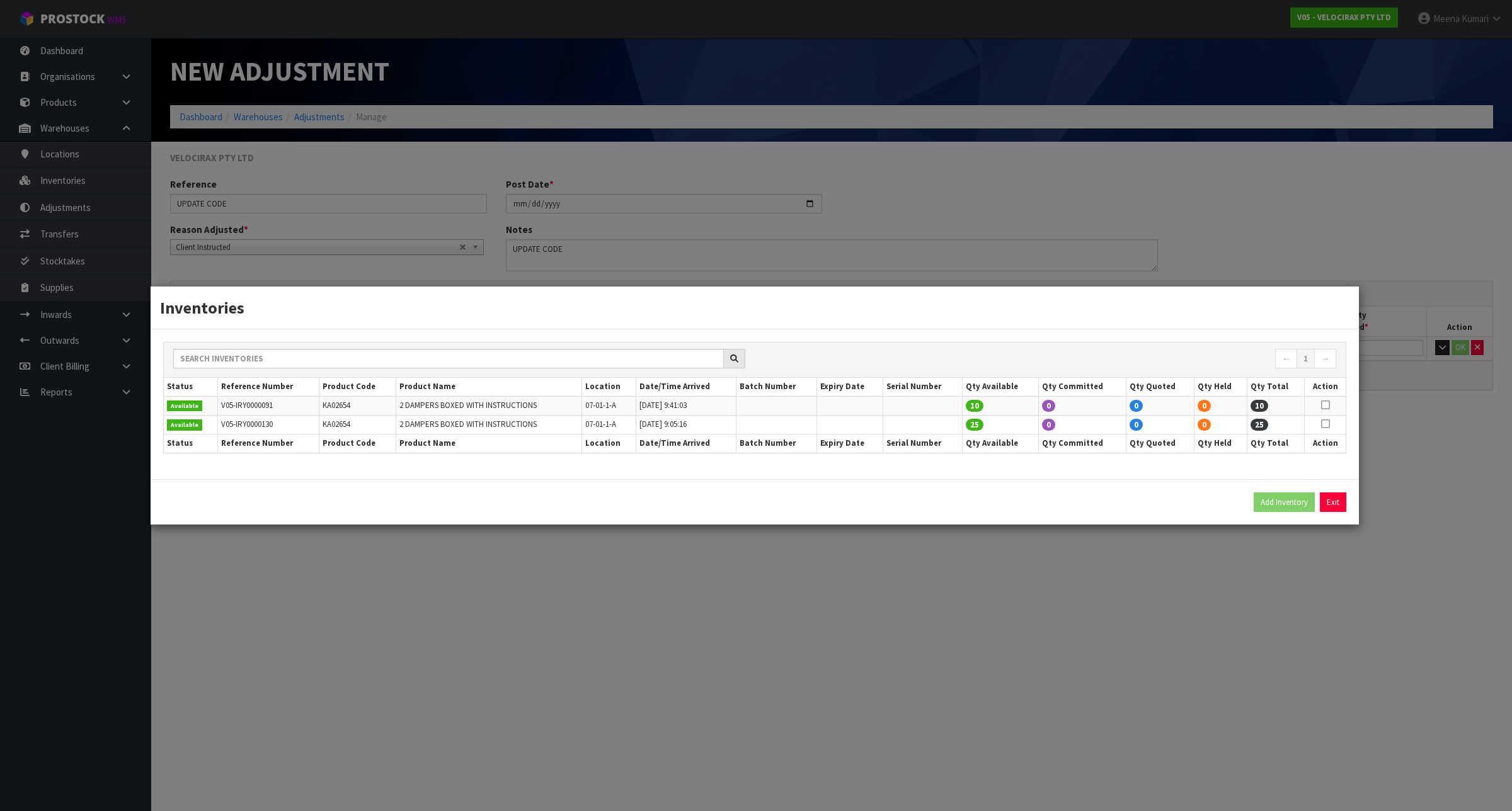
click at [1327, 406] on icon at bounding box center [1325, 405] width 9 height 1
click at [1291, 494] on button "Add Inventory" at bounding box center [1283, 502] width 61 height 20
type input "V05-IRY0000091"
type input "[DATE]T09:41:03"
type input "07-01-1-A"
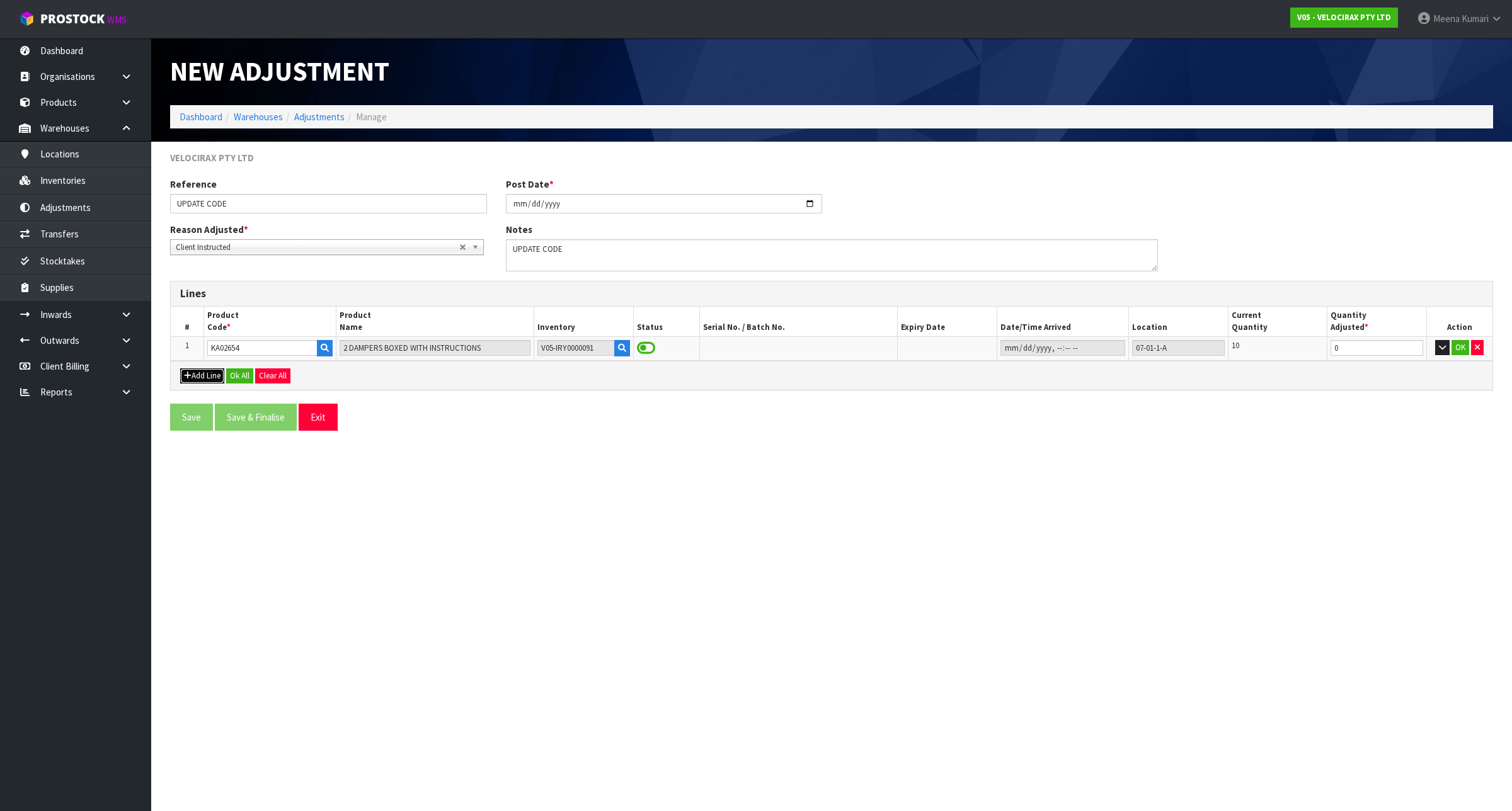
click at [208, 372] on button "Add Line" at bounding box center [202, 376] width 44 height 16
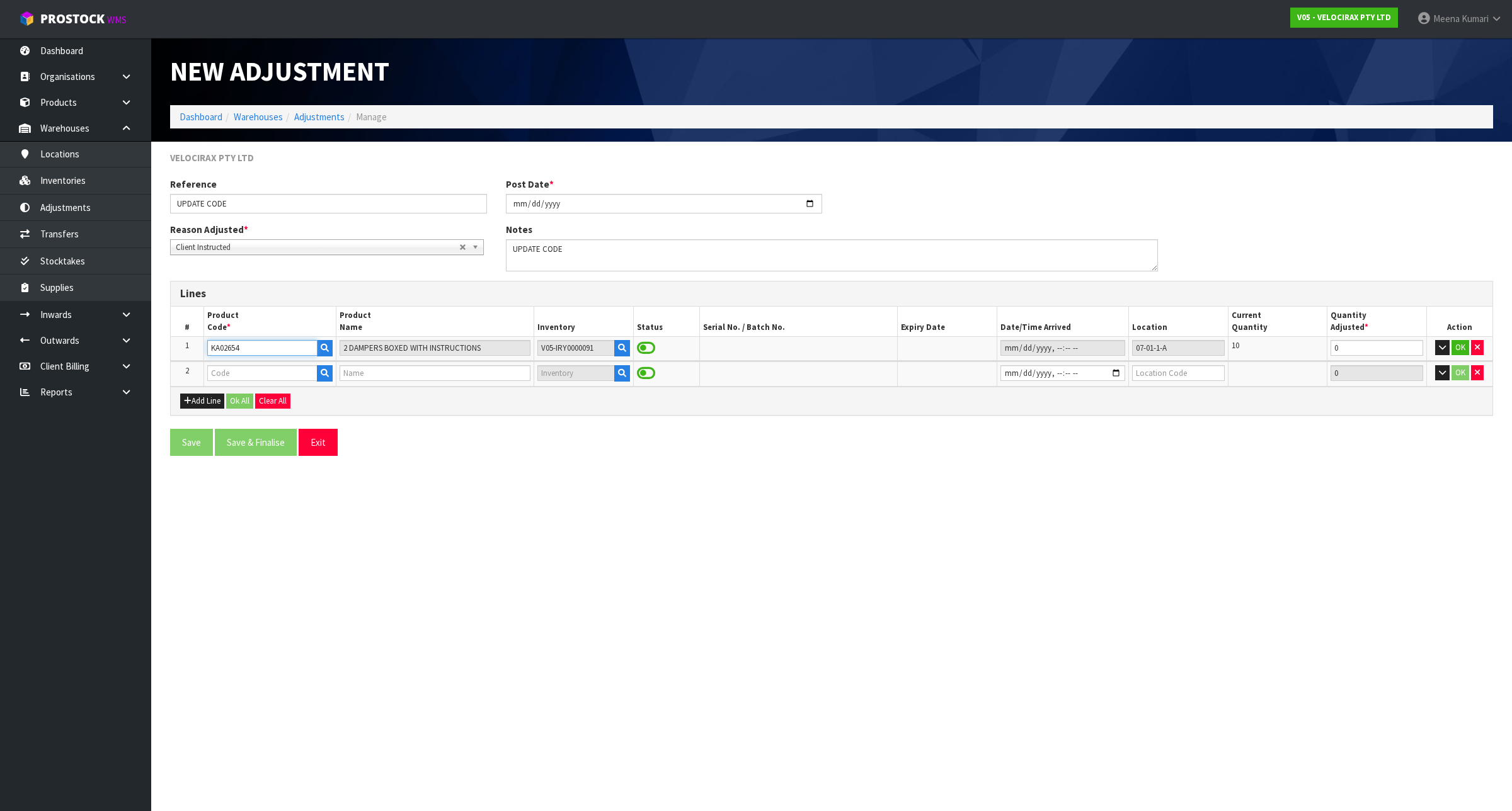
click at [269, 346] on input "KA02654" at bounding box center [262, 348] width 110 height 16
click at [254, 376] on input "text" at bounding box center [262, 373] width 110 height 16
paste input "KA02654"
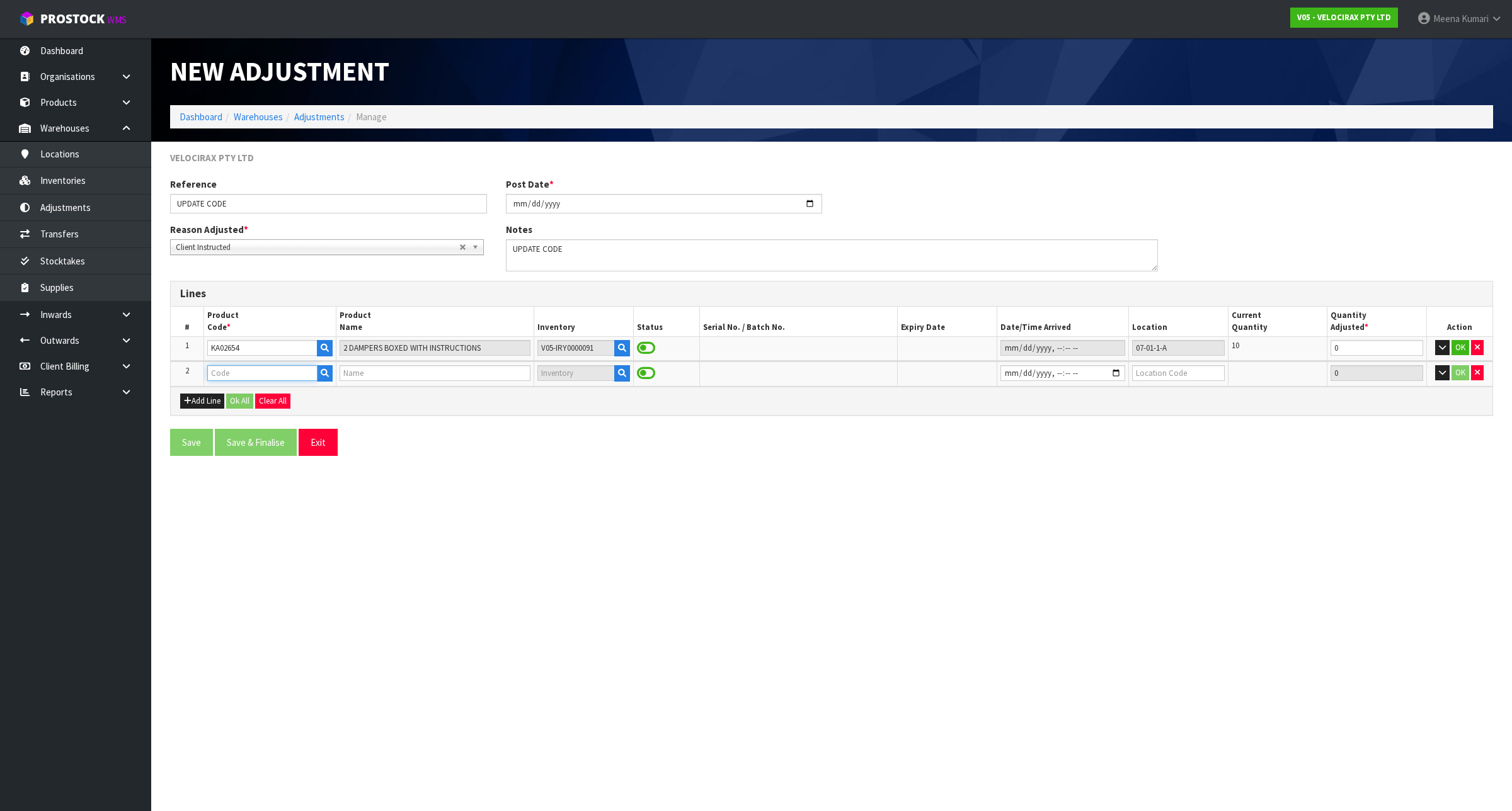
type input "KA02654"
type input "2 DAMPERS BOXED WITH INSTRUCTIONS"
type input "KA02654"
click at [621, 377] on icon "button" at bounding box center [622, 373] width 8 height 8
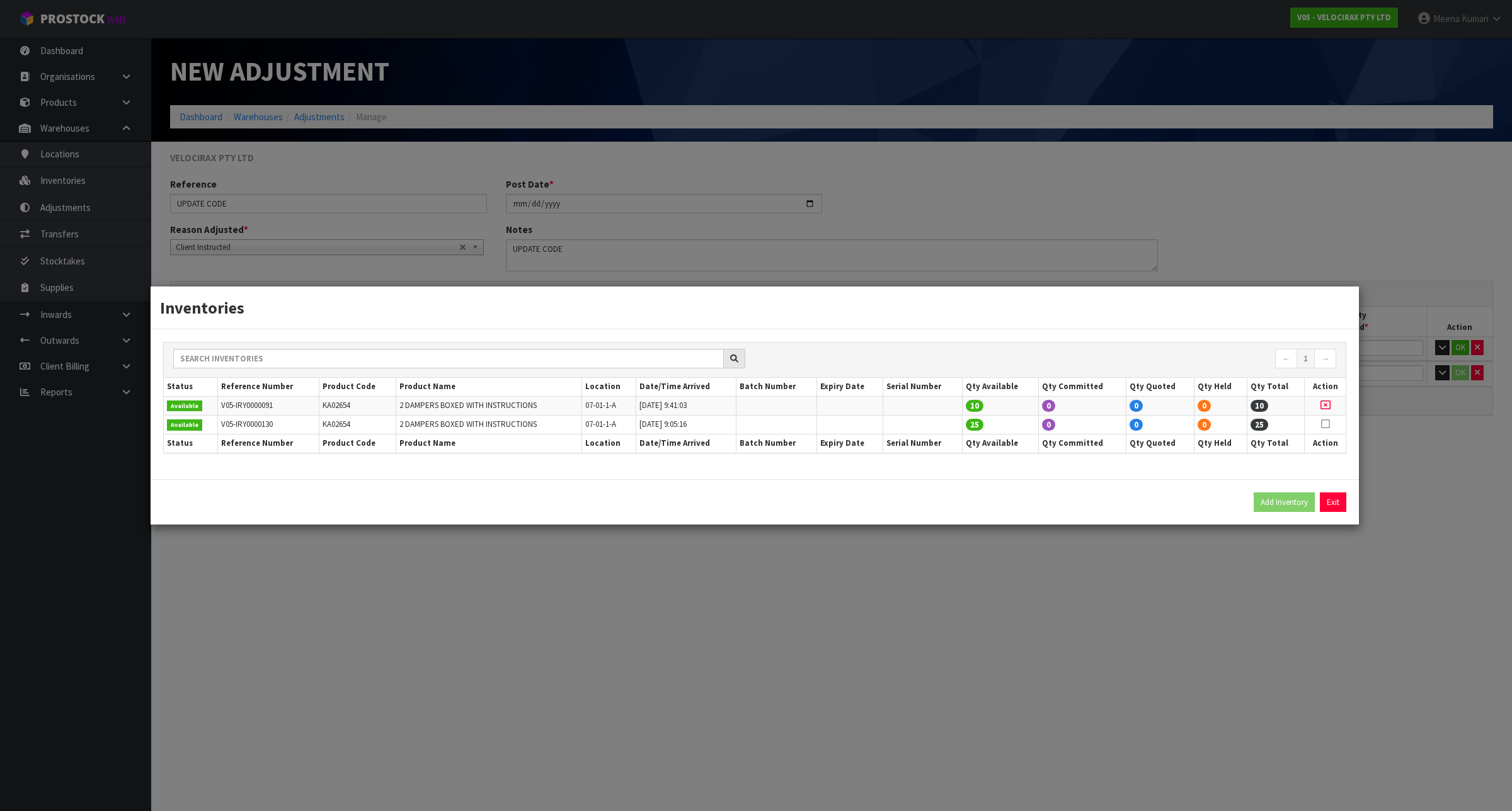
click at [1327, 424] on icon at bounding box center [1325, 424] width 9 height 1
click at [1287, 497] on button "Add Inventory" at bounding box center [1283, 502] width 61 height 20
type input "V05-IRY0000130"
type input "[DATE]T09:05:16"
type input "07-01-1-A"
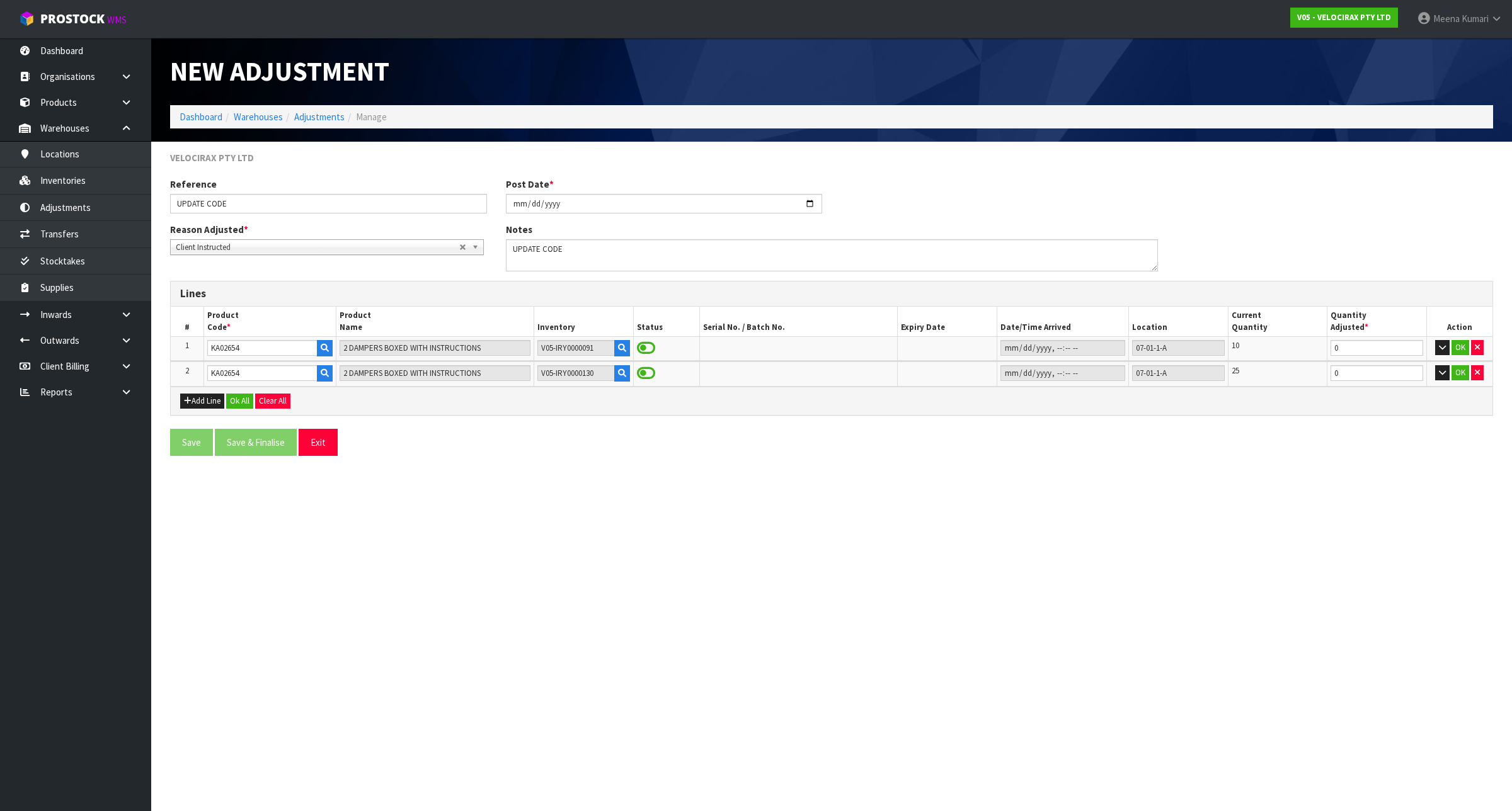
click at [1249, 644] on section "New Adjustment Dashboard Warehouses Adjustments Manage VELOCIRAX PTY LTD Refere…" at bounding box center [756, 405] width 1512 height 811
click at [206, 403] on button "Add Line" at bounding box center [202, 401] width 44 height 16
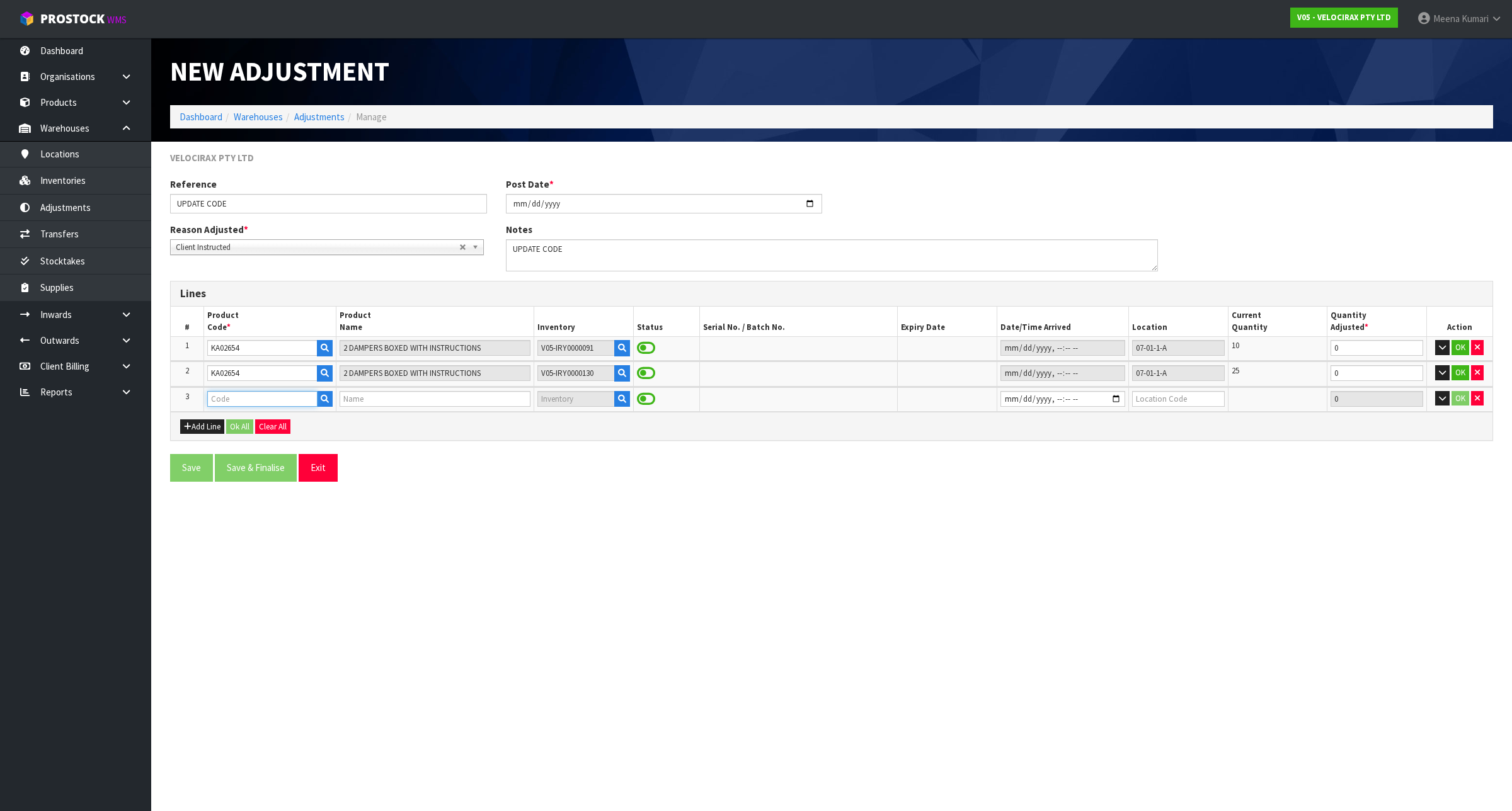
click at [286, 397] on input "text" at bounding box center [262, 399] width 110 height 16
paste input "DAMPERKIT"
type input "DAMPERKIT"
type input "DAMERS BOXED 2"
type input "DAMPERKIT"
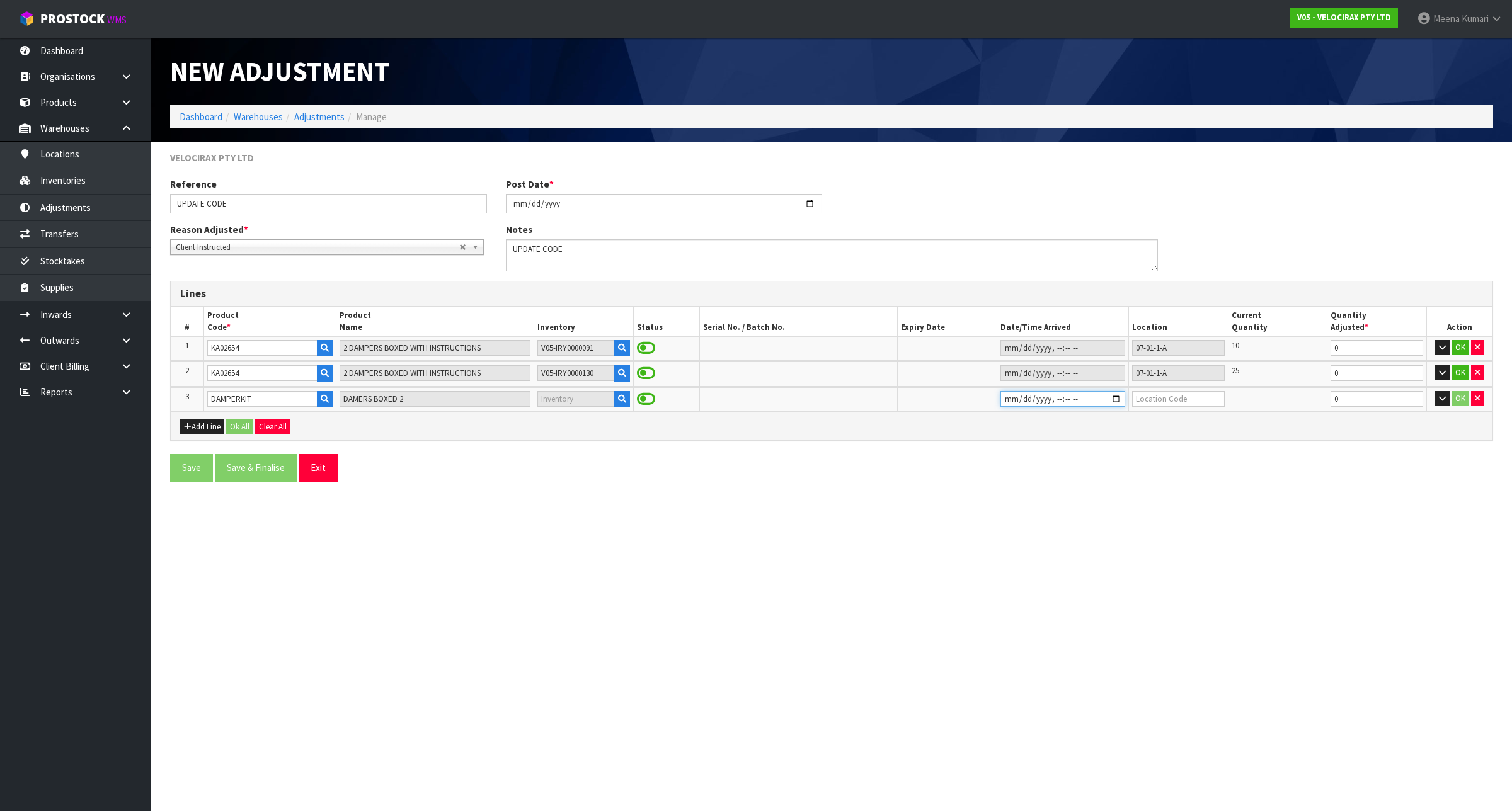
click at [1011, 397] on input "datetime-local" at bounding box center [1062, 399] width 126 height 16
type input "0820-10-05T02:39"
click at [1182, 400] on input "text" at bounding box center [1178, 399] width 92 height 16
drag, startPoint x: 1186, startPoint y: 376, endPoint x: 1099, endPoint y: 374, distance: 87.0
click at [1099, 374] on tr "2 KA02654 2 DAMPERS BOXED WITH INSTRUCTIONS V05-IRY0000130 07-01-1-A 25 0 OK" at bounding box center [830, 373] width 1321 height 24
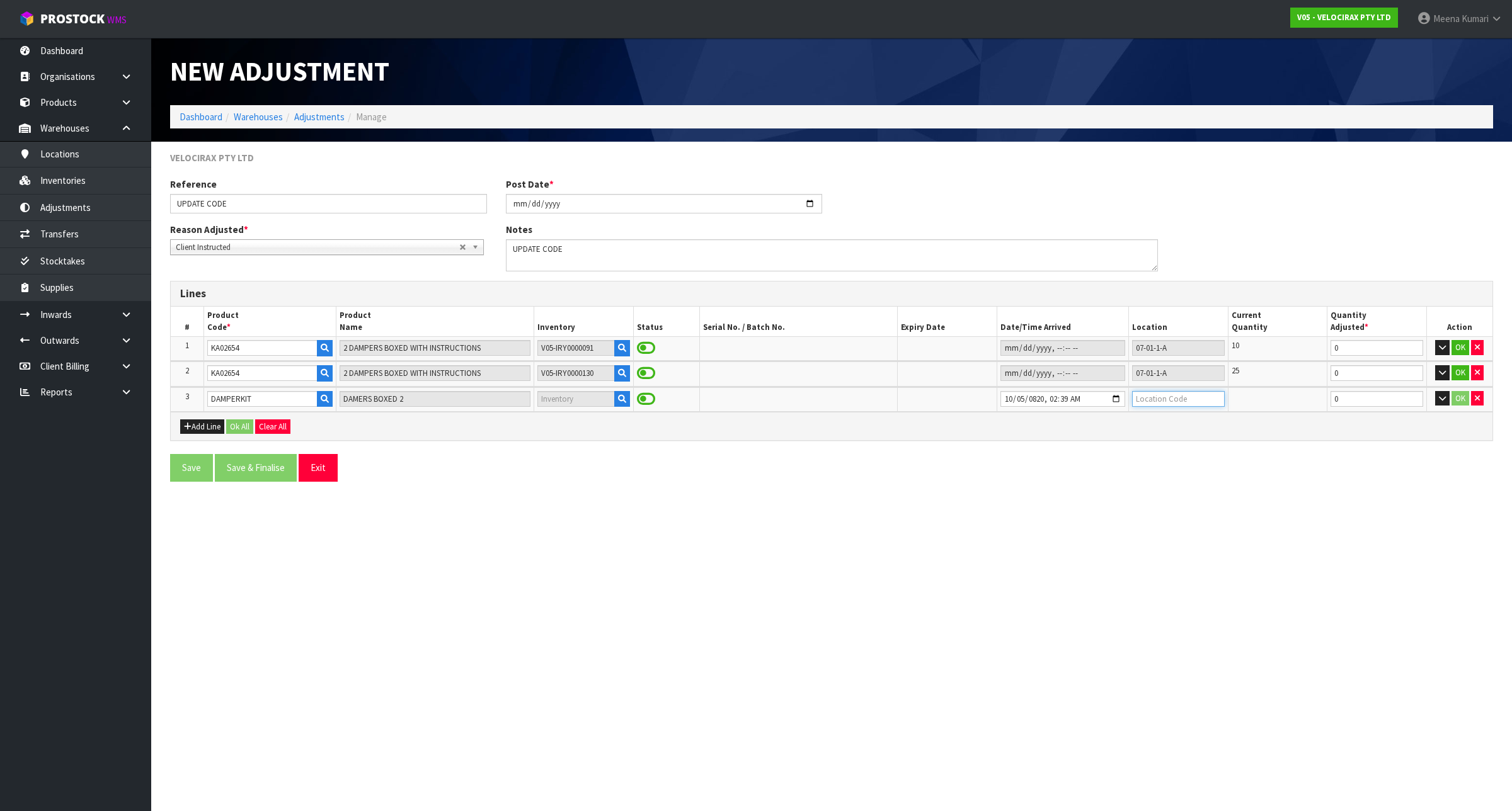
click at [1161, 402] on input "text" at bounding box center [1178, 399] width 92 height 16
paste input "07-01-1-A"
type input "07-01-1-A"
drag, startPoint x: 1349, startPoint y: 350, endPoint x: 1284, endPoint y: 344, distance: 65.3
click at [1284, 344] on tr "1 KA02654 2 DAMPERS BOXED WITH INSTRUCTIONS V05-IRY0000091 07-01-1-A 10 0 OK" at bounding box center [830, 349] width 1321 height 24
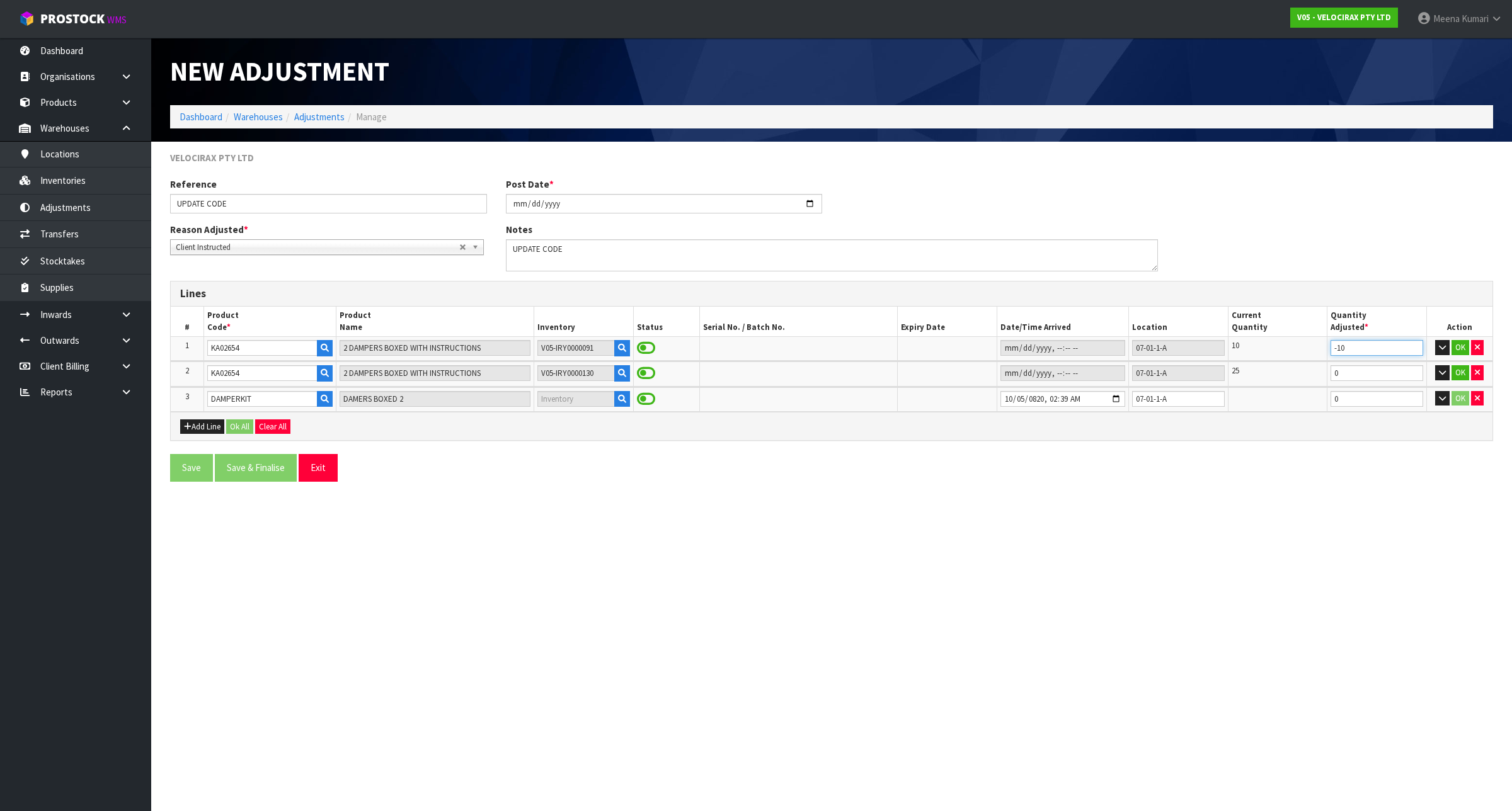
type input "-10"
drag, startPoint x: 1348, startPoint y: 368, endPoint x: 1283, endPoint y: 376, distance: 65.5
click at [1283, 376] on tr "2 KA02654 2 DAMPERS BOXED WITH INSTRUCTIONS V05-IRY0000130 07-01-1-A 25 0 OK" at bounding box center [830, 373] width 1321 height 24
type input "-25"
drag, startPoint x: 1346, startPoint y: 403, endPoint x: 1302, endPoint y: 406, distance: 44.1
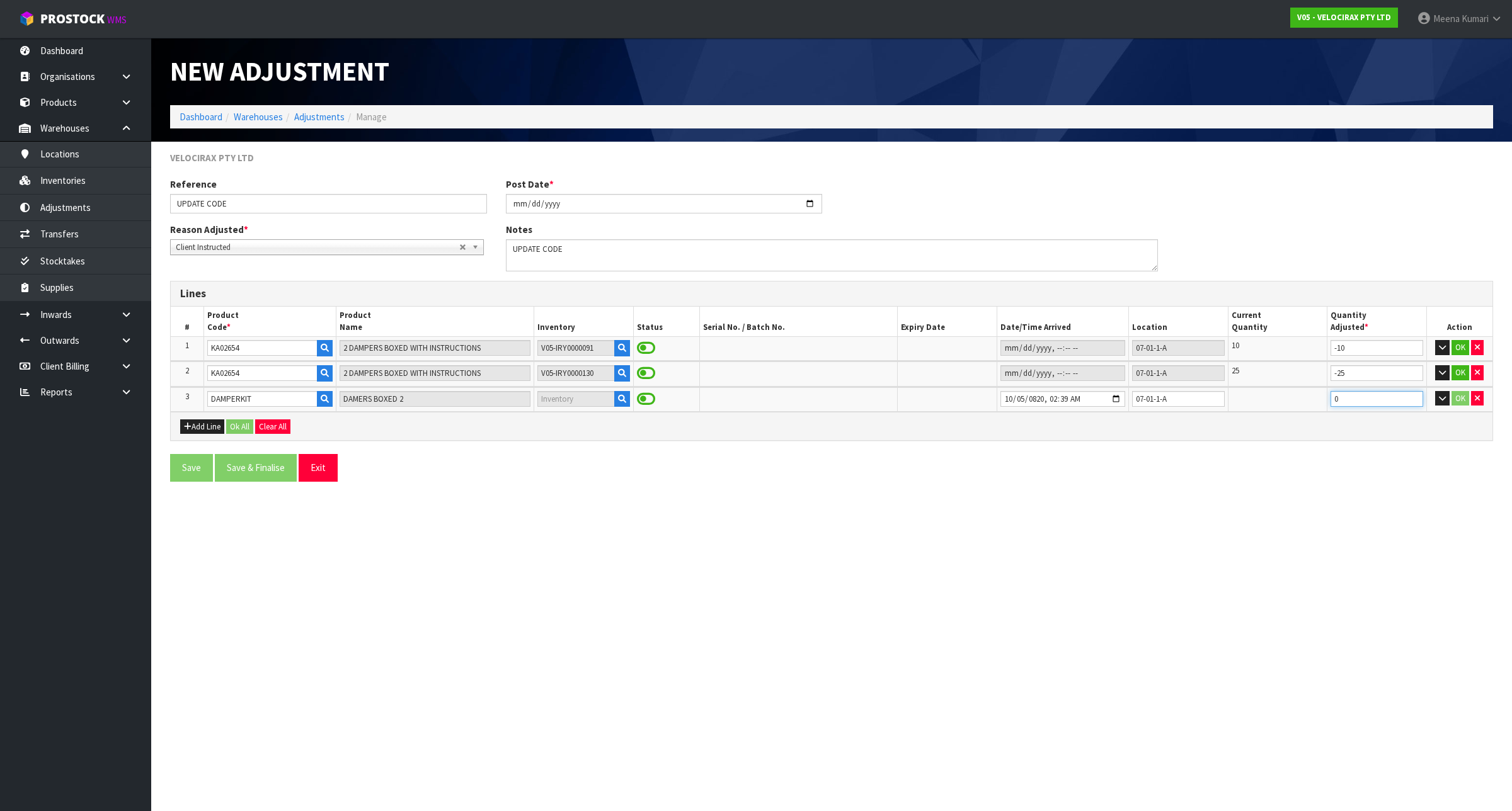
click at [1302, 406] on tr "3 DAMPERKIT DAMERS BOXED 2 07-01-1-A 0 OK" at bounding box center [830, 399] width 1321 height 24
type input "35"
click at [243, 424] on button "Ok All" at bounding box center [240, 427] width 27 height 16
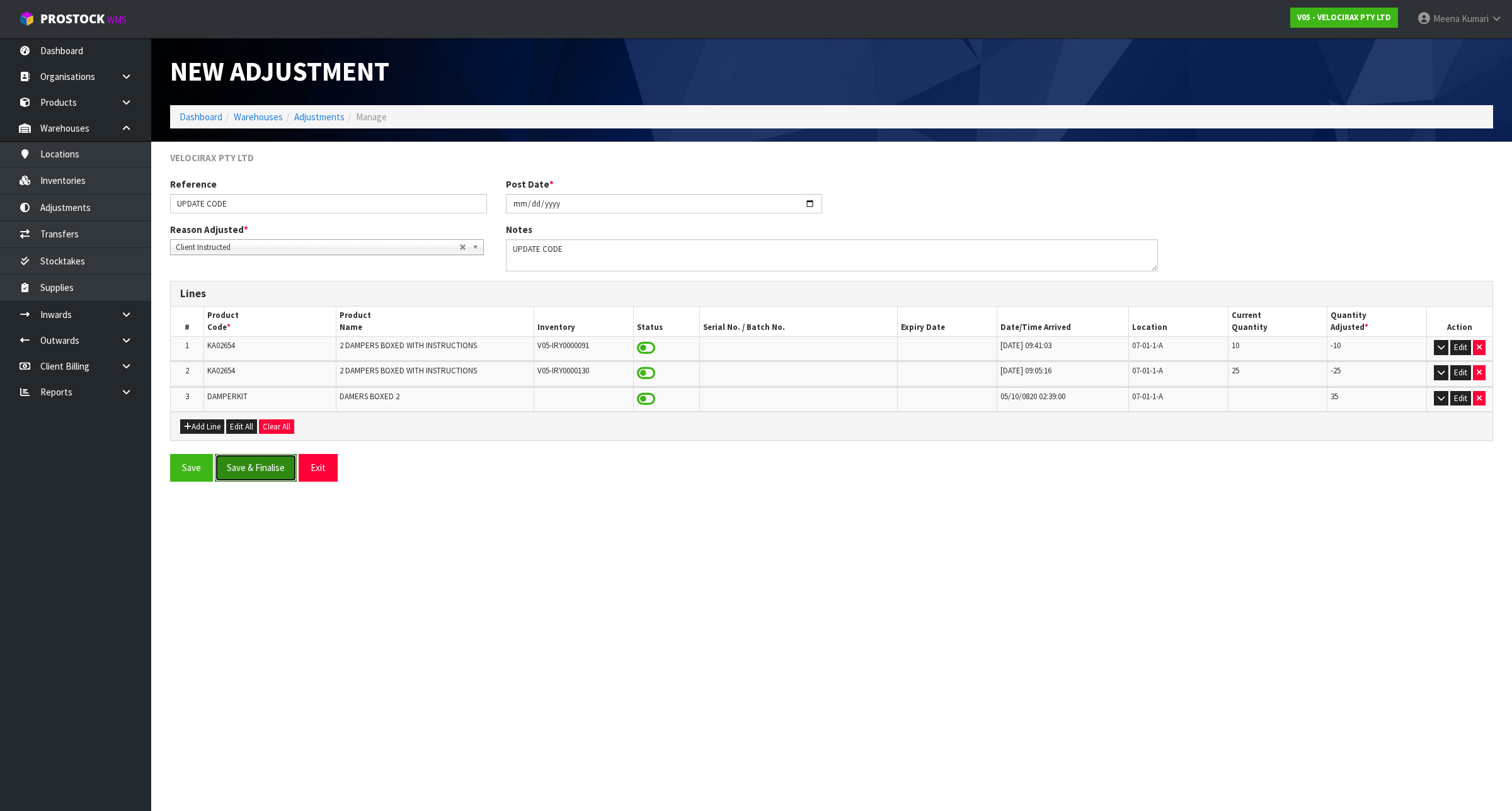
click at [245, 470] on button "Save & Finalise" at bounding box center [256, 467] width 82 height 27
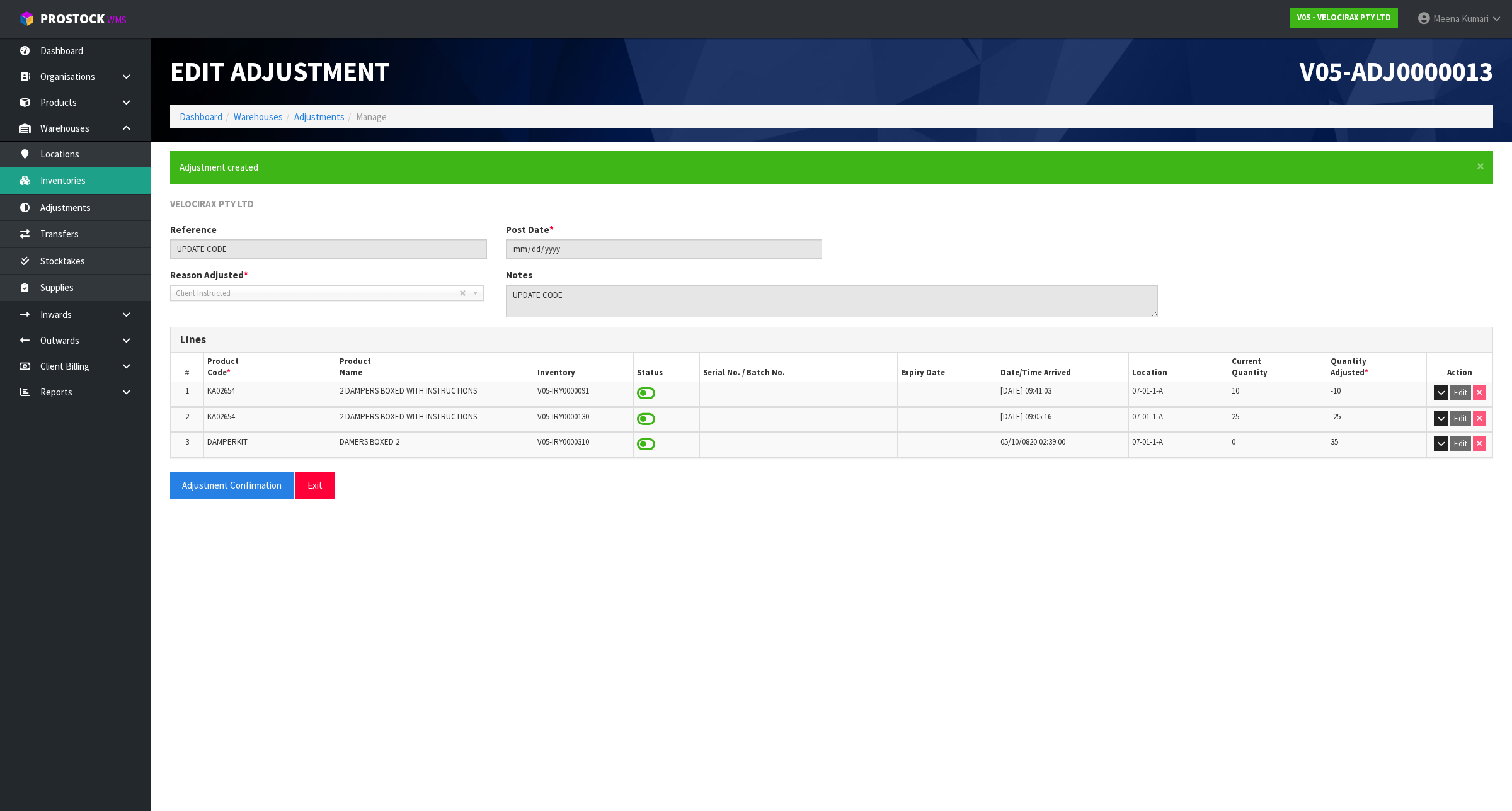
click at [71, 174] on link "Inventories" at bounding box center [75, 180] width 151 height 26
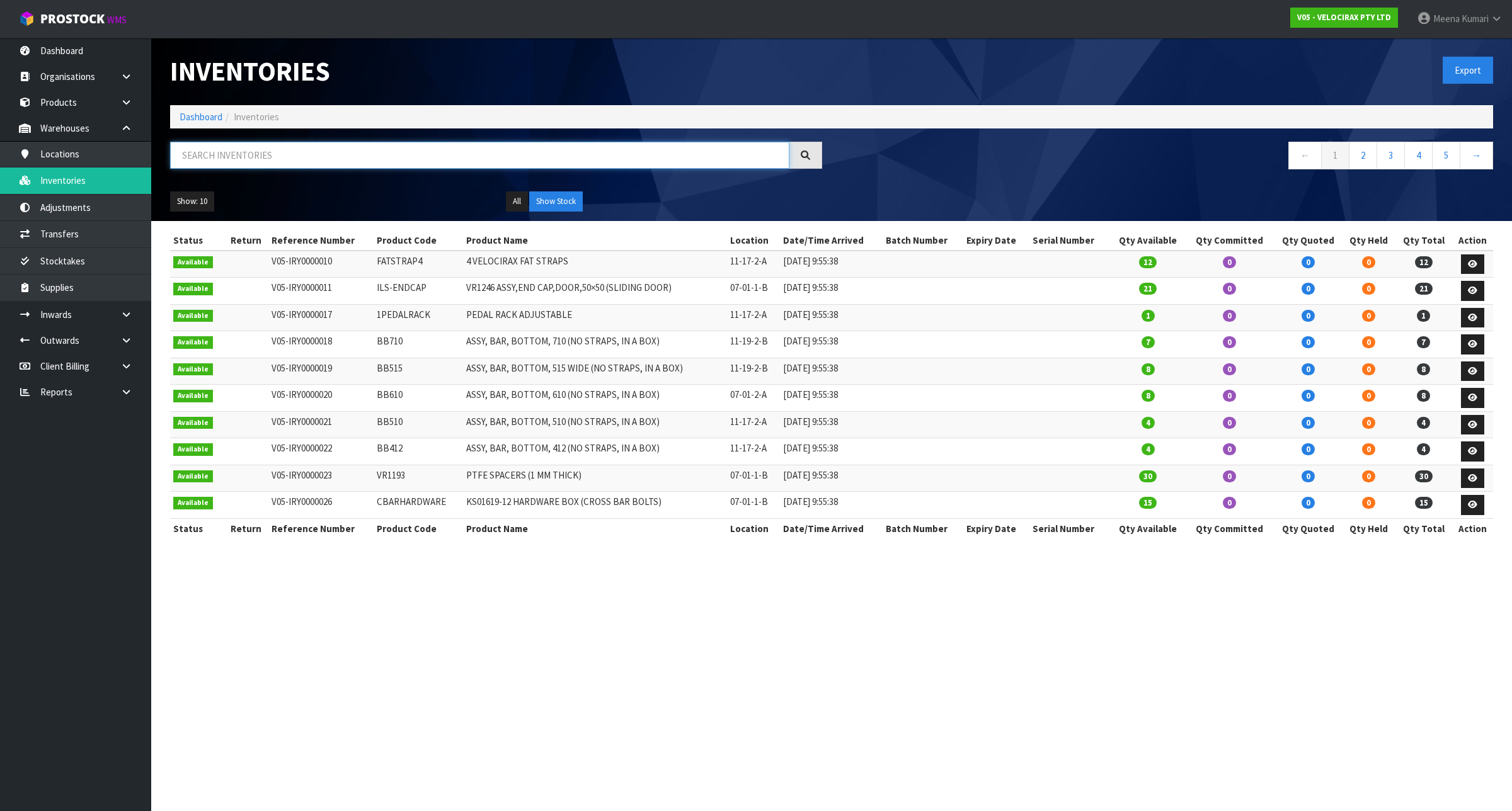
click at [339, 159] on input "text" at bounding box center [480, 156] width 619 height 27
paste input "DAMPERKIT"
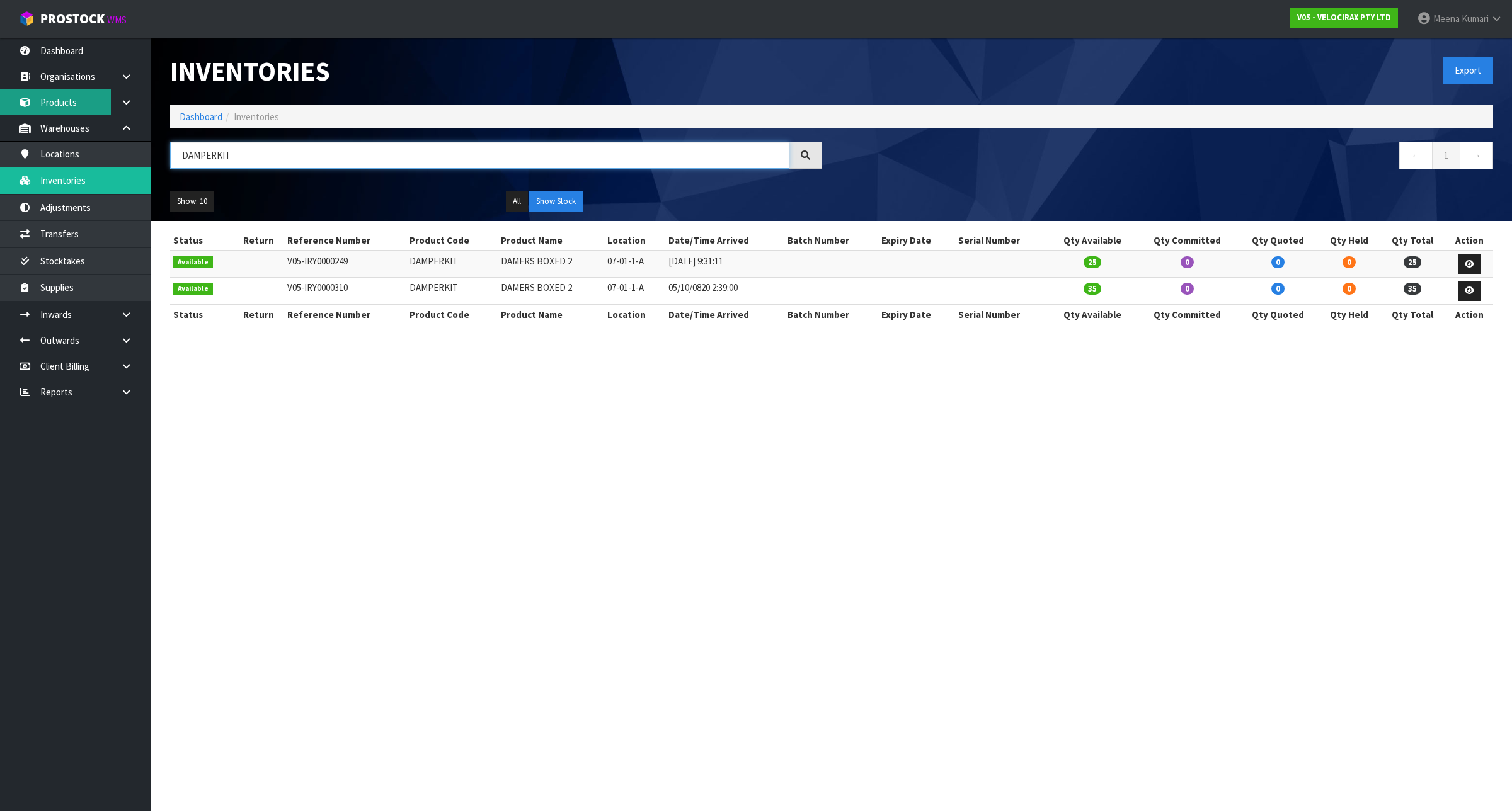
type input "DAMPERKIT"
click at [79, 101] on link "Products" at bounding box center [75, 102] width 151 height 26
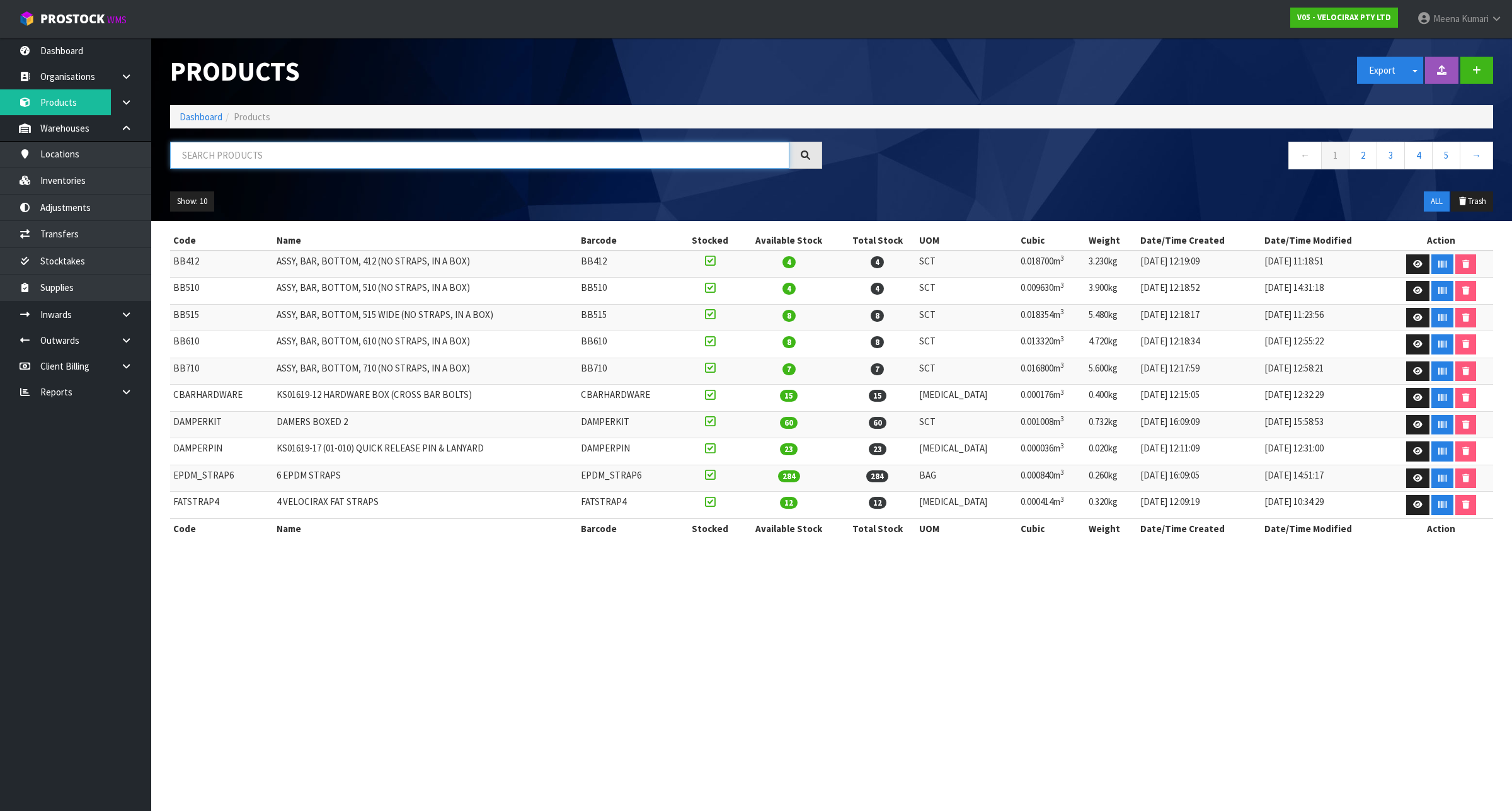
click at [256, 150] on input "text" at bounding box center [480, 156] width 619 height 27
paste input "DAMPERKIT"
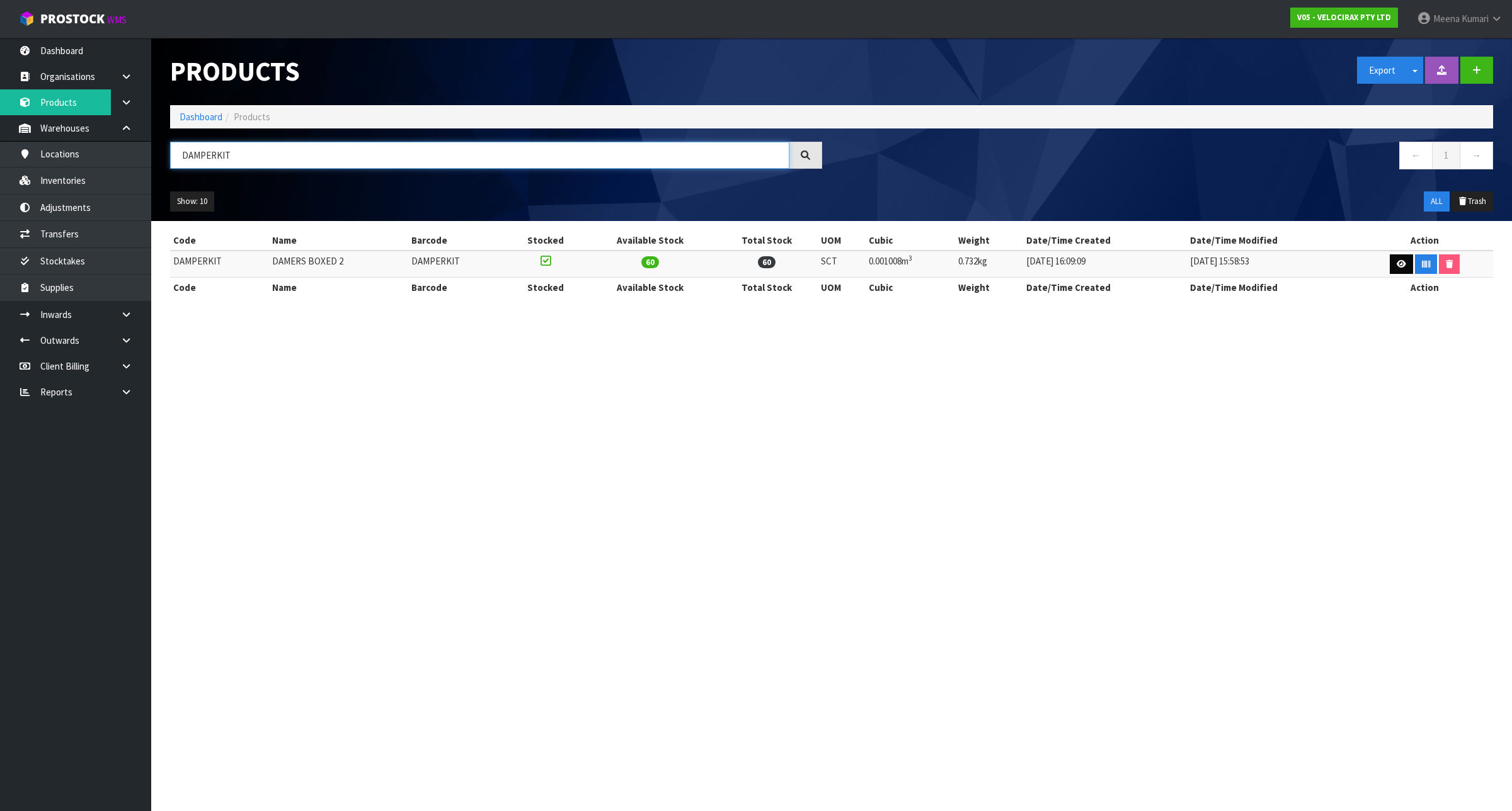
type input "DAMPERKIT"
click at [1396, 265] on icon at bounding box center [1401, 264] width 10 height 8
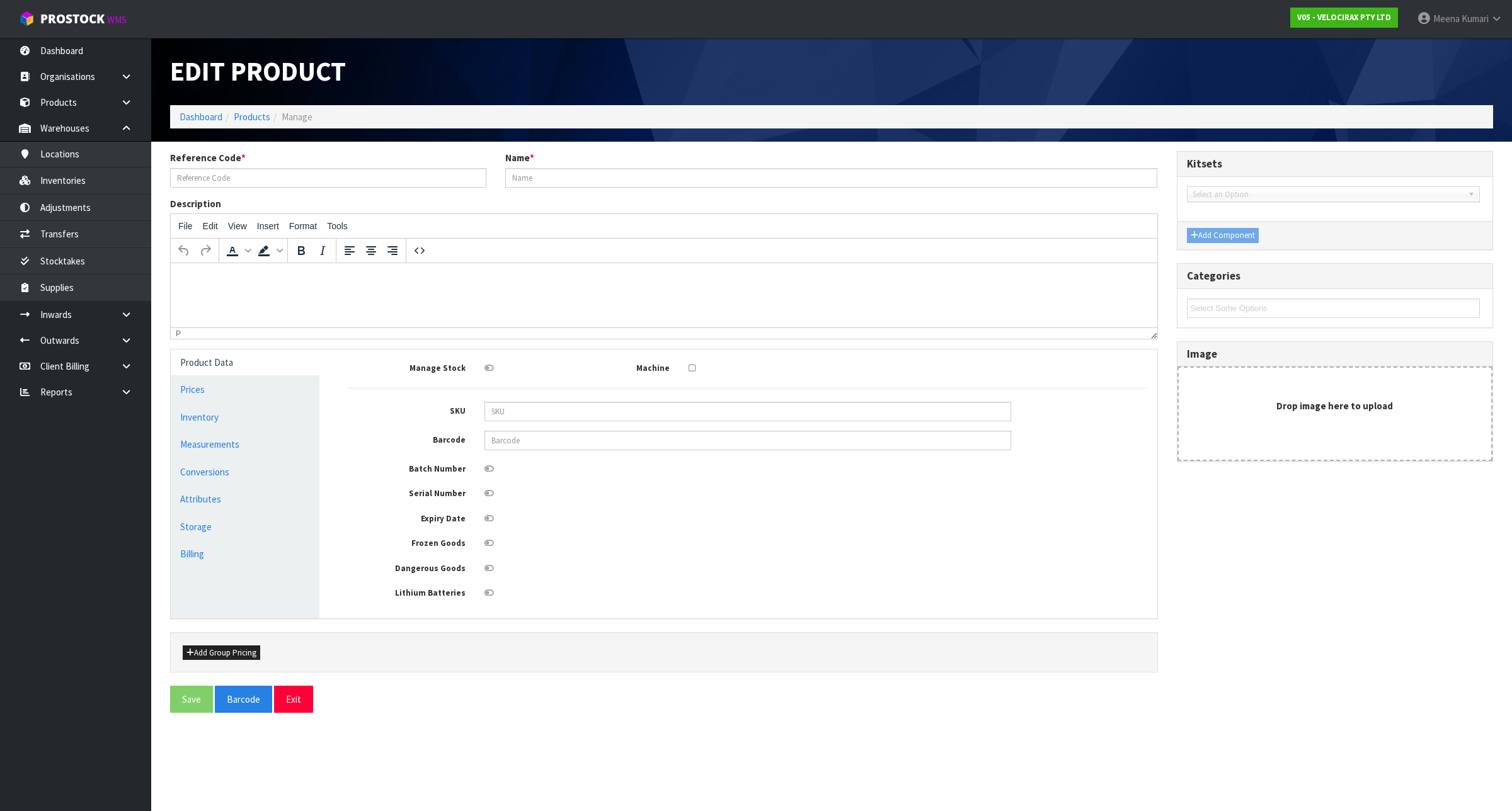
type input "DAMPERKIT"
type input "DAMERS BOXED 2"
type input "DAMPERKIT"
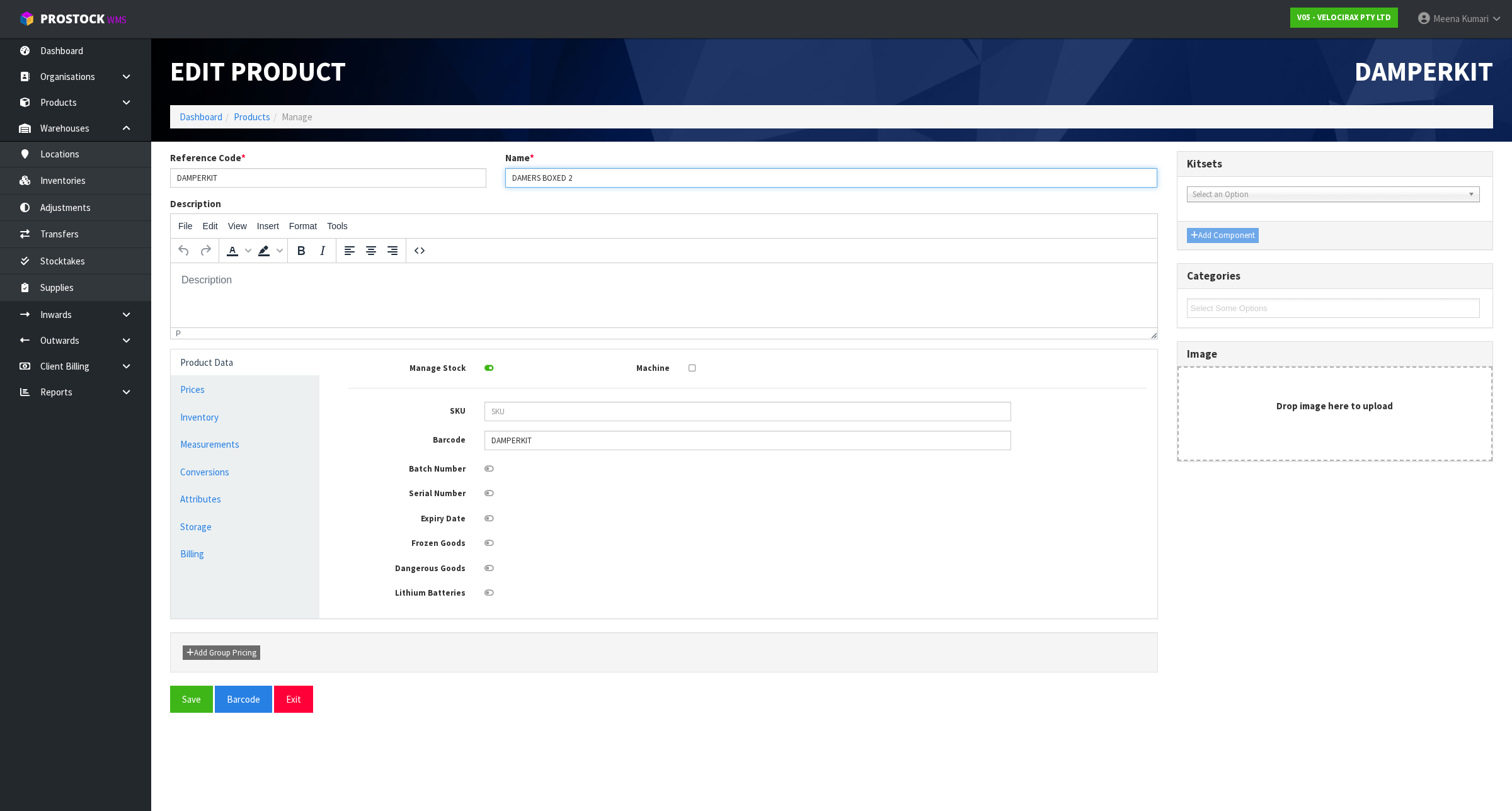
click at [586, 174] on input "DAMERS BOXED 2" at bounding box center [831, 178] width 652 height 19
click at [510, 175] on input "DAMERS BOXED 2" at bounding box center [831, 178] width 652 height 19
paste input "KA02654"
type input "KA02654 DAMERS BOXED 2"
click at [196, 702] on button "Save" at bounding box center [192, 700] width 43 height 27
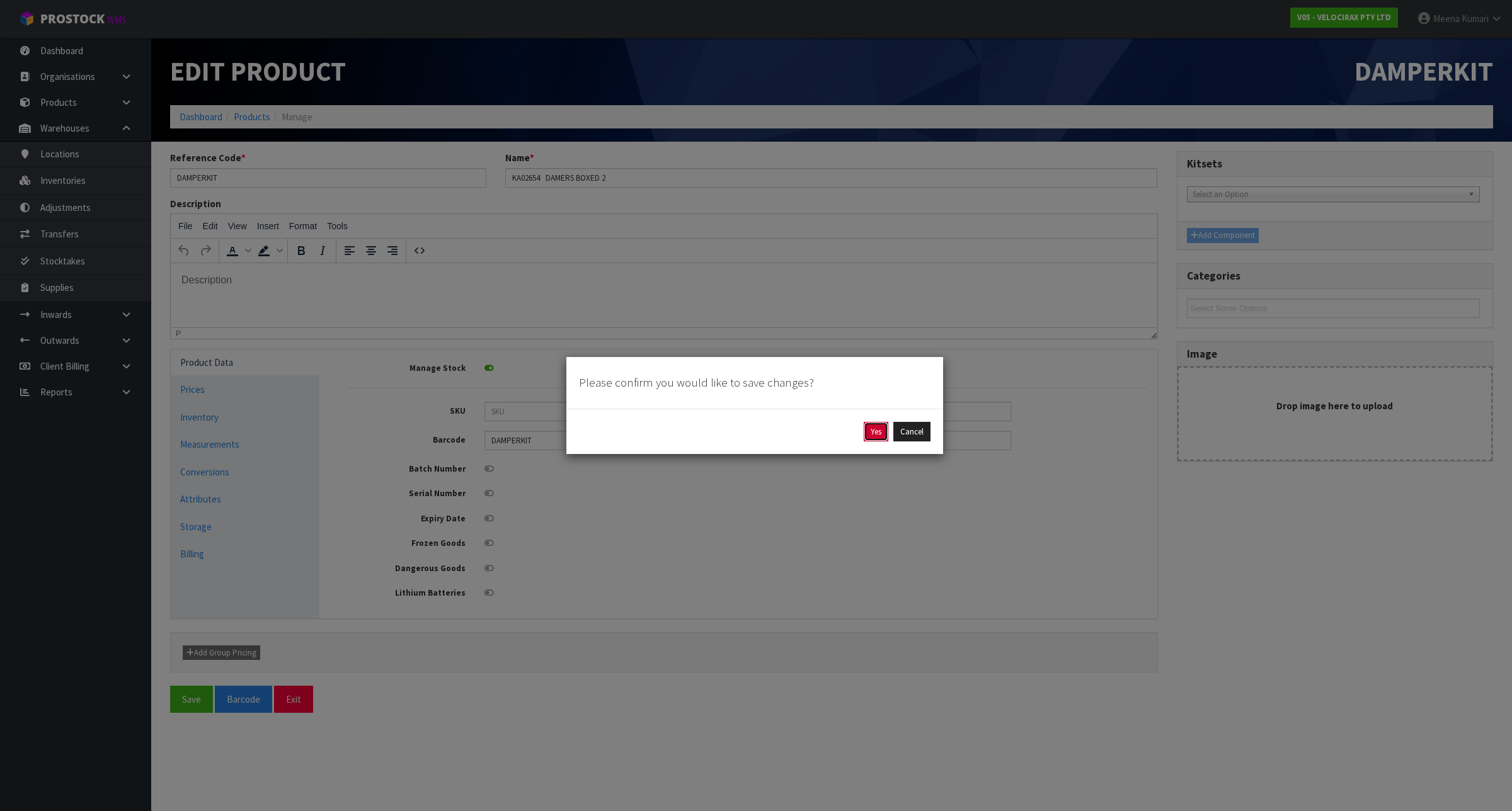
click at [879, 429] on button "Yes" at bounding box center [875, 431] width 24 height 20
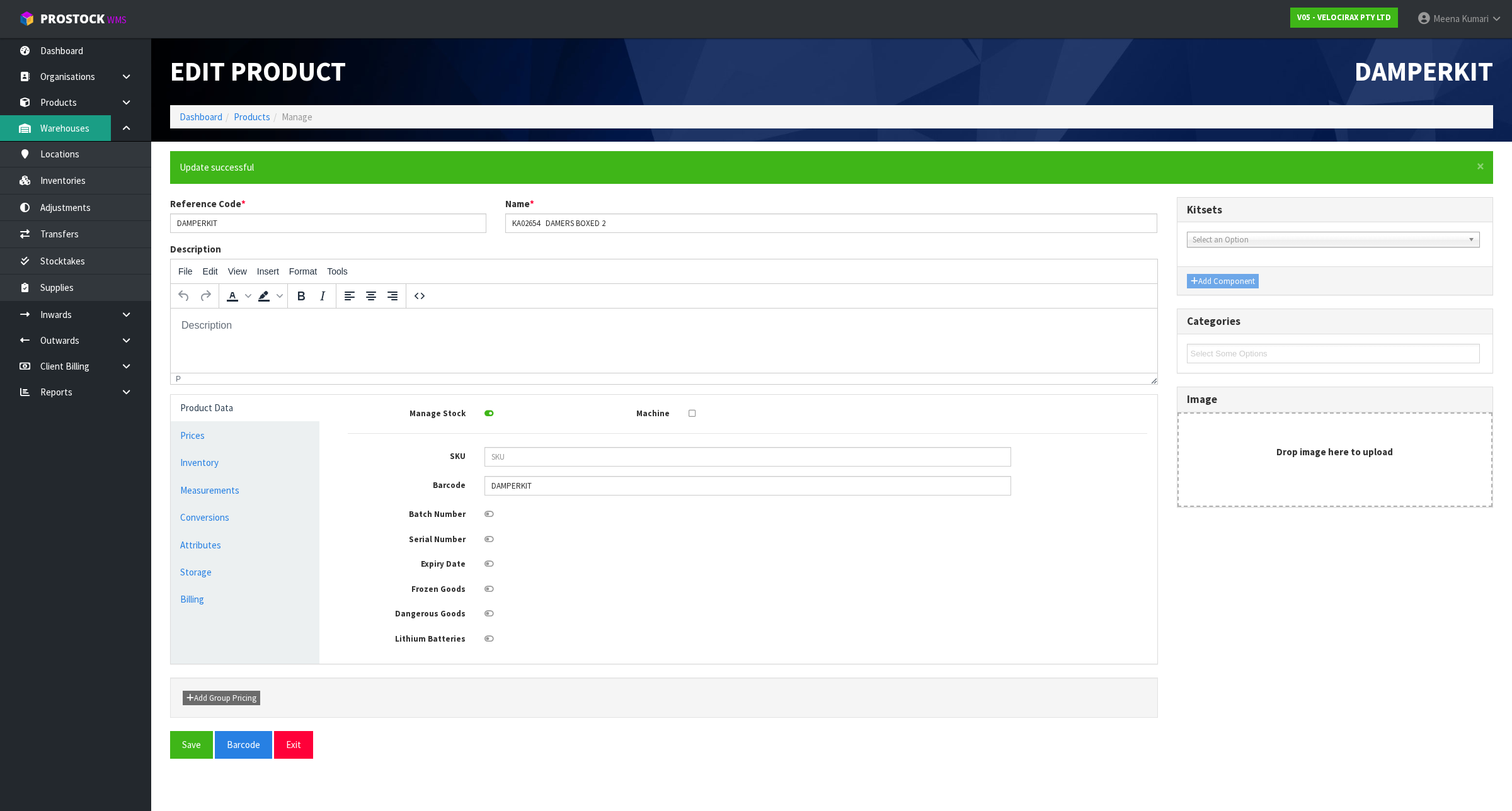
click at [77, 118] on link "Warehouses" at bounding box center [75, 128] width 151 height 26
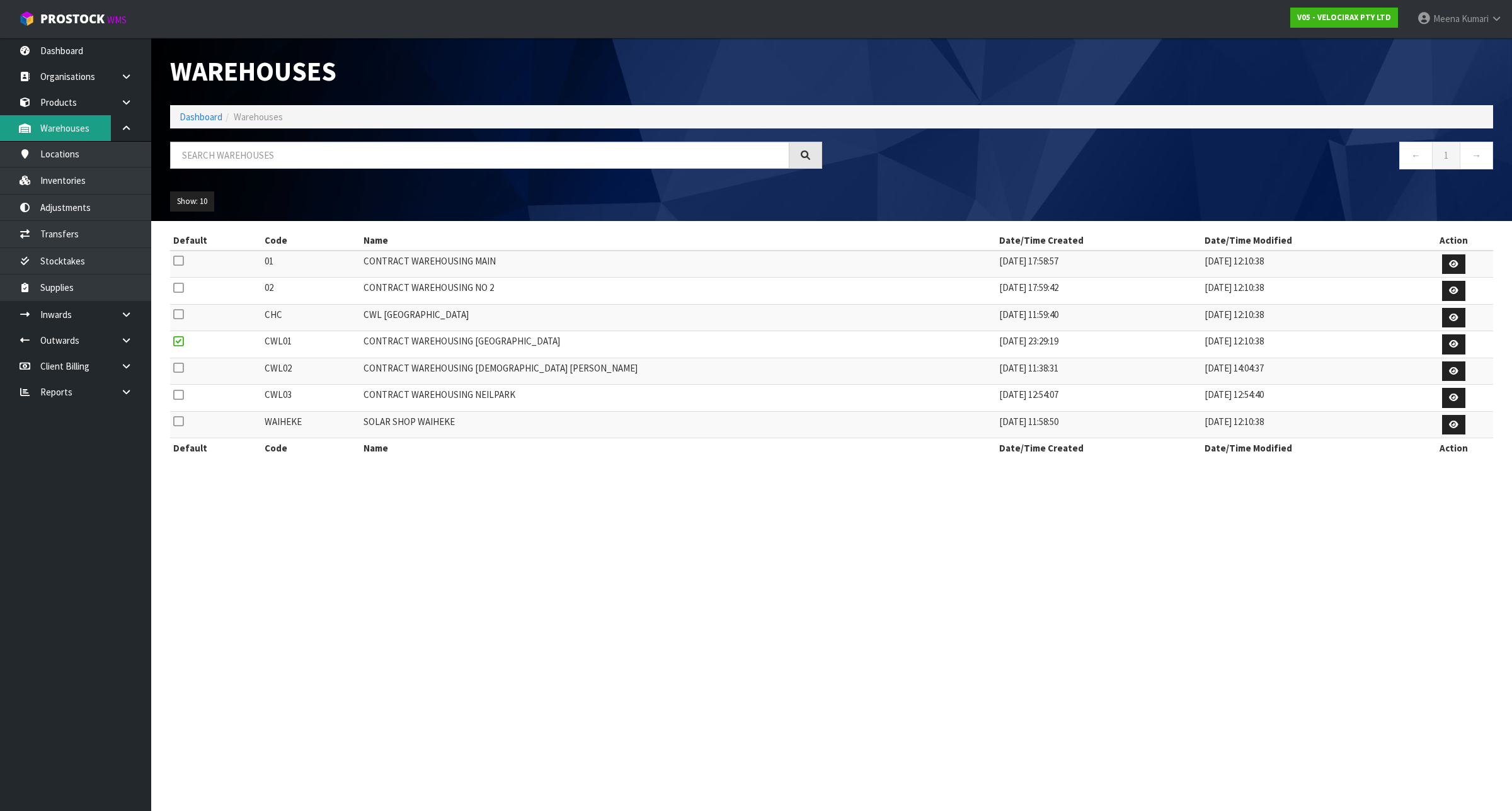
click at [77, 118] on div "Warehouses Dashboard Warehouses ← 1 → Show: 10 5 10 25 50 Default Code Name Dat…" at bounding box center [756, 240] width 1512 height 481
click at [72, 104] on link "Products" at bounding box center [75, 102] width 151 height 26
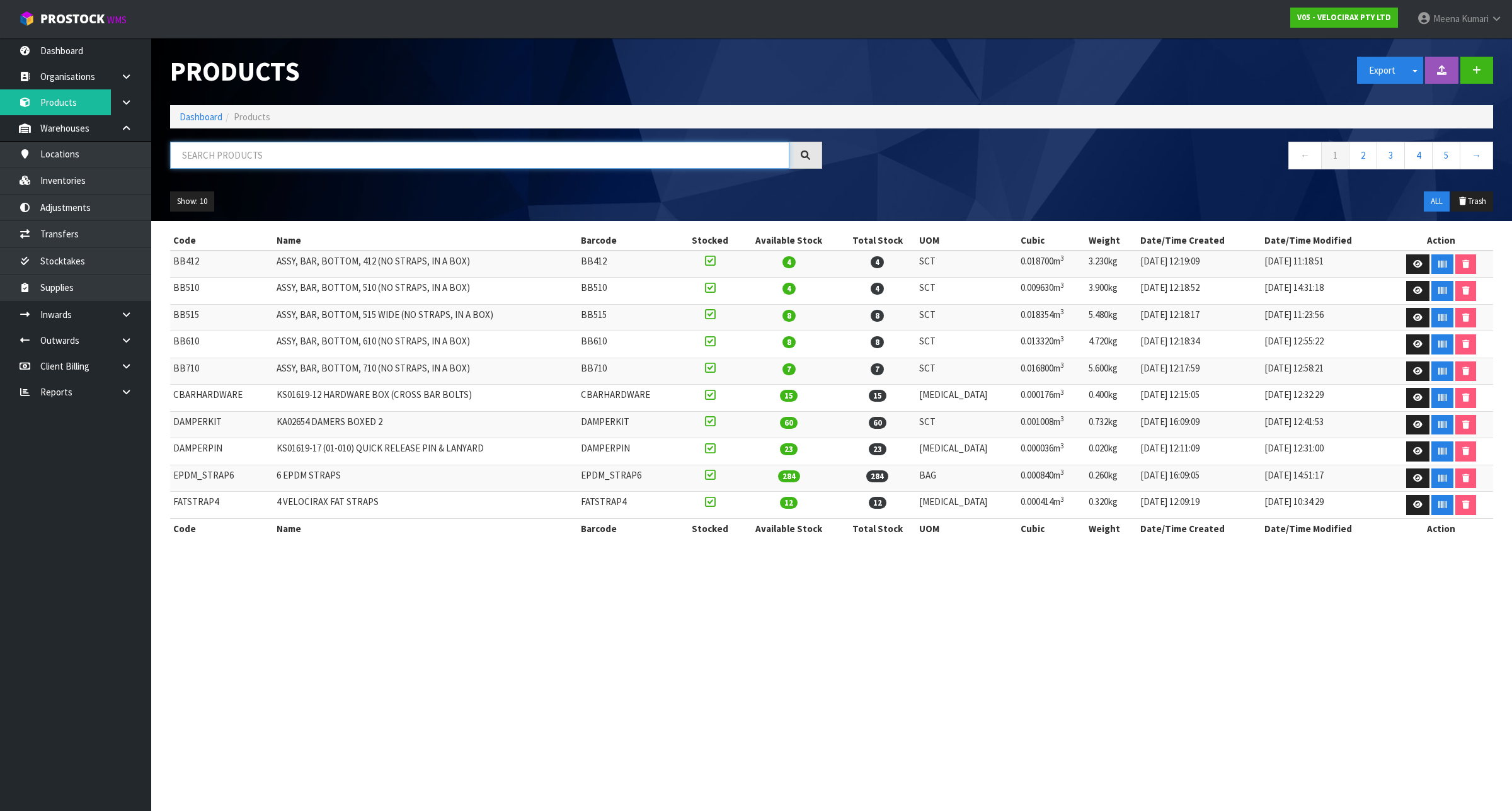
click at [415, 156] on input "text" at bounding box center [480, 156] width 619 height 27
paste input "DAMPERKIT"
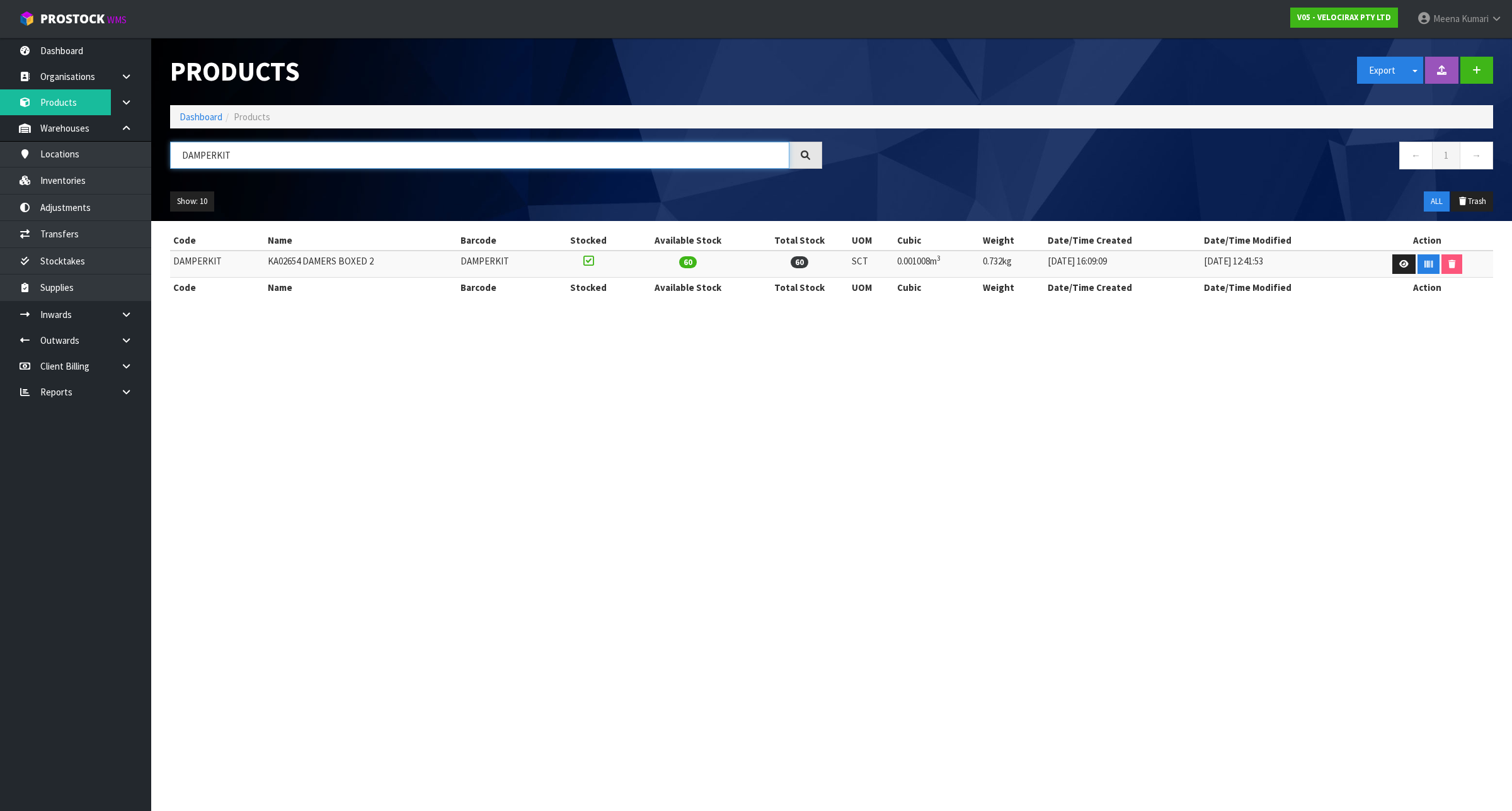
click at [265, 147] on input "DAMPERKIT" at bounding box center [480, 156] width 619 height 27
paste input "ILS-ENDCAP"
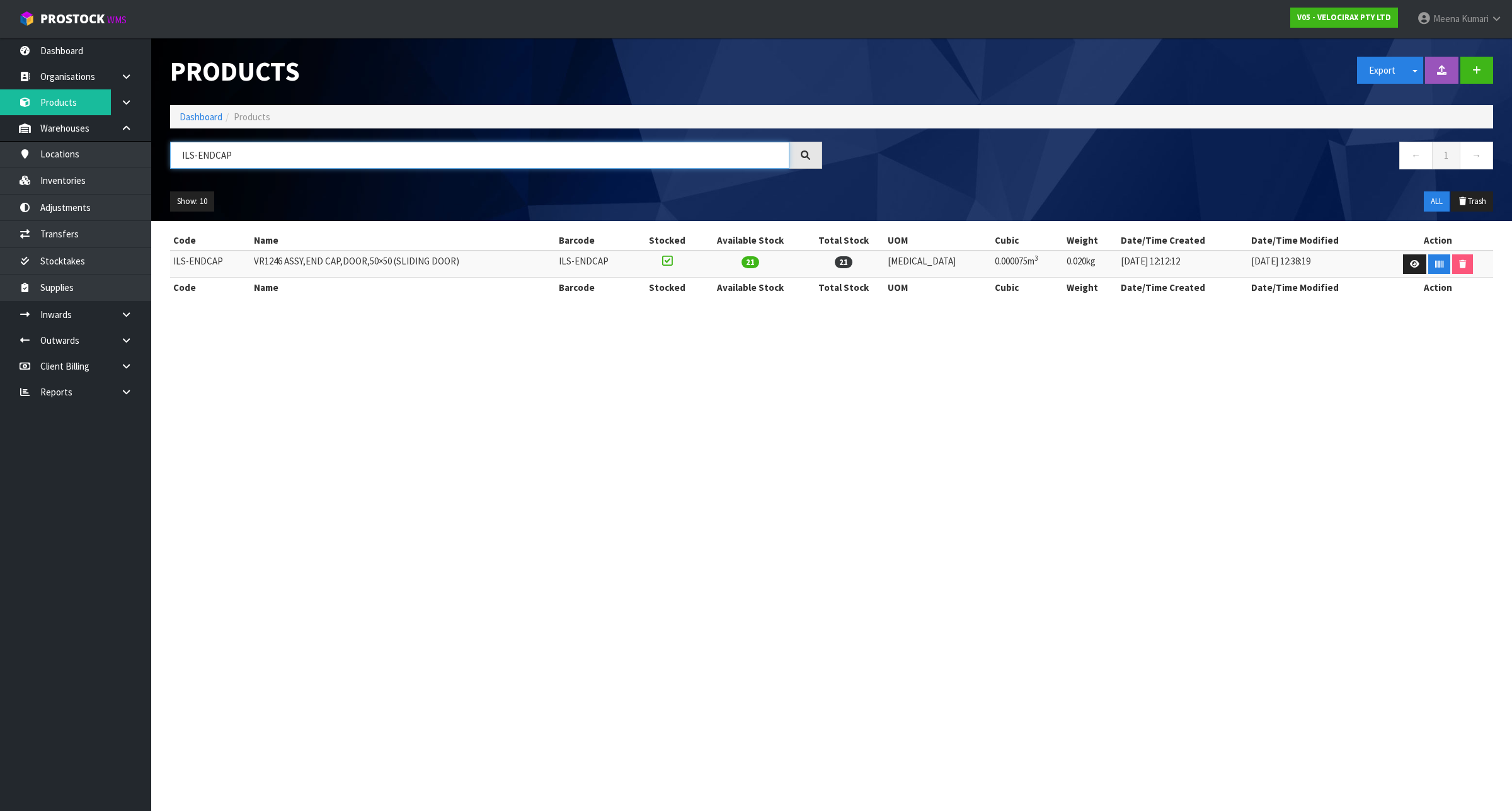
click at [269, 156] on input "ILS-ENDCAP" at bounding box center [480, 156] width 619 height 27
click at [268, 156] on input "ILS-ENDCAP" at bounding box center [480, 156] width 619 height 27
paste input "Small2H"
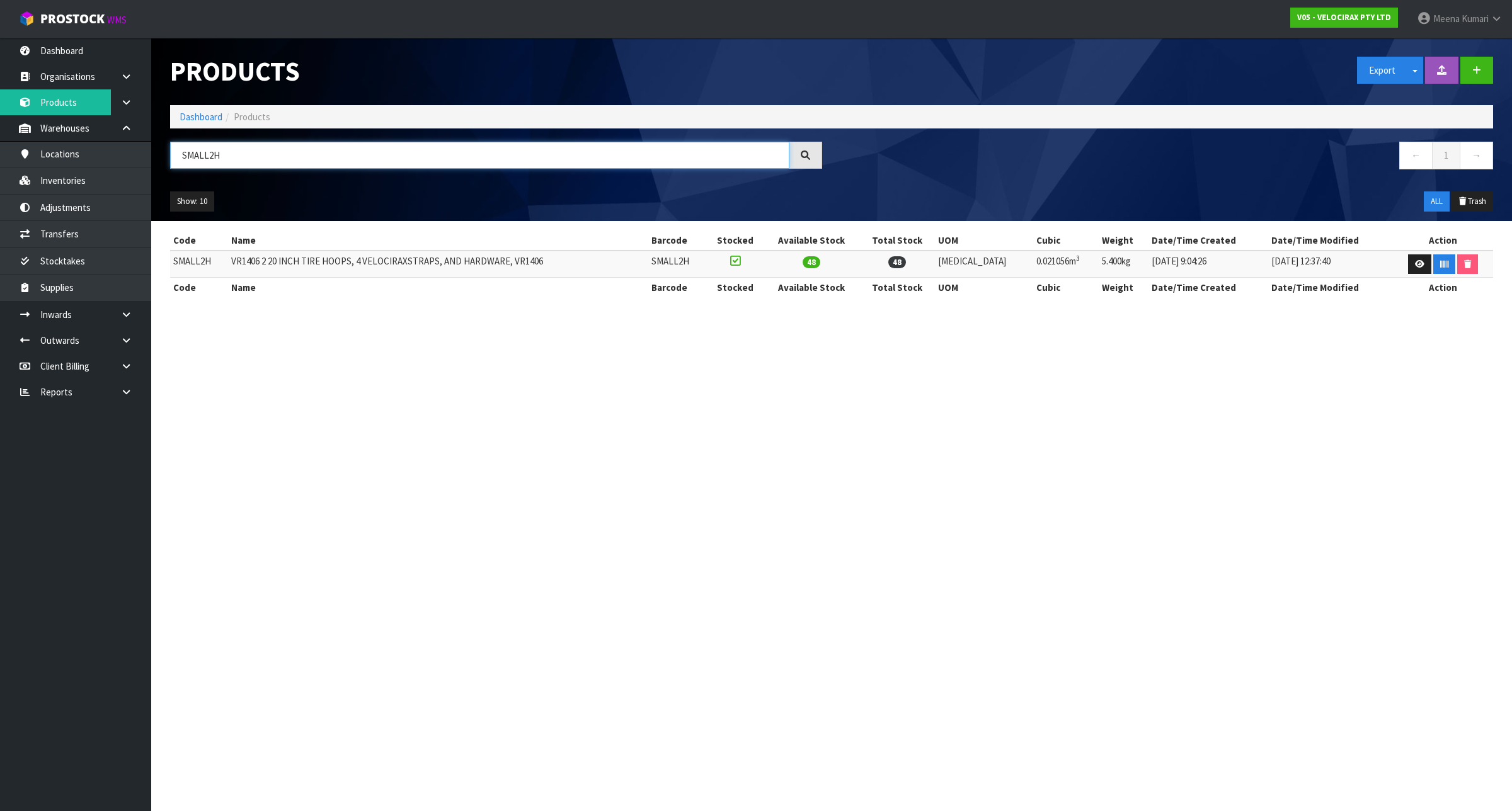
click at [256, 142] on input "SMALL2H" at bounding box center [480, 156] width 619 height 27
paste input "[PERSON_NAME]"
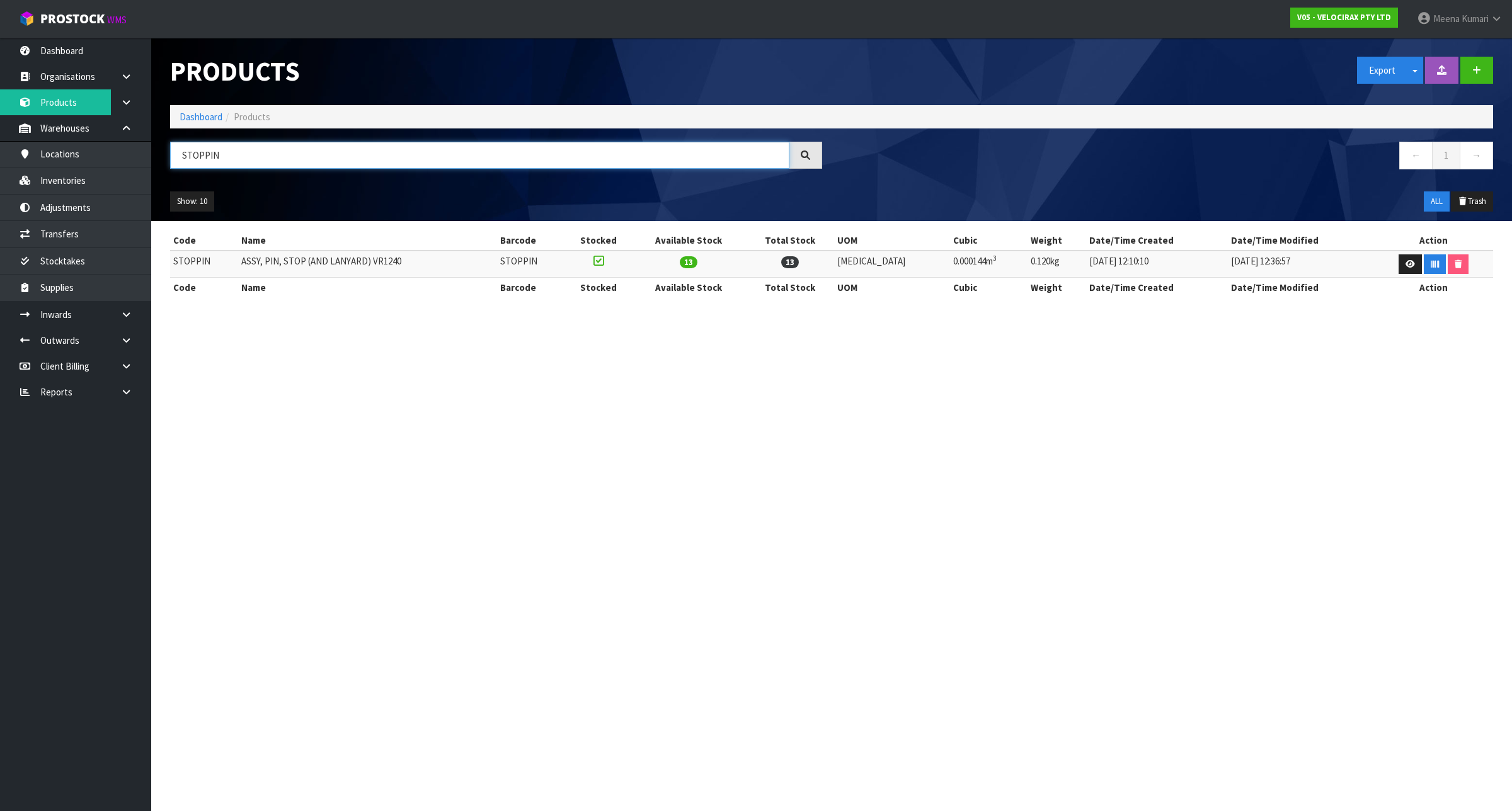
click at [275, 159] on input "STOPPIN" at bounding box center [480, 156] width 619 height 27
paste input "DamperPin"
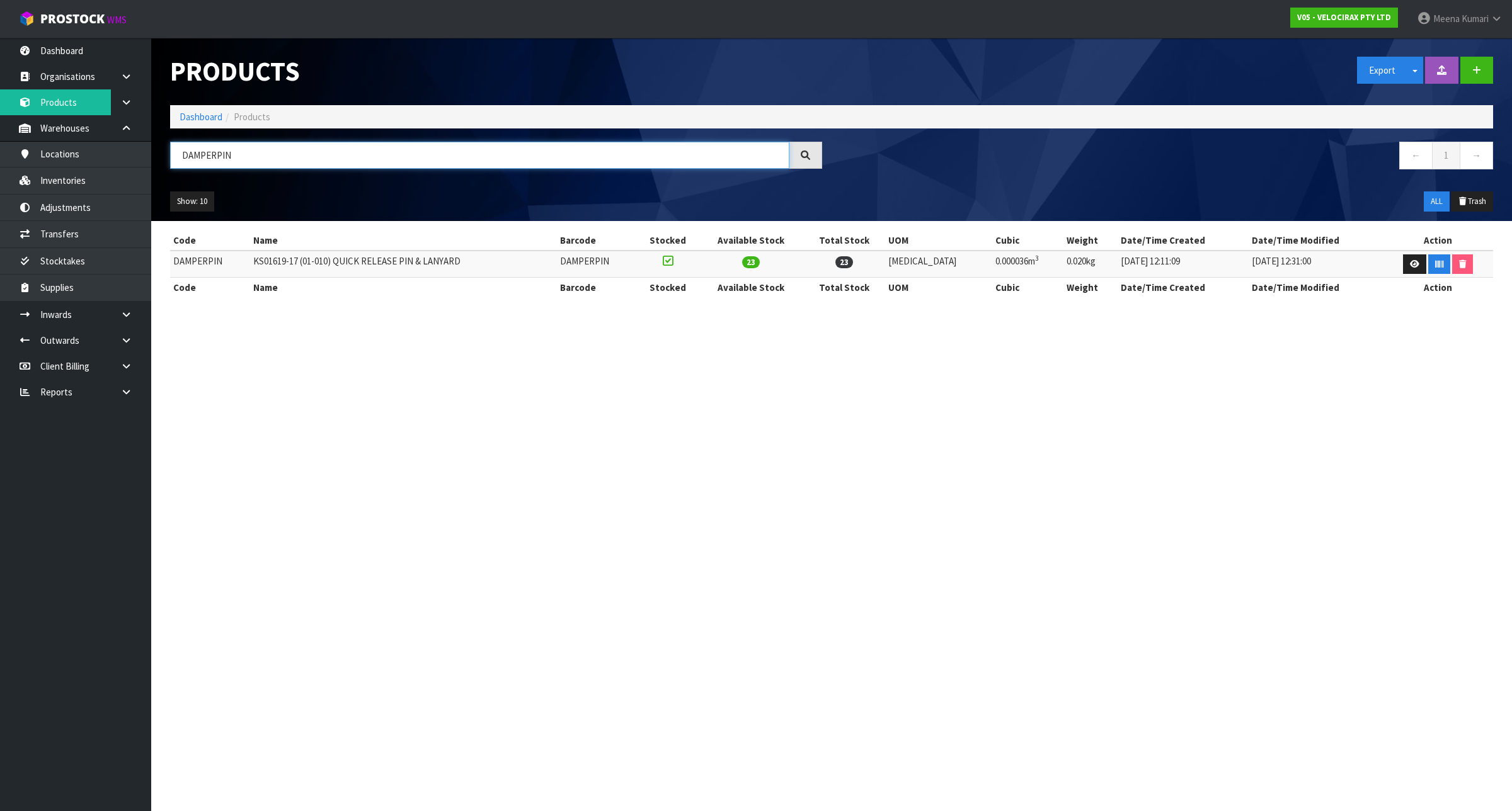
click at [231, 149] on input "DAMPERPIN" at bounding box center [480, 156] width 619 height 27
paste input "AntiRattle"
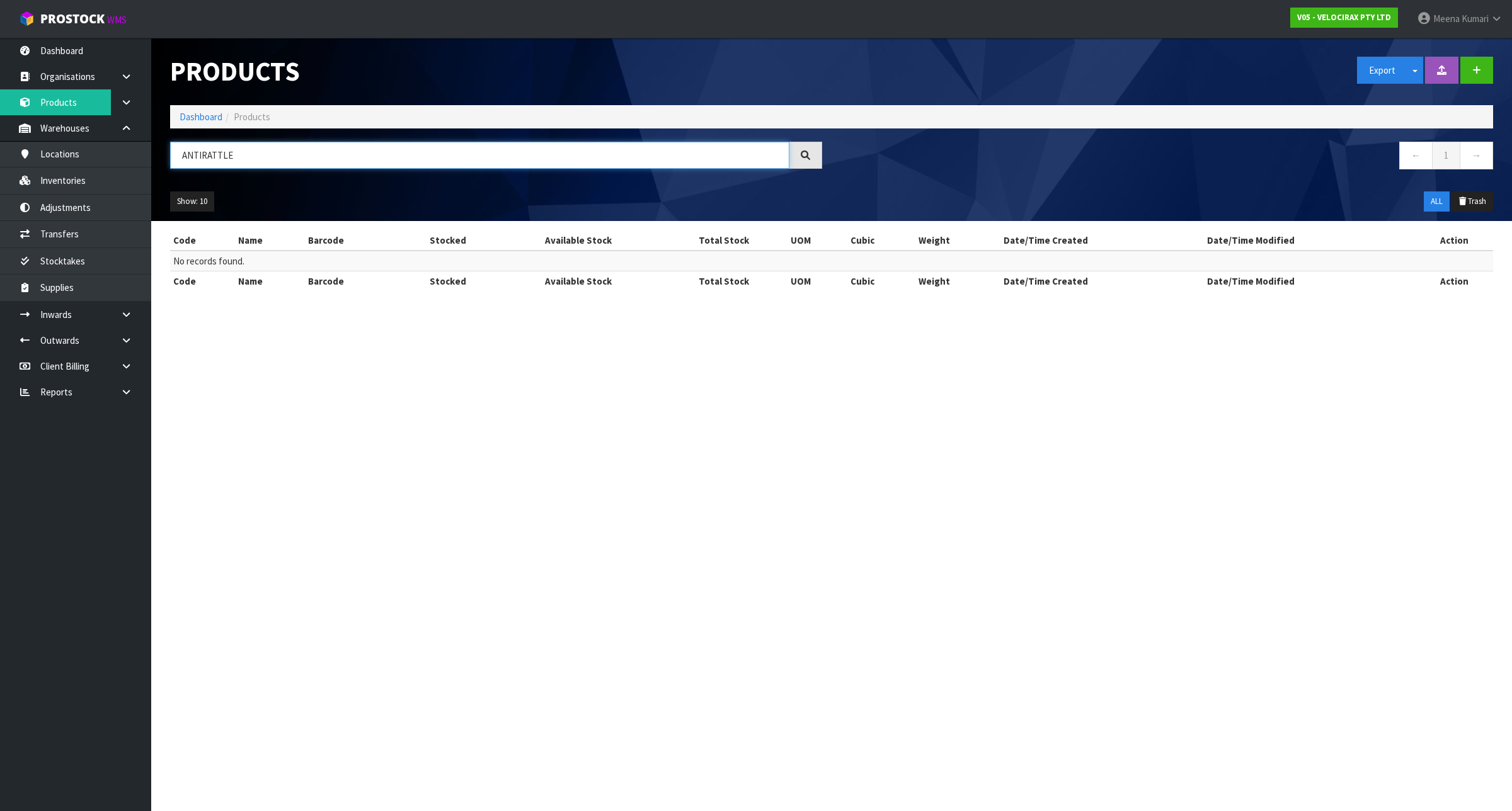
click at [249, 149] on input "ANTIRATTLE" at bounding box center [480, 156] width 619 height 27
paste input "VR1390"
click at [265, 149] on input "VR1390" at bounding box center [480, 156] width 619 height 27
click at [263, 150] on input "VR1390" at bounding box center [480, 156] width 619 height 27
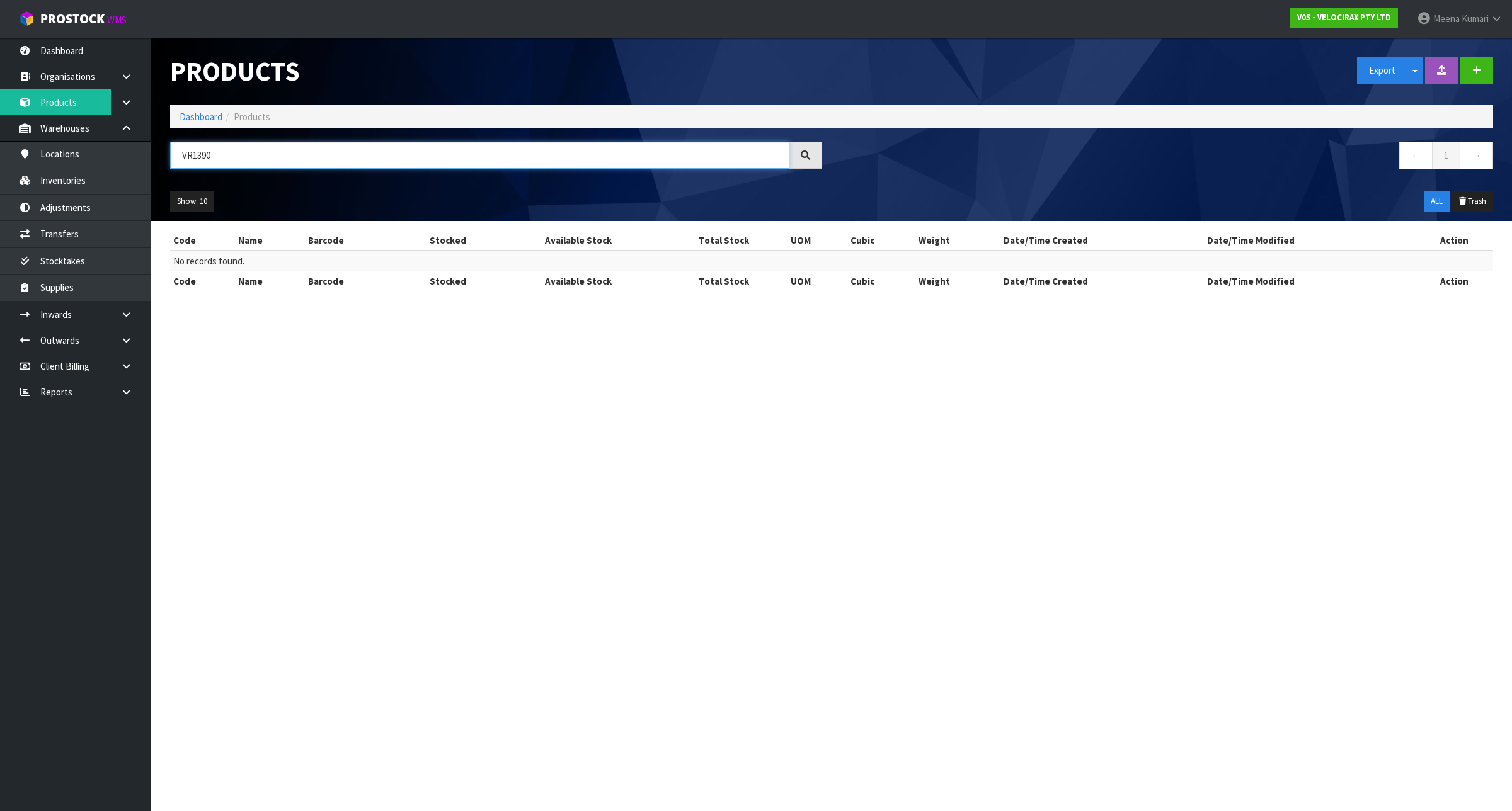
paste input "GarageHooks"
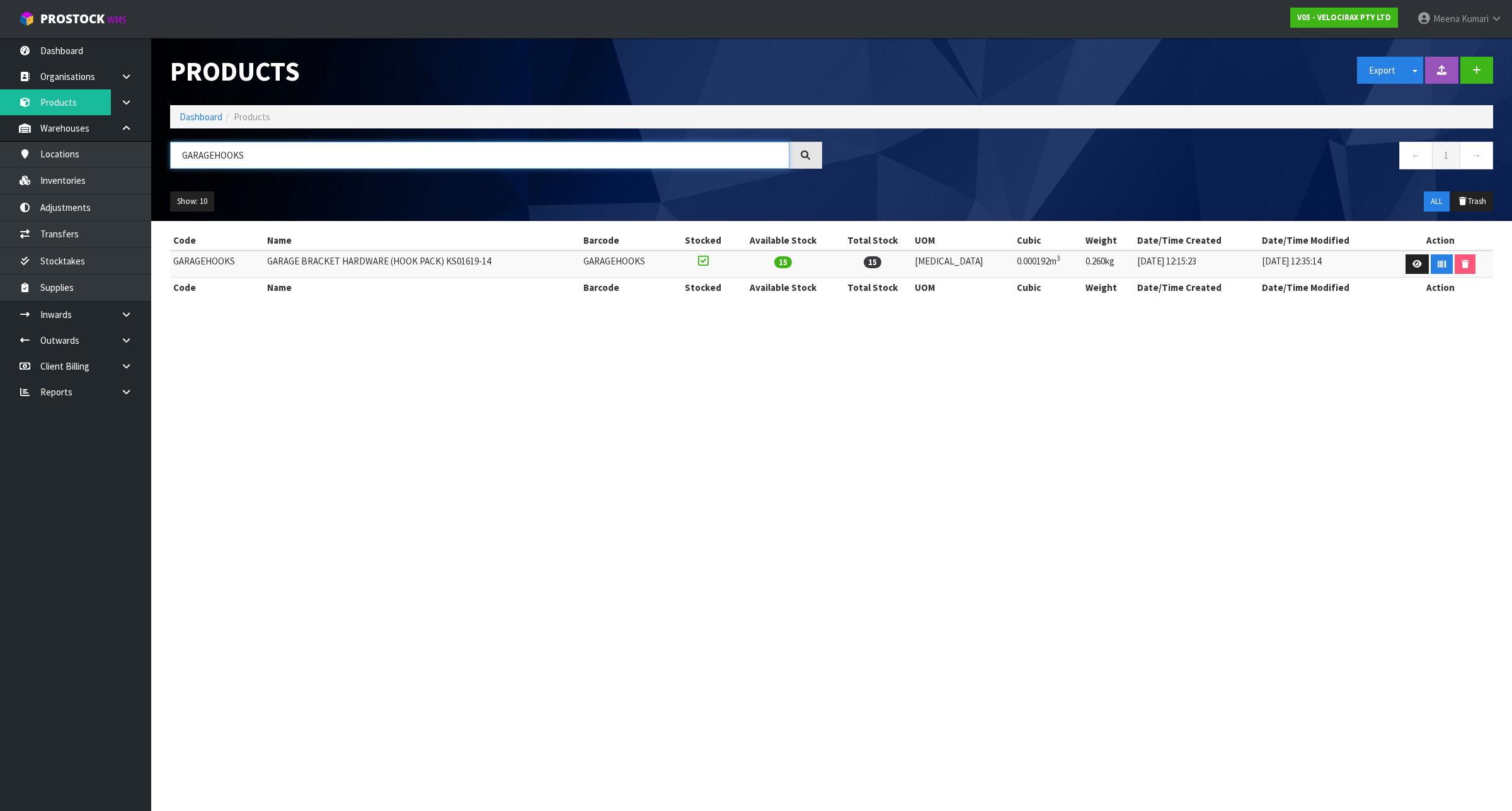
click at [265, 153] on input "GARAGEHOOKS" at bounding box center [480, 156] width 619 height 27
click at [265, 152] on input "GARAGEHOOKS" at bounding box center [480, 156] width 619 height 27
paste input "CBARHardware"
type input "CBARHARDWARE"
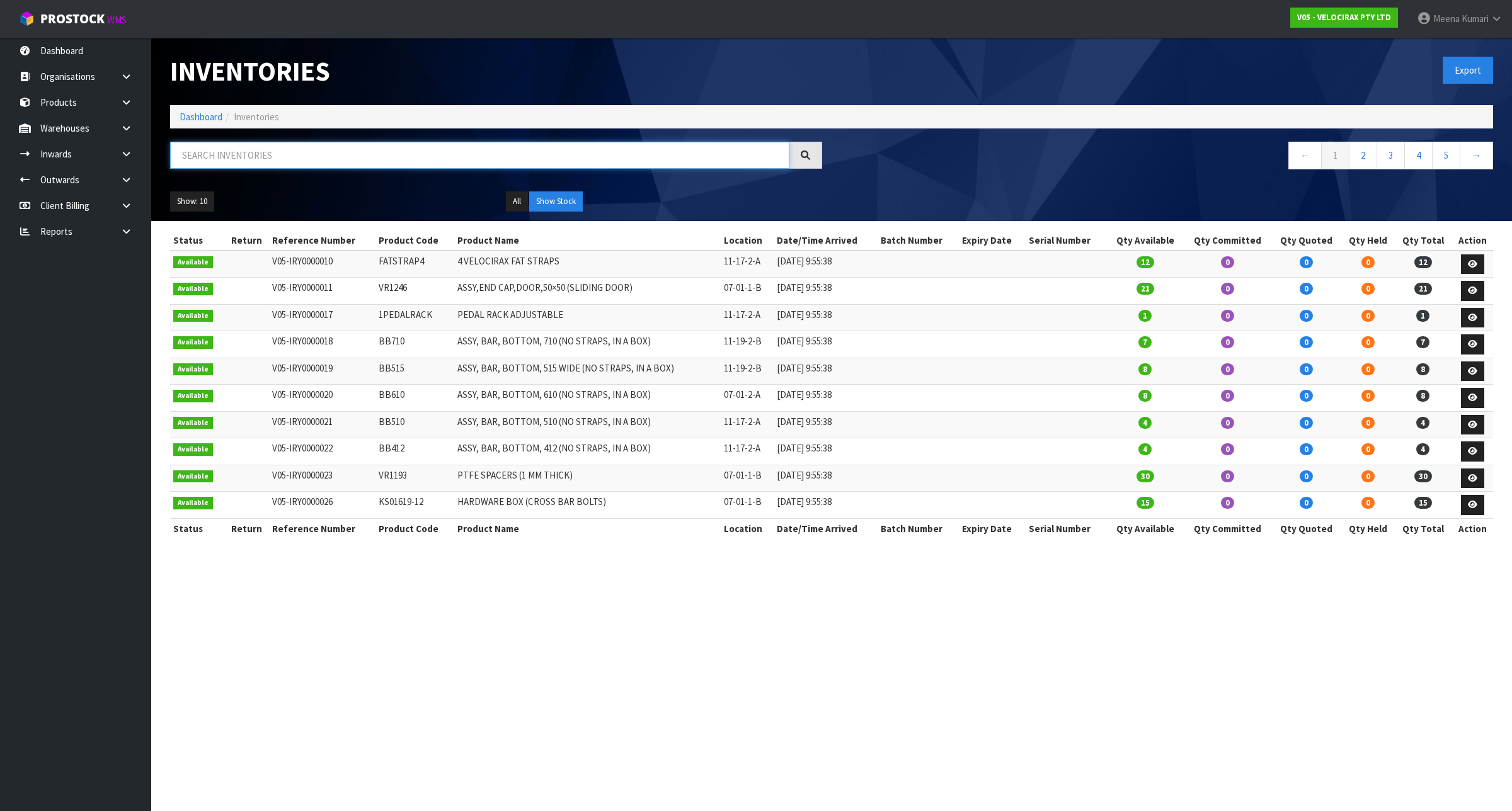
click at [349, 166] on input "text" at bounding box center [480, 156] width 619 height 27
paste input "CBARHardware"
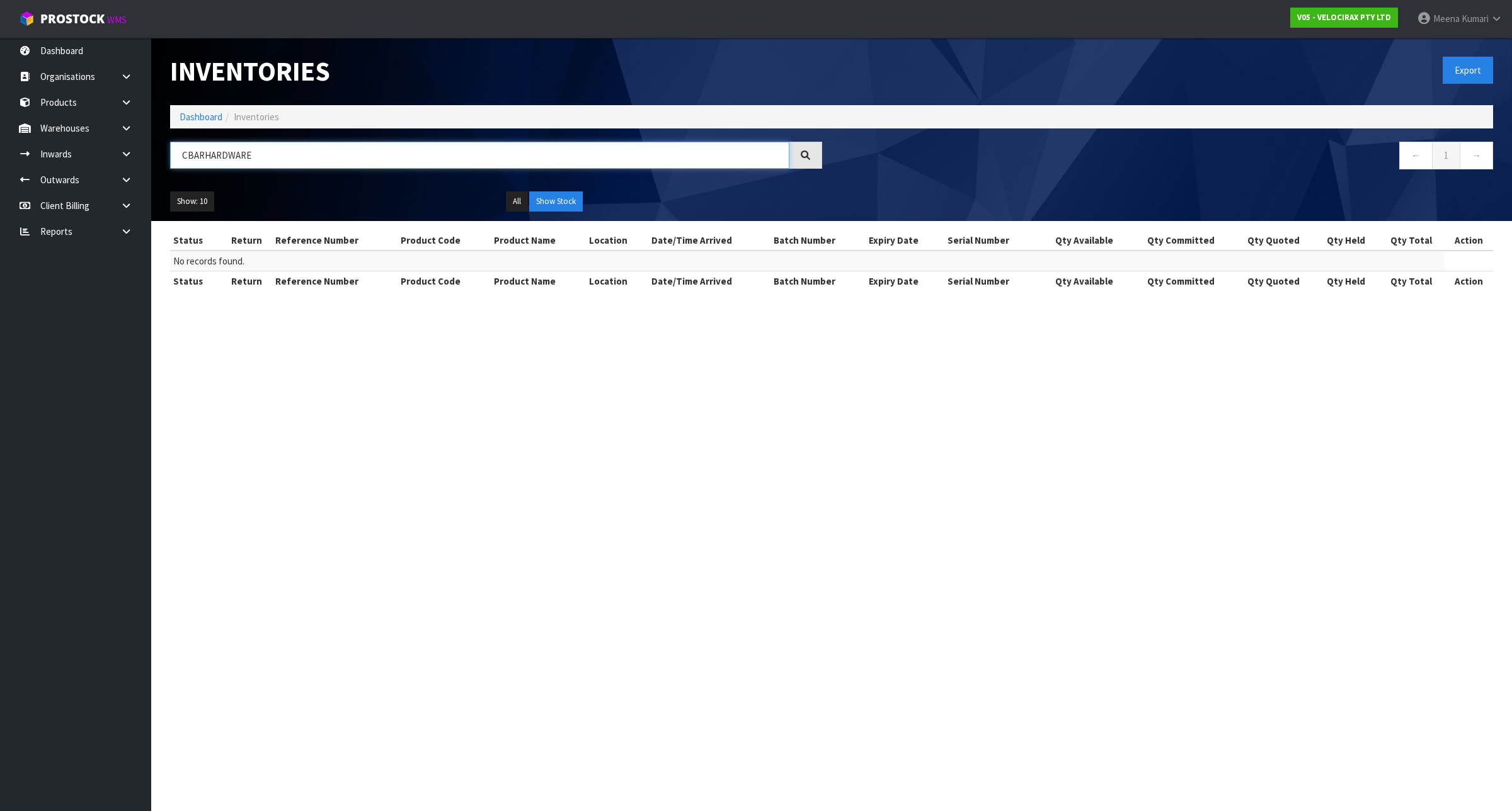
click at [309, 149] on input "CBARHARDWARE" at bounding box center [480, 156] width 619 height 27
paste input "DAMPERKIT"
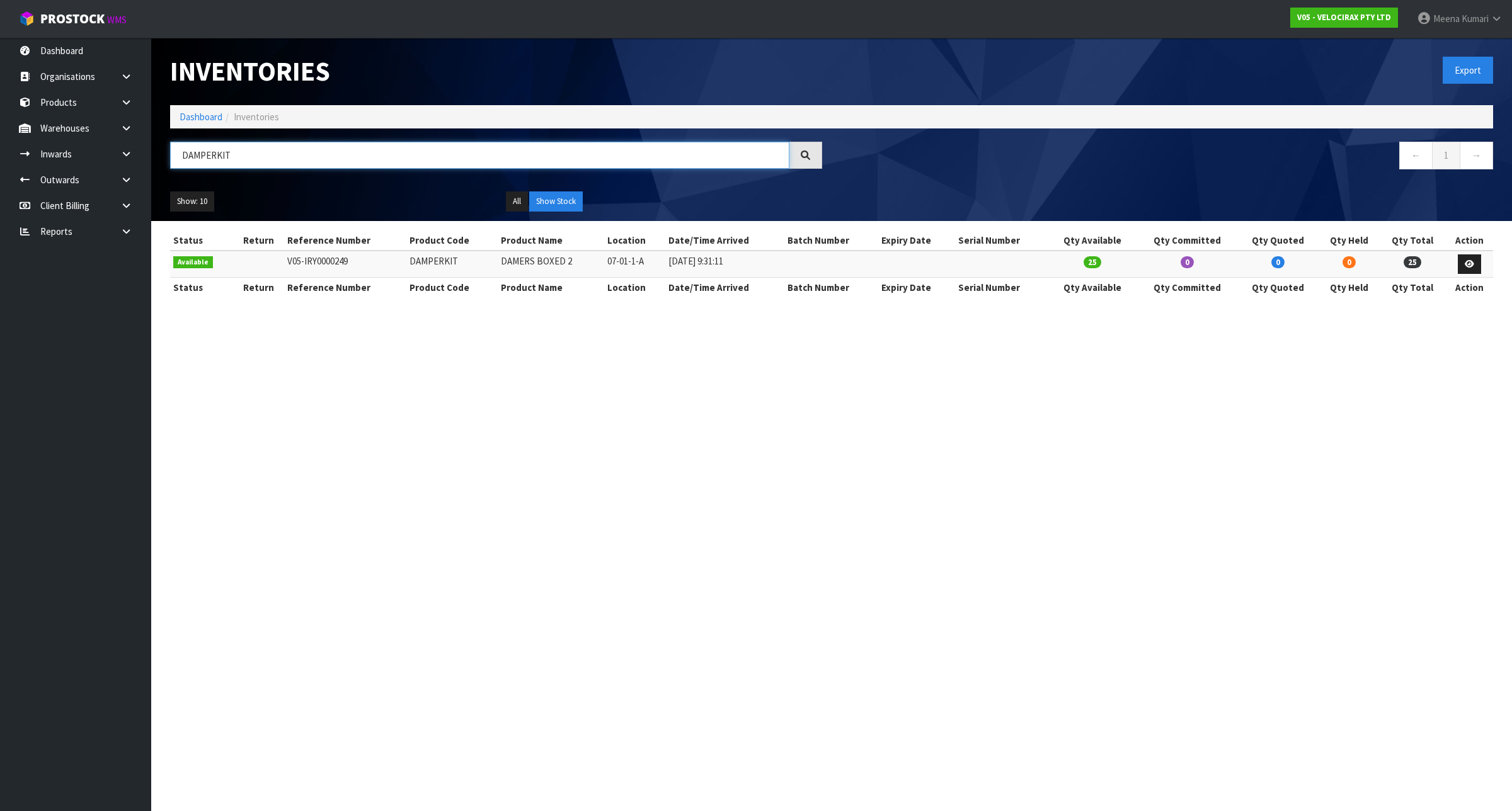
click at [240, 156] on input "DAMPERKIT" at bounding box center [480, 156] width 619 height 27
paste input "KA02654 - NEED TO COMBINE SKUS"
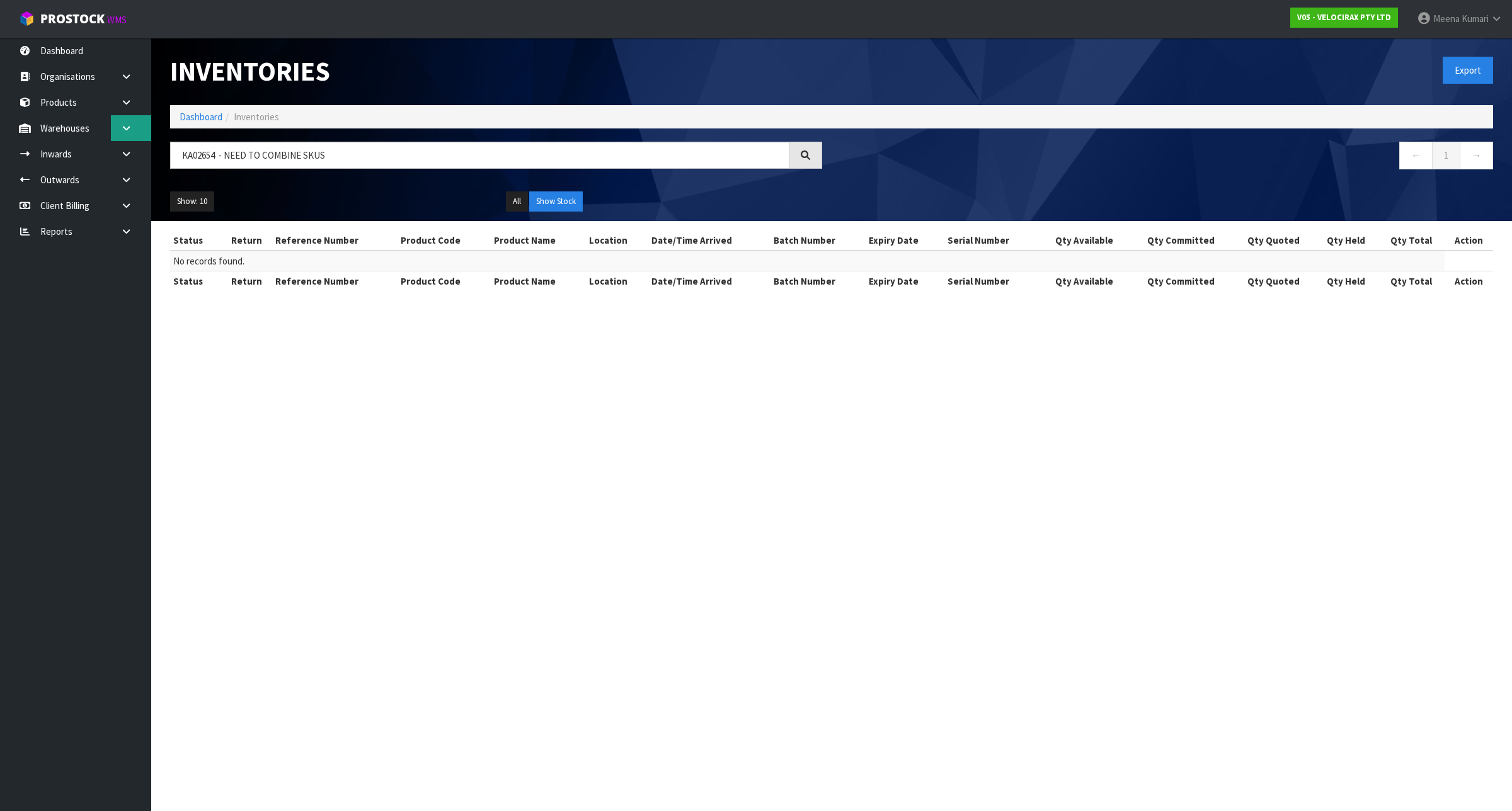
click at [119, 124] on link at bounding box center [130, 128] width 40 height 26
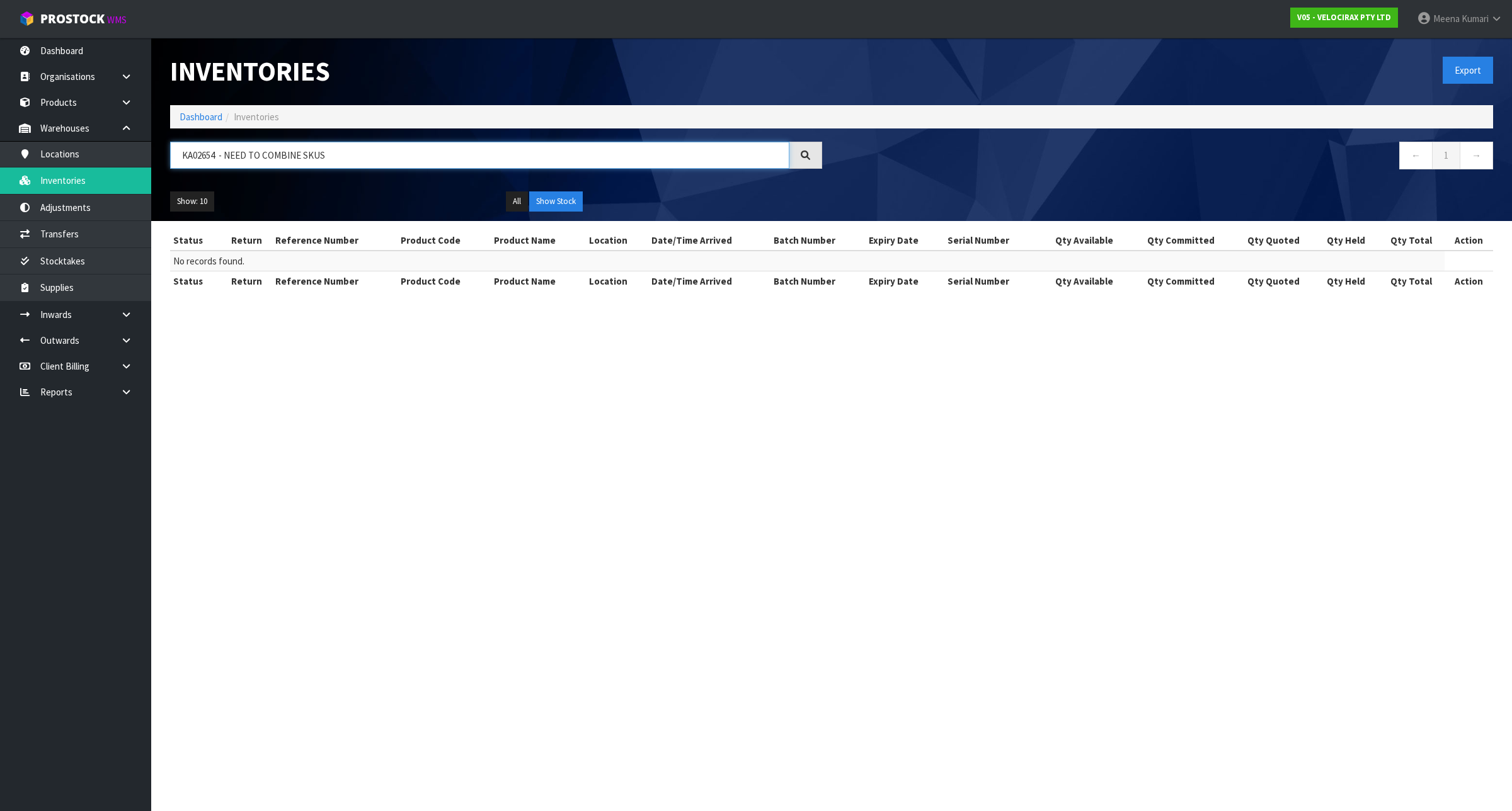
click at [331, 145] on input "KA02654 - NEED TO COMBINE SKUS" at bounding box center [480, 156] width 619 height 27
click at [334, 145] on input "KA02654 - NEED TO COMBINE SKUS" at bounding box center [480, 156] width 619 height 27
drag, startPoint x: 334, startPoint y: 145, endPoint x: 168, endPoint y: 143, distance: 166.0
click at [168, 143] on div "KA02654 - NEED TO COMBINE SKUS" at bounding box center [496, 161] width 671 height 37
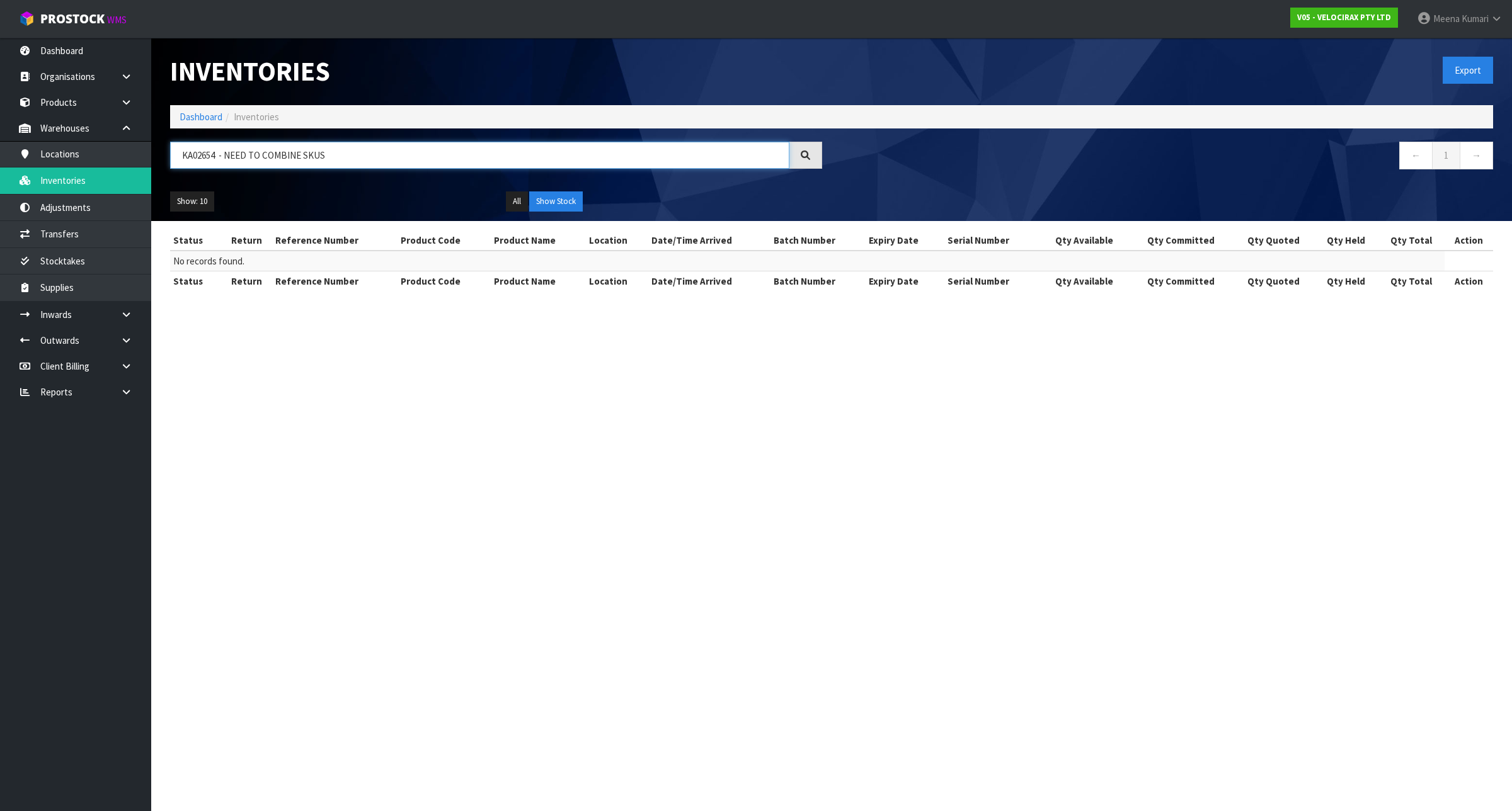
paste input "DAMPERKIT"
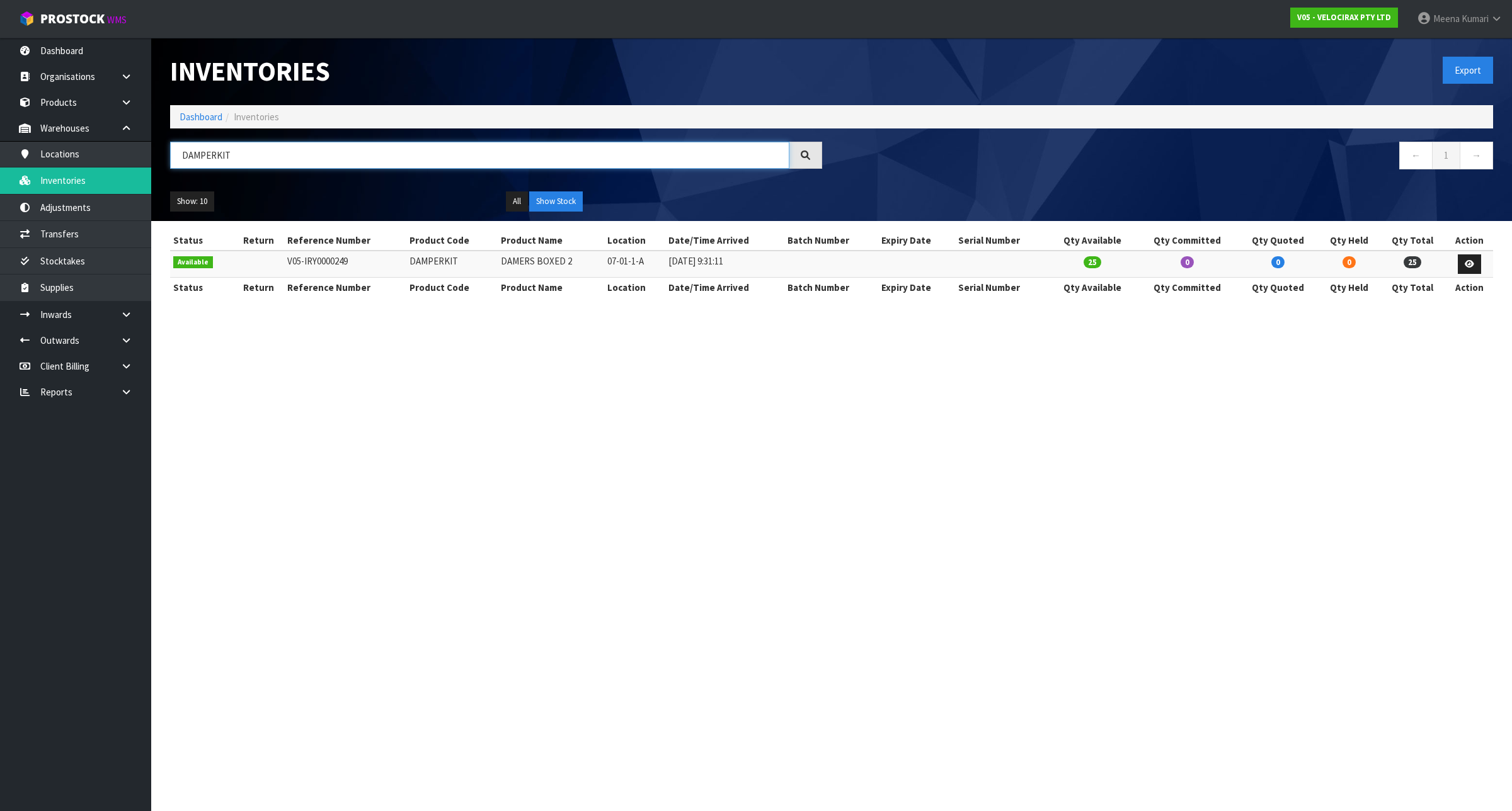
type input "DAMPERKIT"
